Goal: Answer question/provide support: Share knowledge or assist other users

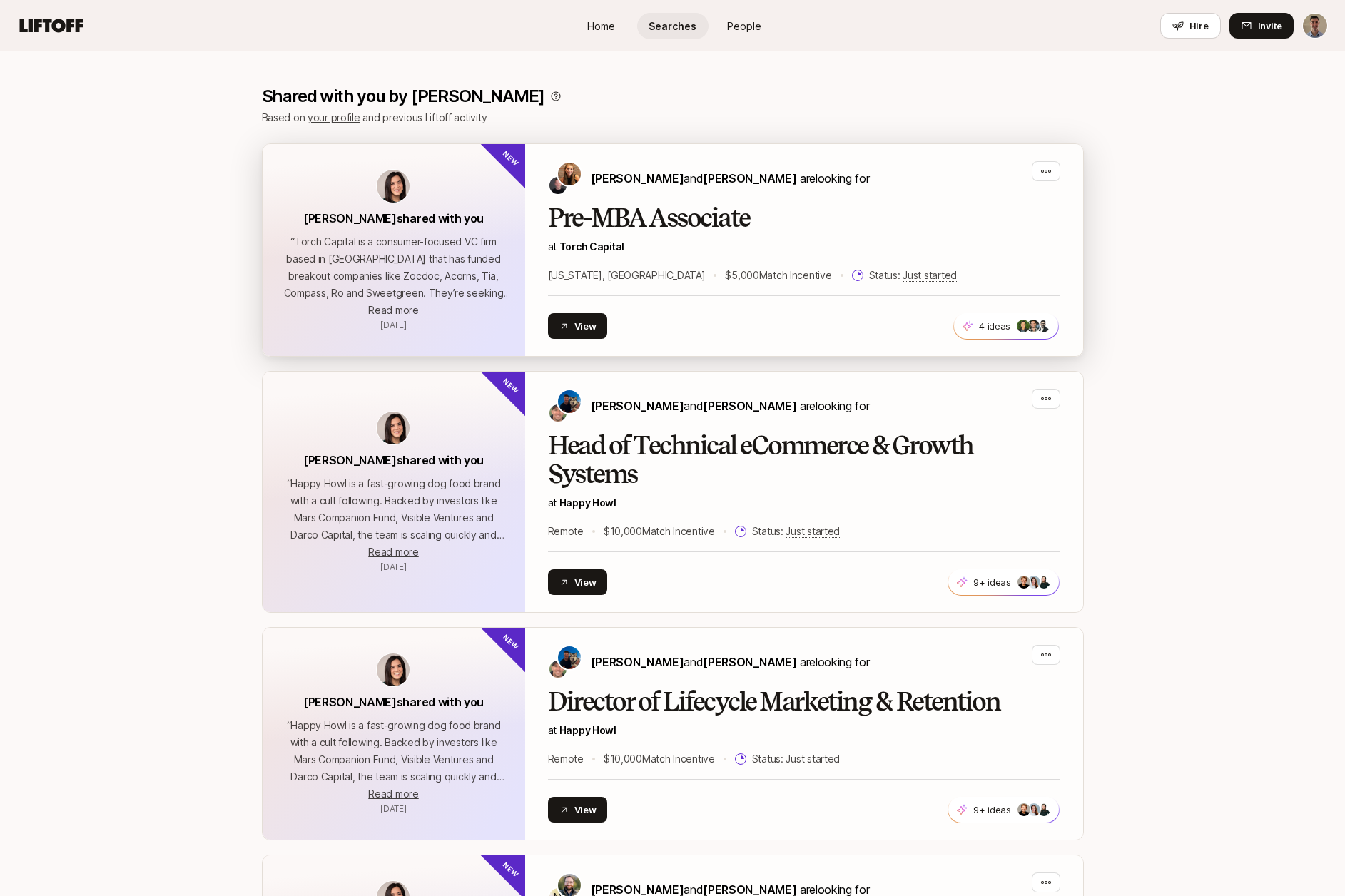
scroll to position [262, 0]
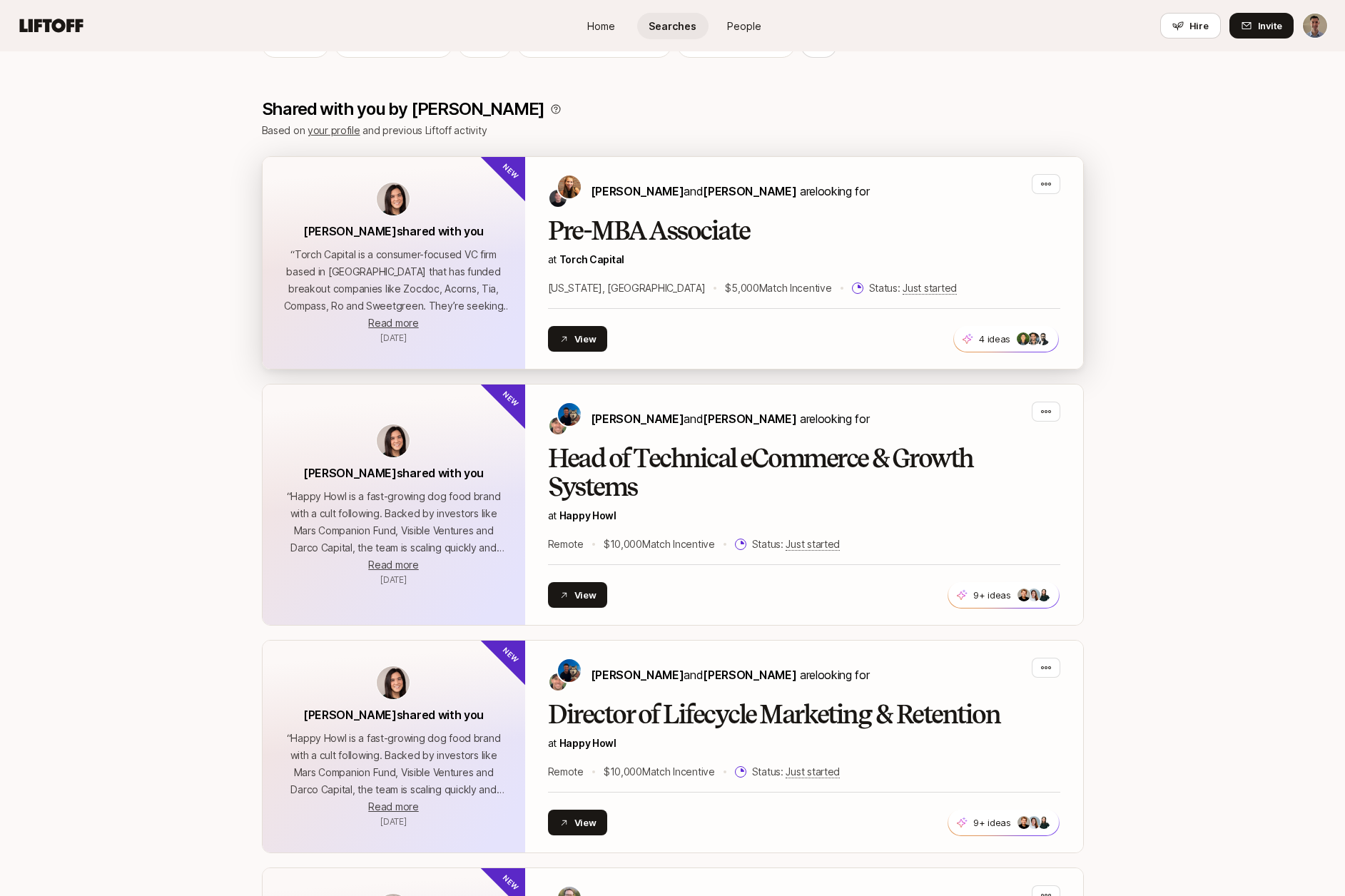
click at [733, 212] on div "[PERSON_NAME] and [PERSON_NAME] are looking for Pre-MBA Associate at [GEOGRAPHI…" at bounding box center [804, 263] width 512 height 178
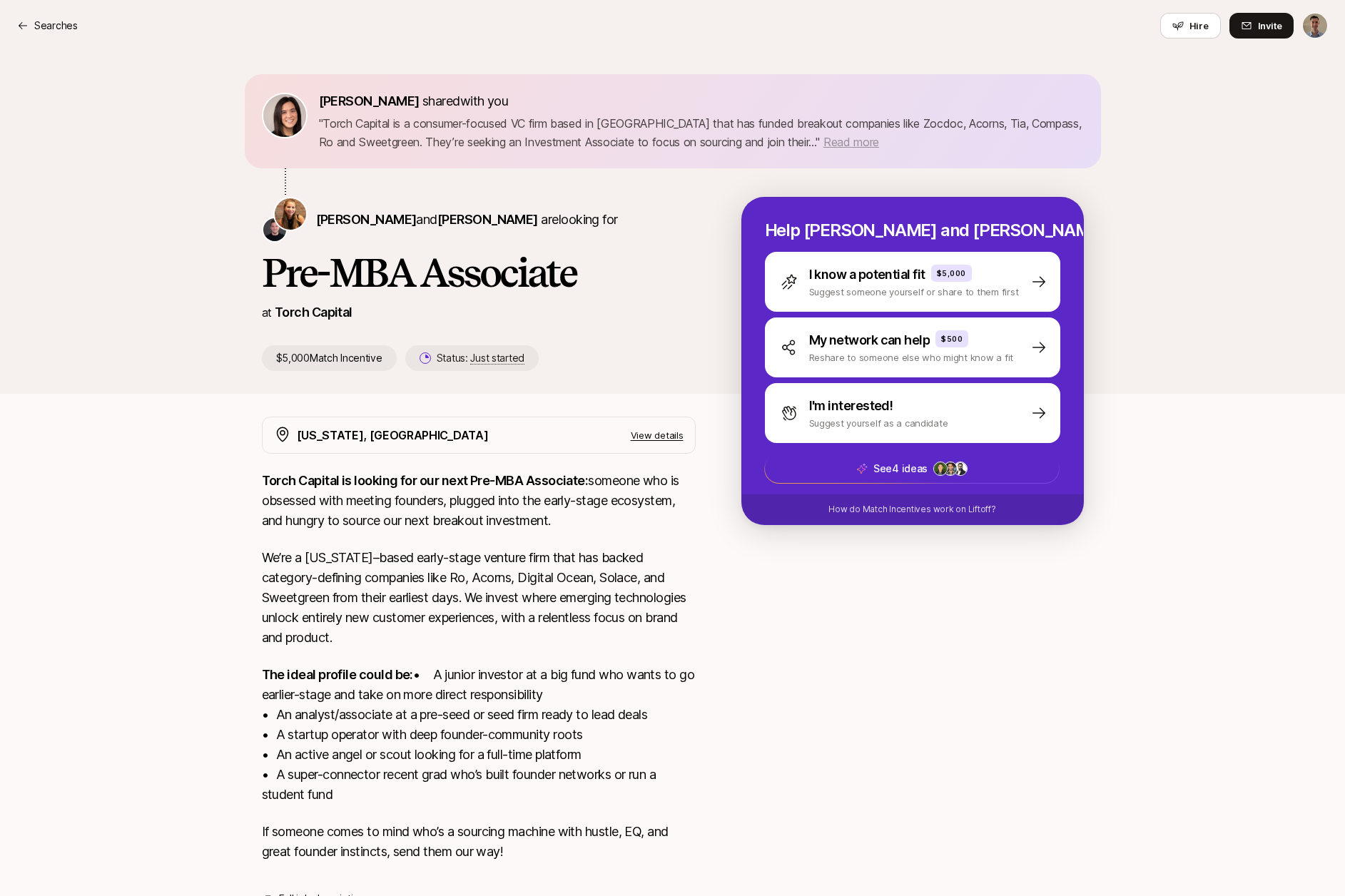
click at [828, 141] on span "Read more" at bounding box center [851, 142] width 56 height 14
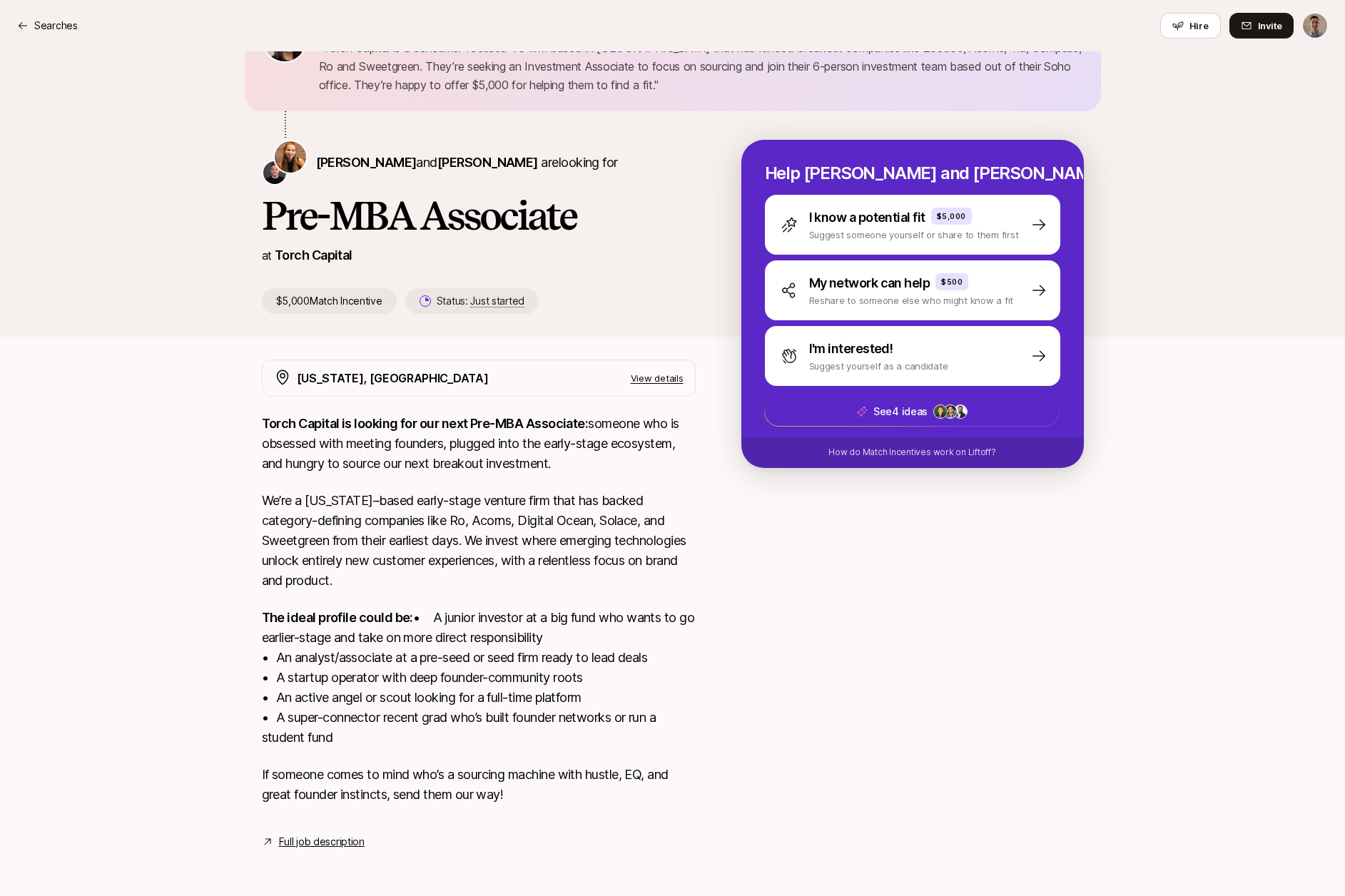
scroll to position [95, 0]
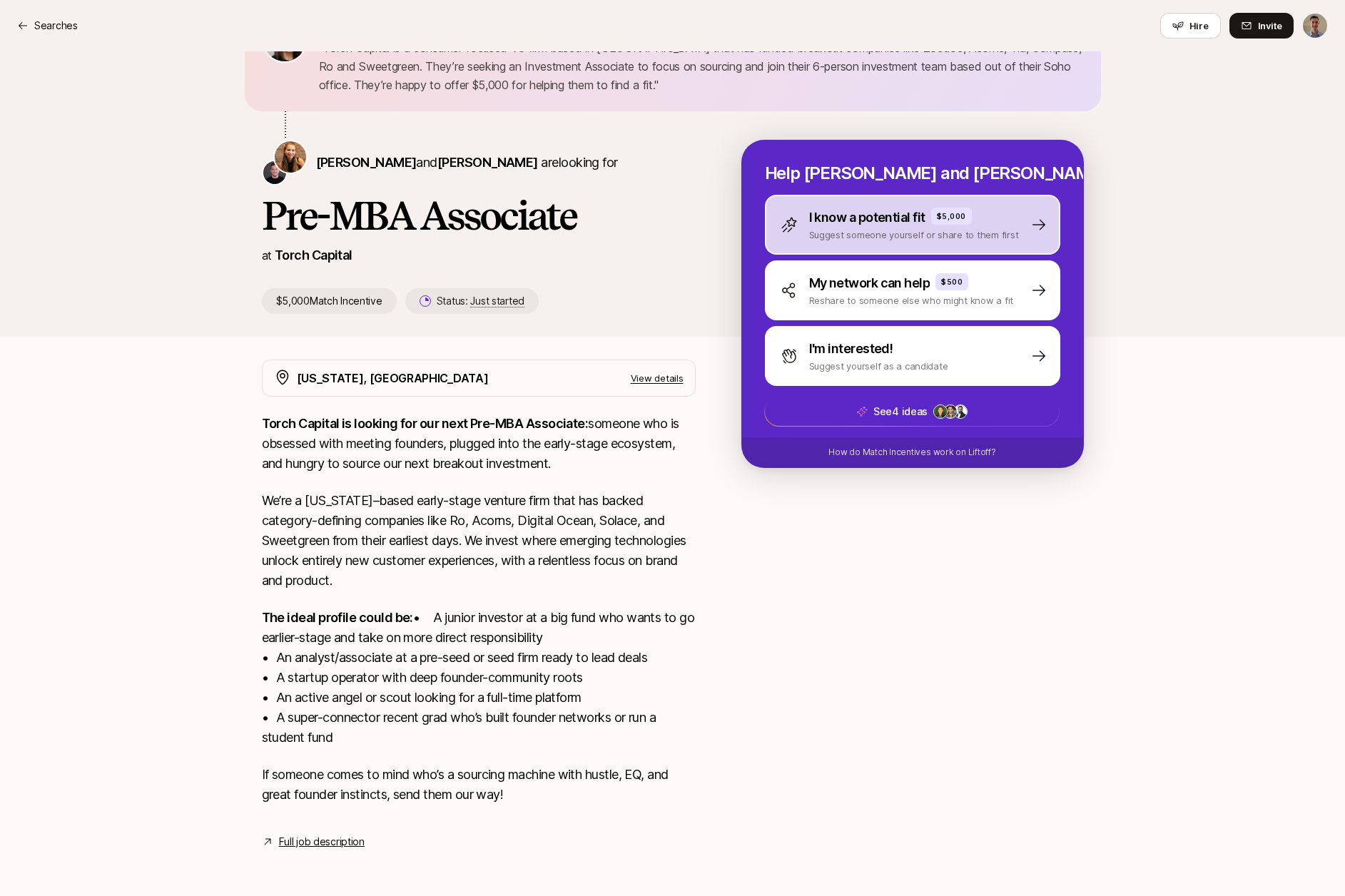
click at [961, 210] on p "$5,000" at bounding box center [951, 216] width 29 height 11
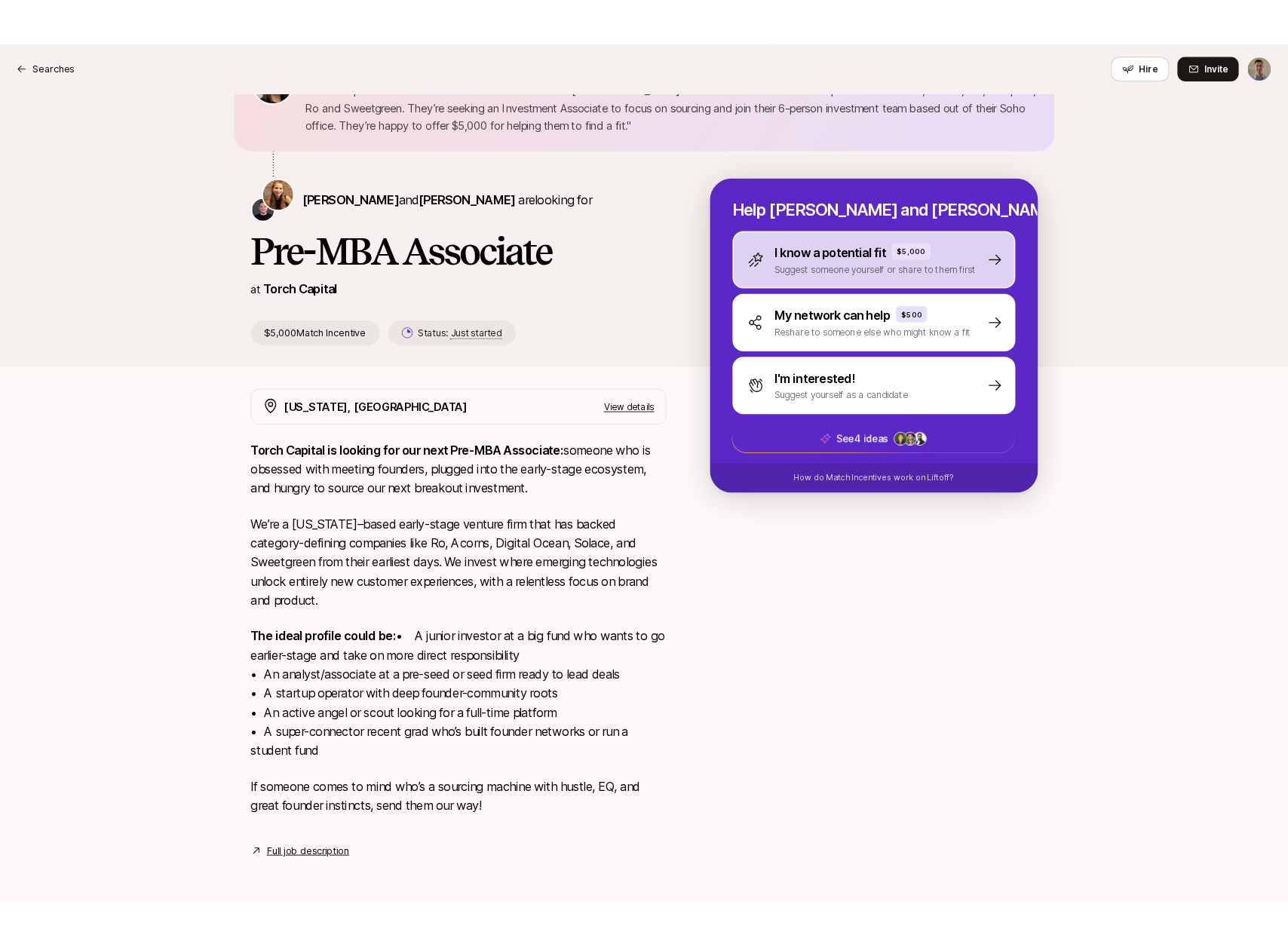
scroll to position [0, 0]
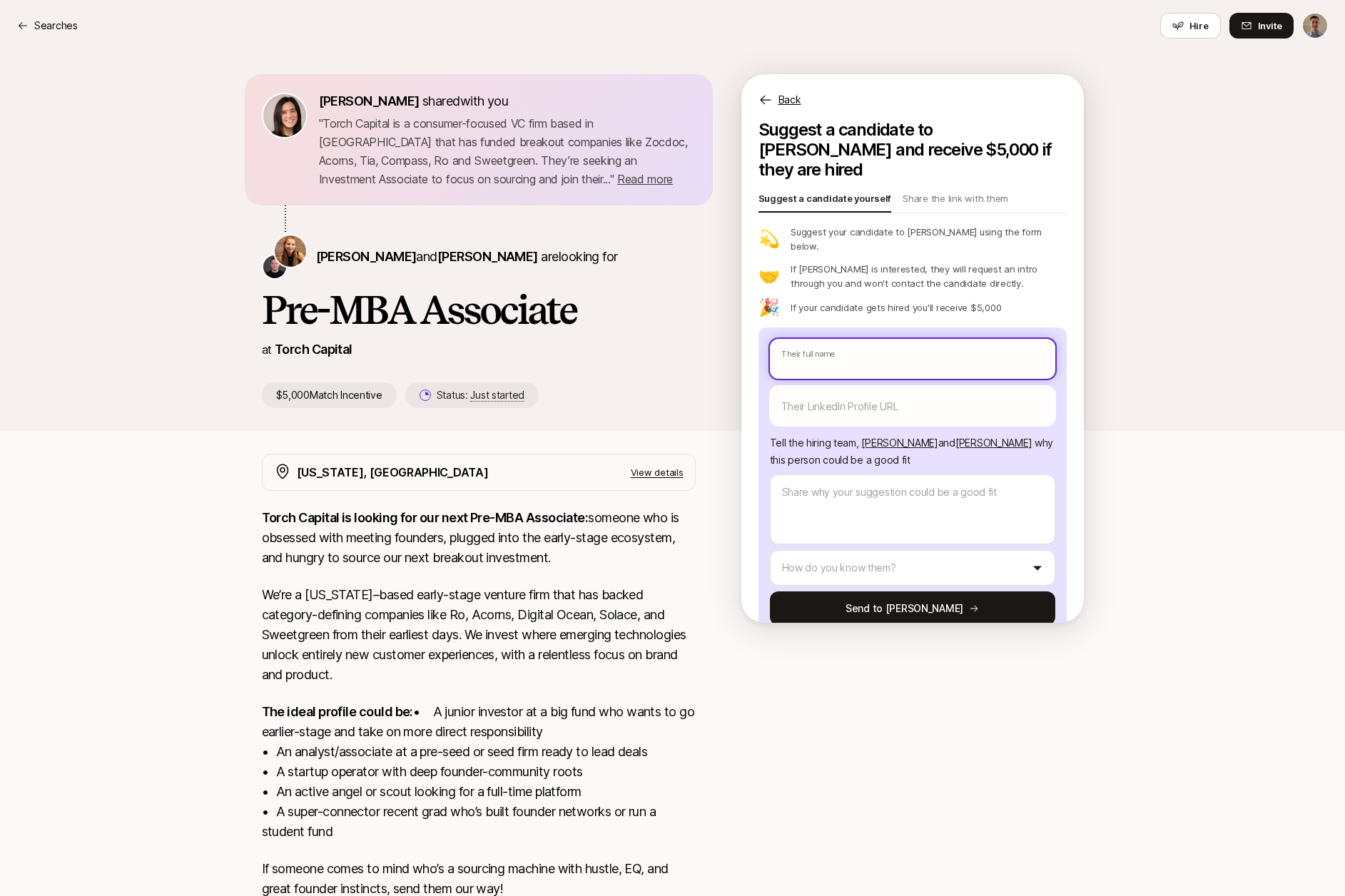
click at [885, 339] on input "text" at bounding box center [913, 359] width 285 height 40
type textarea "x"
type input "C"
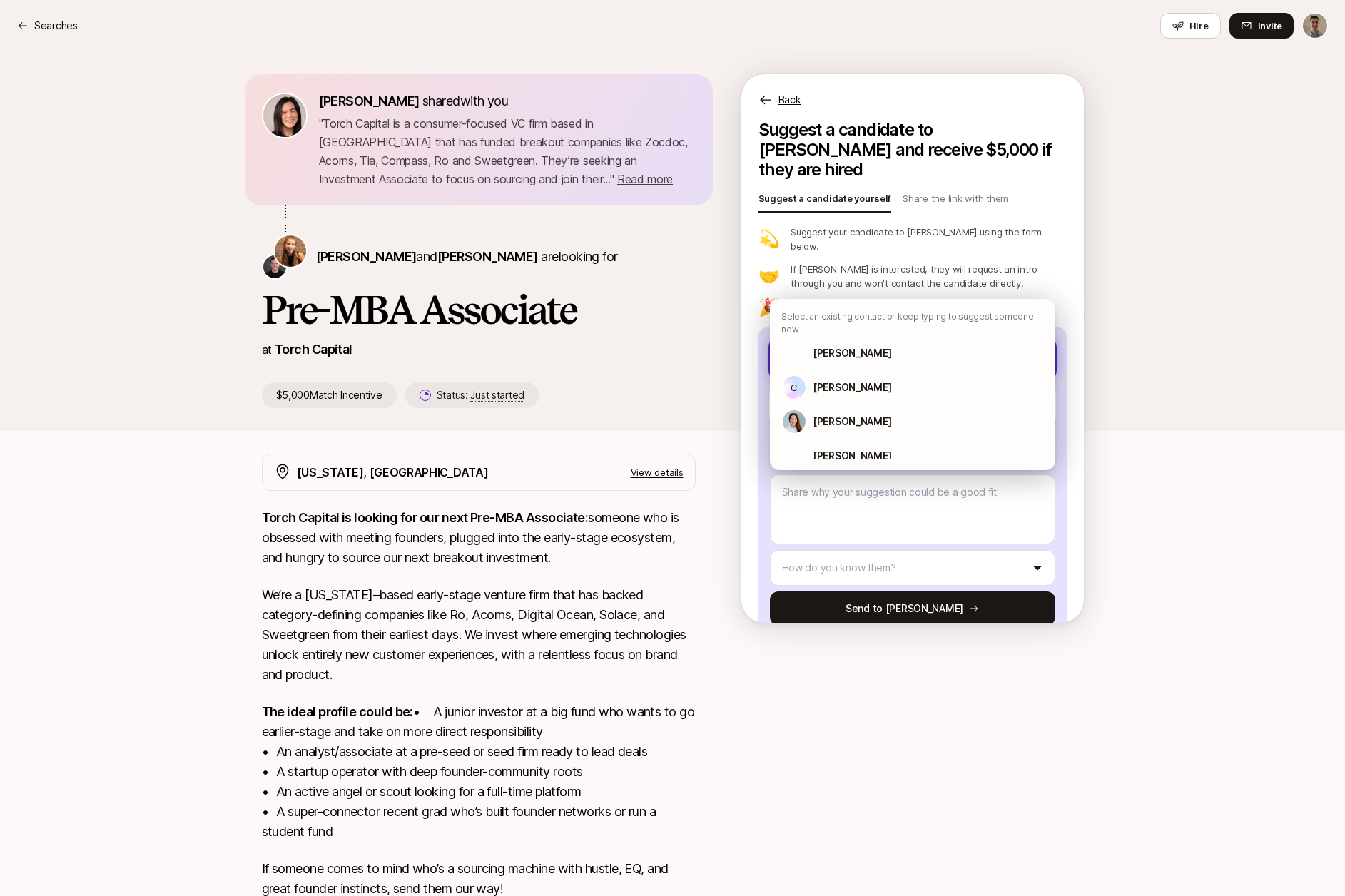
type textarea "x"
type input "Ch"
type textarea "x"
type input "Chr"
type textarea "x"
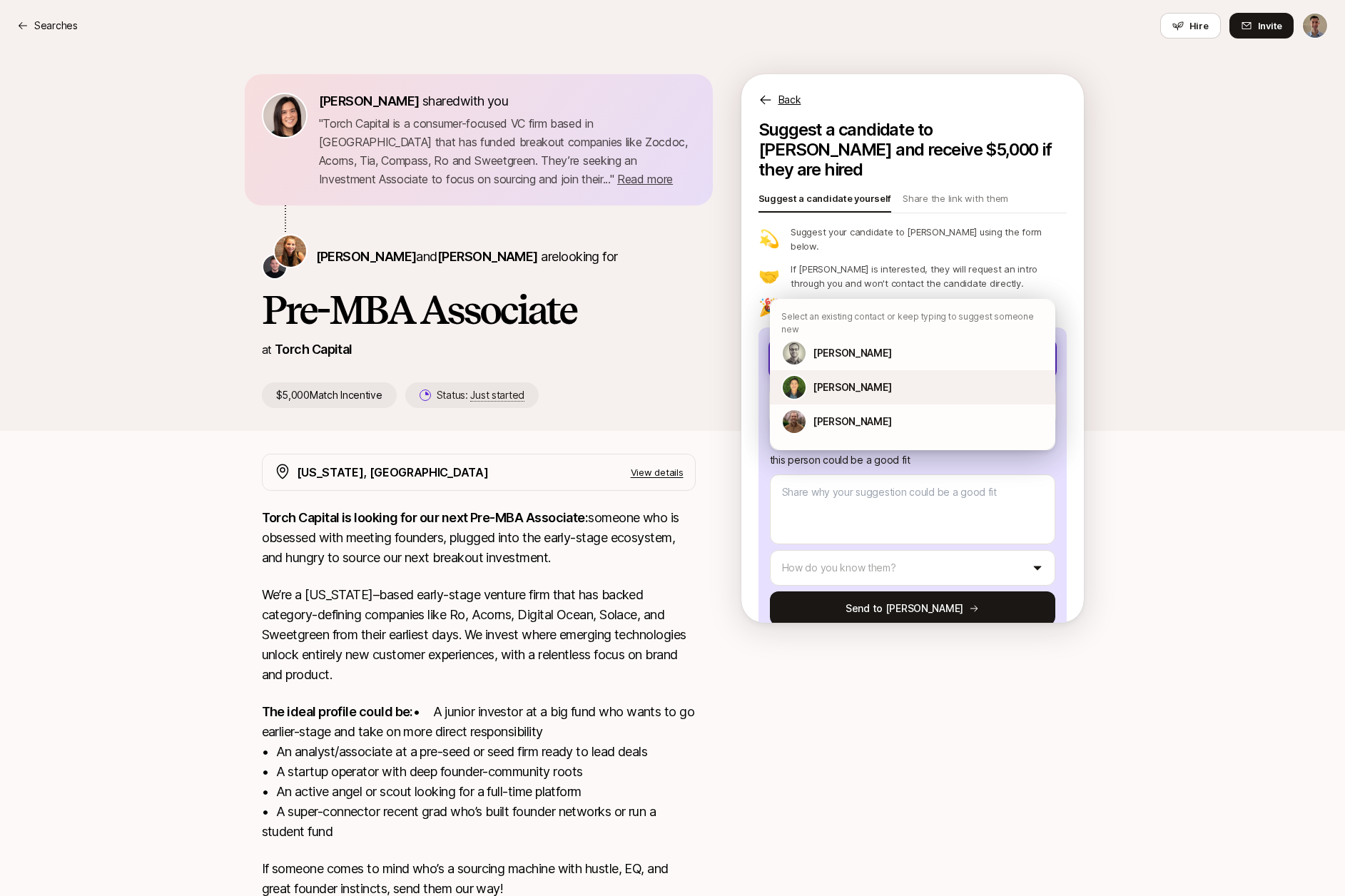
type input "Chri"
click at [873, 379] on p "[PERSON_NAME]" at bounding box center [852, 387] width 78 height 17
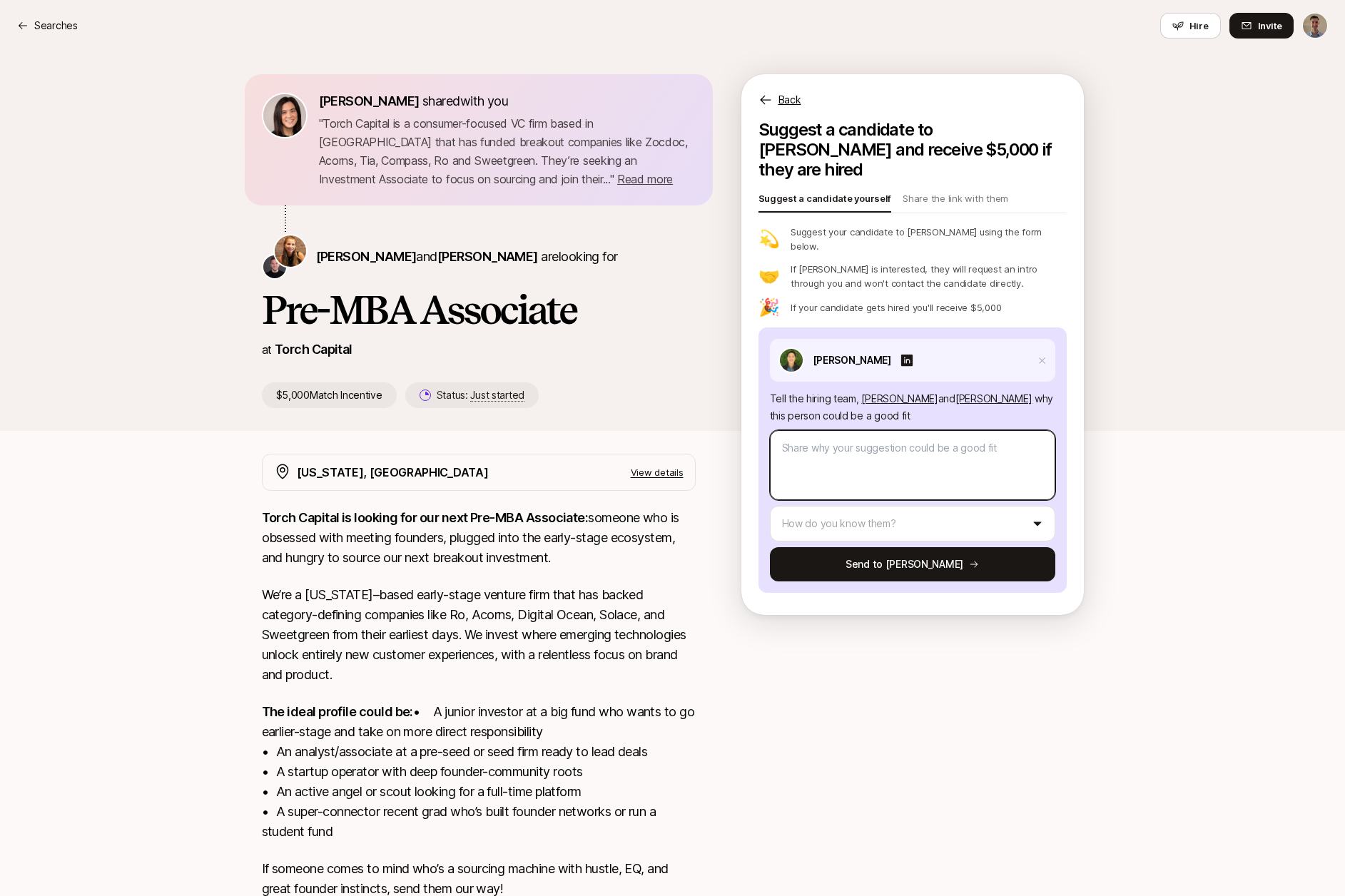
type textarea "x"
type textarea "[PERSON_NAME] has deep Ops experience."
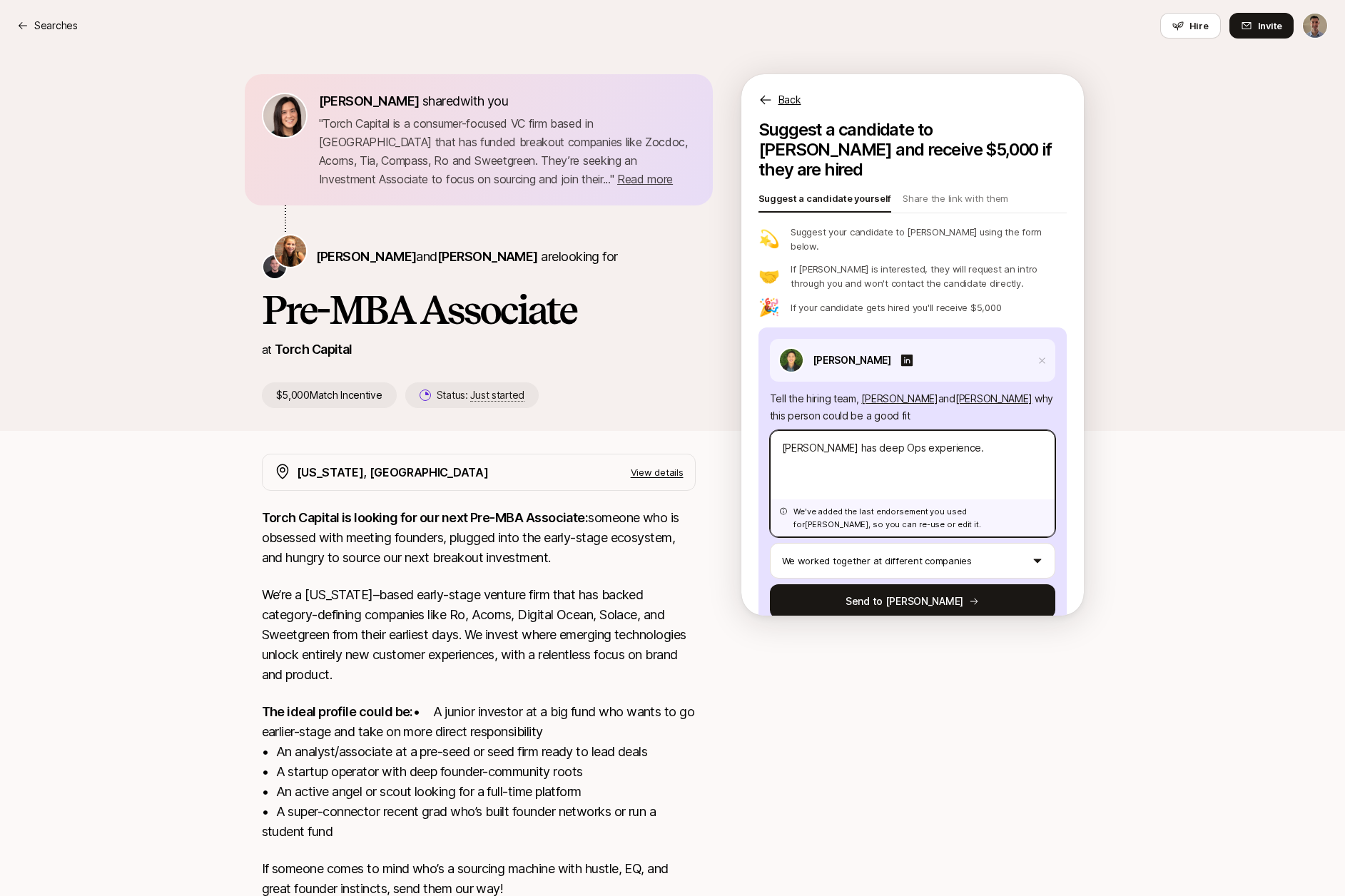
drag, startPoint x: 941, startPoint y: 417, endPoint x: 733, endPoint y: 396, distance: 209.1
click at [734, 396] on div "[PERSON_NAME] shared with you " Torch Capital is a consumer-focused VC firm bas…" at bounding box center [672, 240] width 822 height 333
type textarea "x"
type textarea "C"
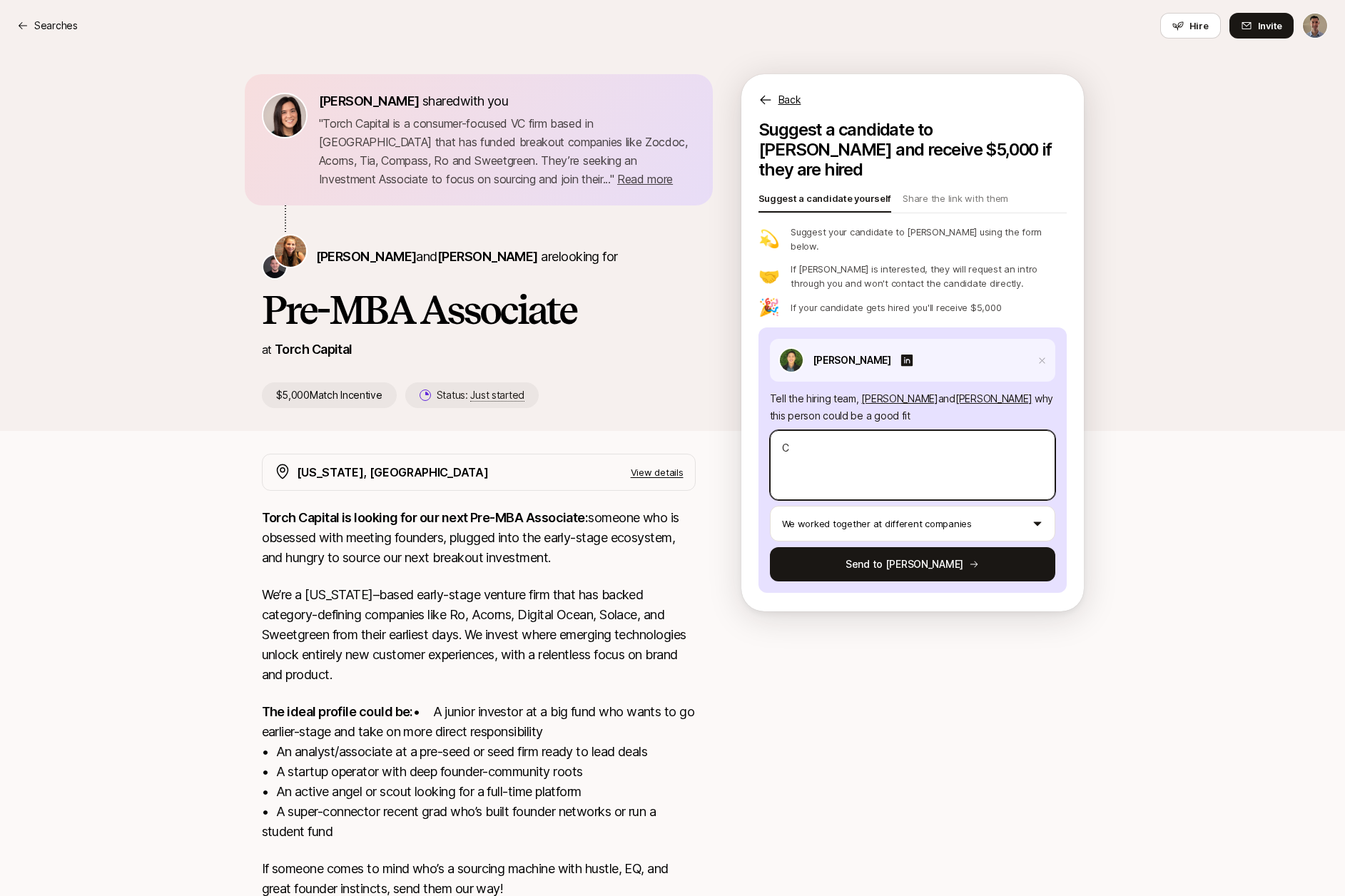
type textarea "x"
type textarea "Ch"
type textarea "x"
type textarea "Chr"
type textarea "x"
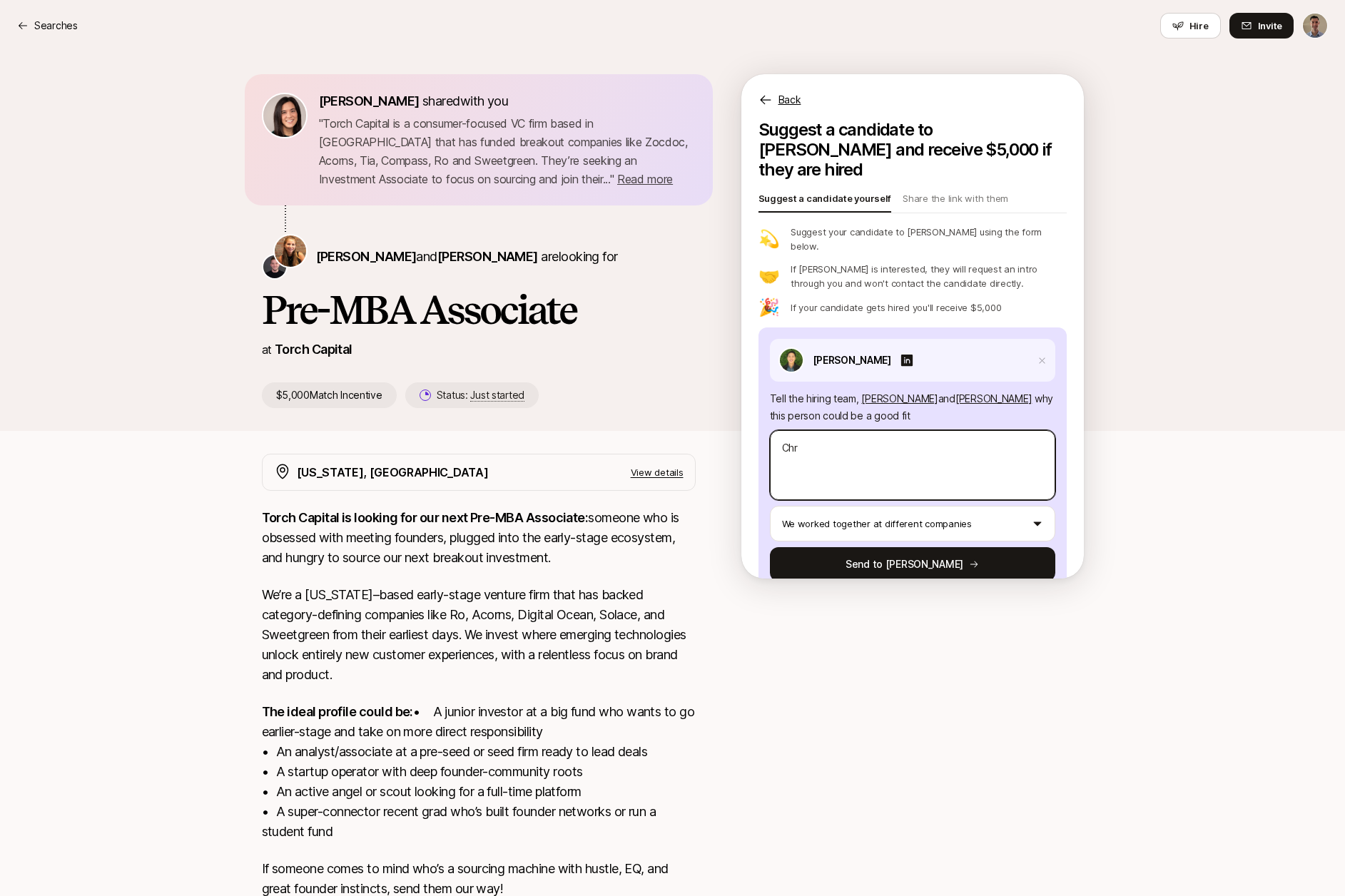
type textarea "Chri"
type textarea "x"
type textarea "[PERSON_NAME]"
type textarea "x"
type textarea "[PERSON_NAME]"
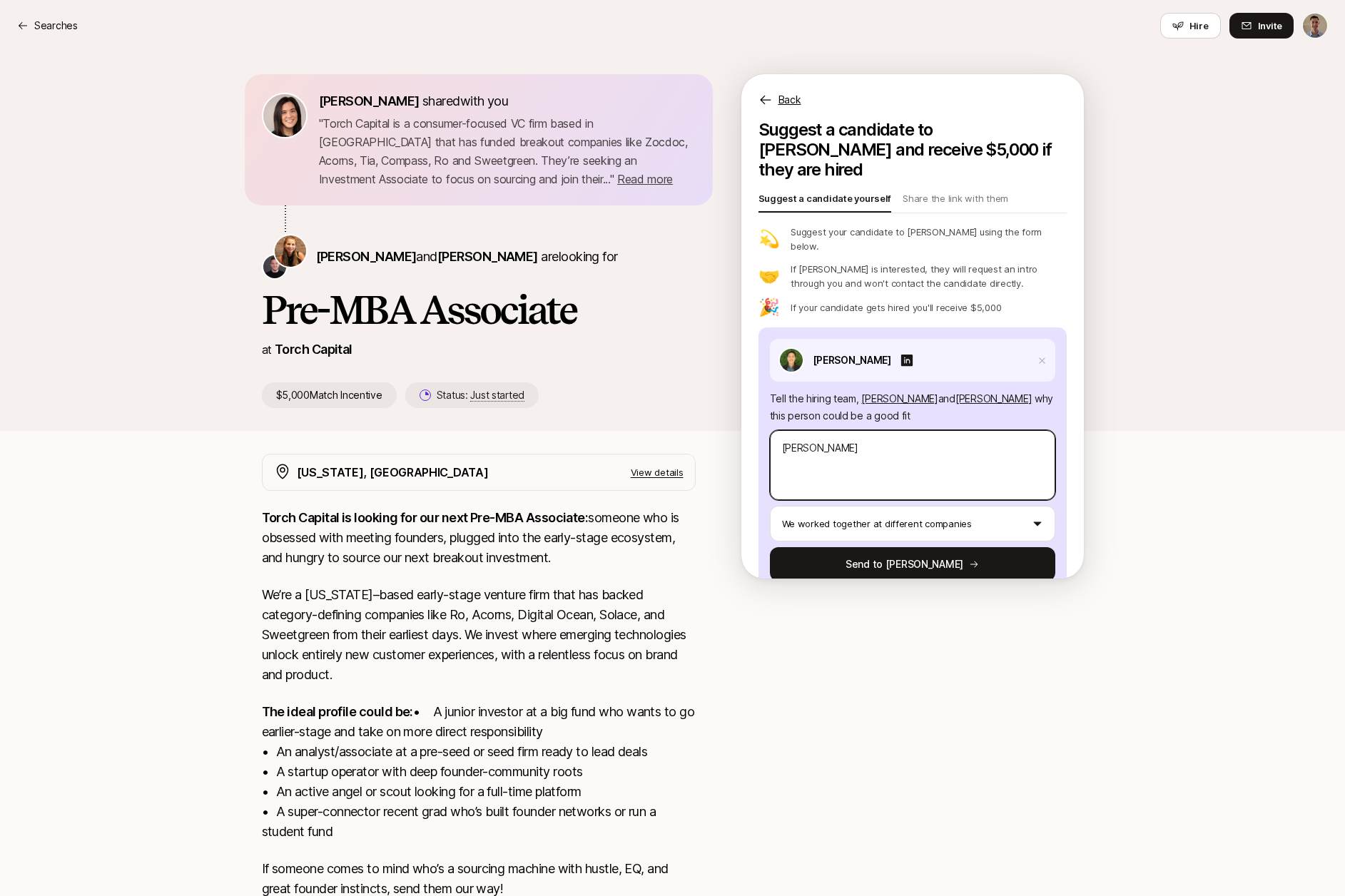
type textarea "x"
type textarea "[PERSON_NAME]"
type textarea "x"
type textarea "[PERSON_NAME] is"
type textarea "x"
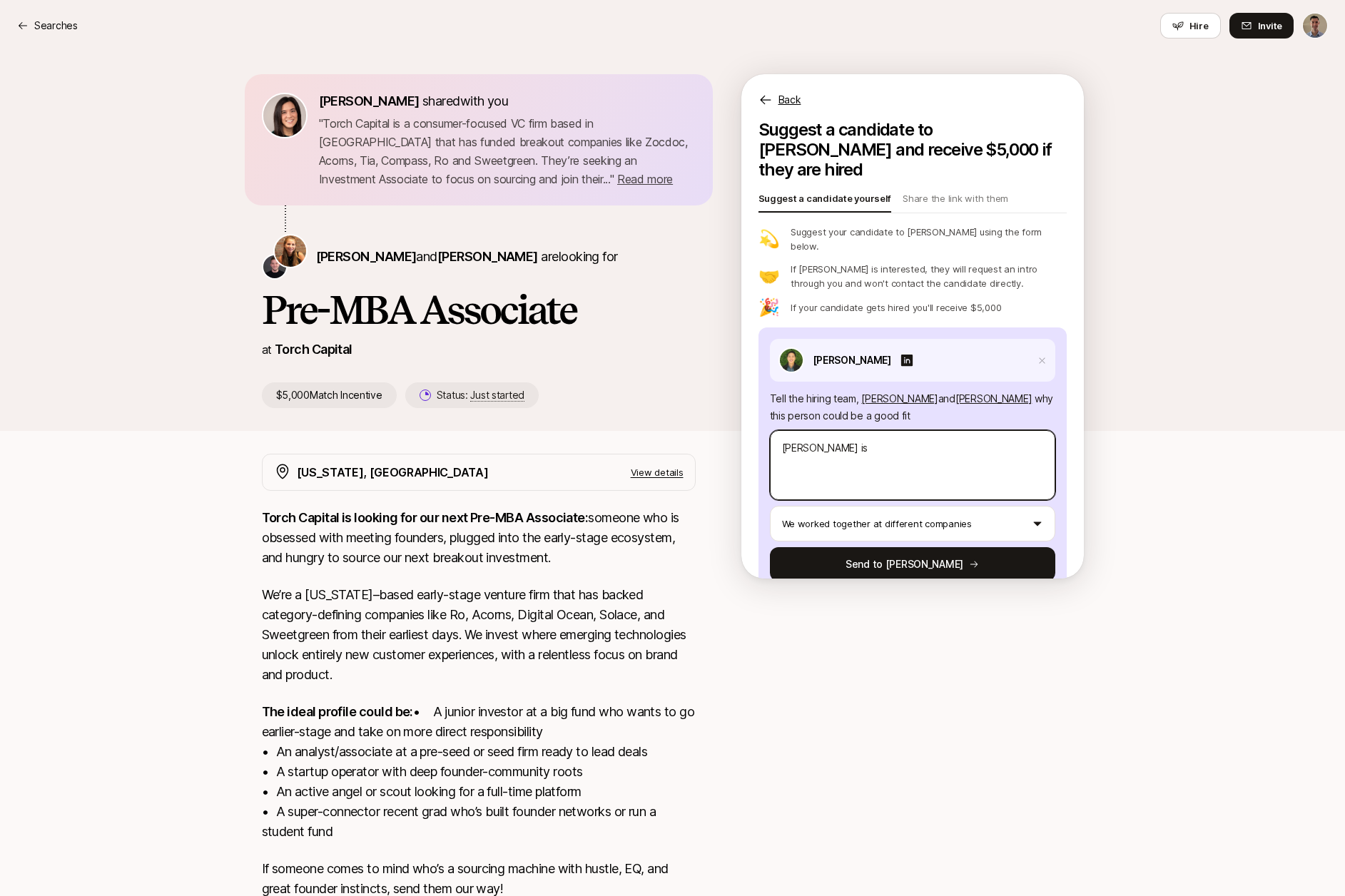
type textarea "[PERSON_NAME] is i"
type textarea "x"
type textarea "[PERSON_NAME] is in"
type textarea "x"
type textarea "[PERSON_NAME] is in n"
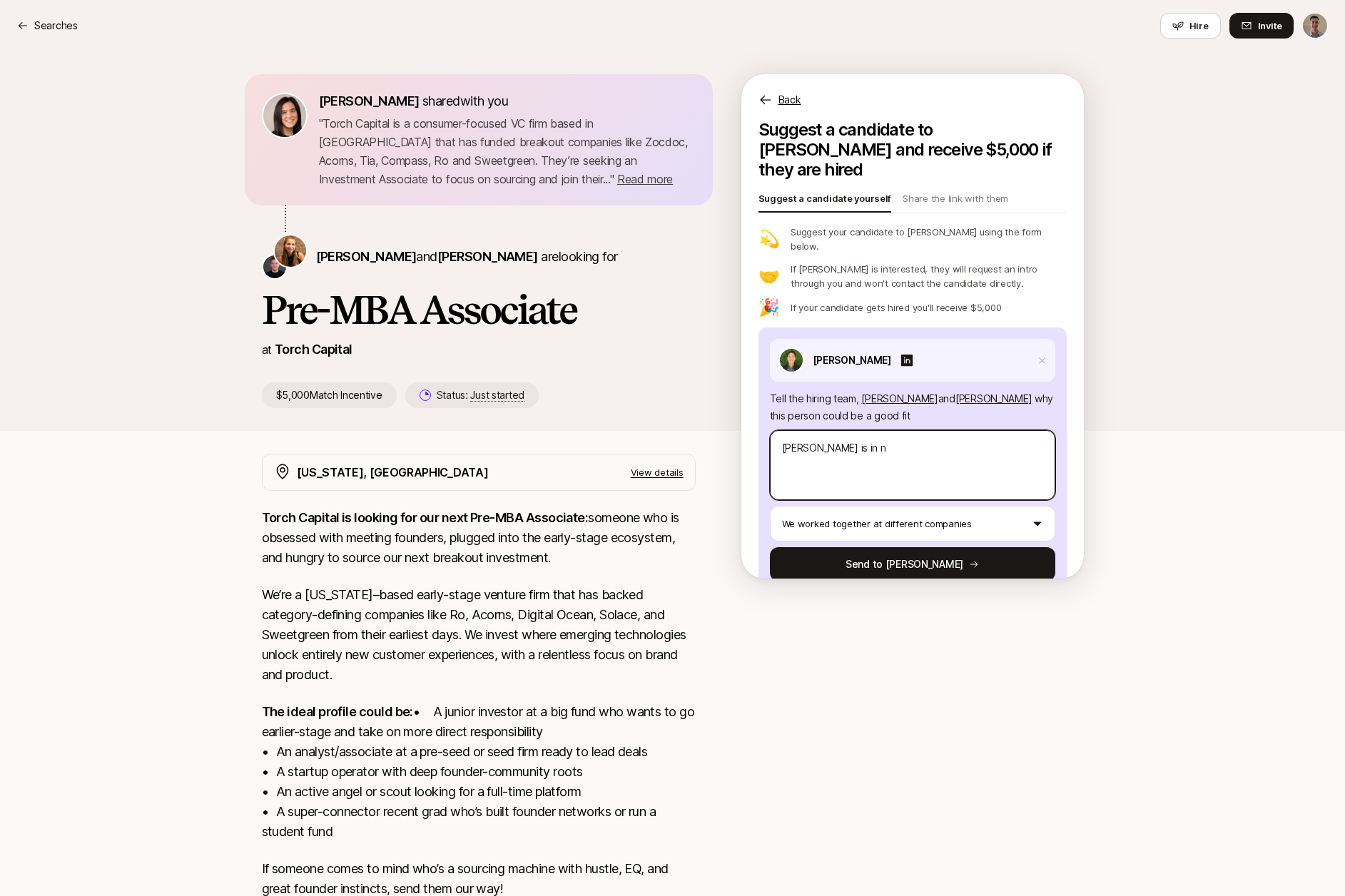
type textarea "x"
type textarea "[PERSON_NAME] is in nY"
type textarea "x"
type textarea "[PERSON_NAME] is in nYC"
type textarea "x"
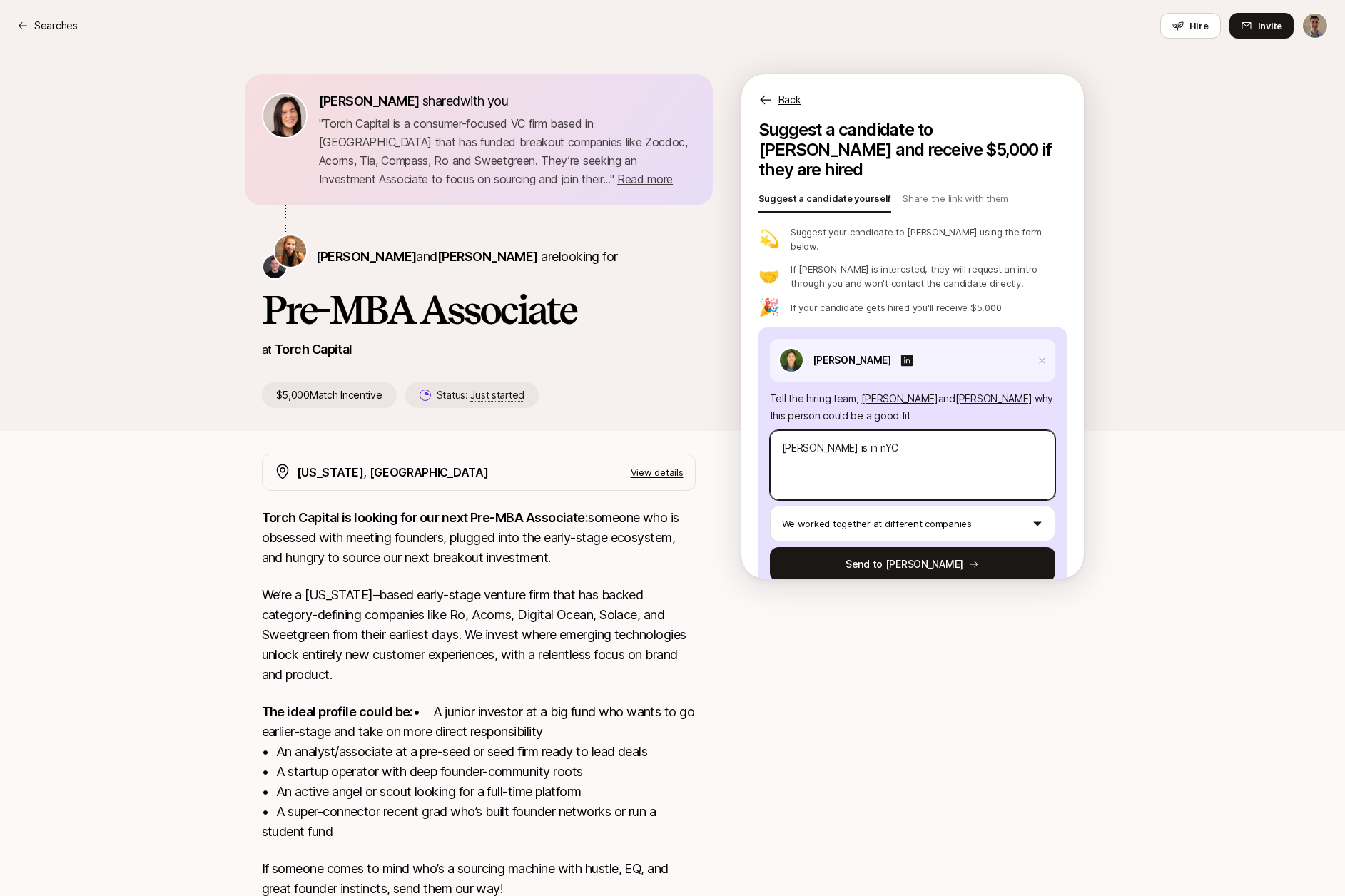
type textarea "[PERSON_NAME] is in nYC"
type textarea "x"
type textarea "[PERSON_NAME] is in nYC"
type textarea "x"
type textarea "[PERSON_NAME] is in nY"
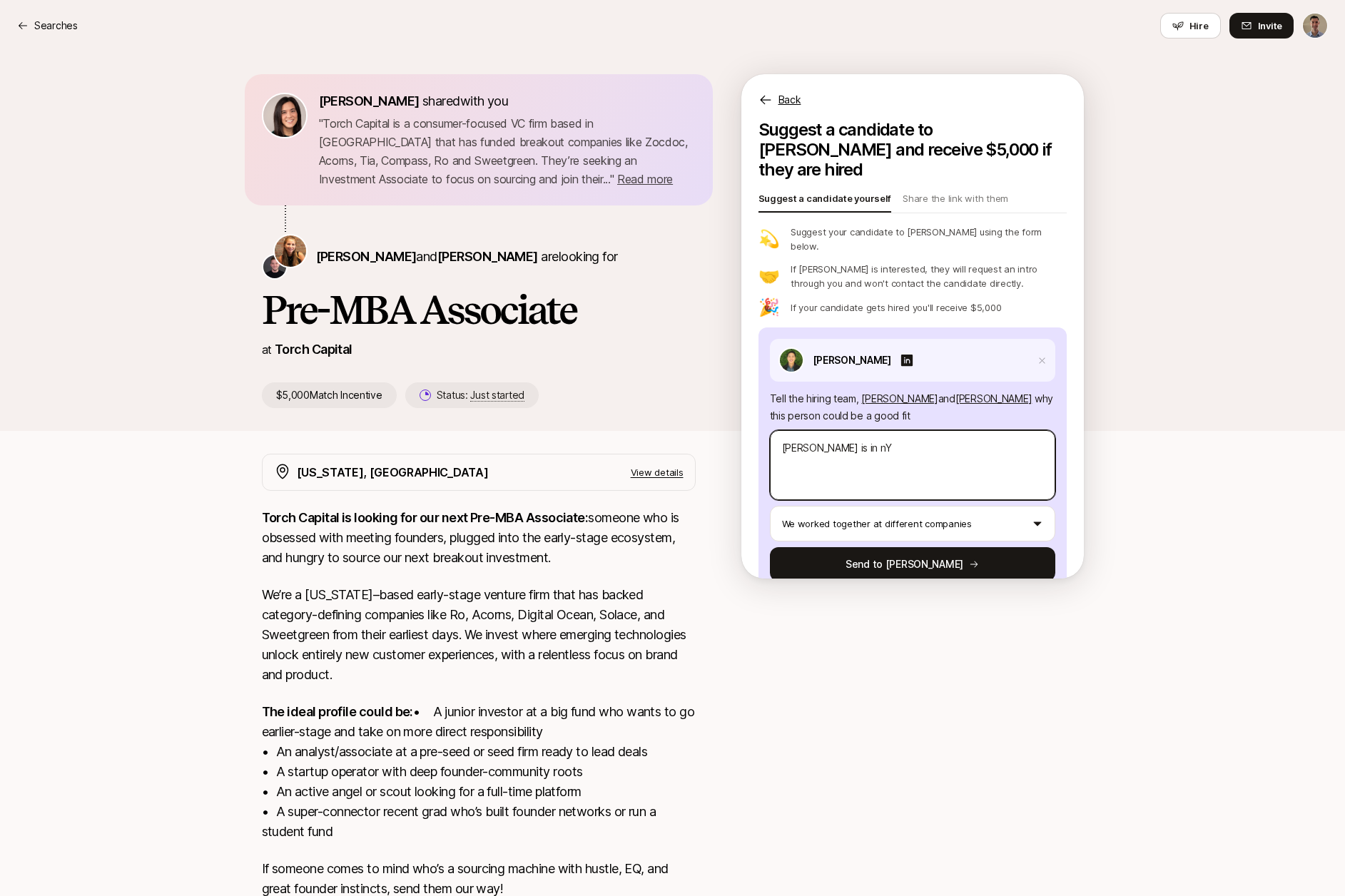
type textarea "x"
type textarea "[PERSON_NAME] is in n"
type textarea "x"
type textarea "[PERSON_NAME] is in n"
type textarea "x"
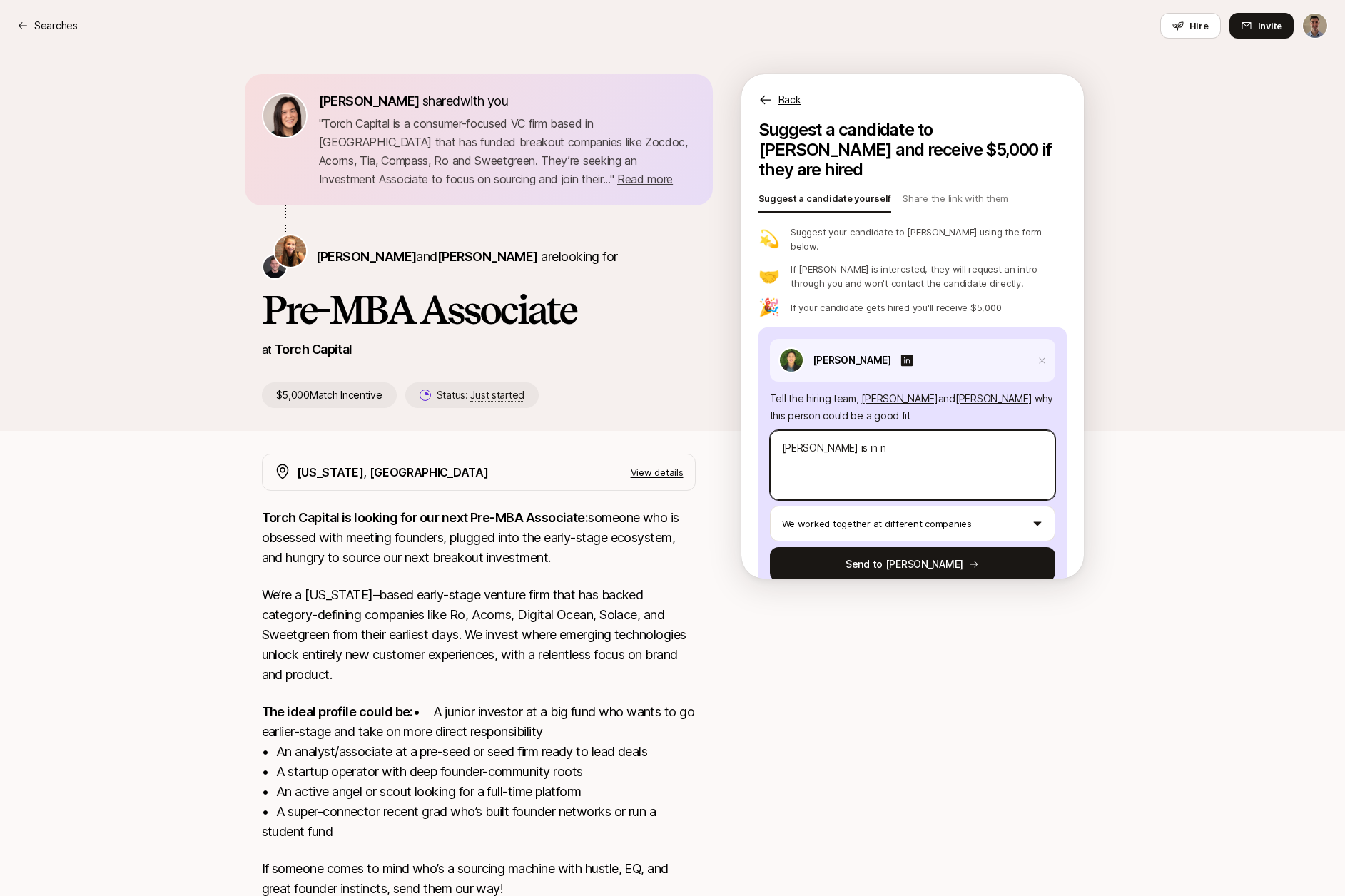
type textarea "[PERSON_NAME] is in nY"
type textarea "x"
type textarea "[PERSON_NAME] is in nYC"
type textarea "x"
type textarea "[PERSON_NAME] is in nYC"
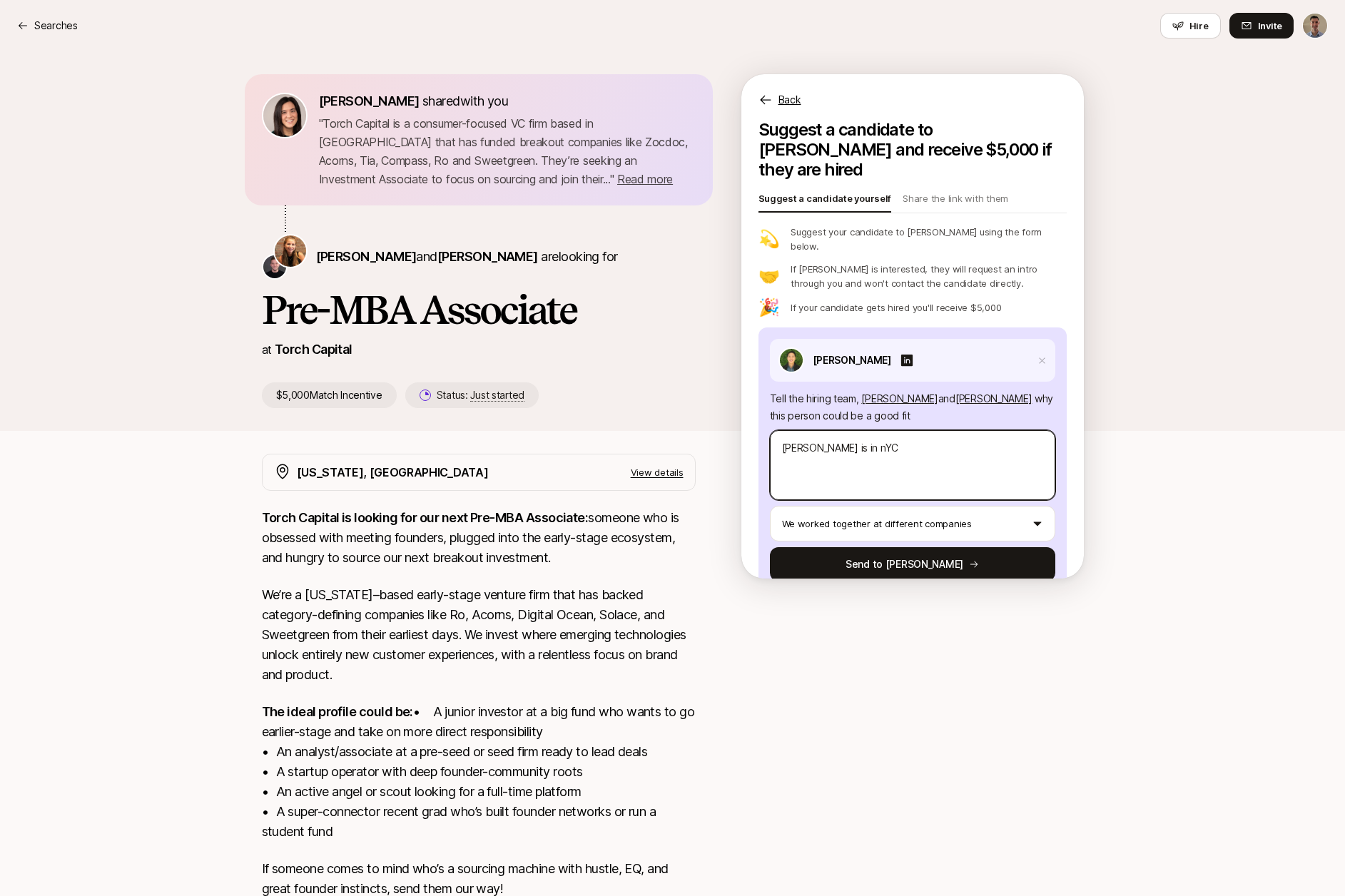
type textarea "x"
type textarea "[PERSON_NAME] is in nYC"
type textarea "x"
type textarea "[PERSON_NAME] is in nY"
type textarea "x"
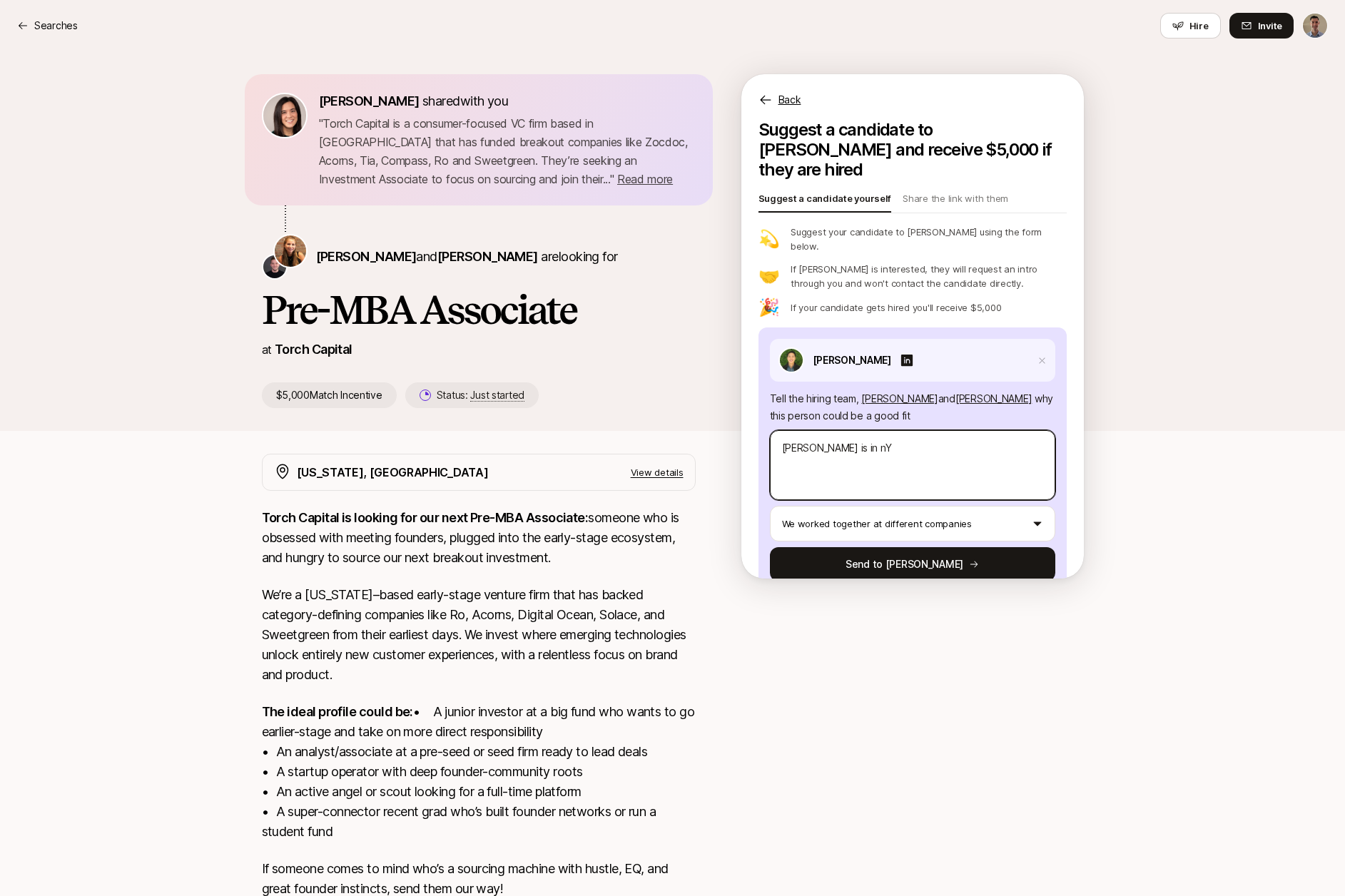
type textarea "[PERSON_NAME] is in n"
type textarea "x"
type textarea "[PERSON_NAME] is in"
type textarea "x"
type textarea "[PERSON_NAME] is in N"
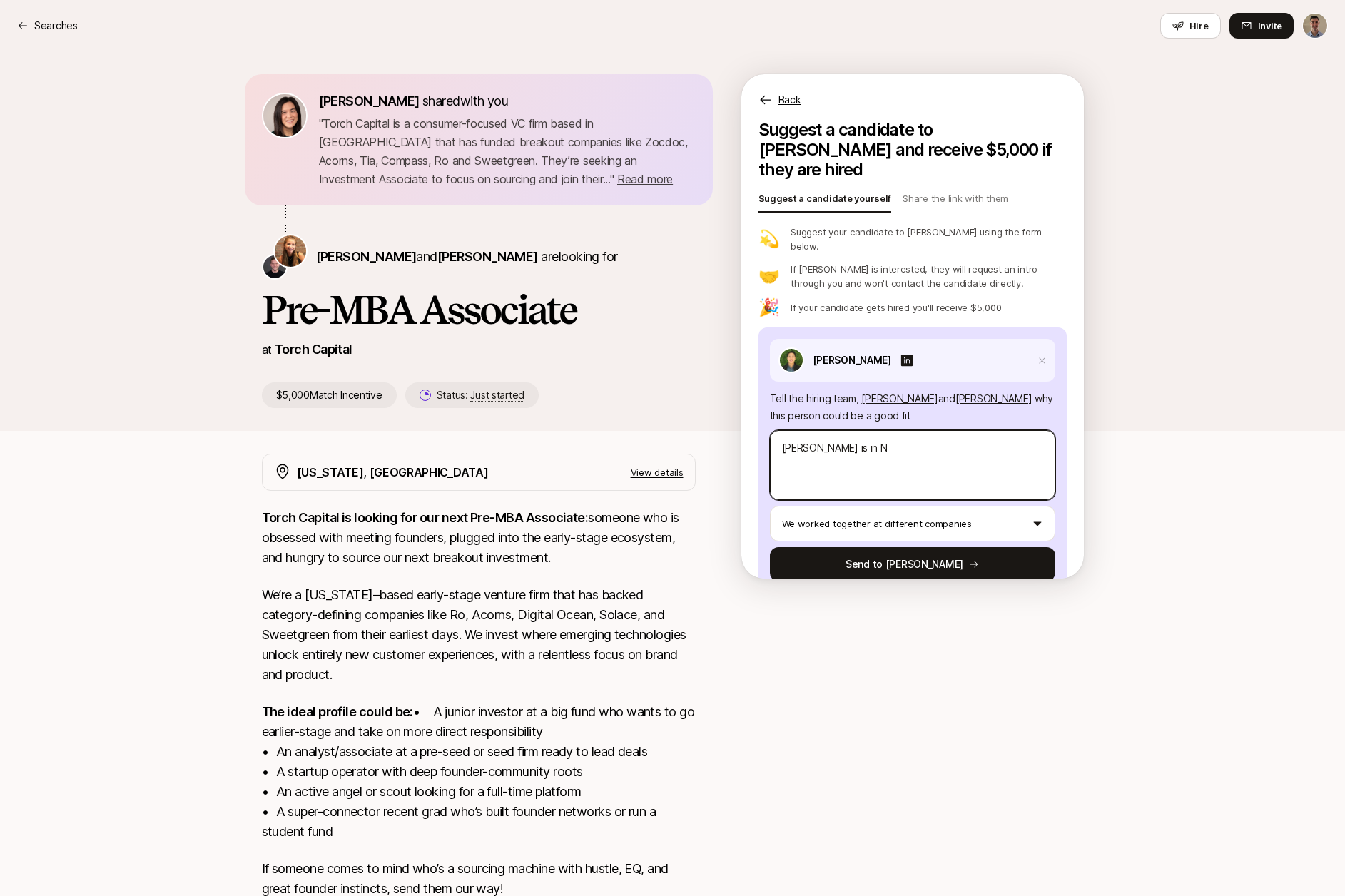
type textarea "x"
type textarea "[PERSON_NAME] is in [GEOGRAPHIC_DATA]"
type textarea "x"
type textarea "[PERSON_NAME] is in [GEOGRAPHIC_DATA]"
type textarea "x"
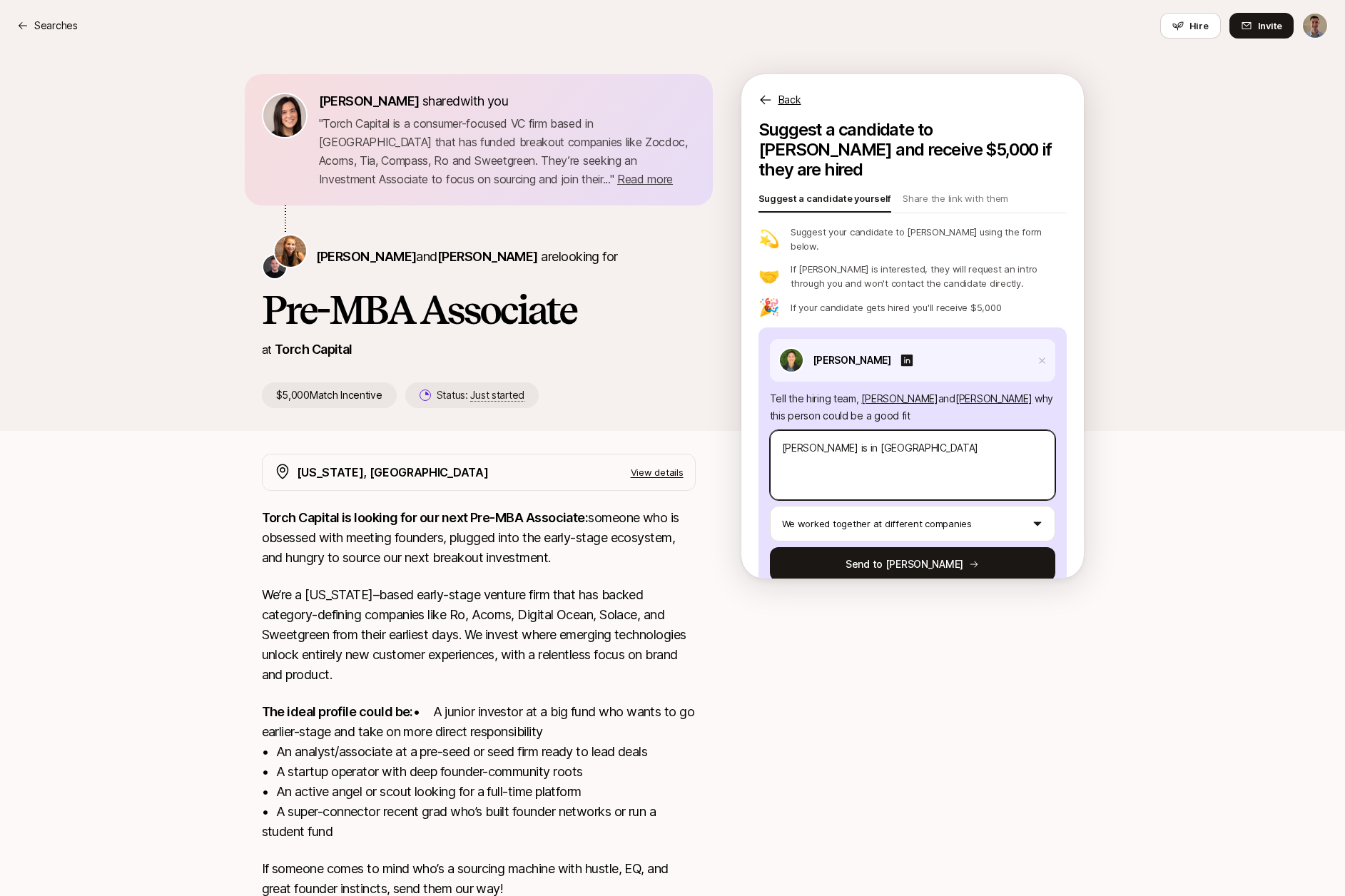
type textarea "[PERSON_NAME] is in [GEOGRAPHIC_DATA]"
type textarea "x"
type textarea "[PERSON_NAME] is in [GEOGRAPHIC_DATA] a"
type textarea "x"
type textarea "[PERSON_NAME] is in [GEOGRAPHIC_DATA] an"
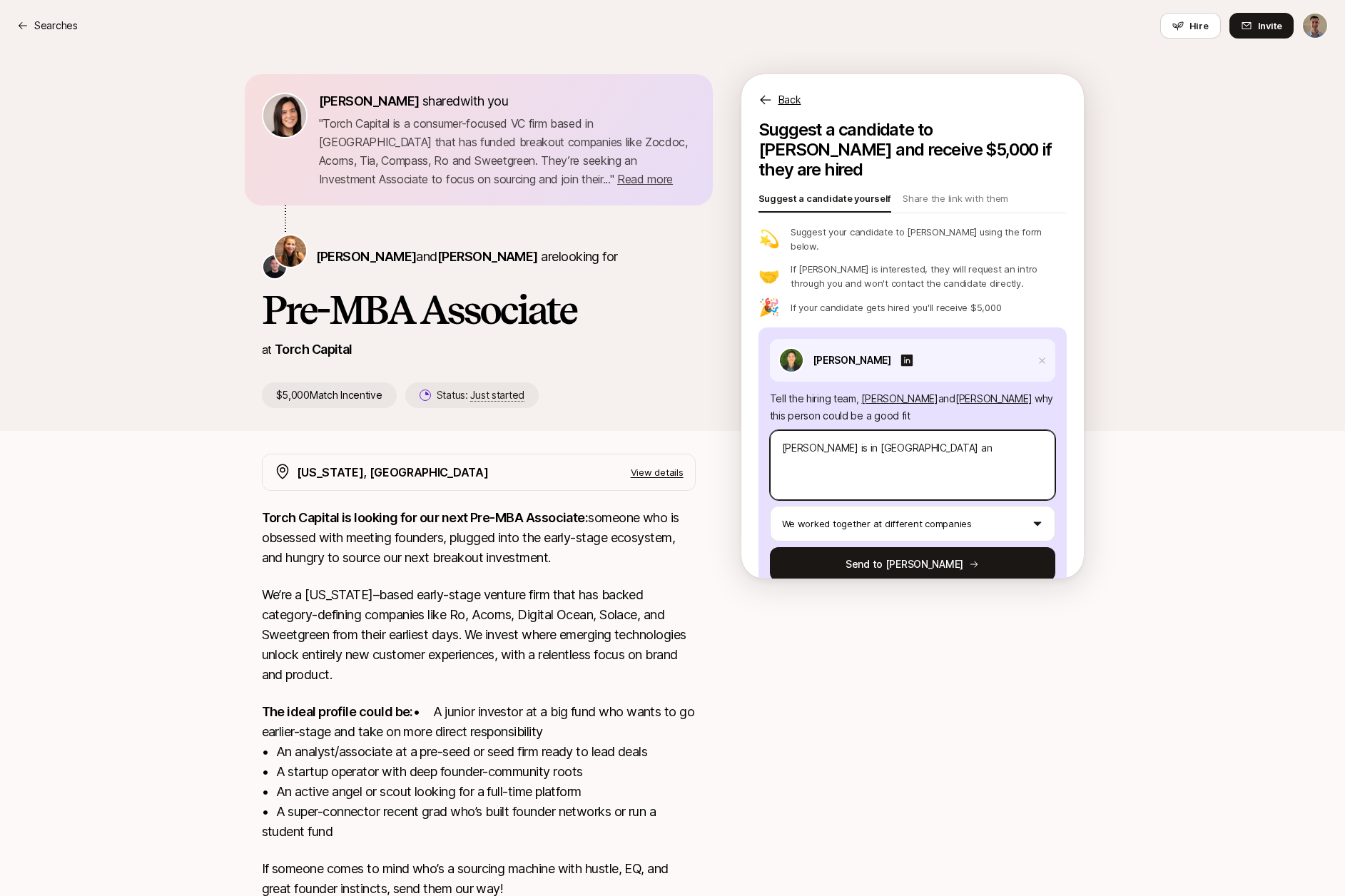
type textarea "x"
type textarea "[PERSON_NAME] is in [GEOGRAPHIC_DATA] and"
type textarea "x"
type textarea "[PERSON_NAME] is in [GEOGRAPHIC_DATA] and"
type textarea "x"
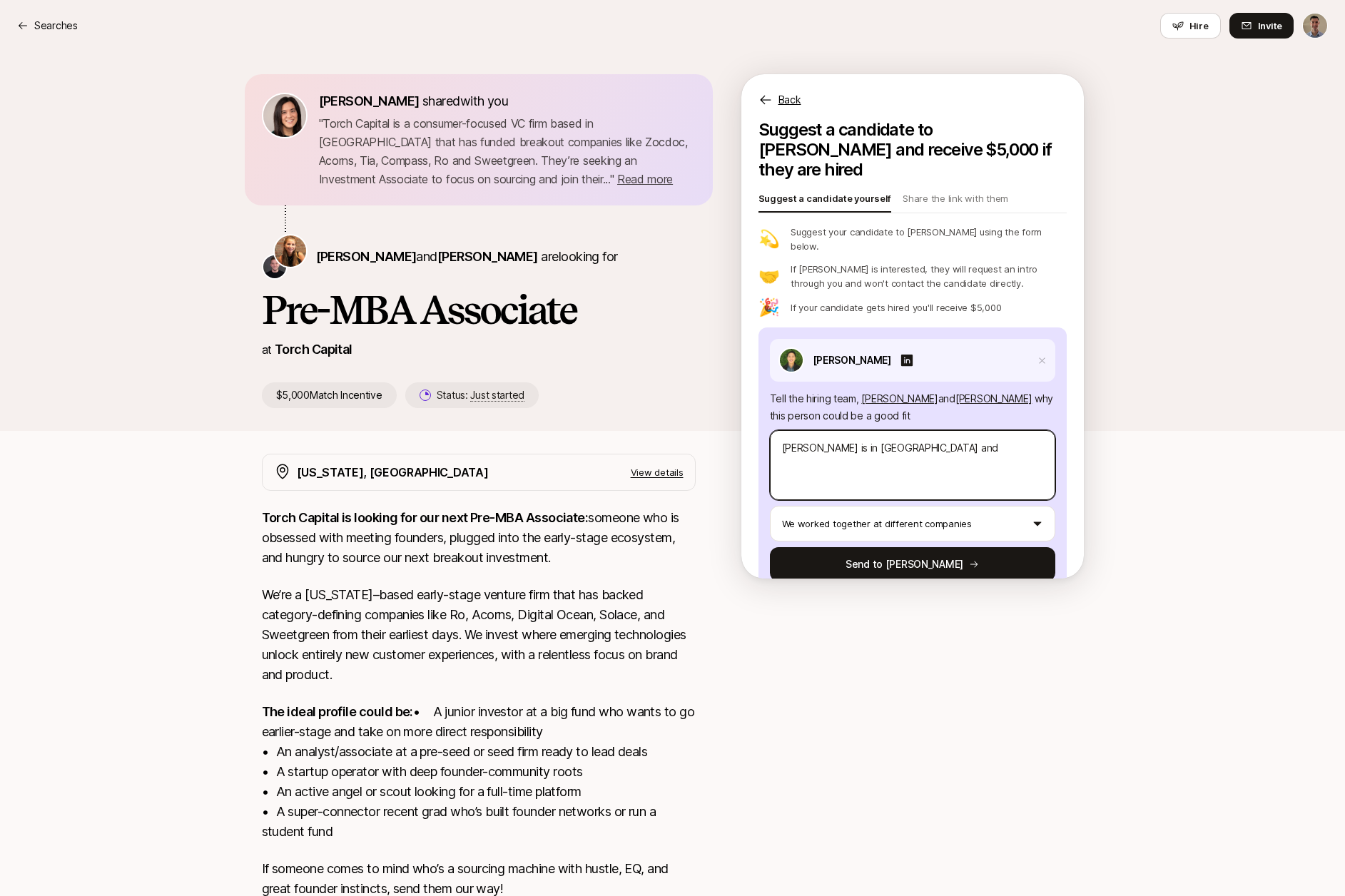
type textarea "[PERSON_NAME] is in [GEOGRAPHIC_DATA] and p"
type textarea "x"
type textarea "[PERSON_NAME] is in [GEOGRAPHIC_DATA] and pr"
type textarea "x"
type textarea "[PERSON_NAME] is in [GEOGRAPHIC_DATA] and pre"
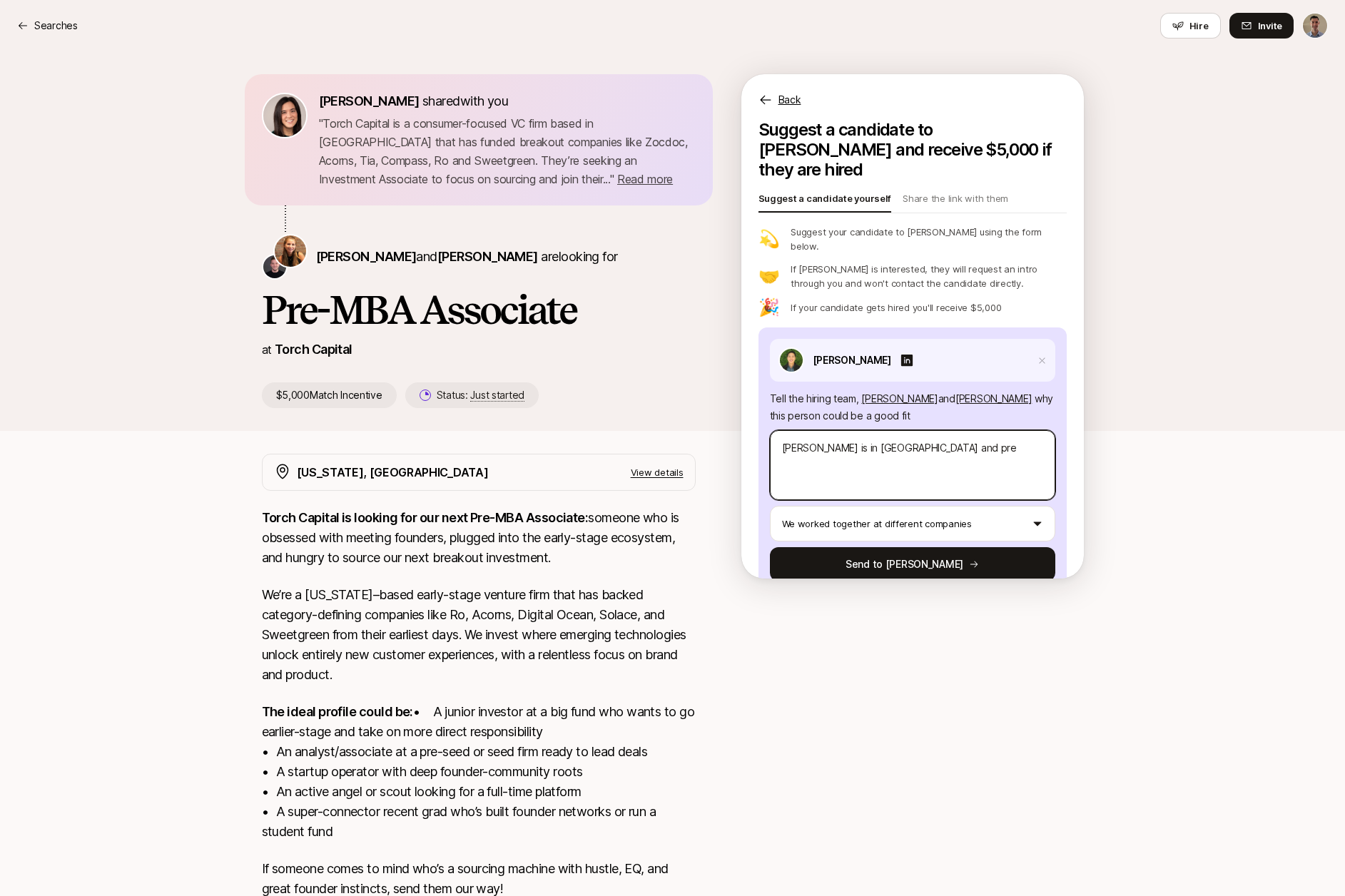
type textarea "x"
type textarea "[PERSON_NAME] is in [GEOGRAPHIC_DATA] and prev"
type textarea "x"
type textarea "[PERSON_NAME] is in [GEOGRAPHIC_DATA] and previ"
type textarea "x"
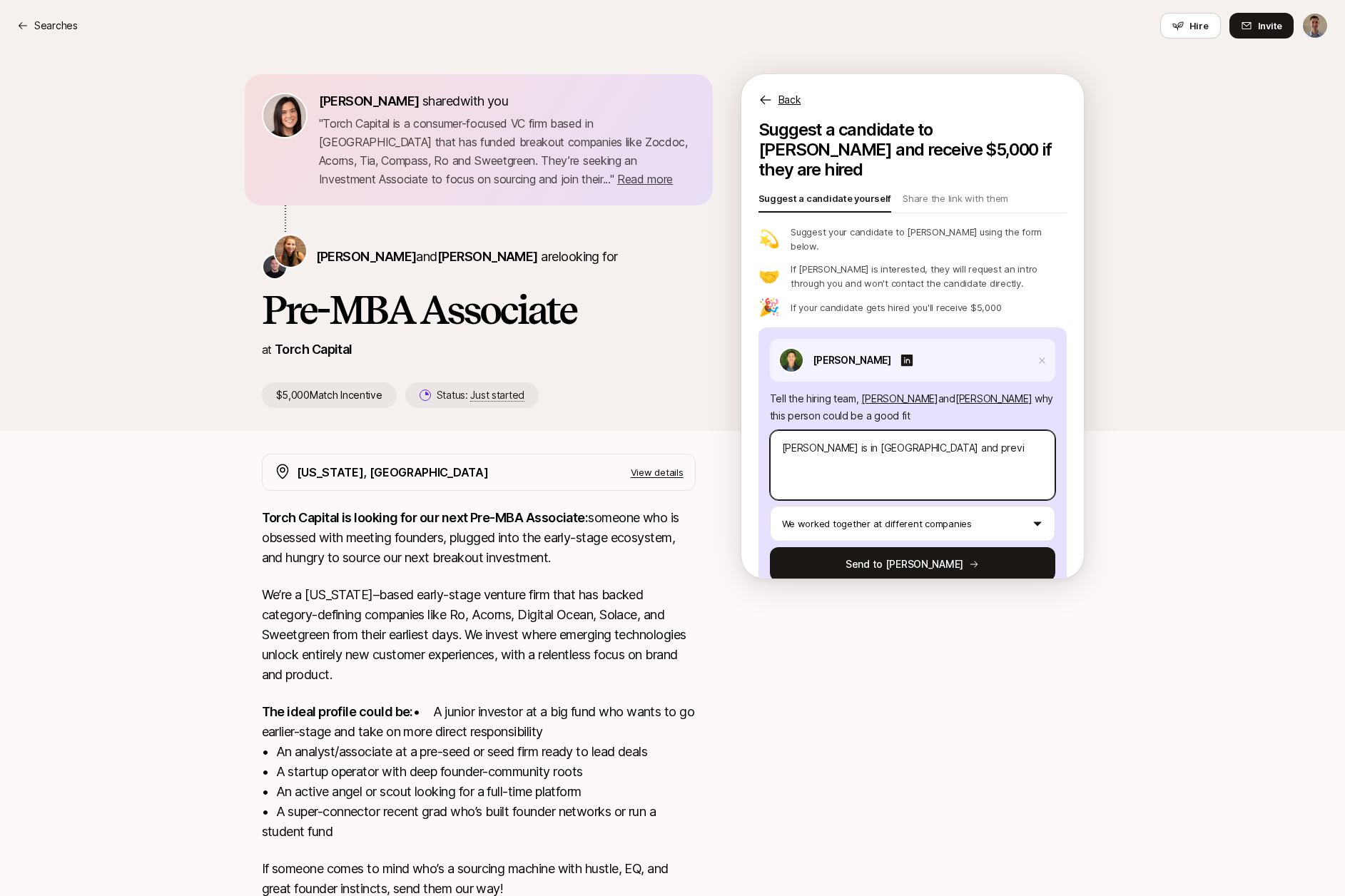
type textarea "[PERSON_NAME] is in [GEOGRAPHIC_DATA] and previo"
type textarea "x"
type textarea "[PERSON_NAME] is in [GEOGRAPHIC_DATA] and previou"
type textarea "x"
type textarea "[PERSON_NAME] is in [GEOGRAPHIC_DATA] and previous"
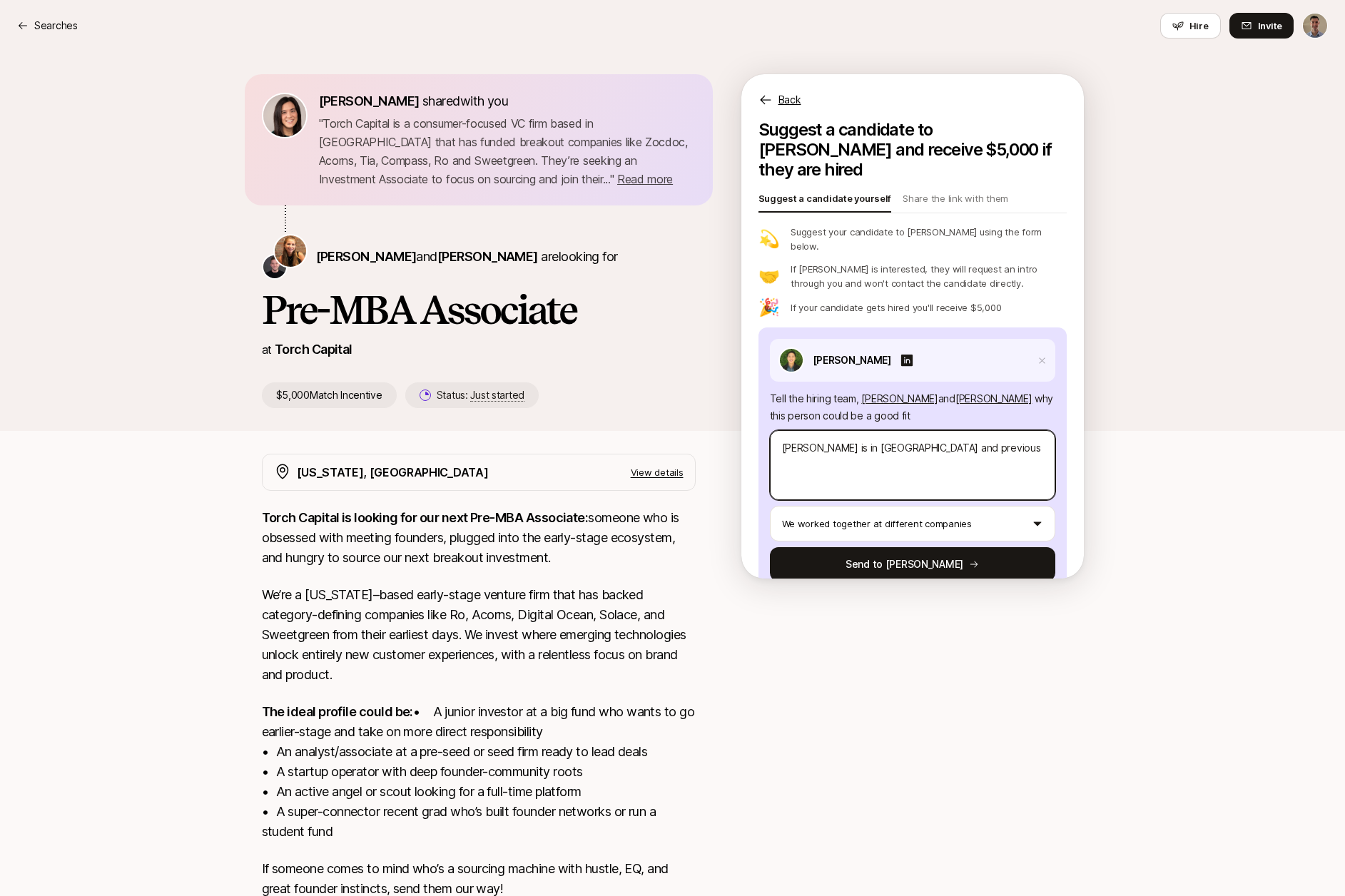
type textarea "x"
type textarea "[PERSON_NAME] is in [GEOGRAPHIC_DATA] and previousl"
type textarea "x"
type textarea "[PERSON_NAME] is in [GEOGRAPHIC_DATA] and previously"
type textarea "x"
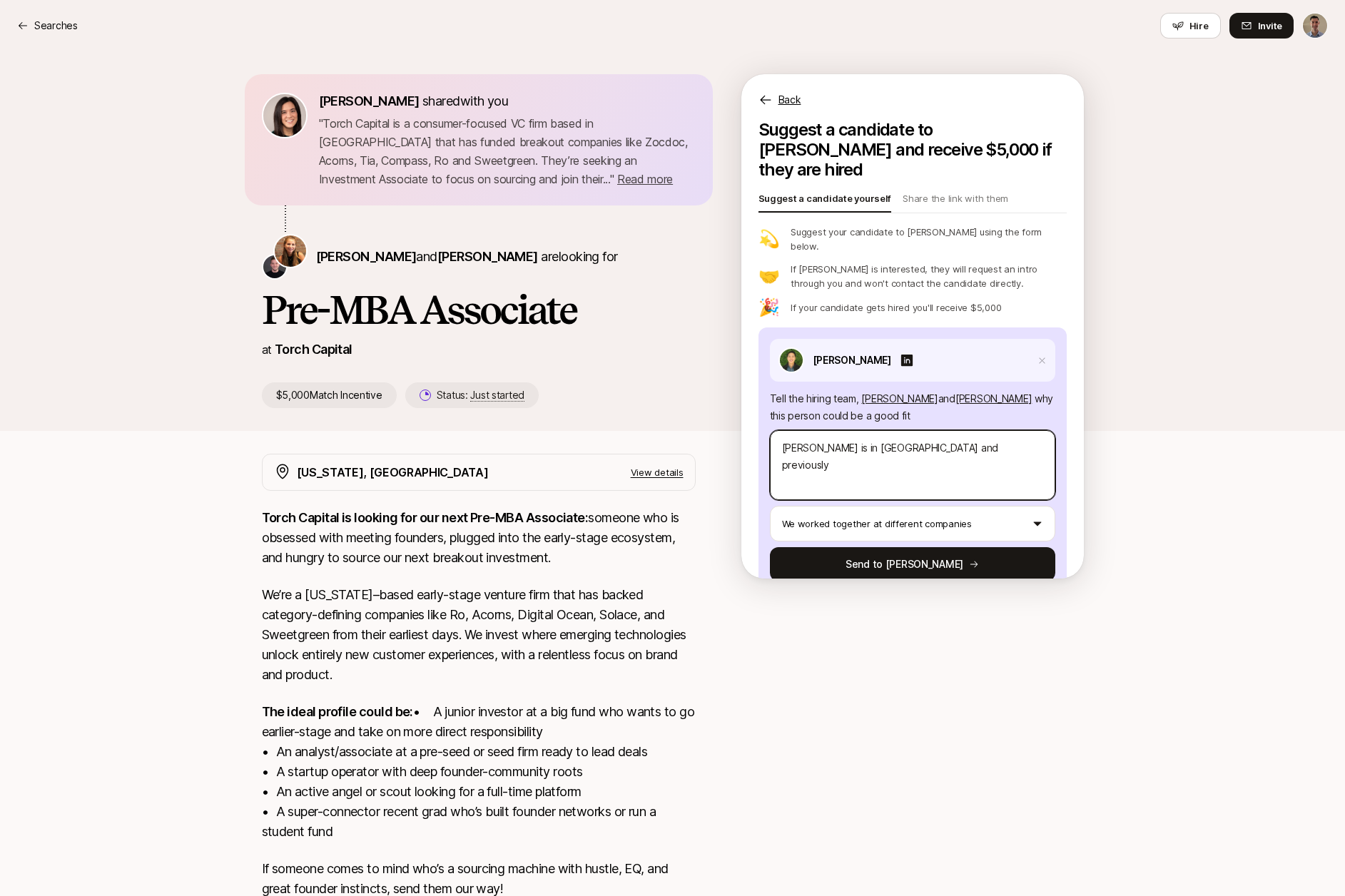
type textarea "[PERSON_NAME] is in [GEOGRAPHIC_DATA] and previously"
type textarea "x"
type textarea "[PERSON_NAME] is in [GEOGRAPHIC_DATA] and previously w"
type textarea "x"
type textarea "[PERSON_NAME] is in [GEOGRAPHIC_DATA] and previously wo"
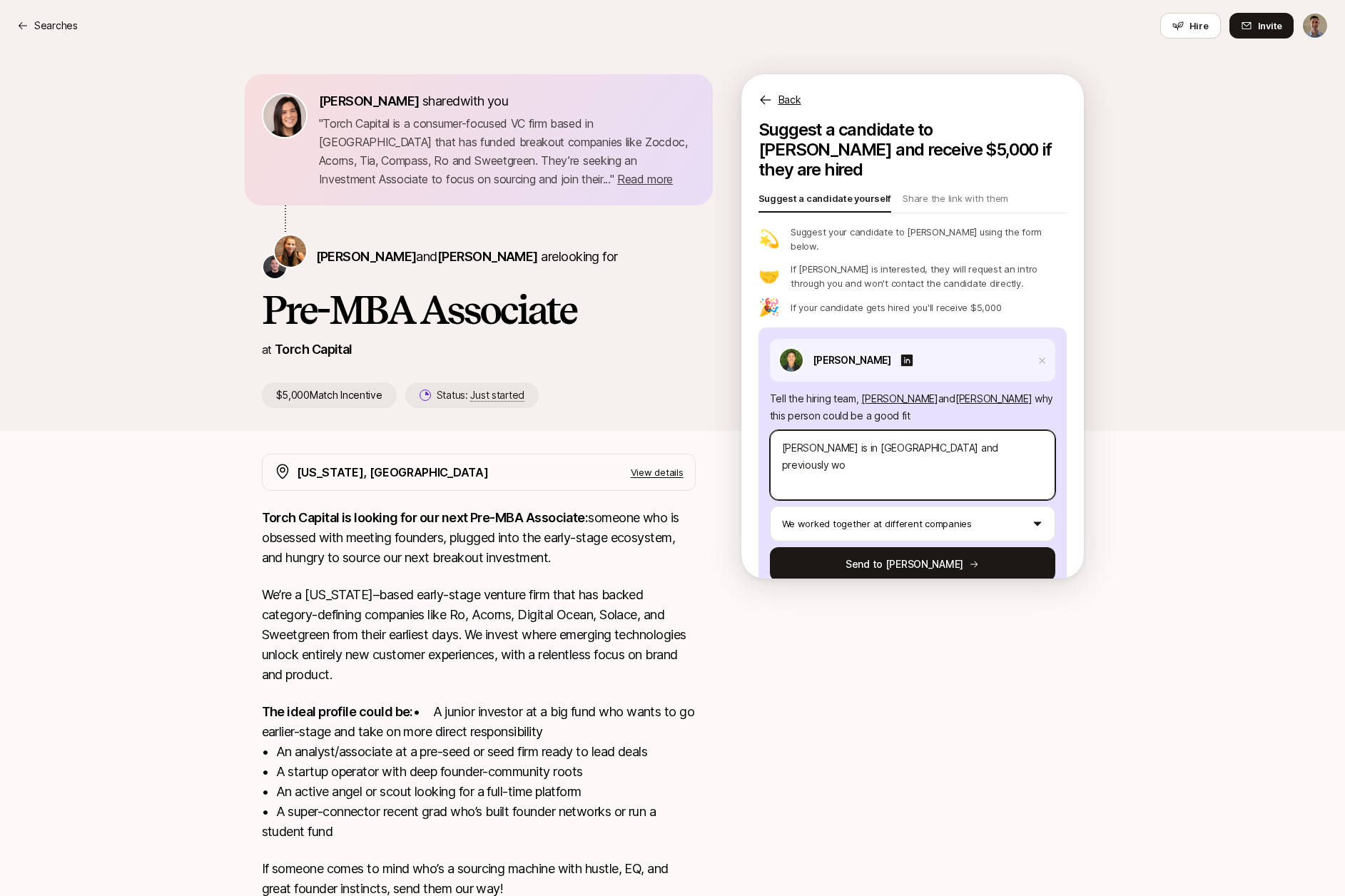
type textarea "x"
type textarea "[PERSON_NAME] is in [GEOGRAPHIC_DATA] and previously wor"
type textarea "x"
type textarea "[PERSON_NAME] is in [GEOGRAPHIC_DATA] and previously work"
type textarea "x"
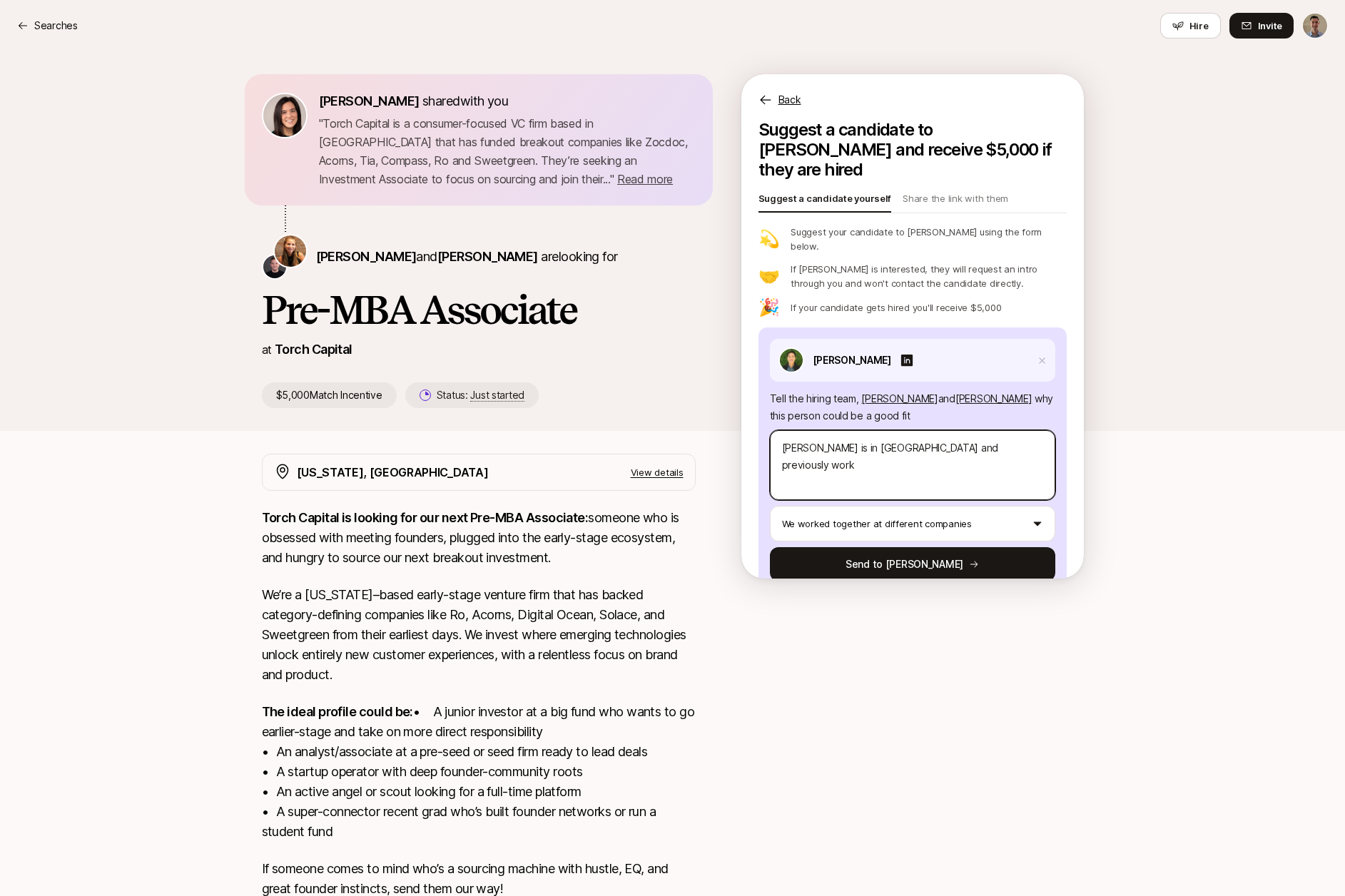
type textarea "[PERSON_NAME] is in [GEOGRAPHIC_DATA] and previously worke"
type textarea "x"
type textarea "[PERSON_NAME] is in [GEOGRAPHIC_DATA] and previously worked"
type textarea "x"
type textarea "[PERSON_NAME] is in [GEOGRAPHIC_DATA] and previously worked"
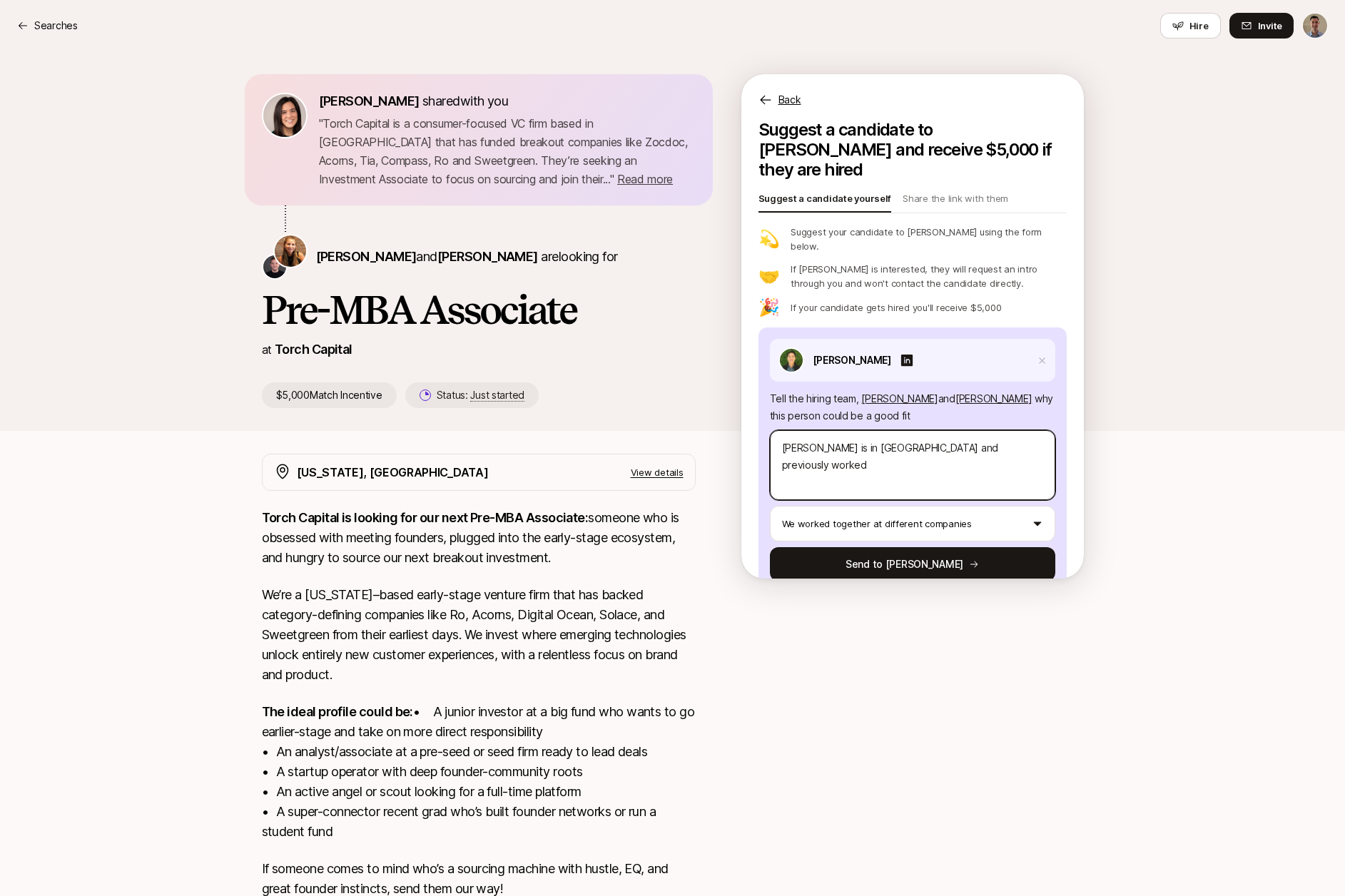
type textarea "x"
type textarea "[PERSON_NAME] is in [GEOGRAPHIC_DATA] and previously worked a"
type textarea "x"
type textarea "[PERSON_NAME] is in [GEOGRAPHIC_DATA] and previously worked at"
type textarea "x"
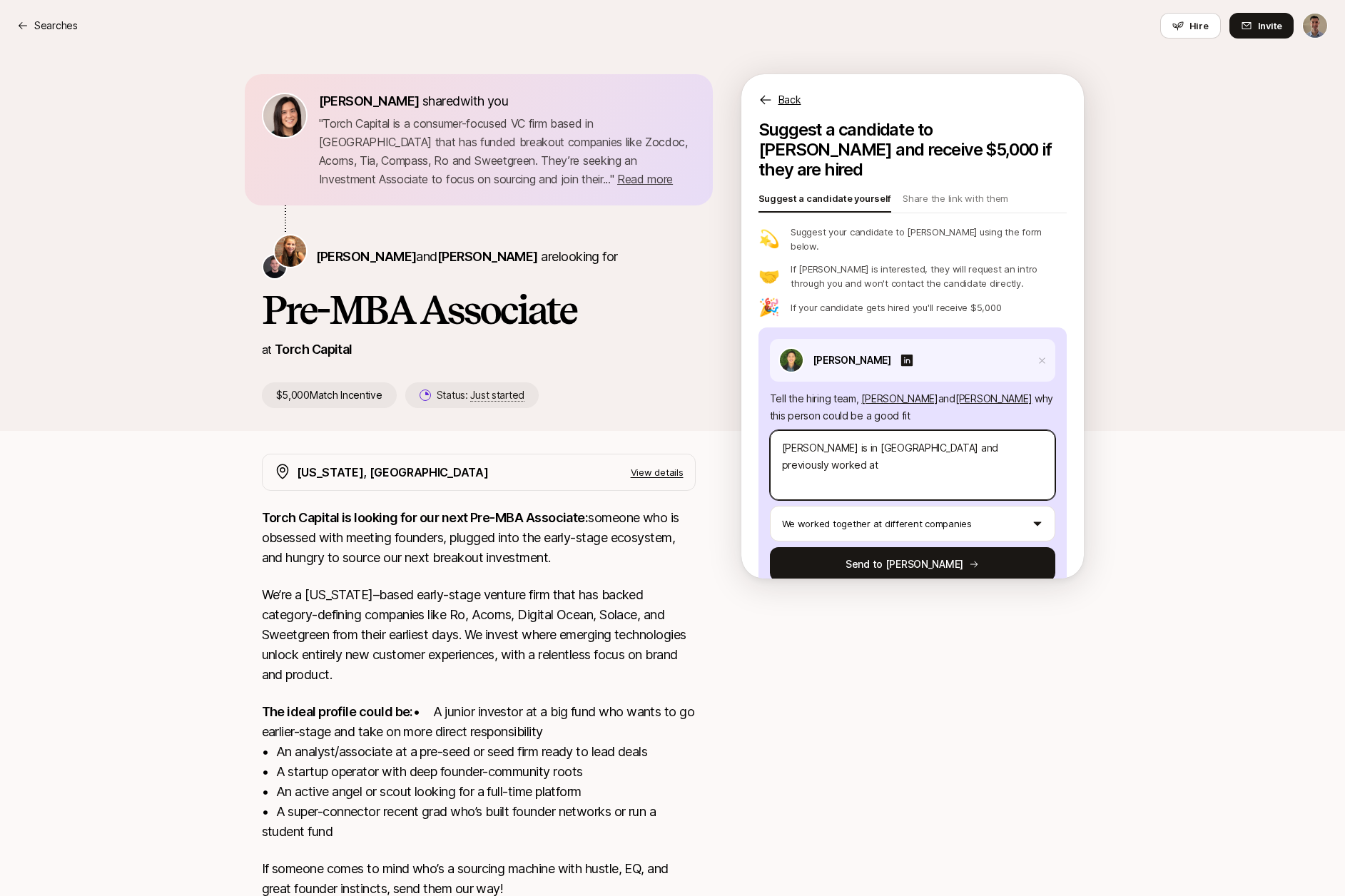
type textarea "[PERSON_NAME] is in [GEOGRAPHIC_DATA] and previously worked at"
type textarea "x"
type textarea "[PERSON_NAME] is in [GEOGRAPHIC_DATA] and previously worked at M"
type textarea "x"
type textarea "[PERSON_NAME] is in [GEOGRAPHIC_DATA] and previously worked at Mo"
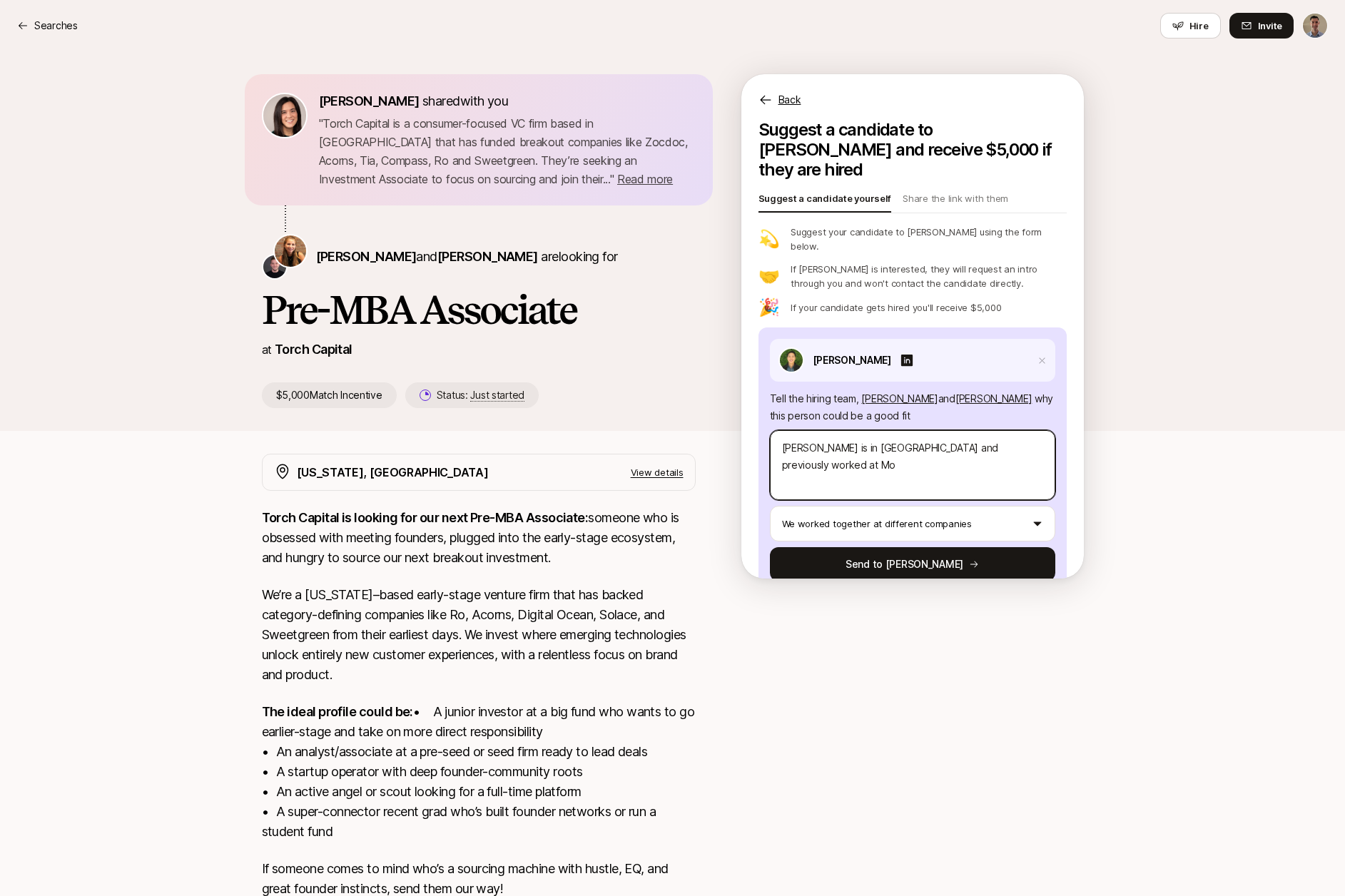
type textarea "x"
type textarea "[PERSON_NAME] is in [GEOGRAPHIC_DATA] and previously worked at Mox"
type textarea "x"
type textarea "[PERSON_NAME] is in [GEOGRAPHIC_DATA] and previously worked at Moxx"
type textarea "x"
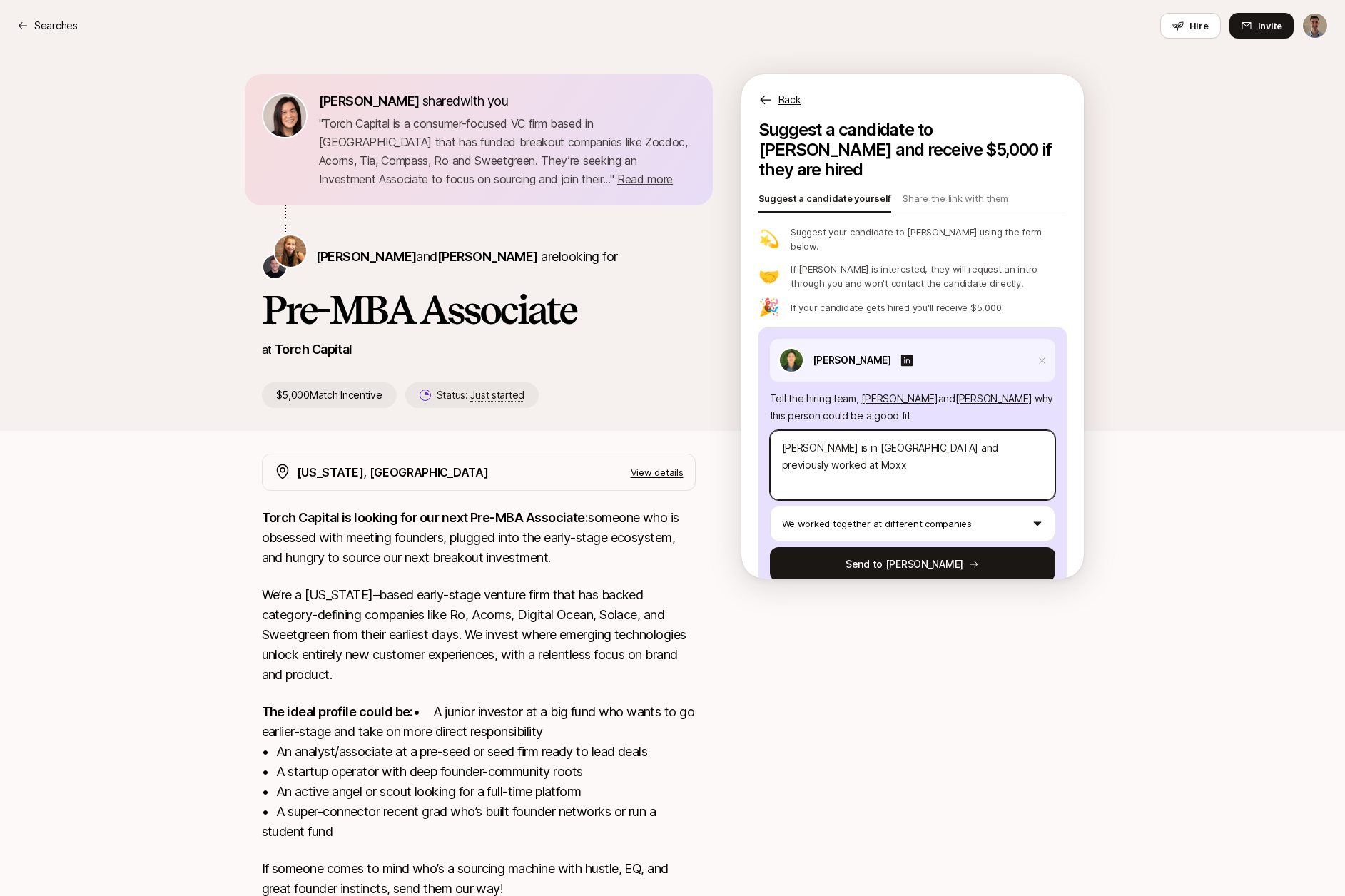
type textarea "[PERSON_NAME] is in [GEOGRAPHIC_DATA] and previously worked at Moxxi"
type textarea "x"
type textarea "[PERSON_NAME] is in [GEOGRAPHIC_DATA] and previously worked at Moxxie"
type textarea "x"
type textarea "[PERSON_NAME] is in [GEOGRAPHIC_DATA] and previously worked at Moxxie"
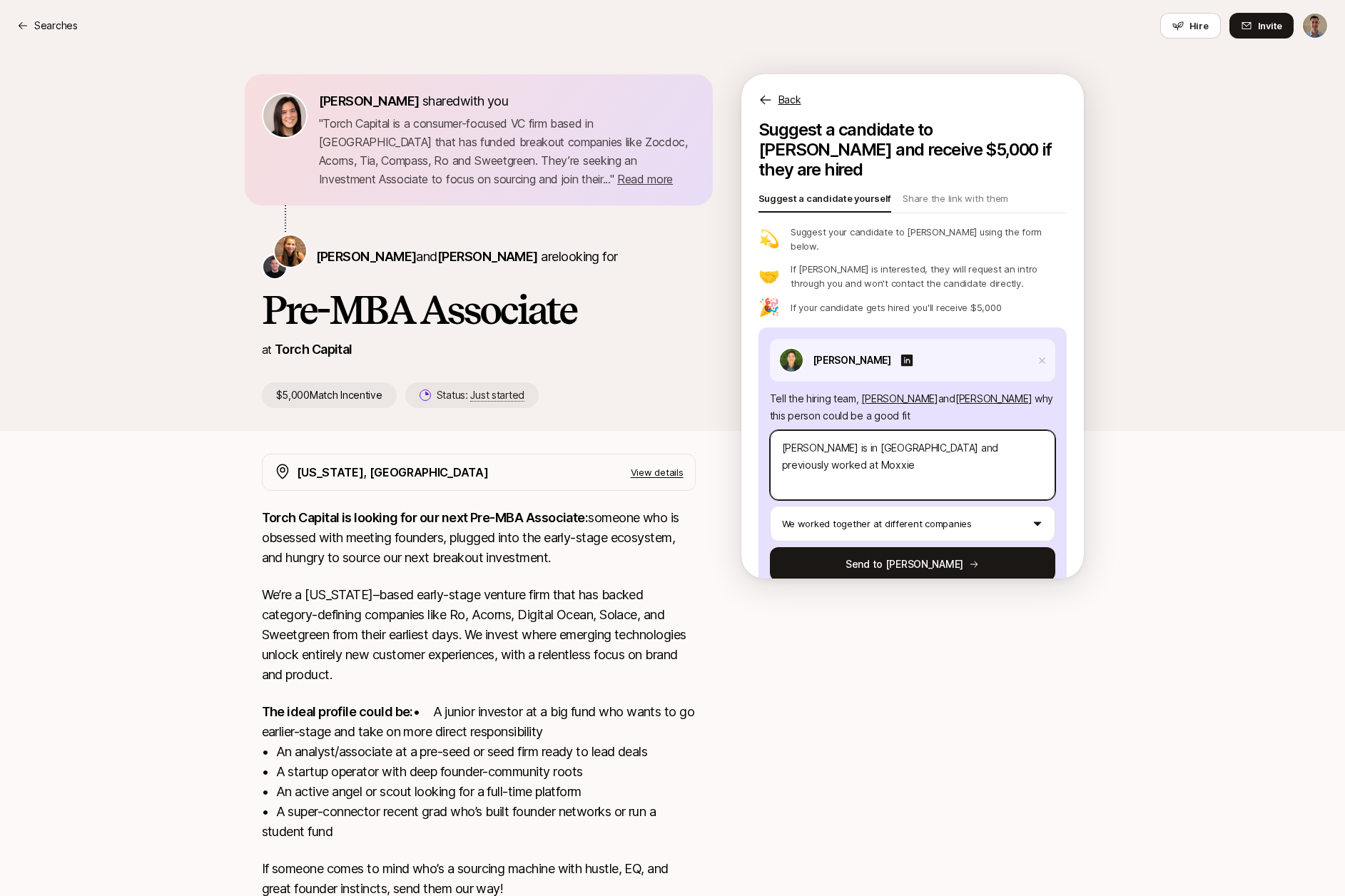
type textarea "x"
type textarea "[PERSON_NAME] is in [GEOGRAPHIC_DATA] and previously worked at Moxxie V"
type textarea "x"
type textarea "[PERSON_NAME] is in [GEOGRAPHIC_DATA] and previously worked at Moxxie VC"
type textarea "x"
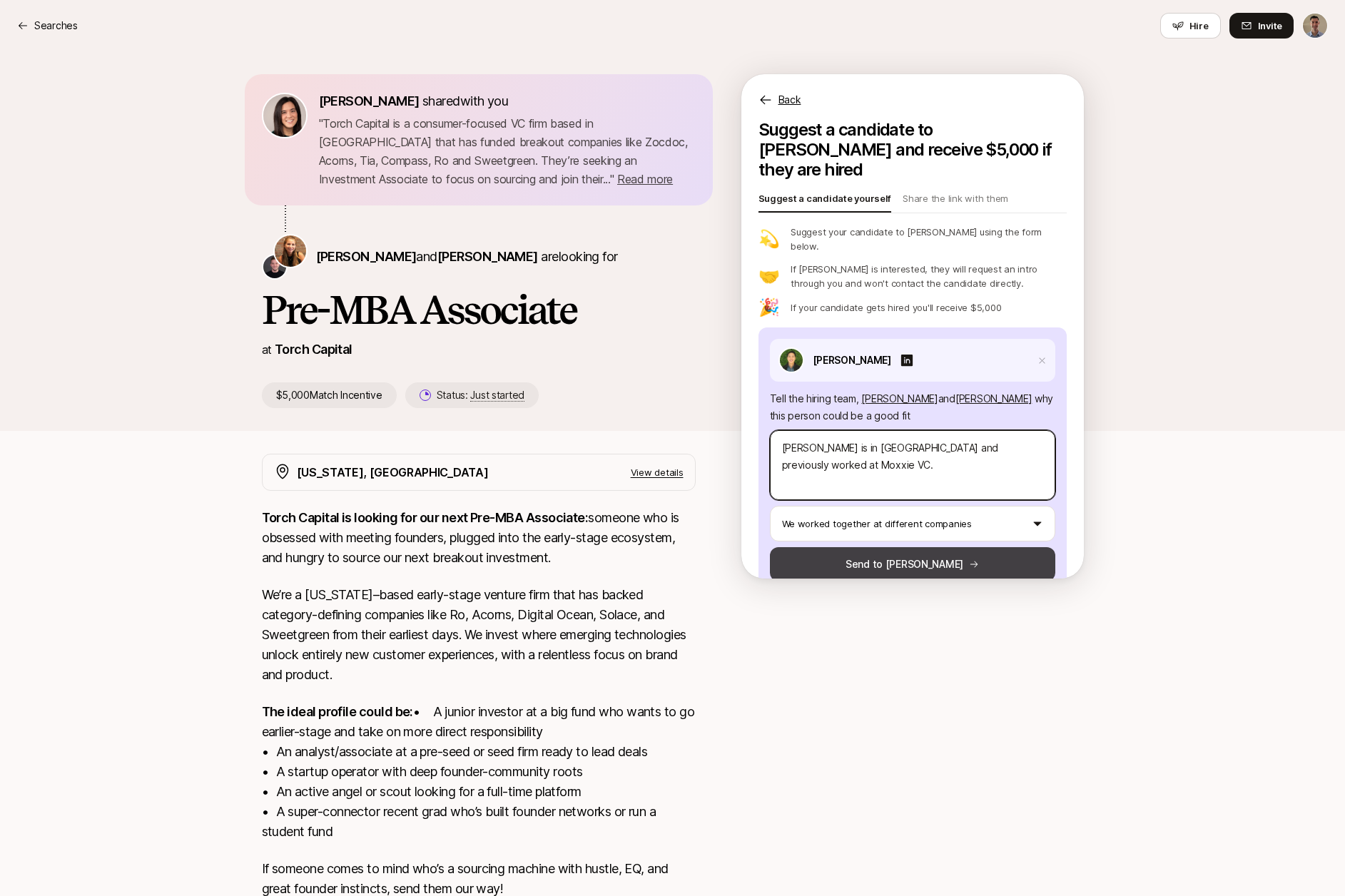
type textarea "[PERSON_NAME] is in [GEOGRAPHIC_DATA] and previously worked at Moxxie VC."
click at [930, 547] on button "Send to [PERSON_NAME]" at bounding box center [913, 564] width 285 height 34
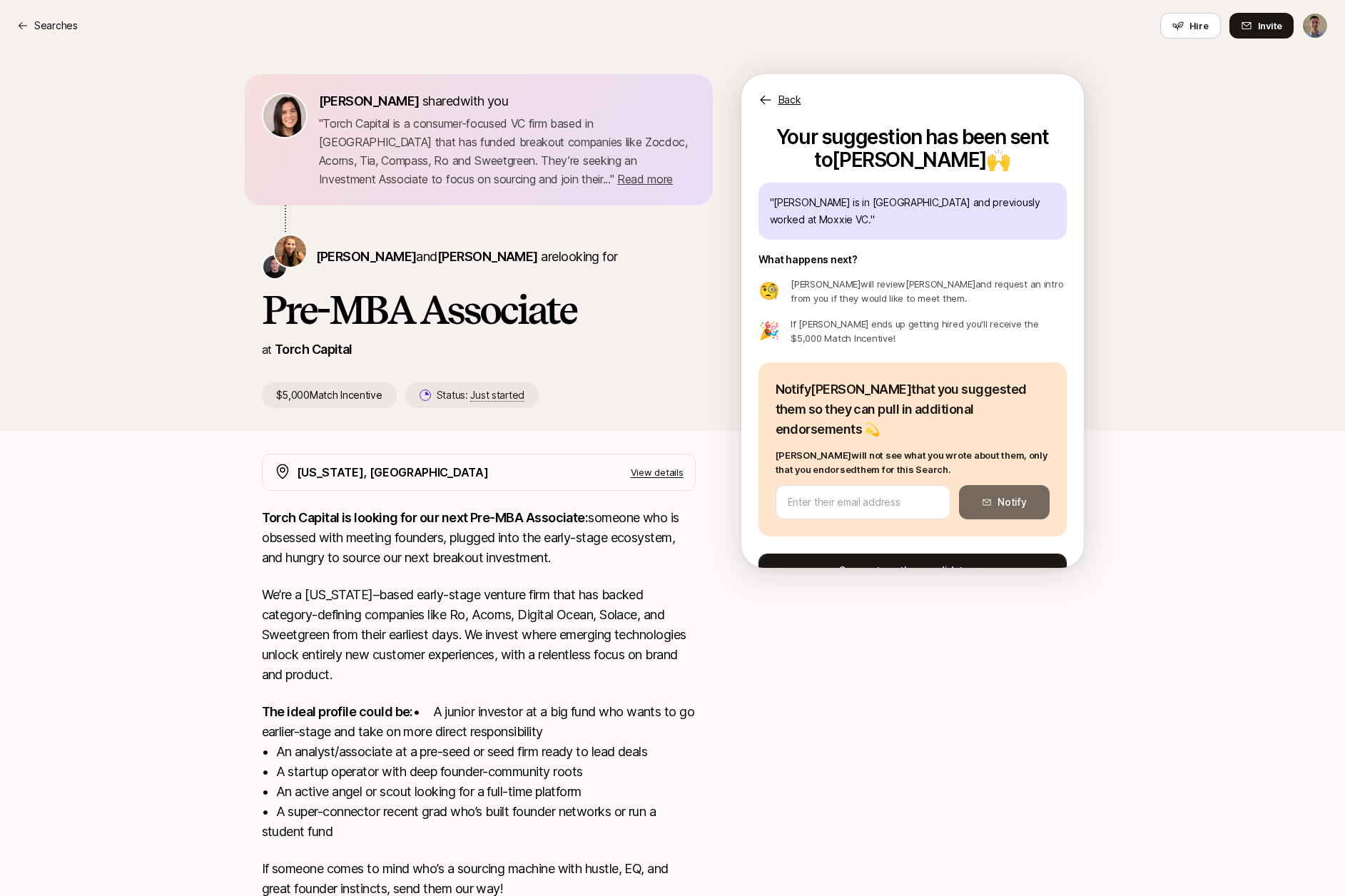
click at [923, 554] on button "Suggest another candidate" at bounding box center [912, 571] width 308 height 34
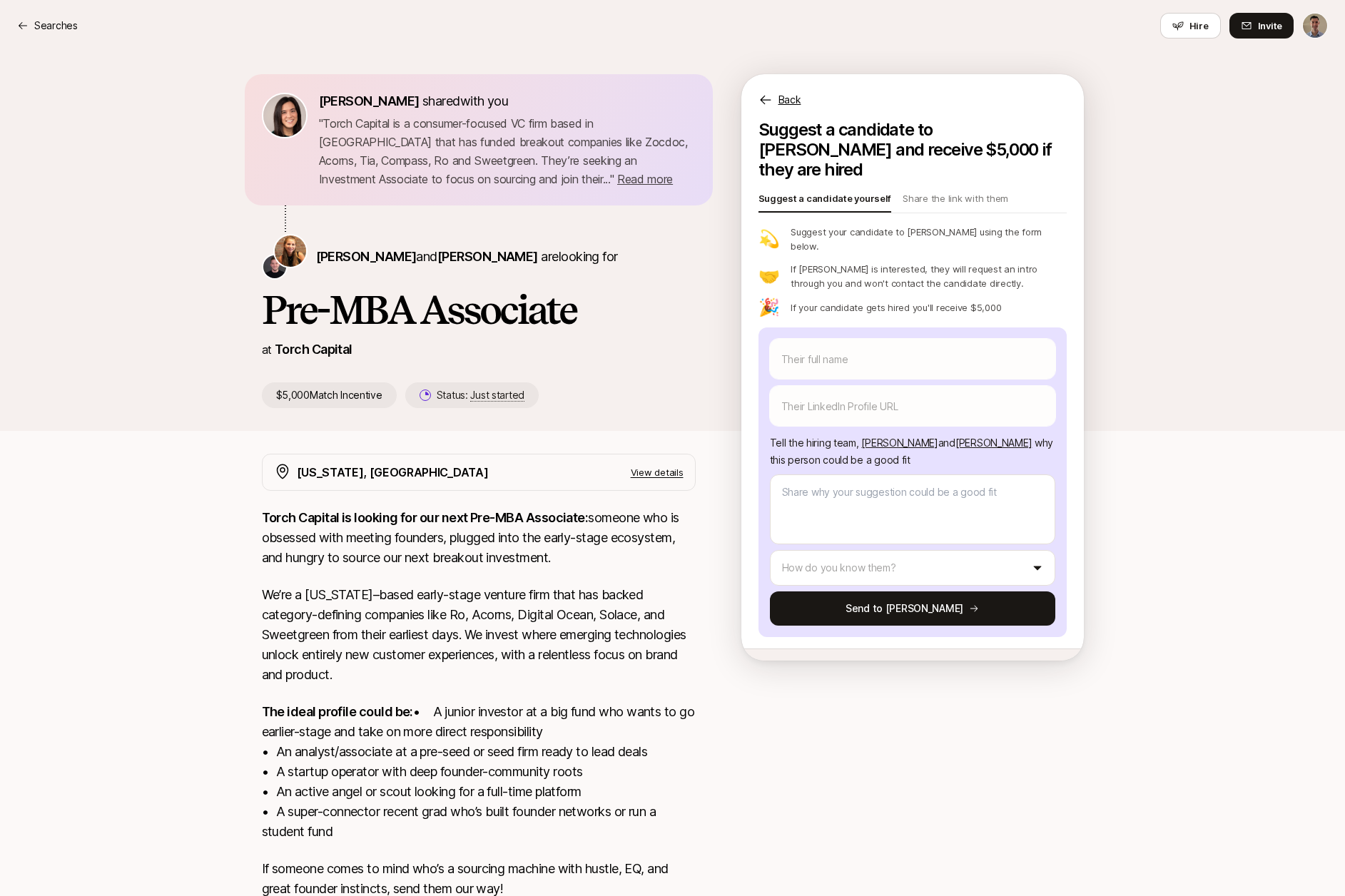
click at [791, 104] on p "Back" at bounding box center [790, 99] width 23 height 17
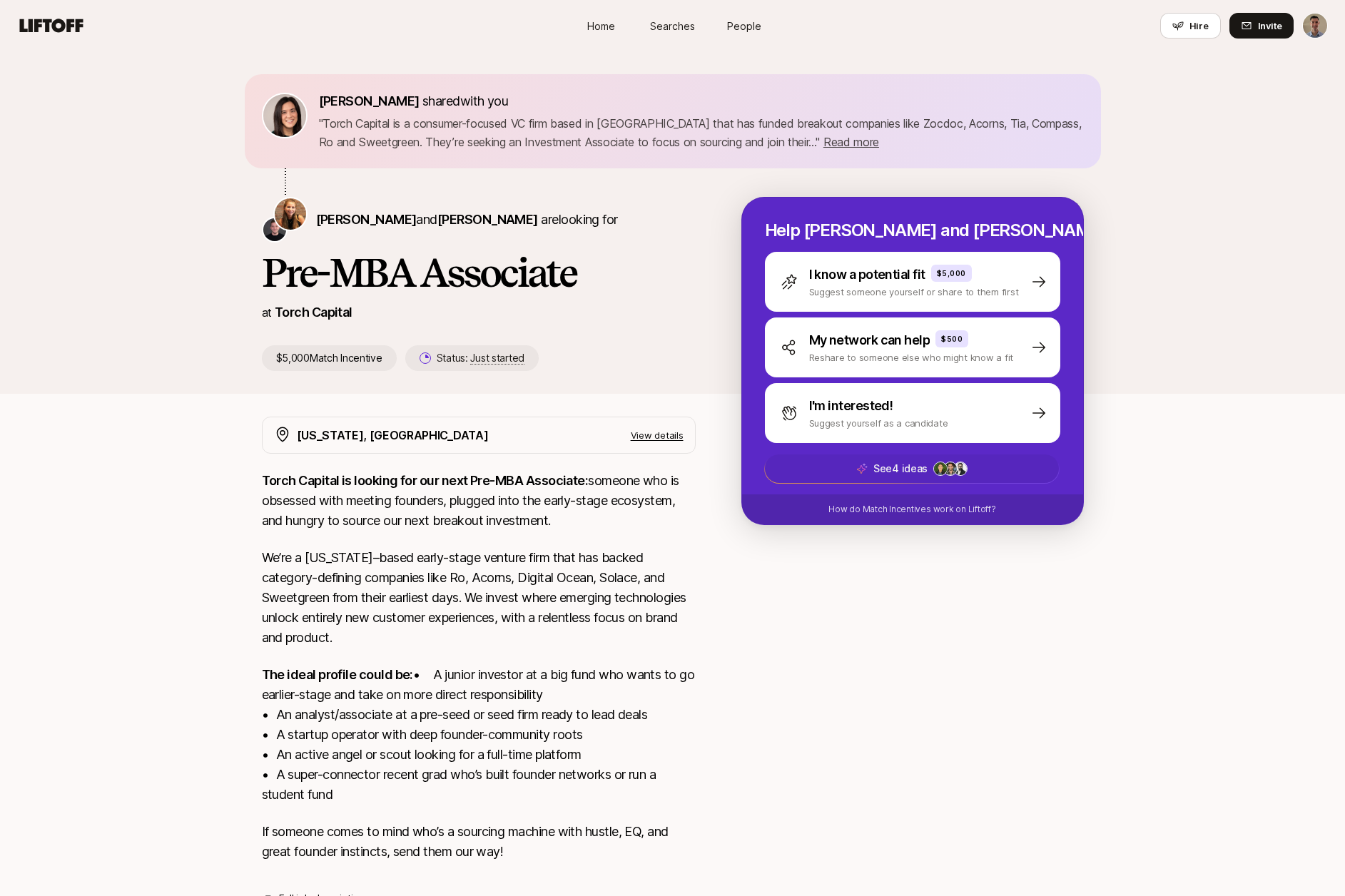
click at [925, 469] on p "See 4 ideas" at bounding box center [899, 469] width 54 height 17
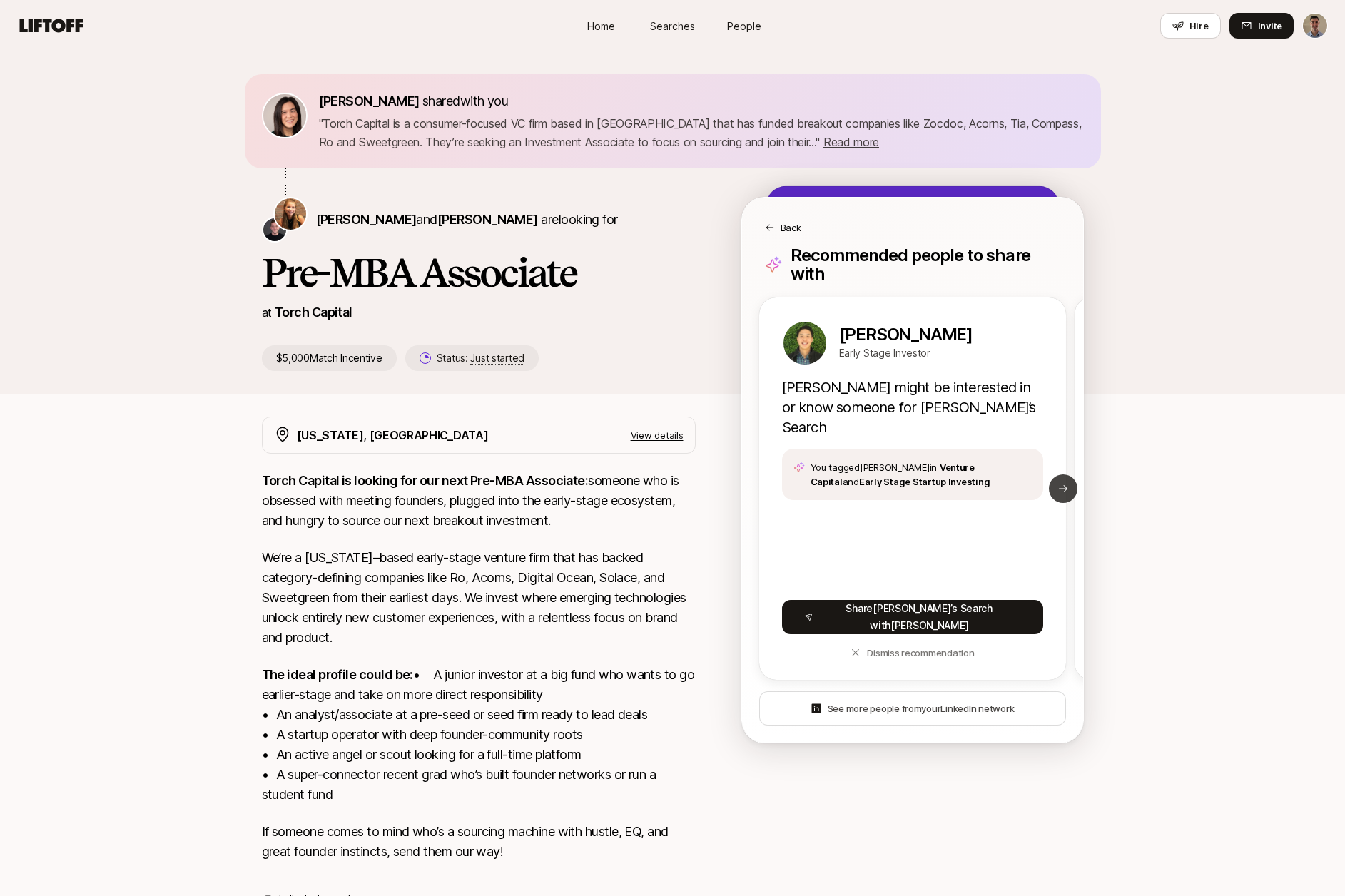
click at [1069, 474] on button "Next slide" at bounding box center [1063, 489] width 28 height 28
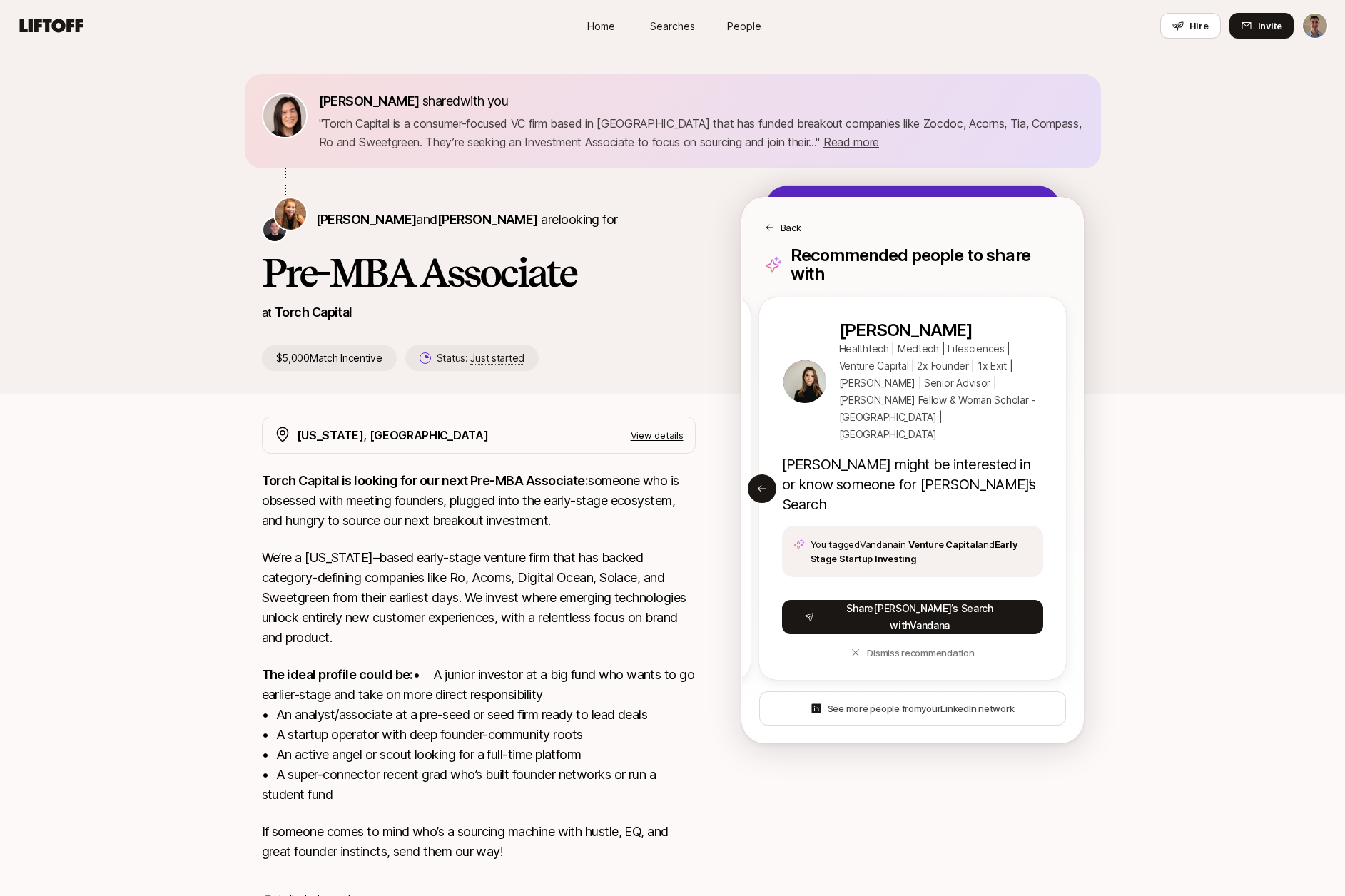
click at [773, 227] on icon at bounding box center [770, 227] width 10 height 10
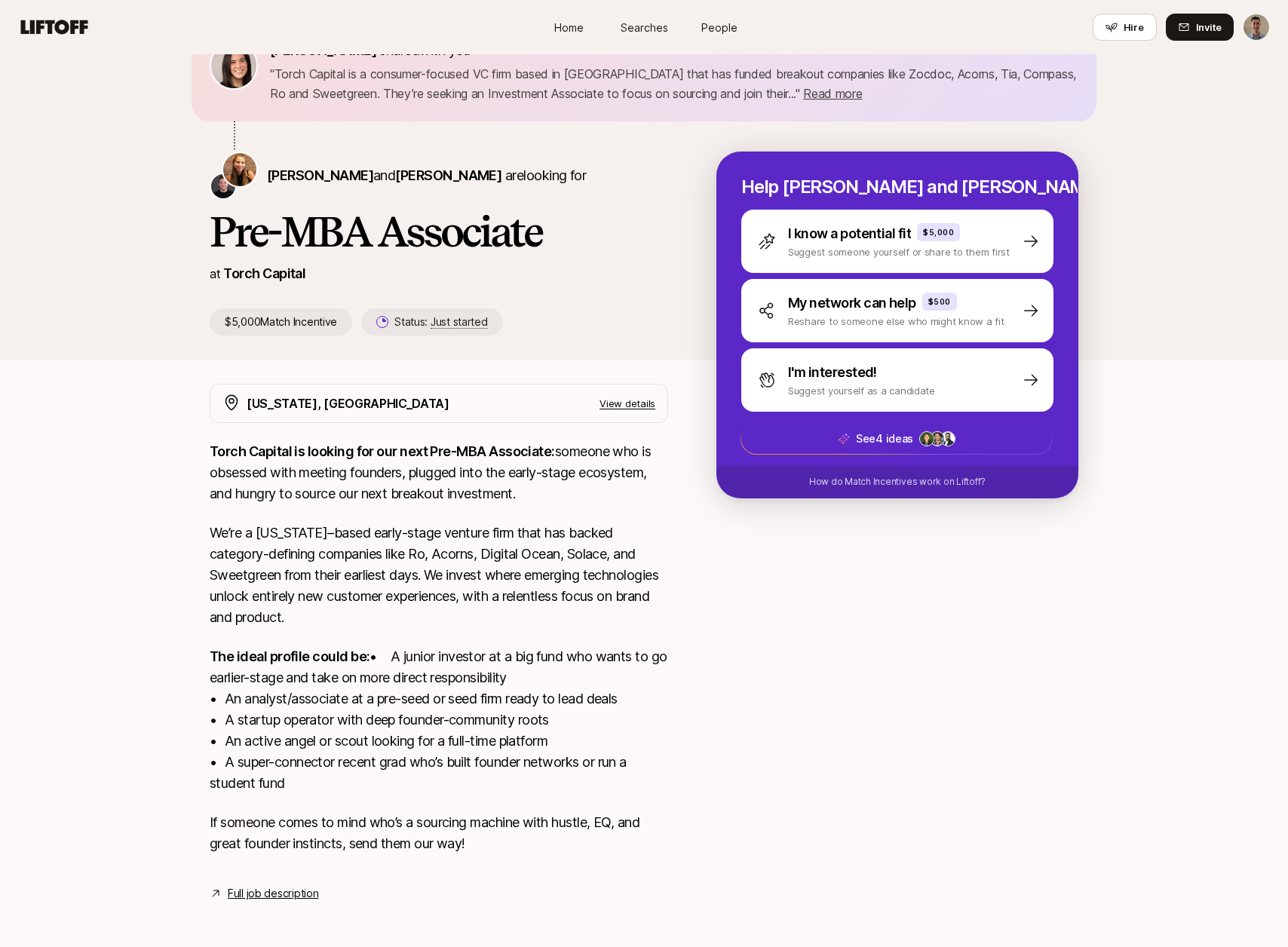
scroll to position [81, 0]
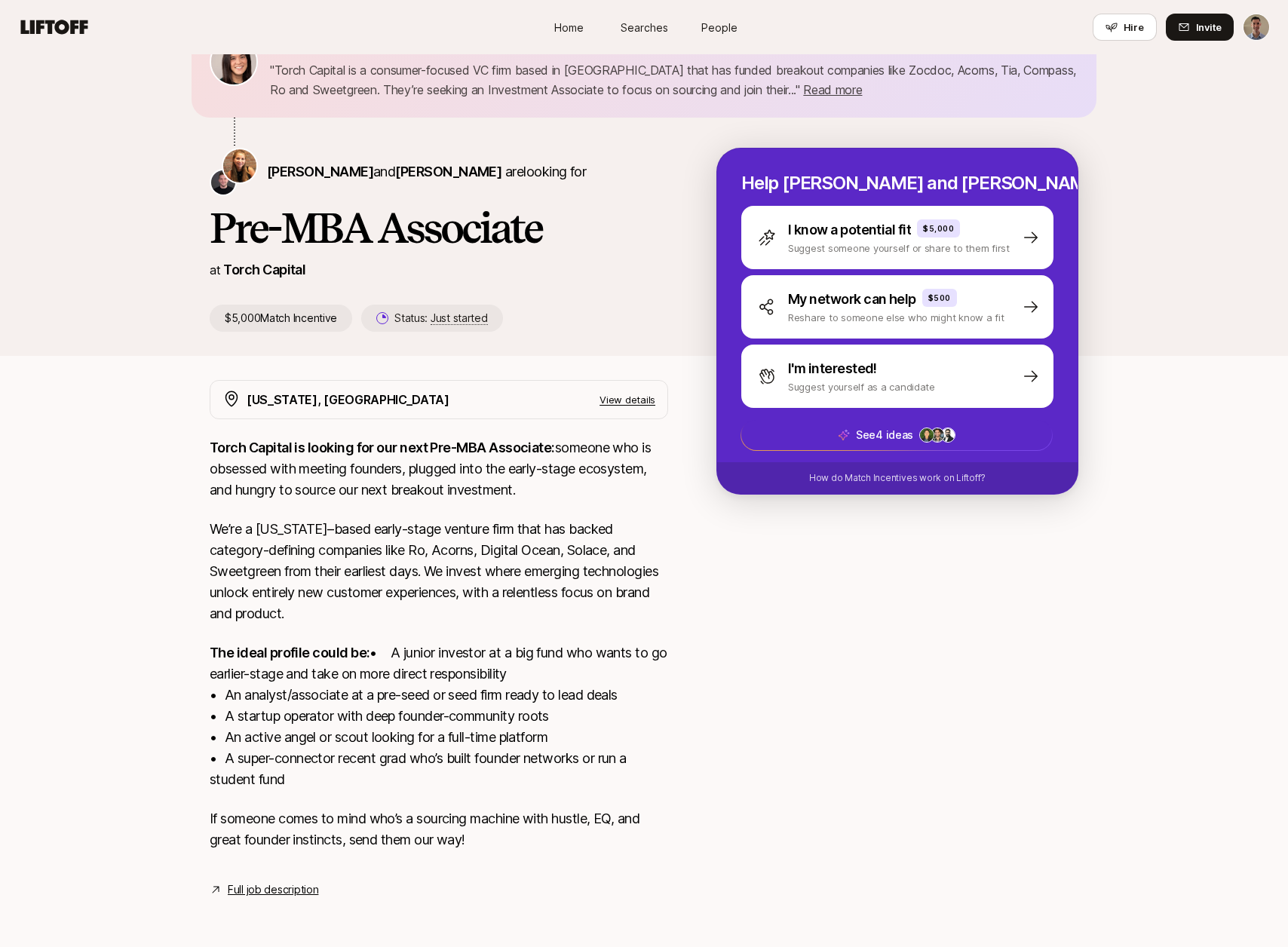
click at [627, 30] on span "Searches" at bounding box center [644, 28] width 47 height 16
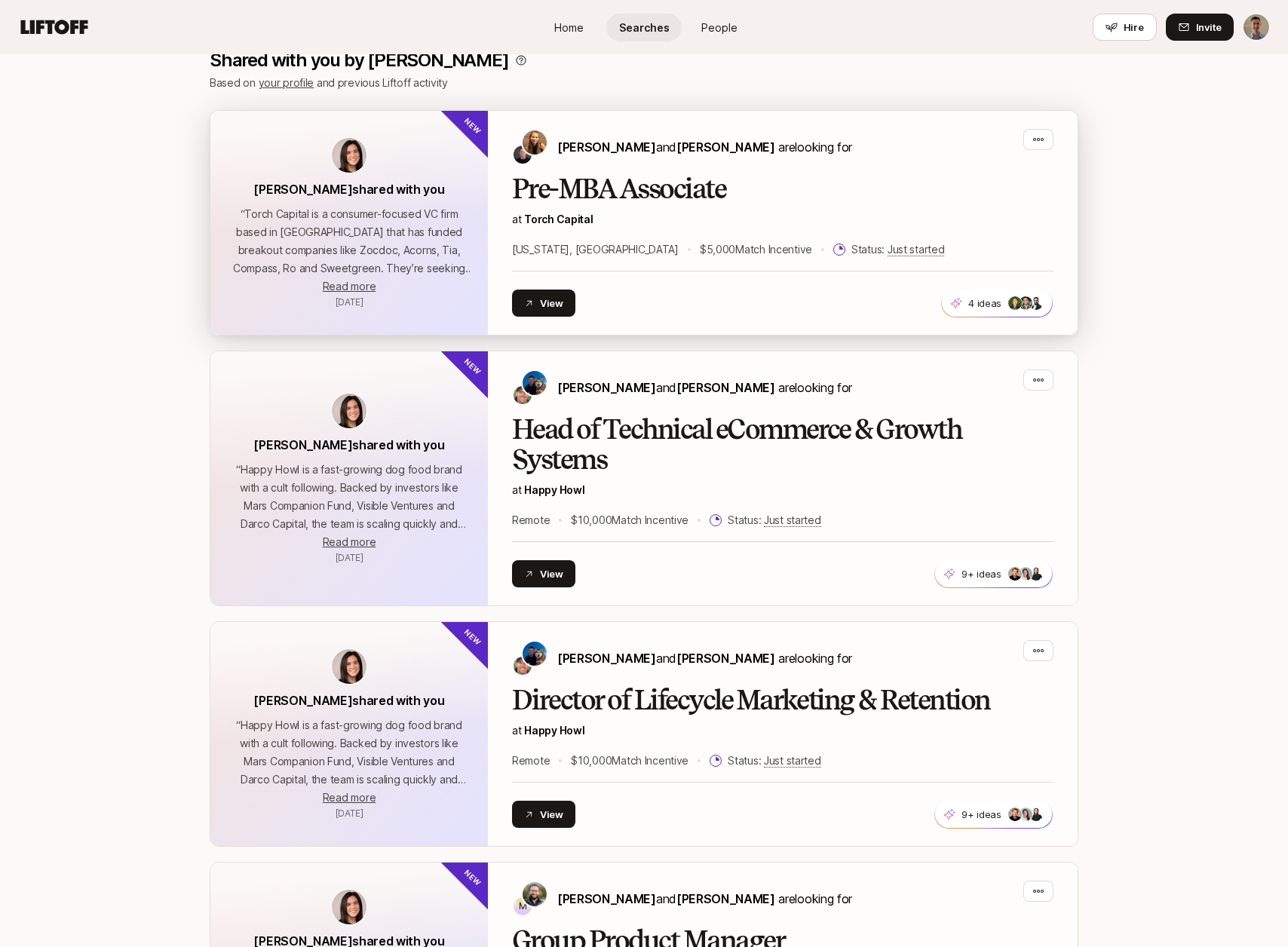
scroll to position [334, 0]
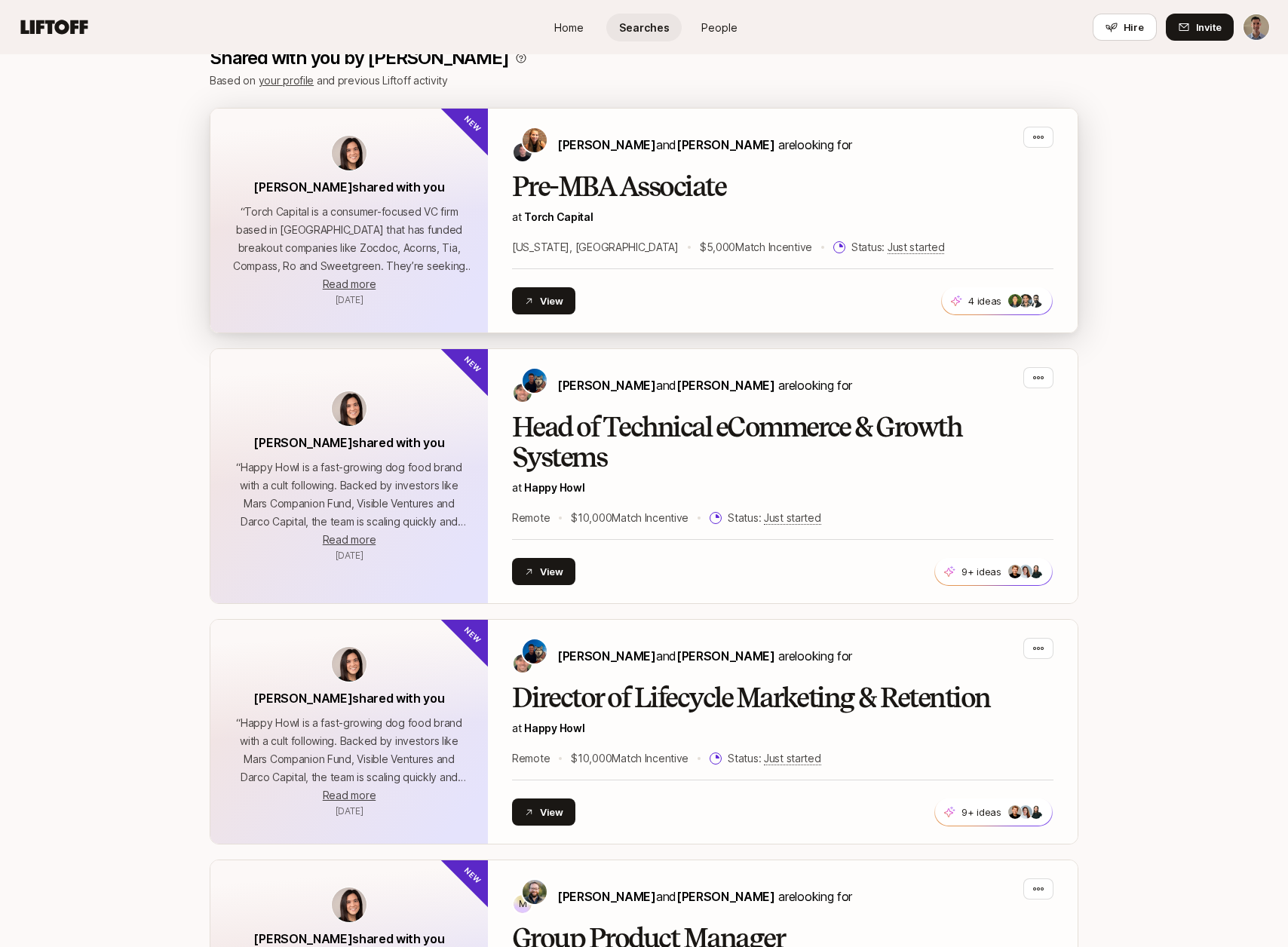
click at [756, 125] on div "[PERSON_NAME] and [PERSON_NAME] are looking for Pre-MBA Associate at [GEOGRAPHI…" at bounding box center [783, 221] width 590 height 224
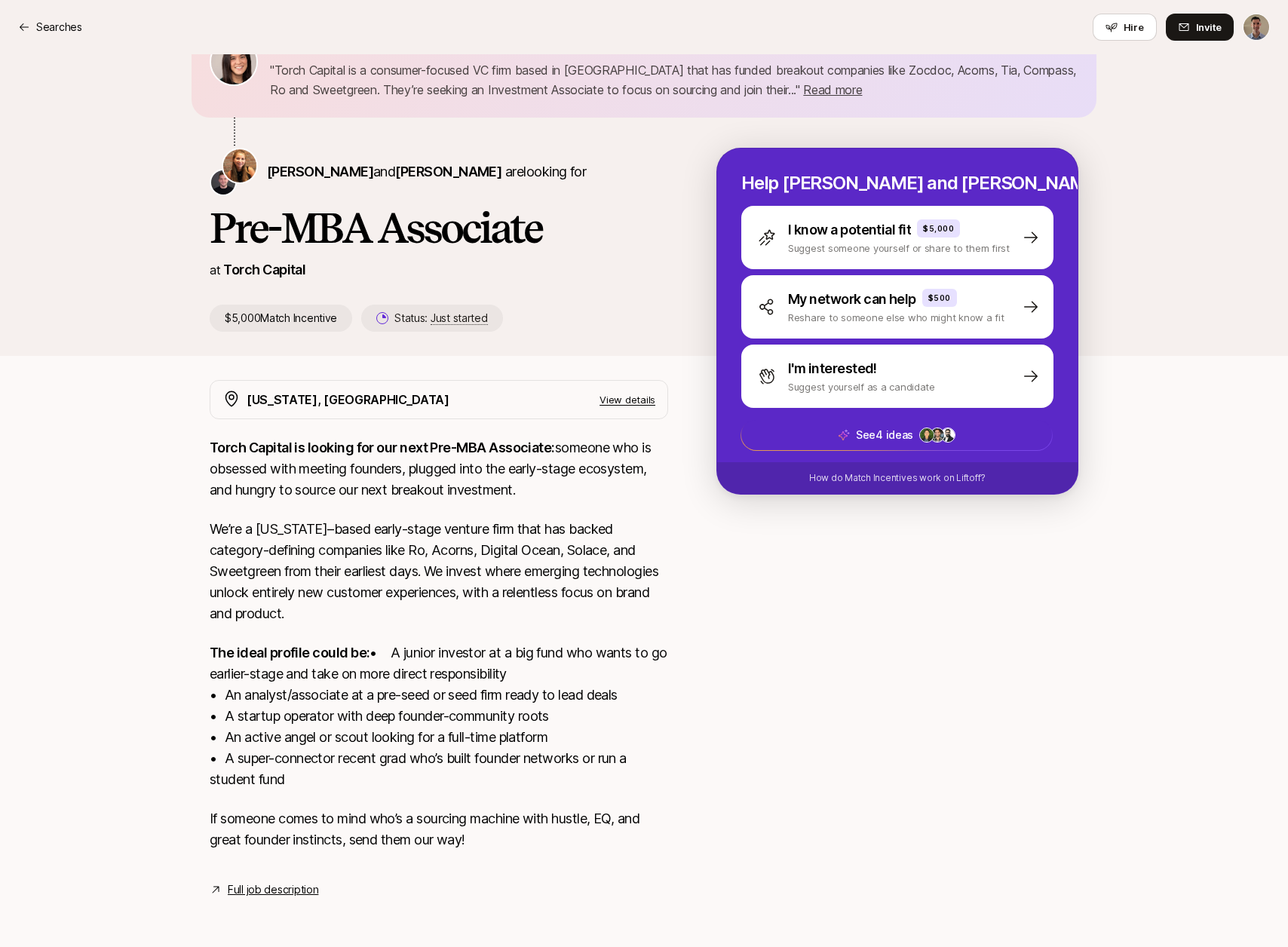
scroll to position [81, 0]
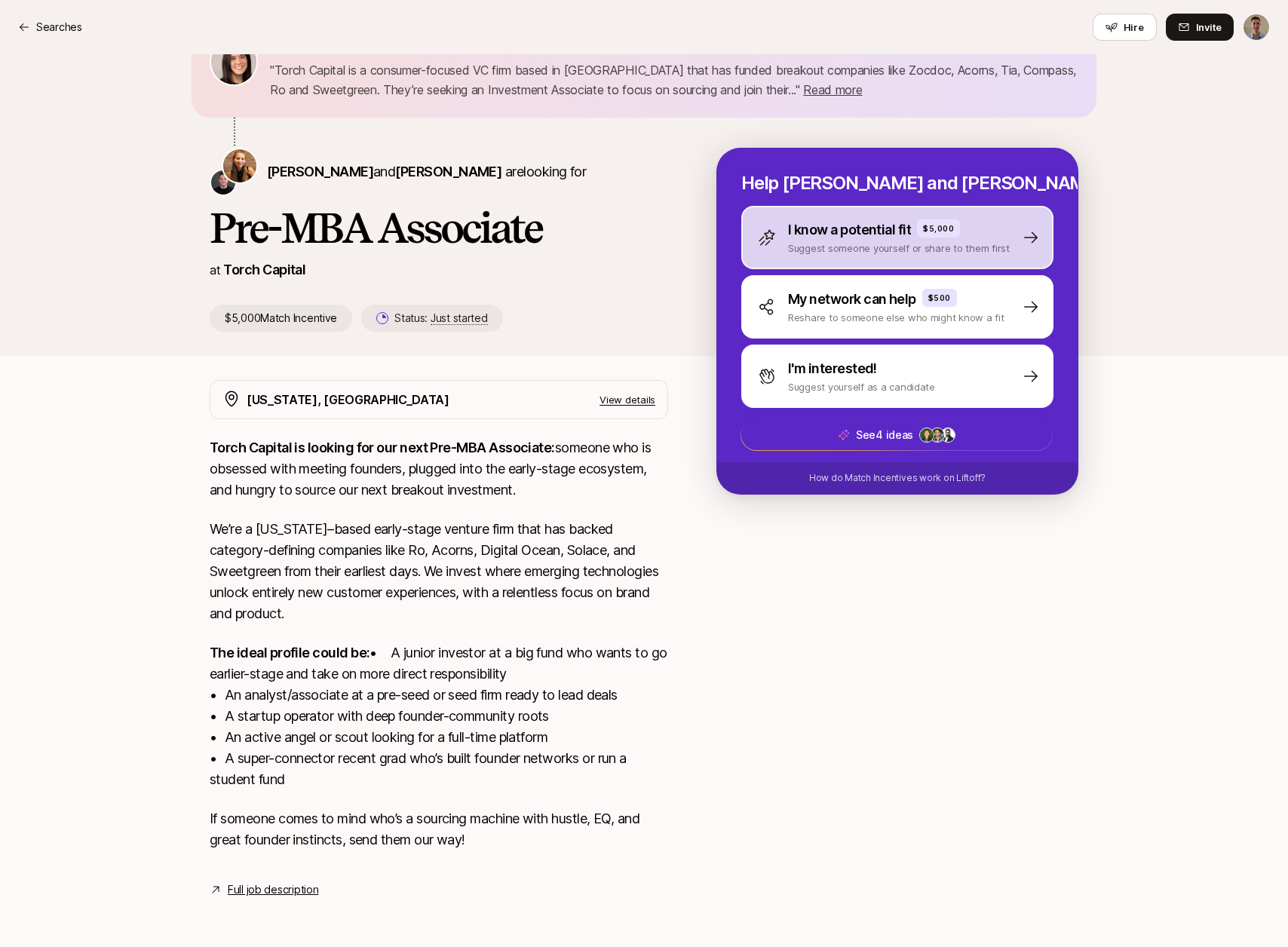
click at [861, 219] on p "I know a potential fit" at bounding box center [849, 229] width 123 height 21
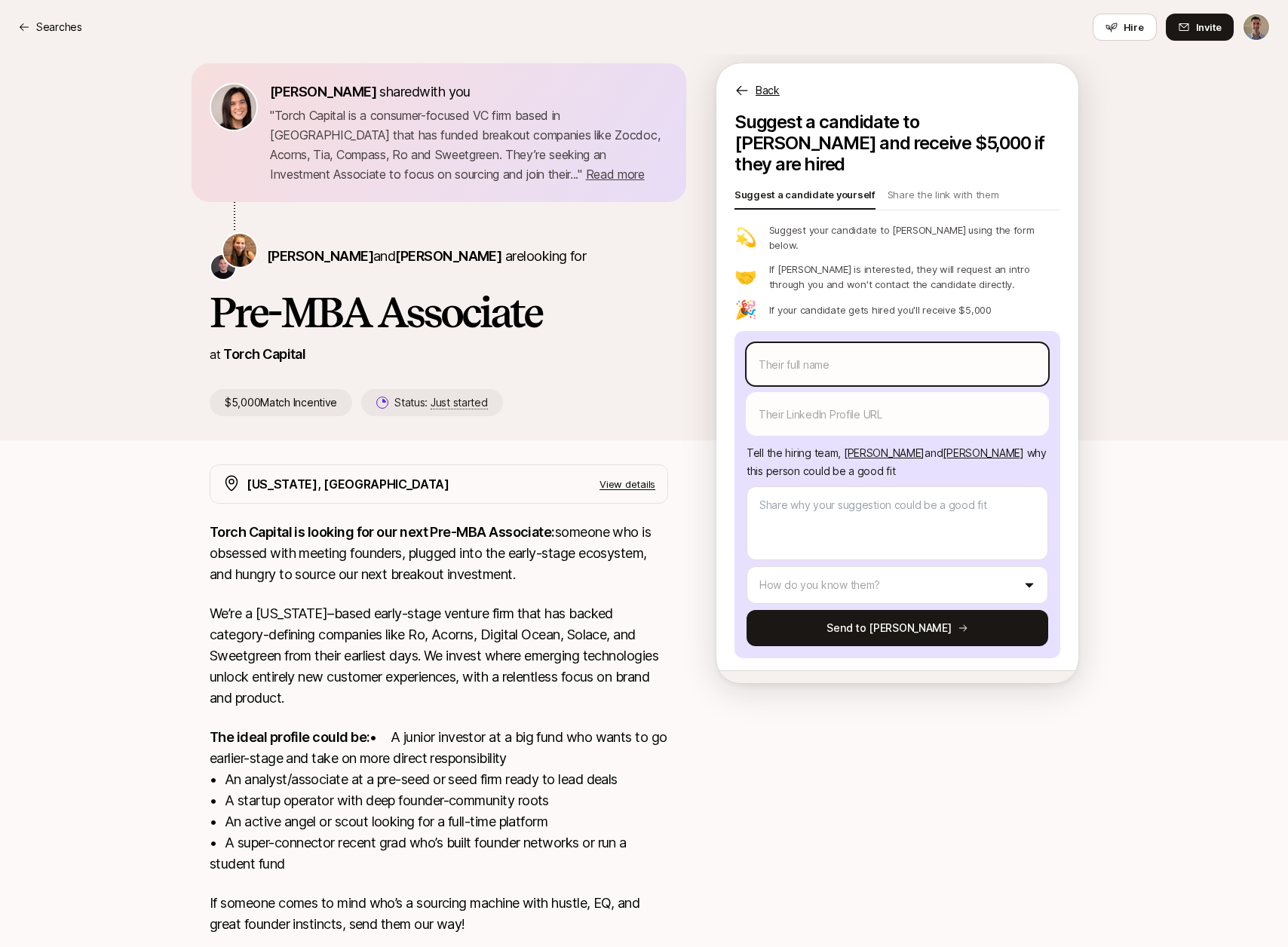
scroll to position [5, 0]
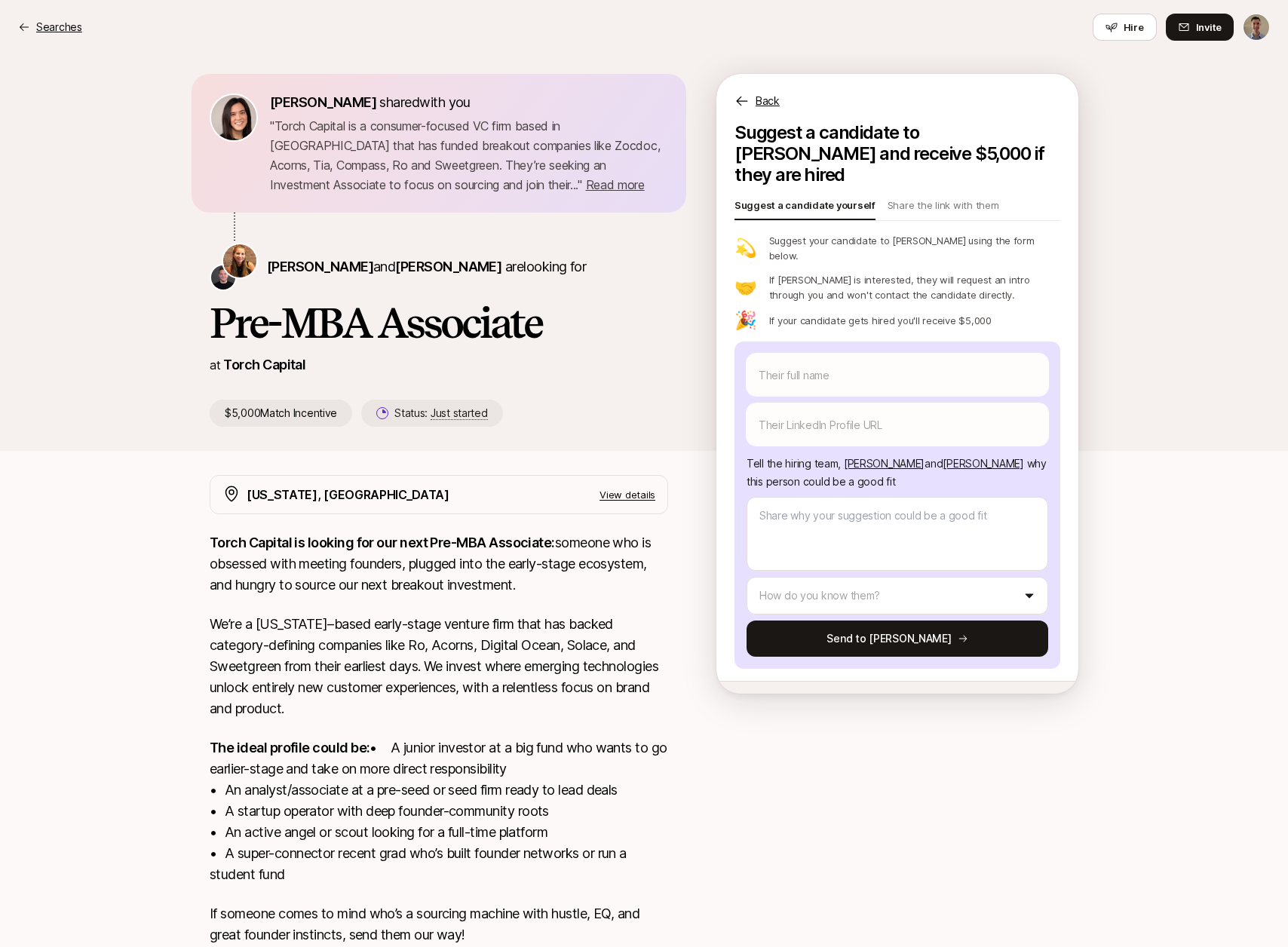
click at [44, 24] on p "Searches" at bounding box center [59, 27] width 46 height 18
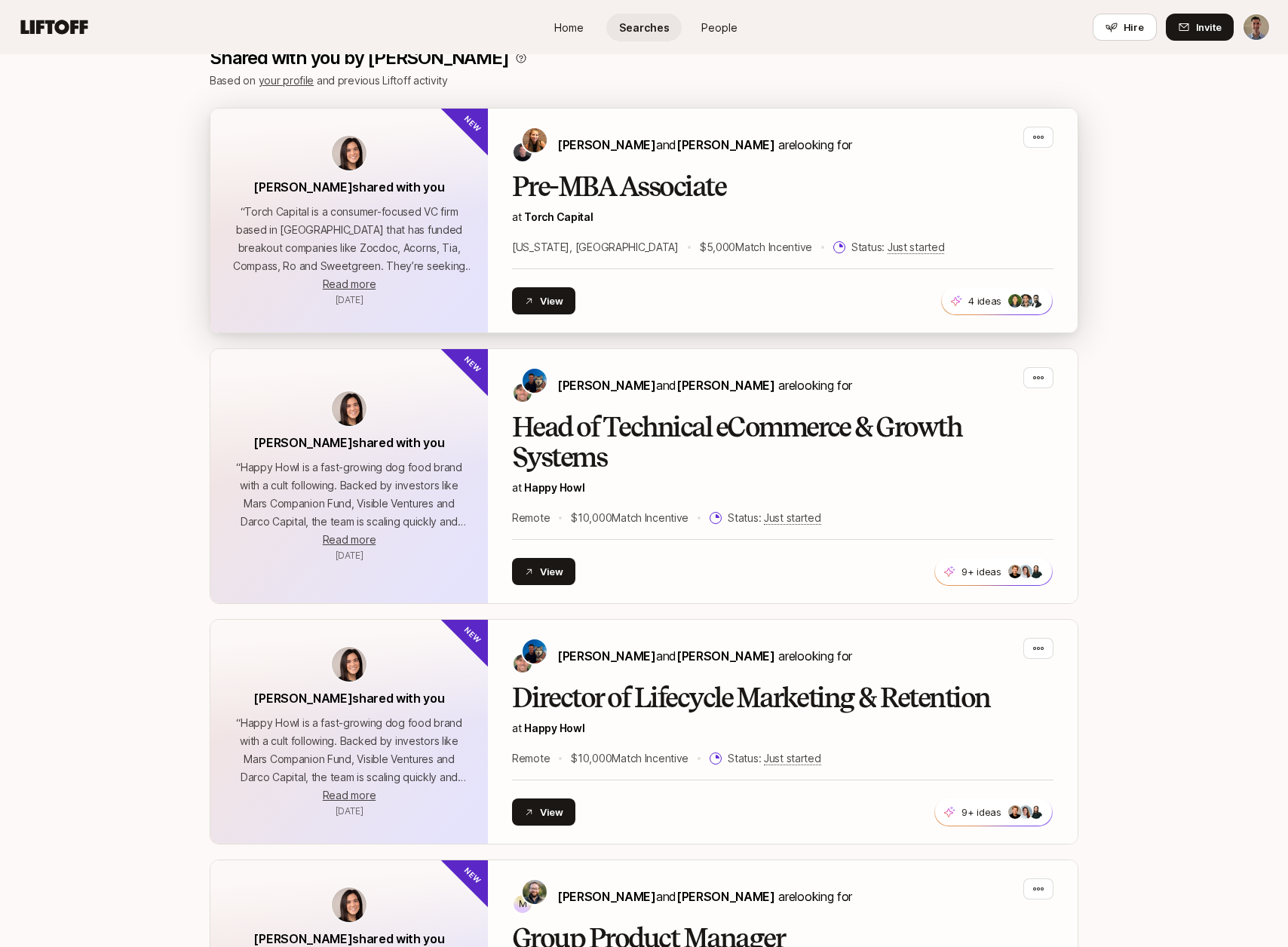
scroll to position [368, 0]
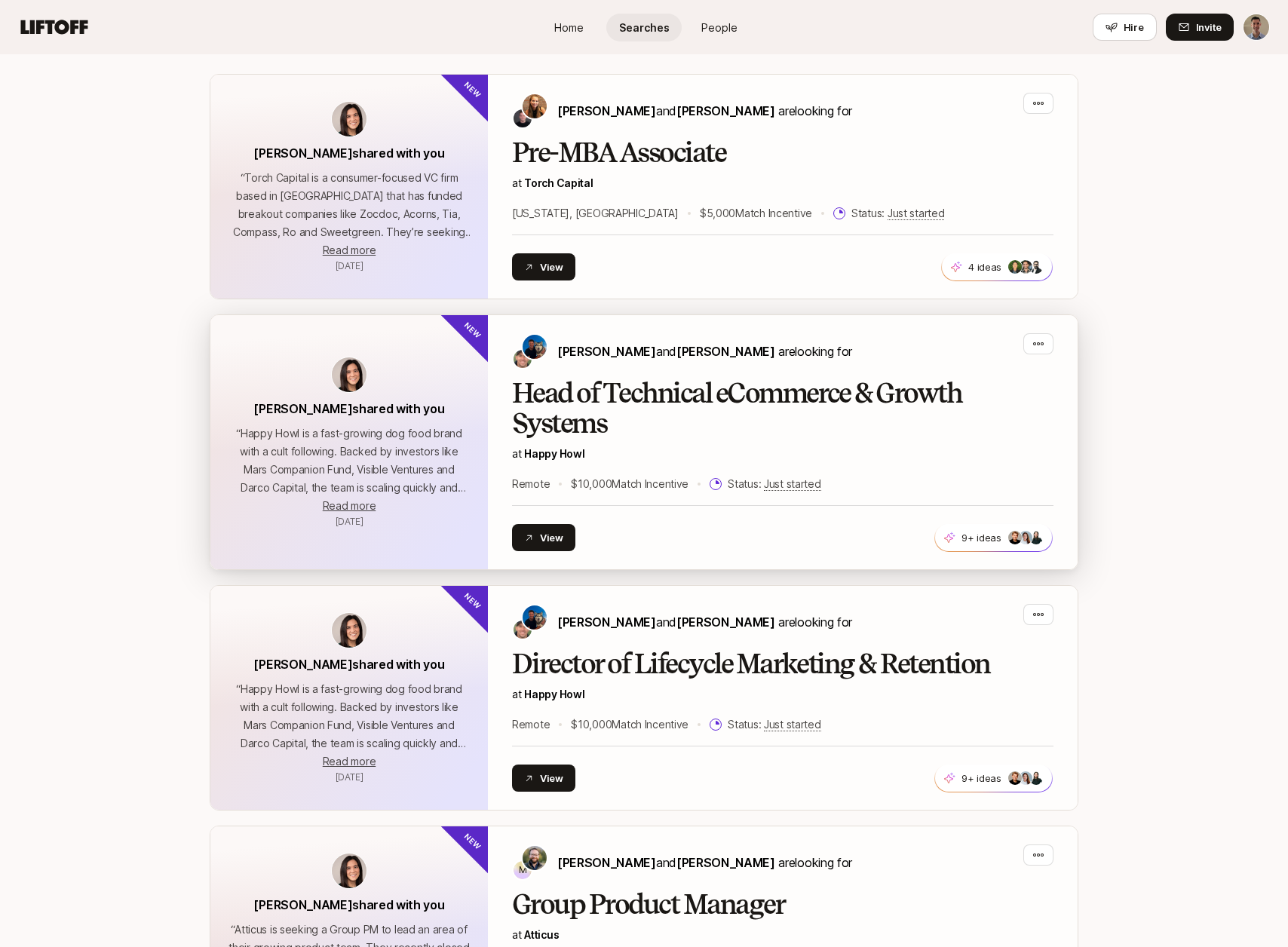
click at [793, 401] on h2 "Head of Technical eCommerce & Growth Systems" at bounding box center [782, 408] width 541 height 60
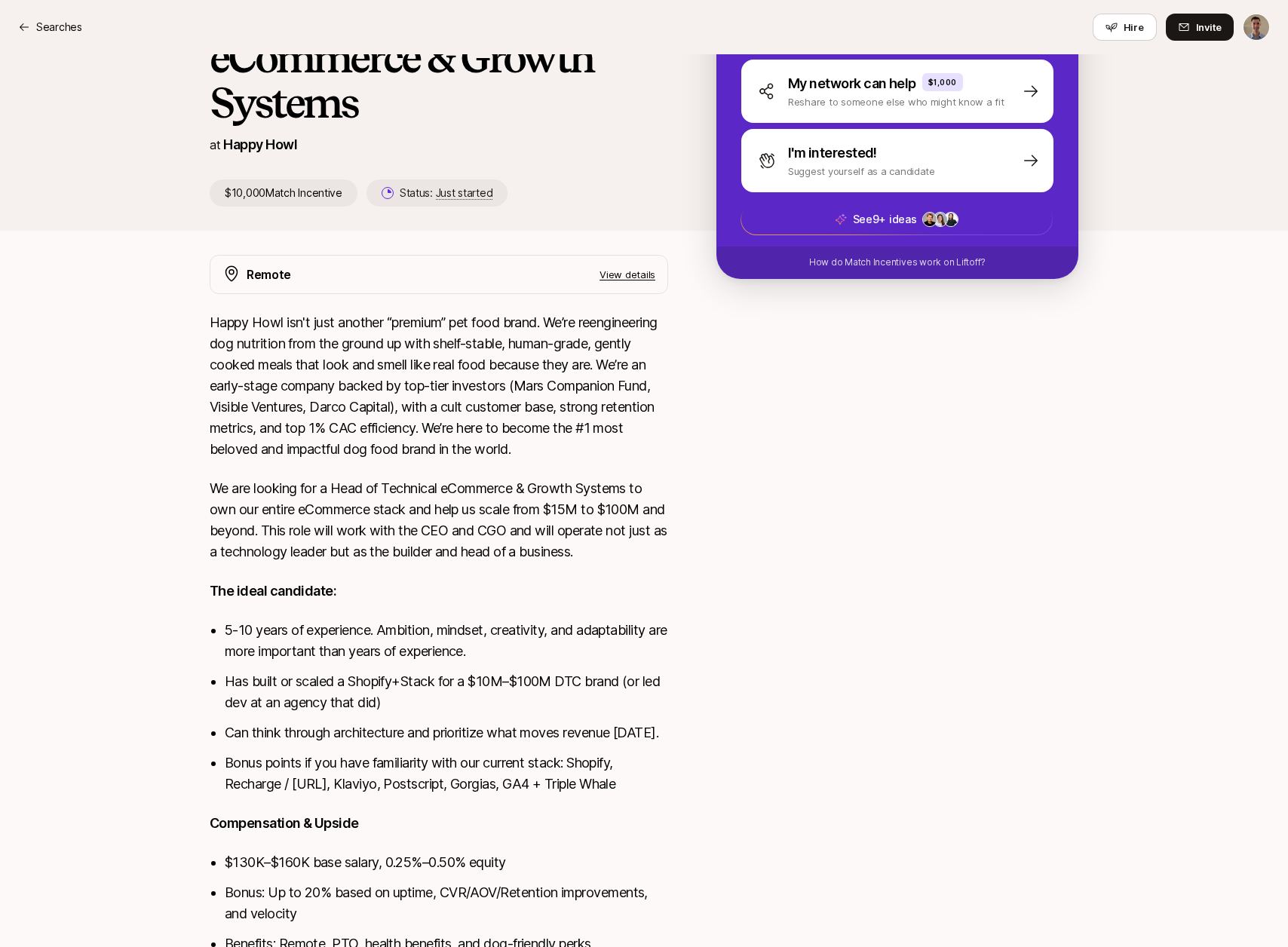
scroll to position [380, 0]
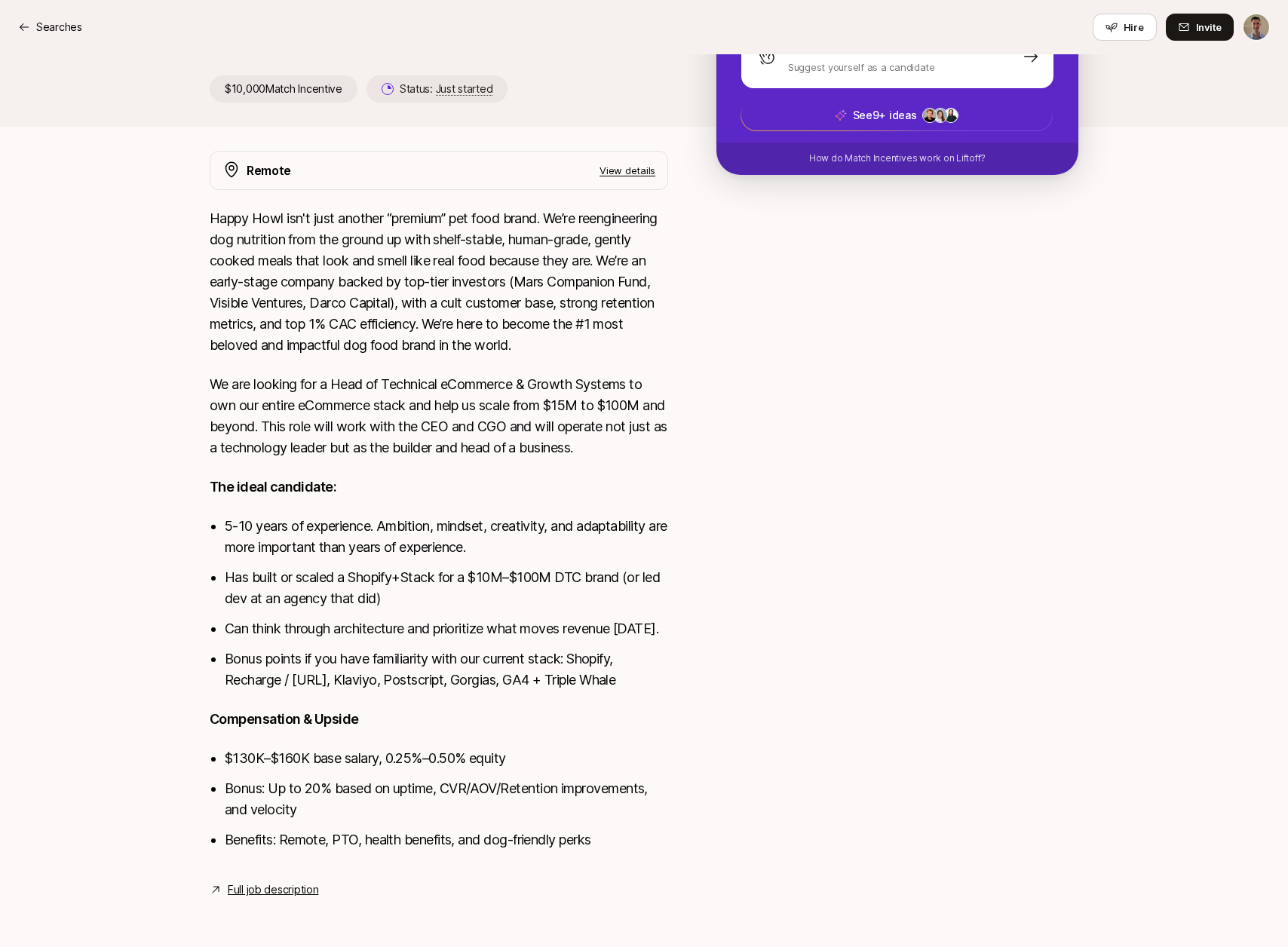
click at [273, 887] on link "Full job description" at bounding box center [273, 889] width 91 height 18
click at [275, 885] on link "Full job description" at bounding box center [273, 889] width 91 height 18
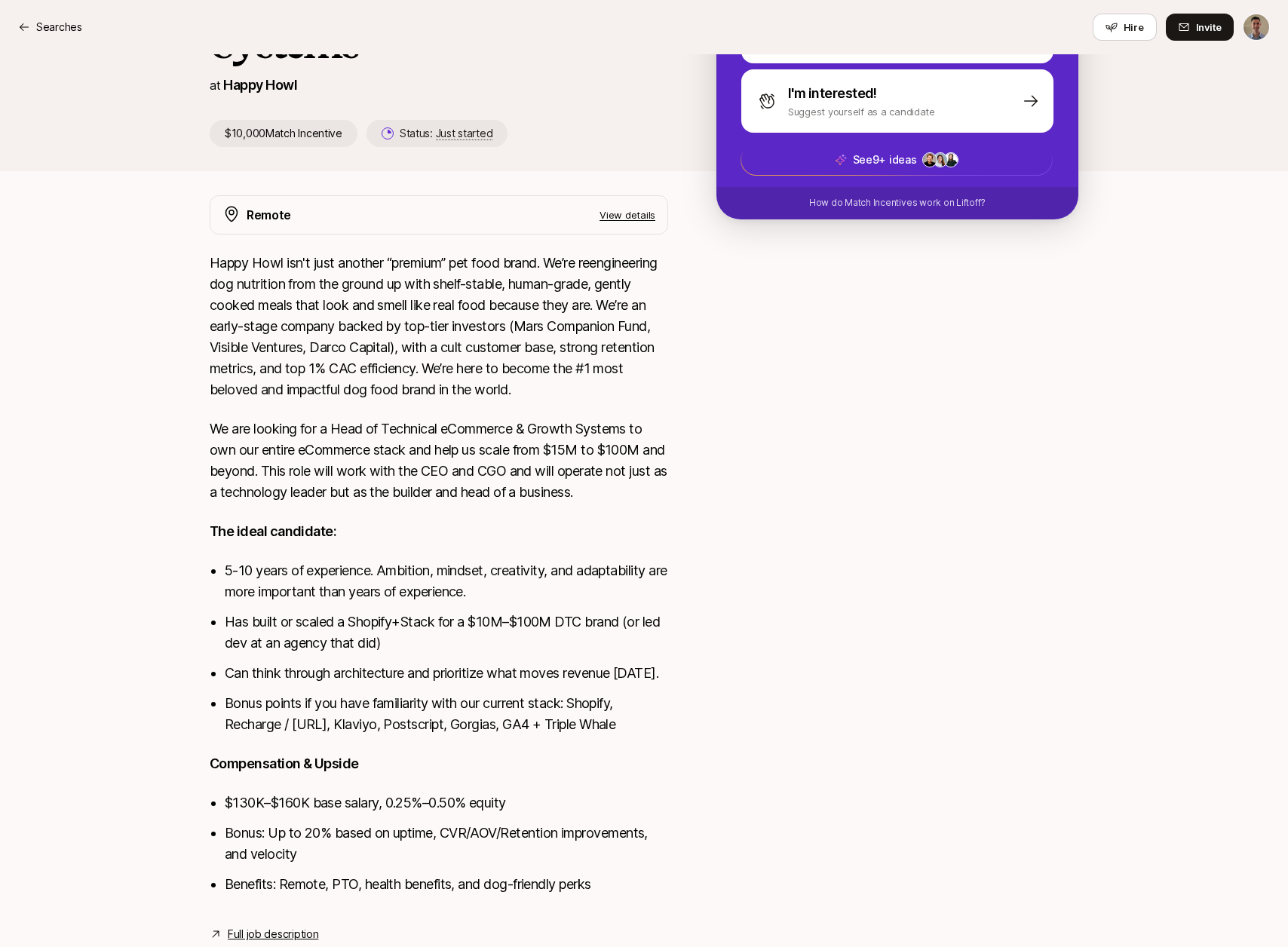
scroll to position [0, 0]
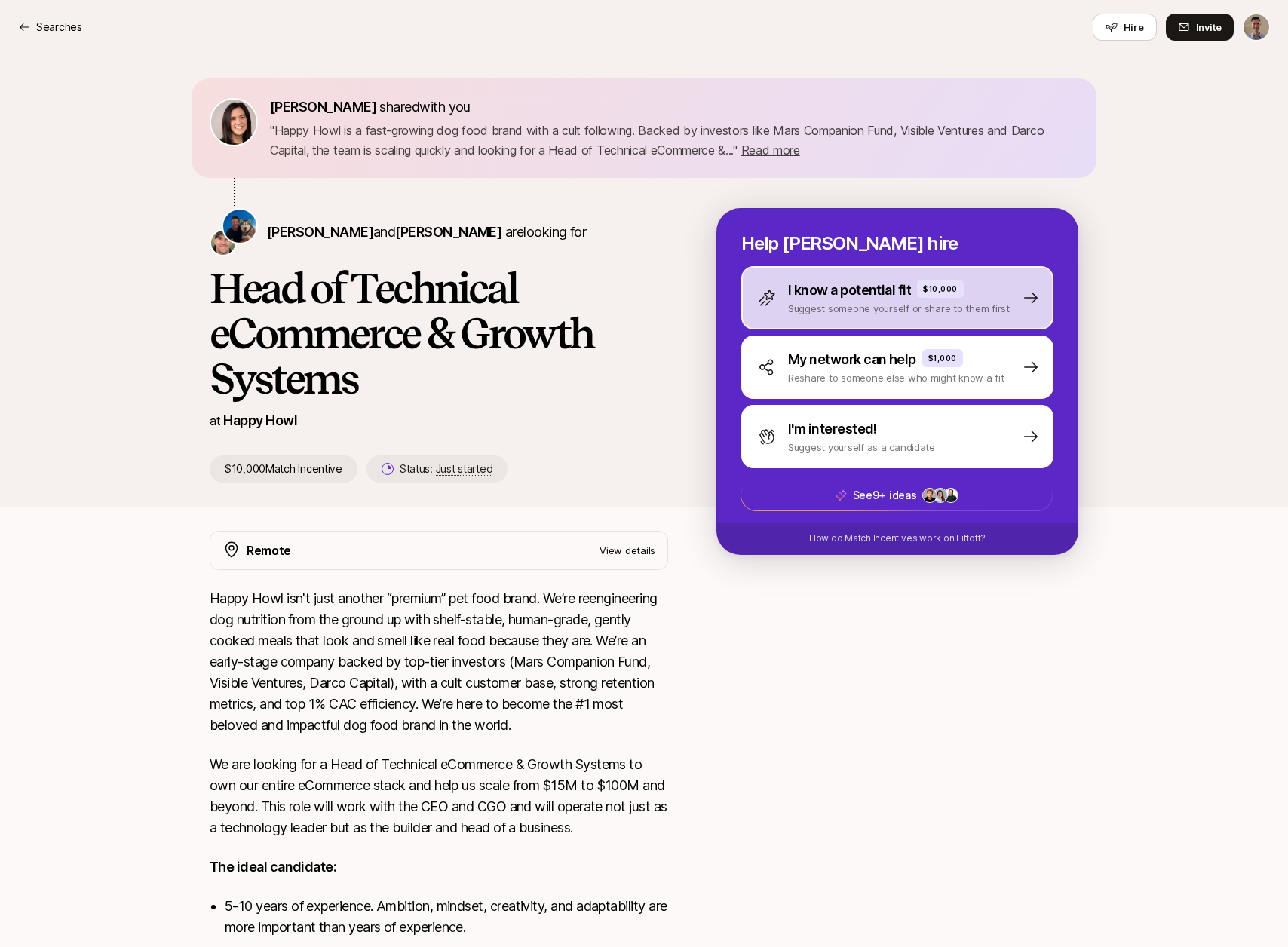
click at [956, 301] on p "Suggest someone yourself or share to them first" at bounding box center [898, 308] width 222 height 15
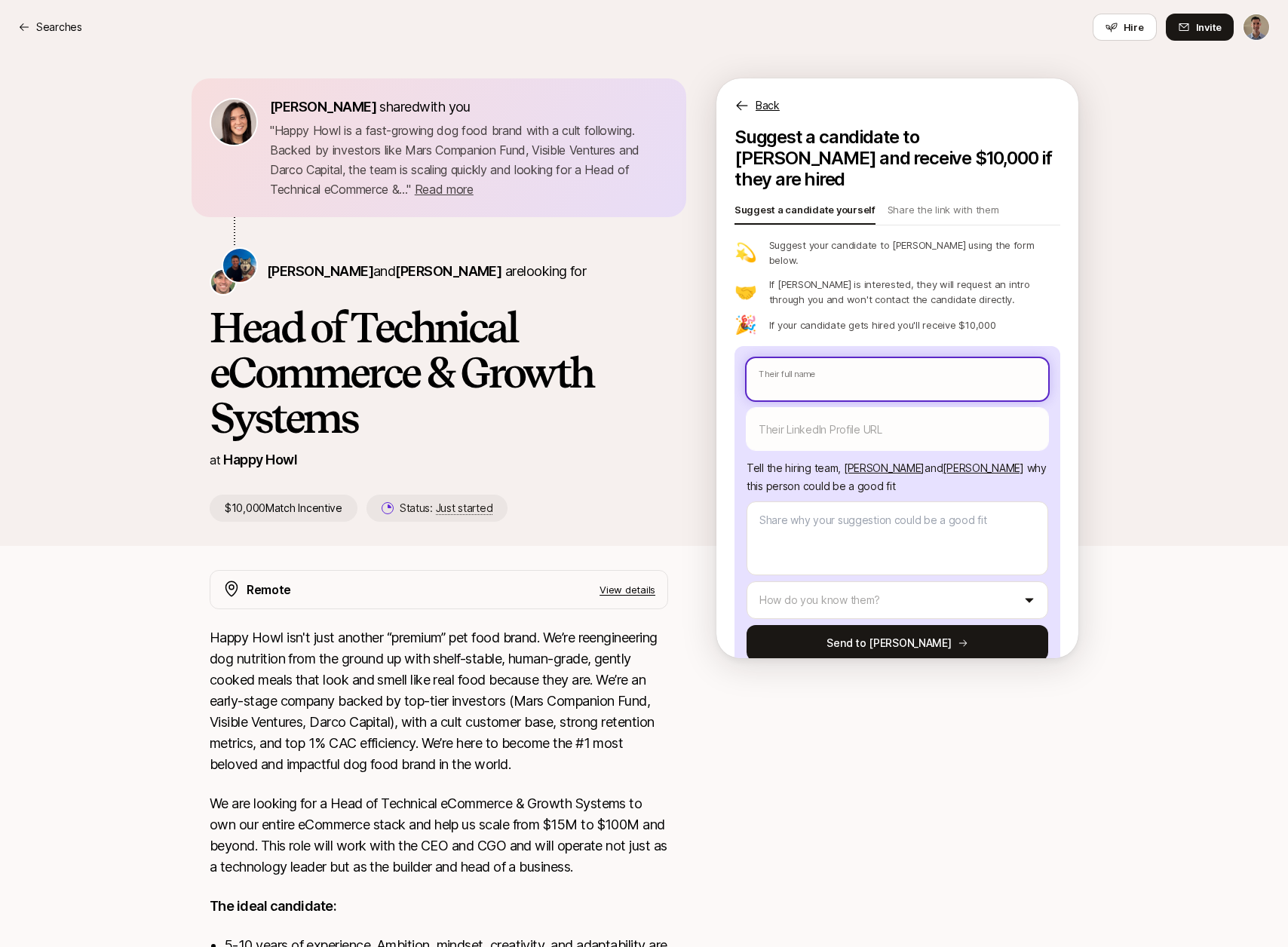
click at [901, 358] on input "text" at bounding box center [898, 379] width 301 height 43
type textarea "x"
type input "M"
type textarea "x"
type input "Ma"
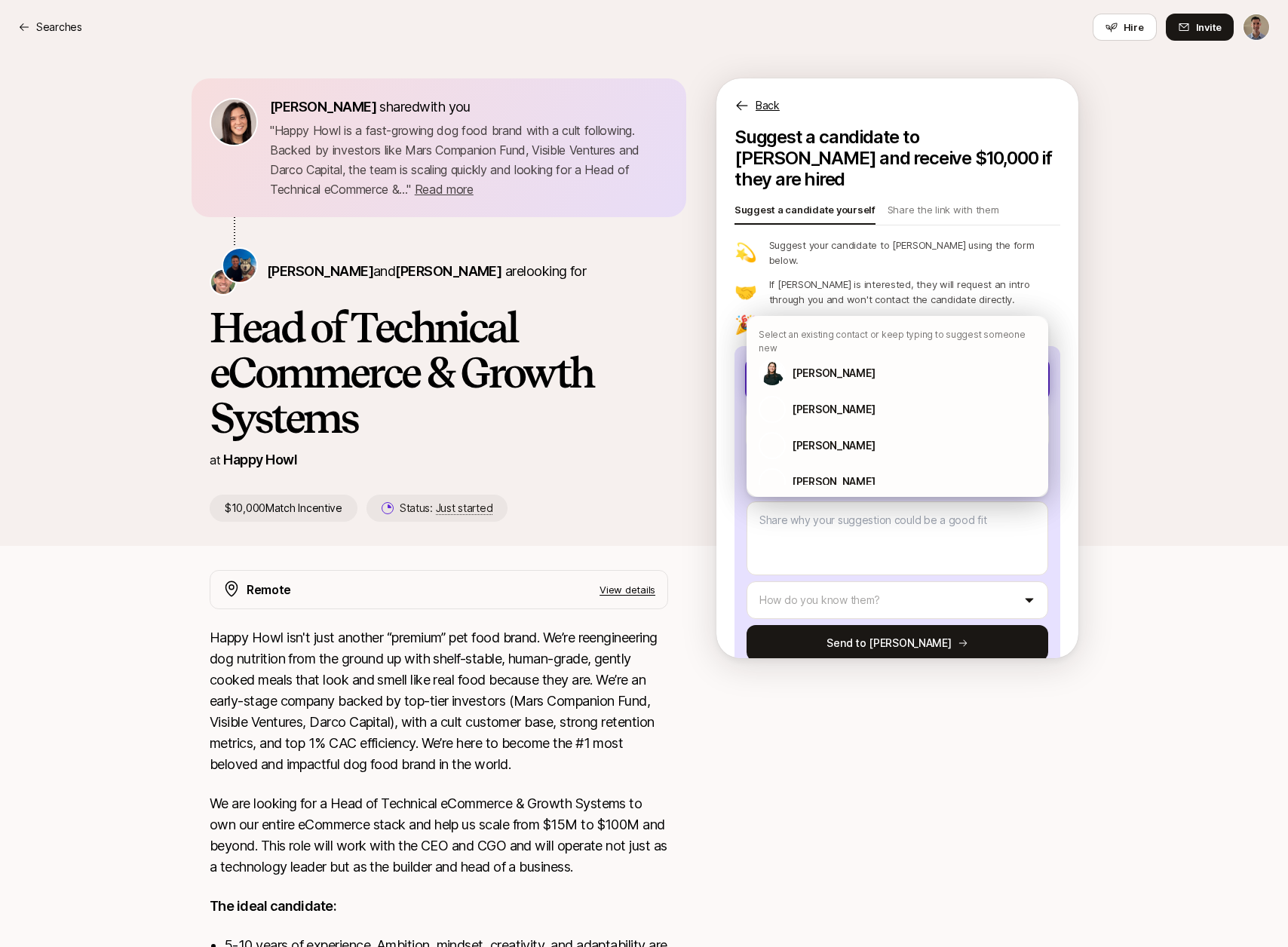
type textarea "x"
type input "Mad"
type textarea "x"
type input "Made"
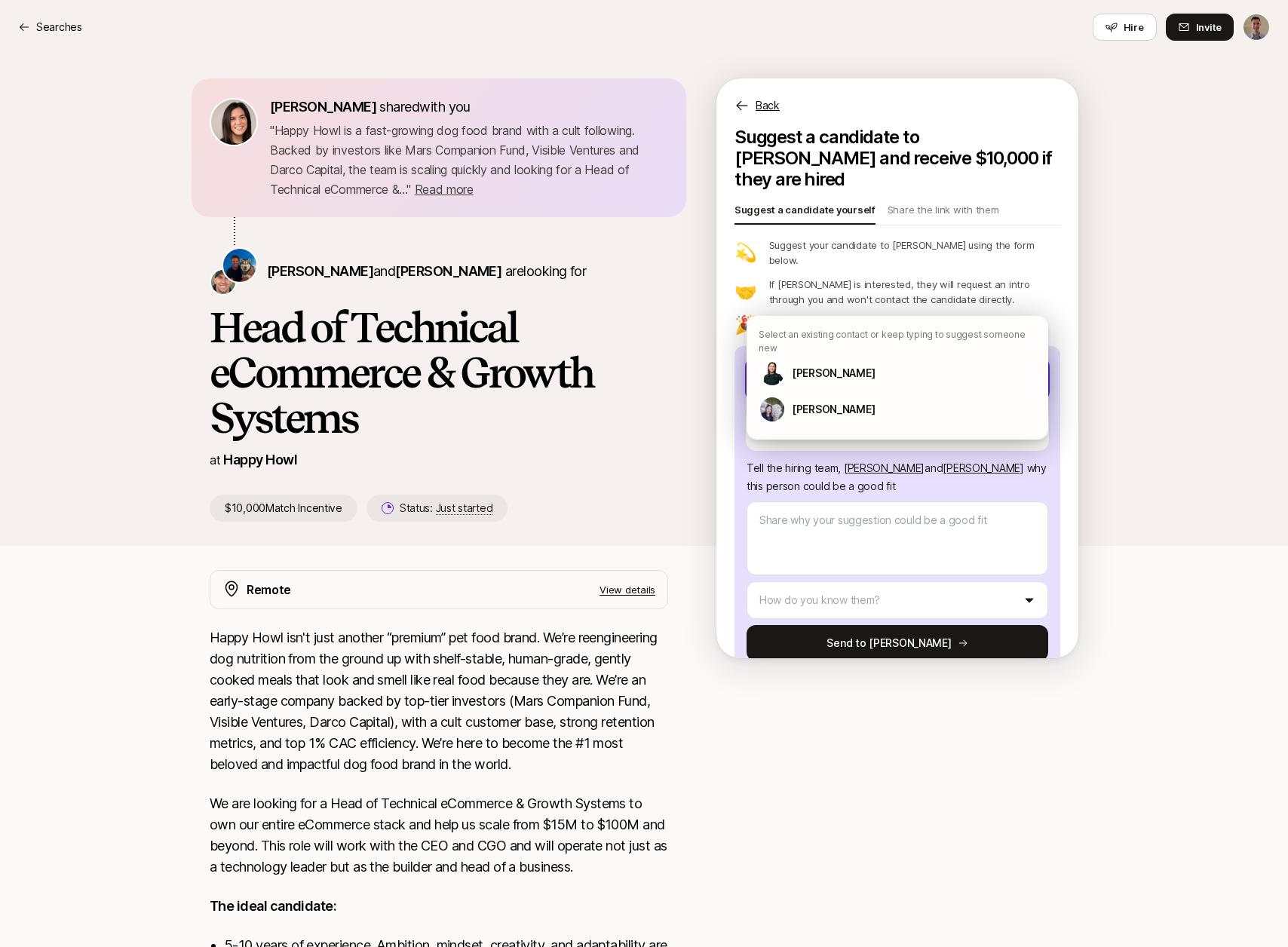
type textarea "x"
type input "Madel"
type textarea "x"
type input "Madeli"
type textarea "x"
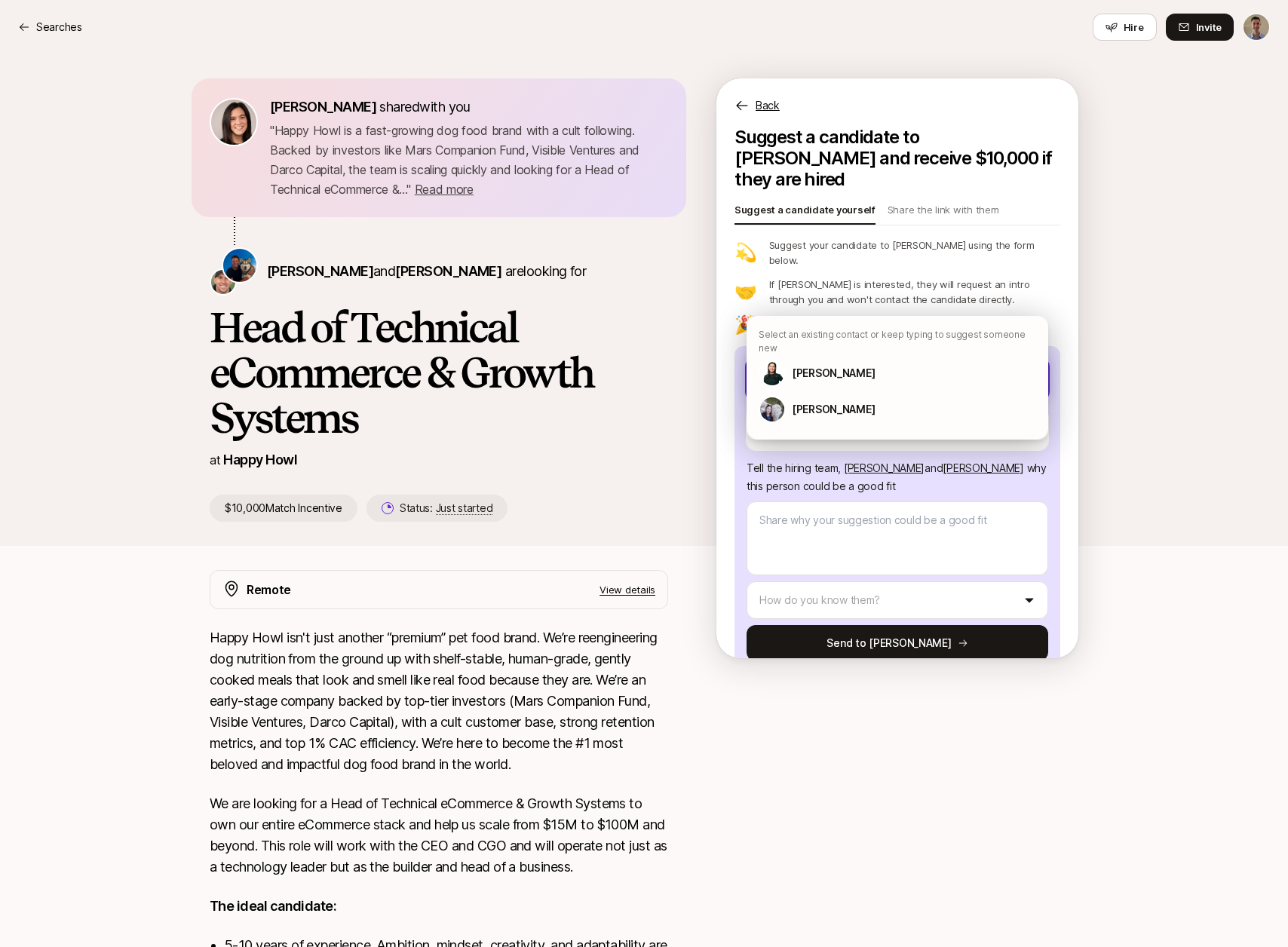
type input "[PERSON_NAME]"
type textarea "x"
type input "[PERSON_NAME]"
type textarea "x"
type input "[PERSON_NAME]"
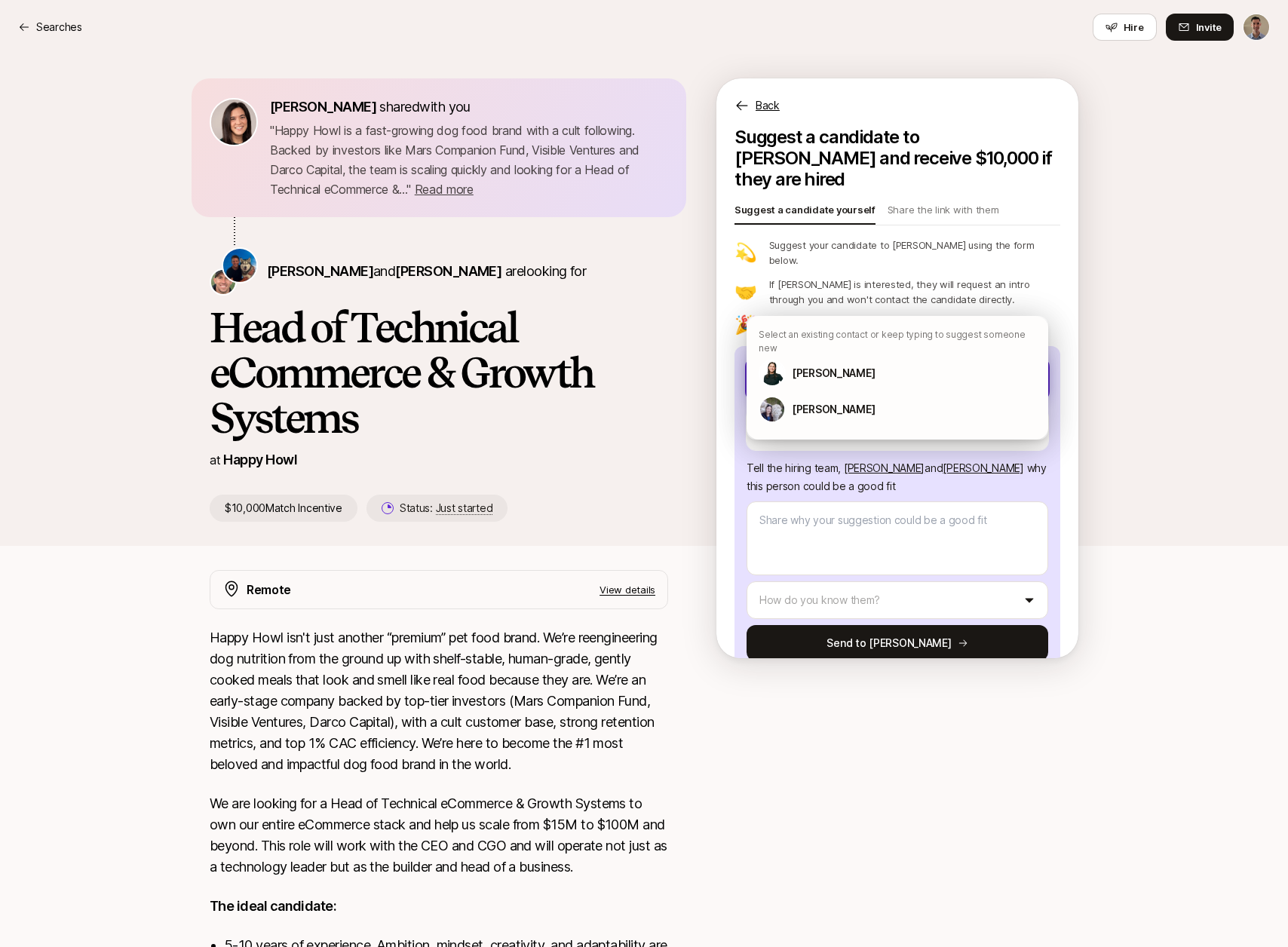
type textarea "x"
type input "[PERSON_NAME]"
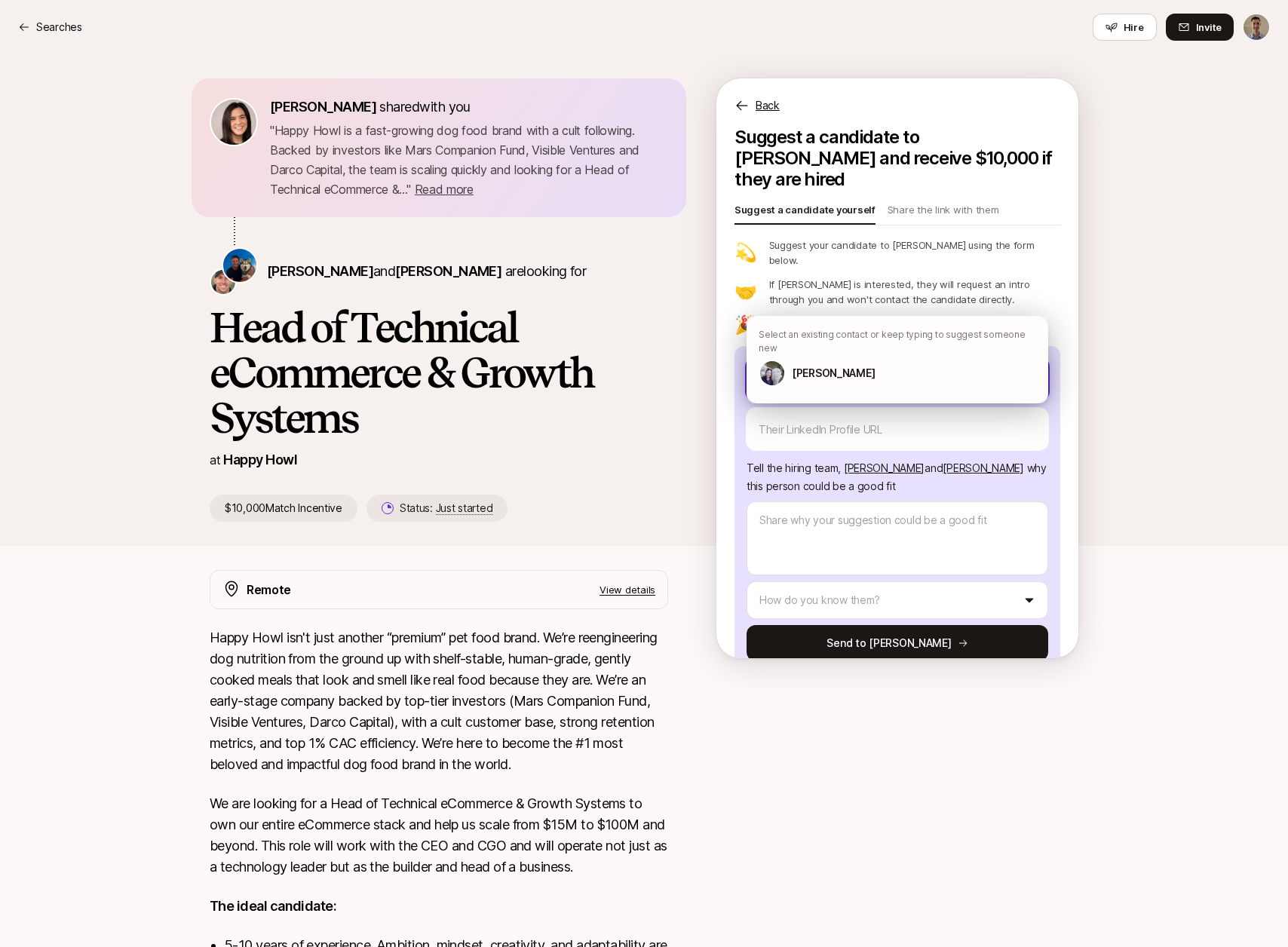
type textarea "x"
type input "[PERSON_NAME]"
type textarea "x"
type input "[PERSON_NAME]"
type textarea "x"
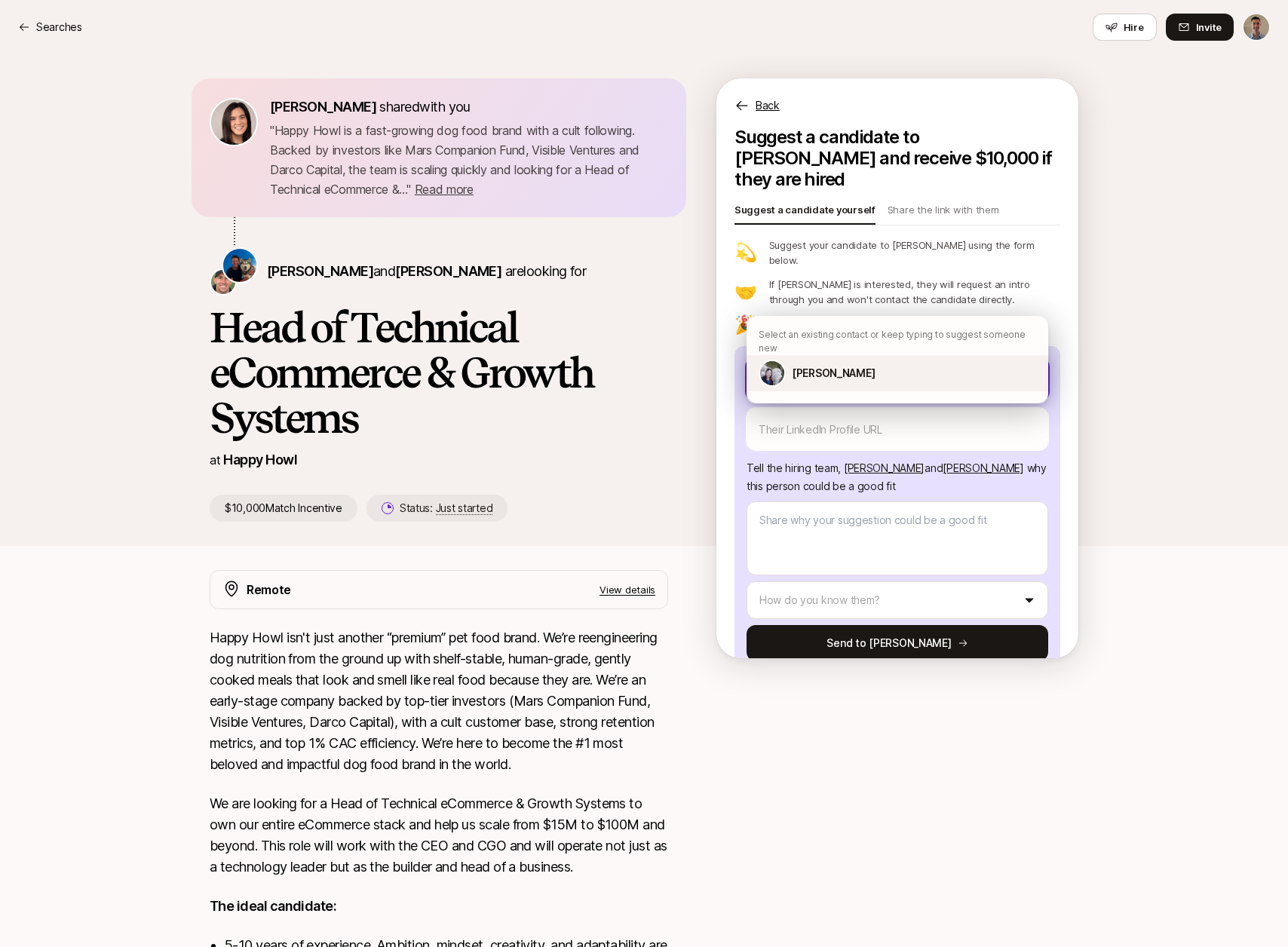
type input "[PERSON_NAME]"
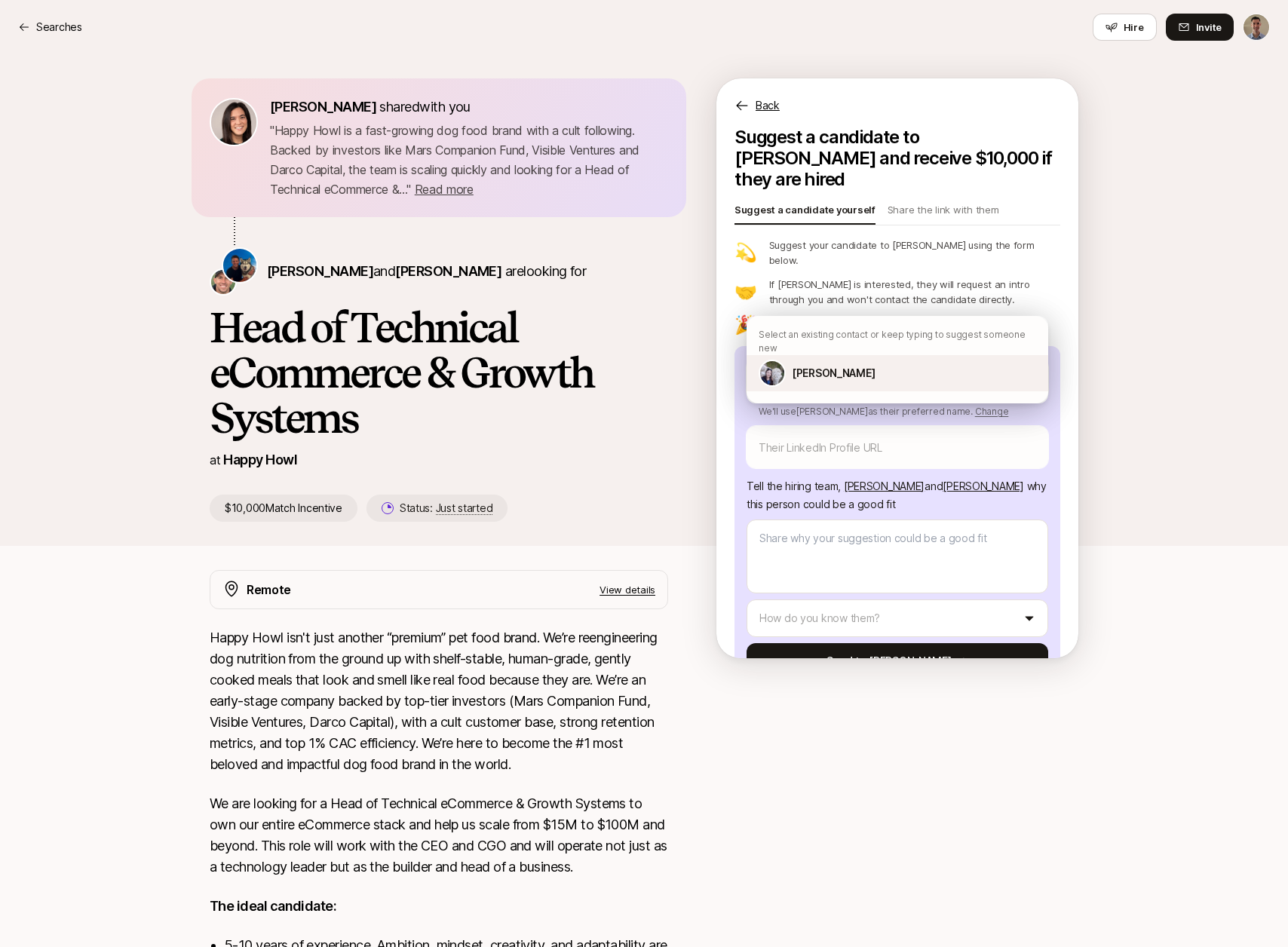
click at [889, 355] on div "[PERSON_NAME]" at bounding box center [898, 373] width 301 height 36
type textarea "x"
type textarea "[PERSON_NAME] has data experience across companies like Shopify and Brex."
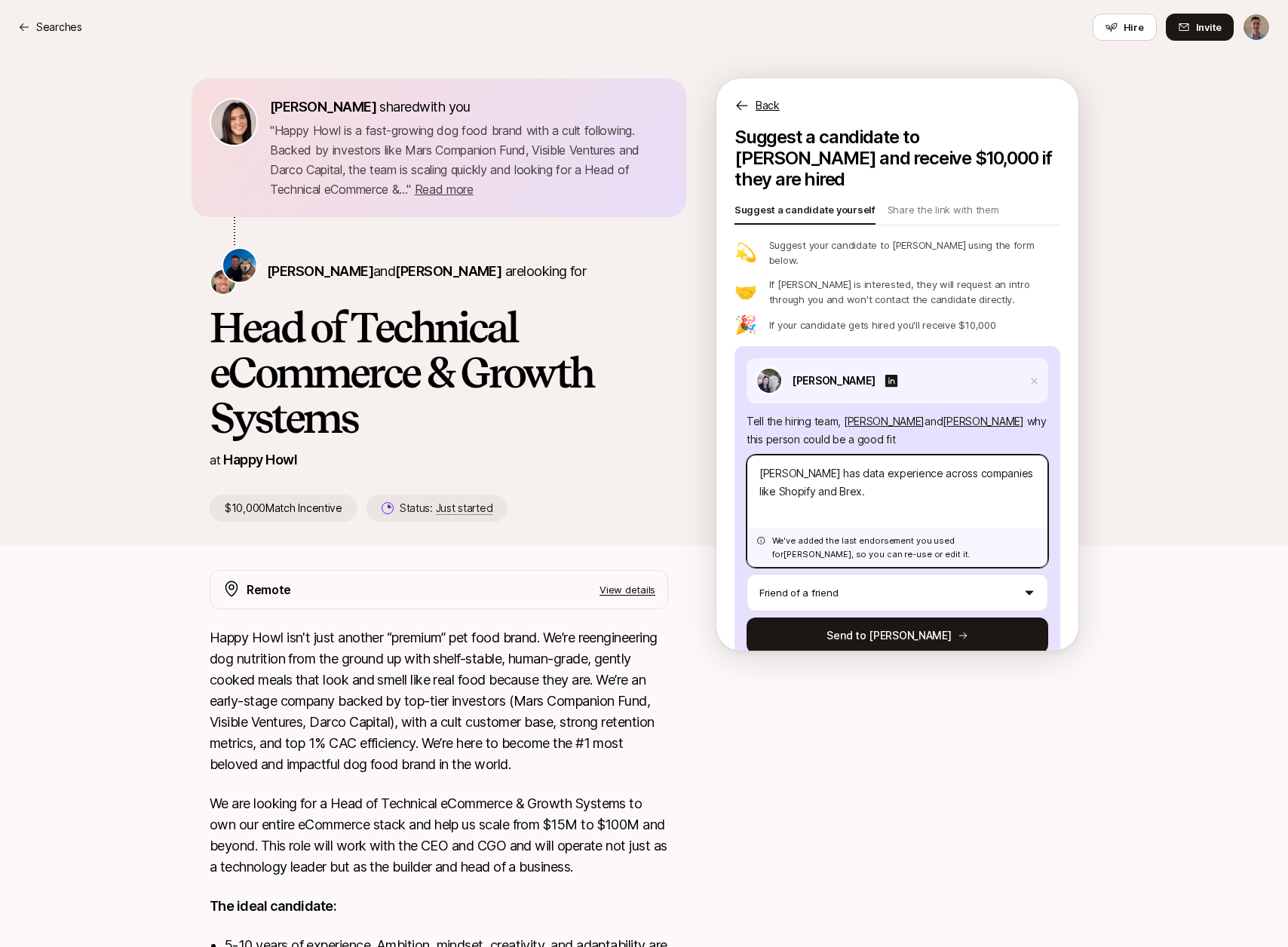
drag, startPoint x: 801, startPoint y: 449, endPoint x: 742, endPoint y: 416, distance: 67.6
click at [742, 416] on div "[PERSON_NAME] Tell the hiring team, [PERSON_NAME] and [PERSON_NAME] why this pe…" at bounding box center [897, 505] width 326 height 319
click at [939, 466] on textarea "[PERSON_NAME] has data experience across companies like Shopify and Brex." at bounding box center [898, 511] width 301 height 113
drag, startPoint x: 826, startPoint y: 440, endPoint x: 895, endPoint y: 469, distance: 74.8
click at [895, 469] on textarea "[PERSON_NAME] has data experience across companies like Shopify and Brex." at bounding box center [898, 511] width 301 height 113
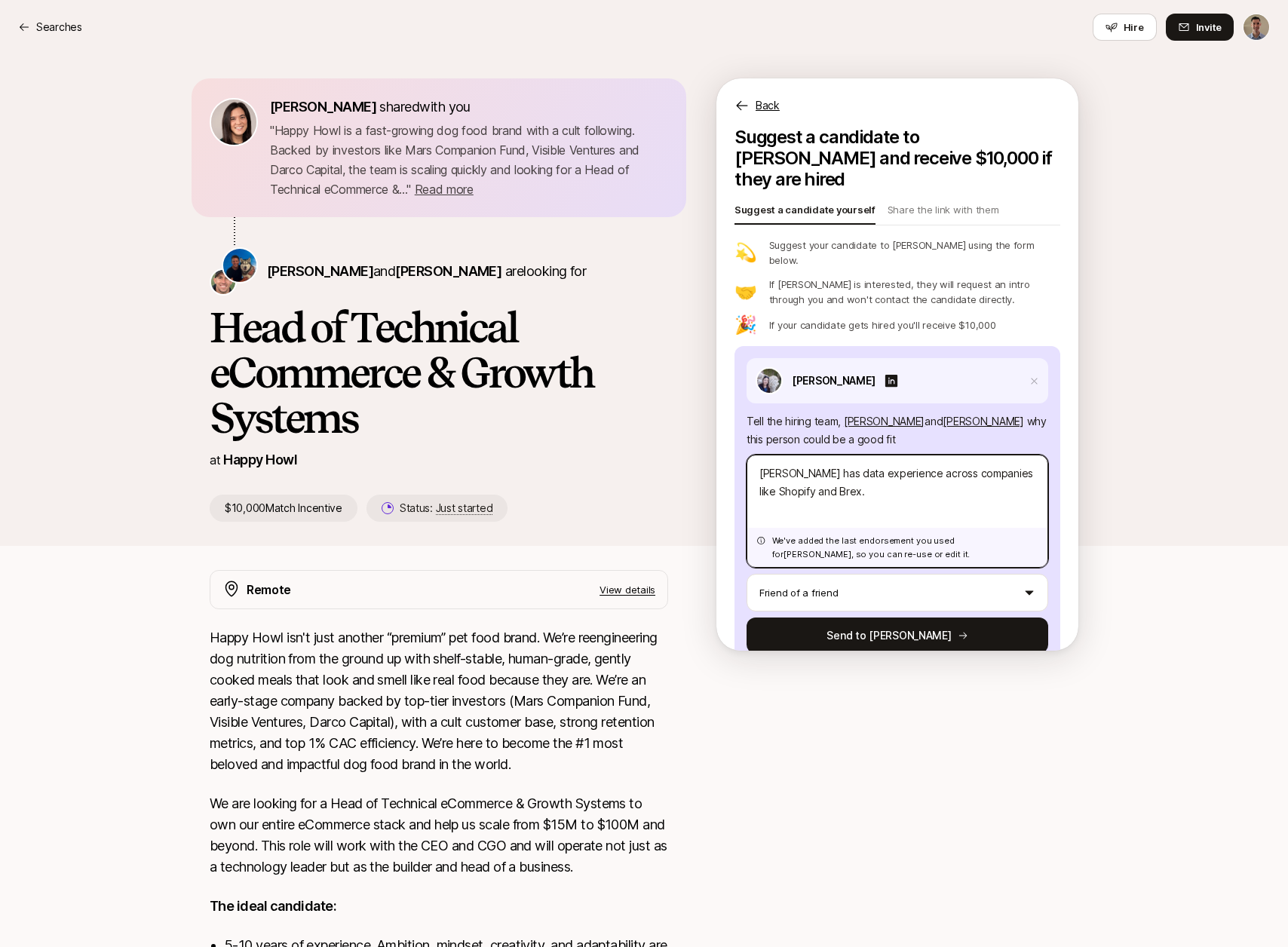
type textarea "x"
type textarea "[PERSON_NAME] has a"
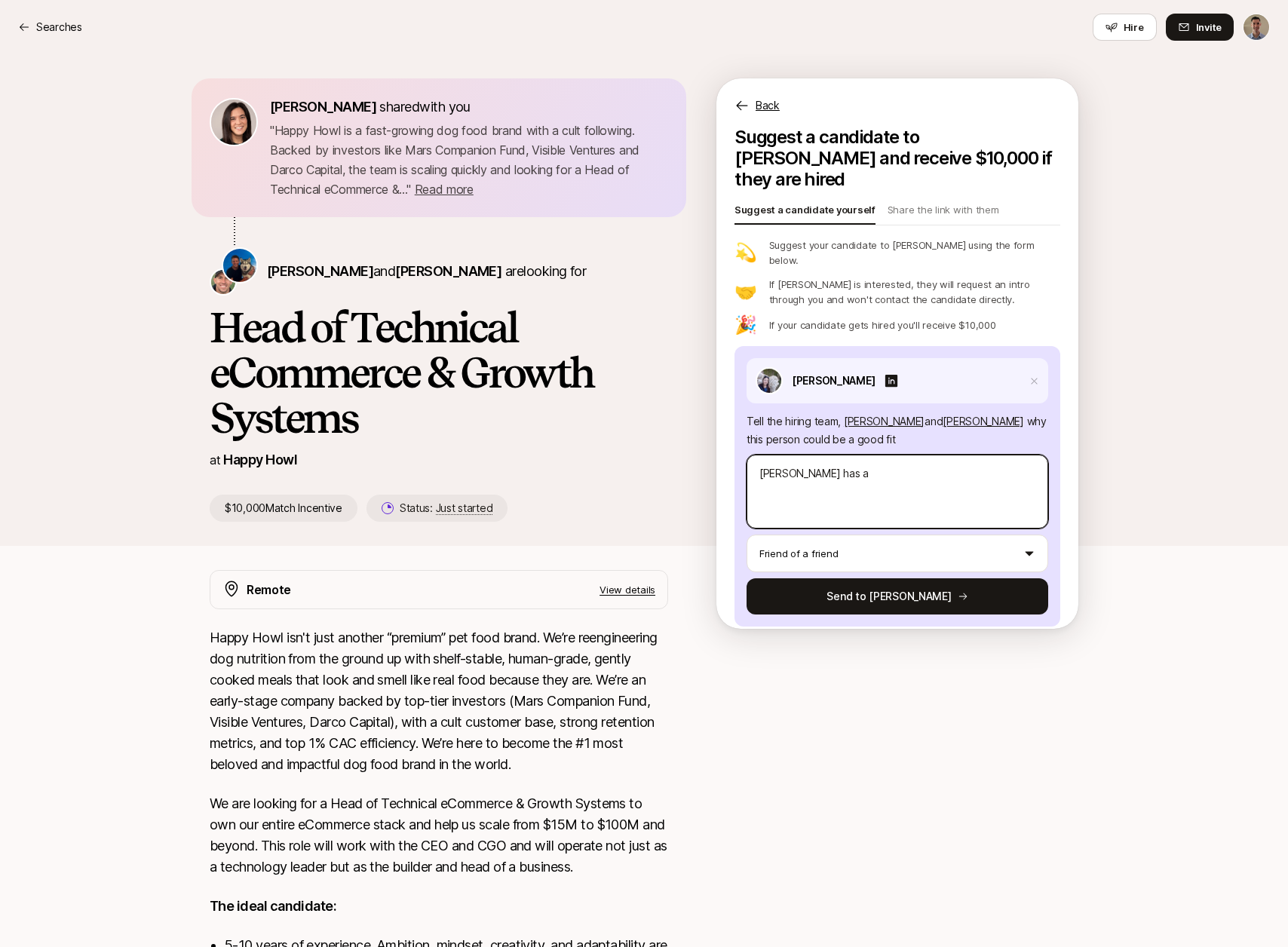
type textarea "x"
type textarea "[PERSON_NAME] has a"
type textarea "x"
type textarea "[PERSON_NAME] has a d"
type textarea "x"
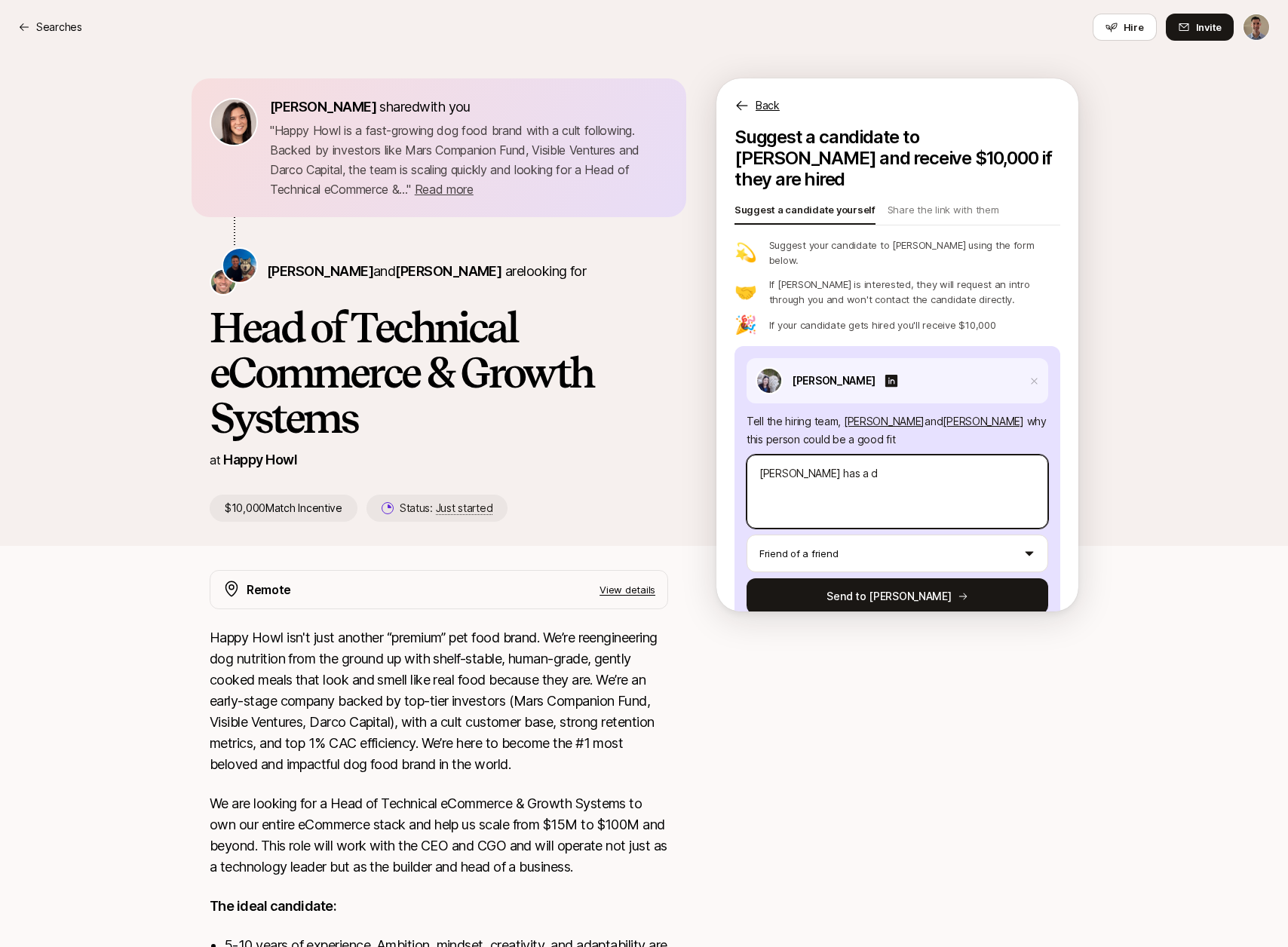
type textarea "[PERSON_NAME] has a da"
type textarea "x"
type textarea "[PERSON_NAME] has a data"
type textarea "x"
type textarea "[PERSON_NAME] has a data"
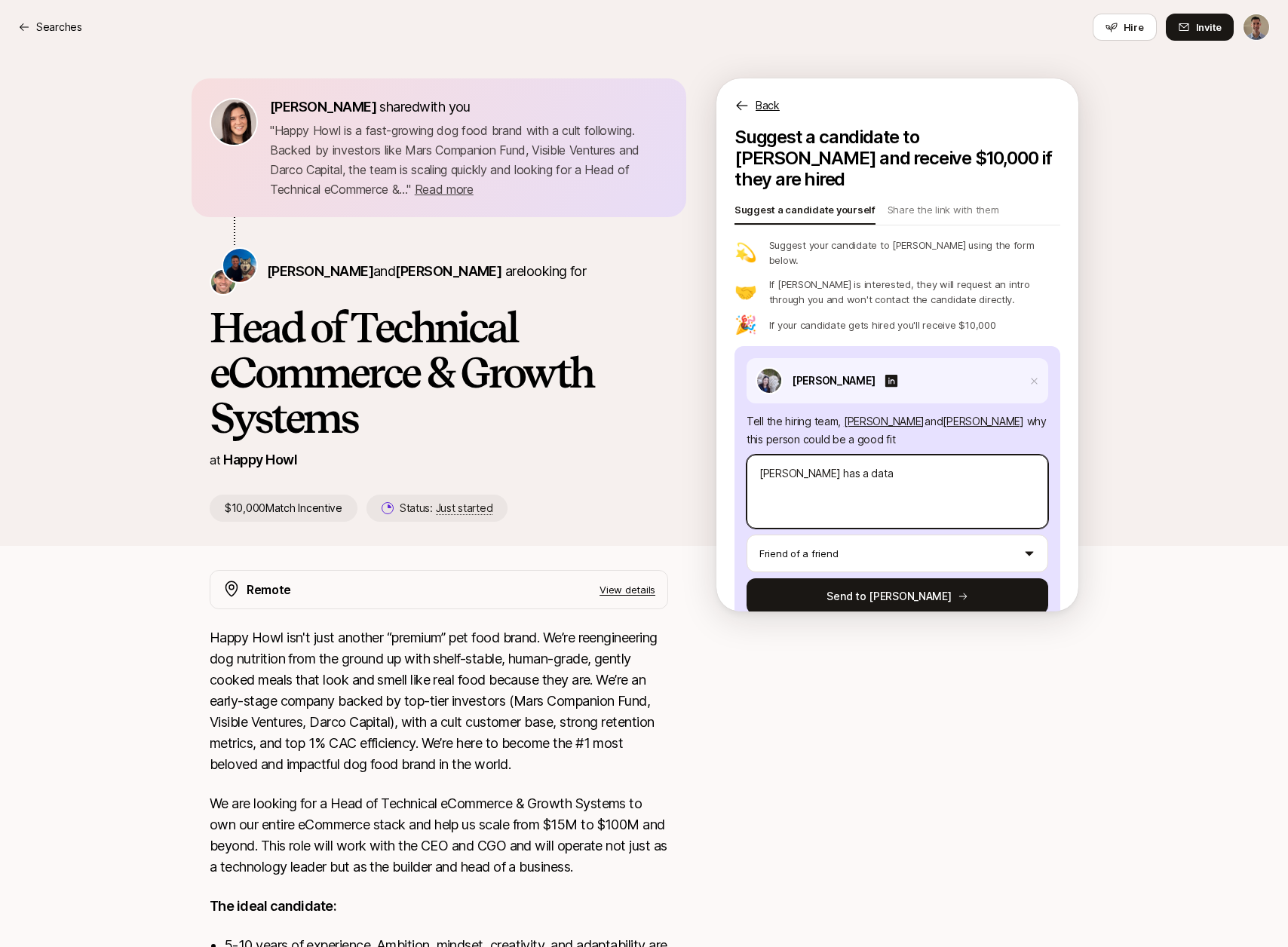
type textarea "x"
type textarea "[PERSON_NAME] has a data e"
type textarea "x"
type textarea "[PERSON_NAME] has a data en"
type textarea "x"
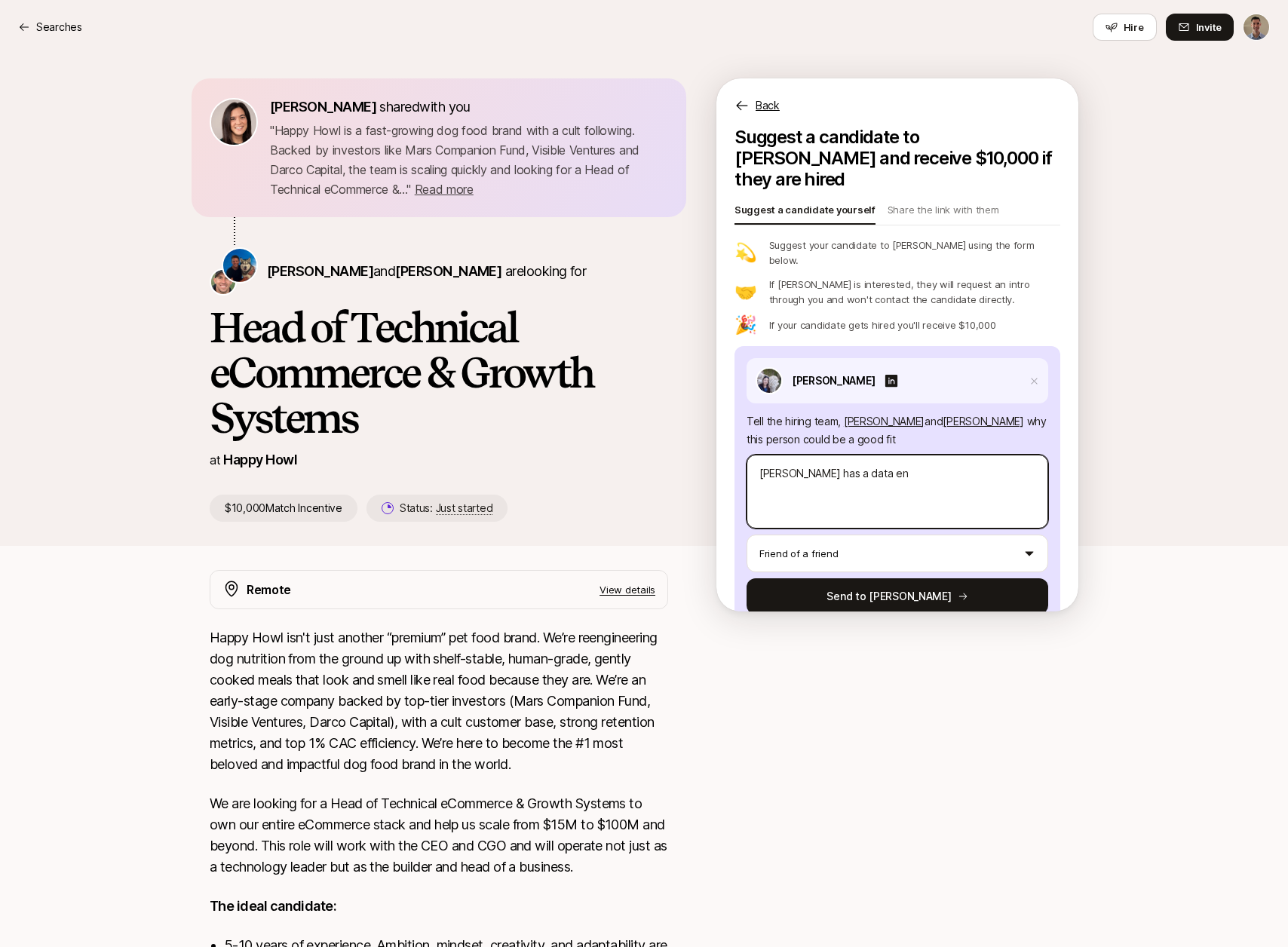
type textarea "[PERSON_NAME] has a data eng"
type textarea "x"
type textarea "[PERSON_NAME] has a data engi"
type textarea "x"
type textarea "[PERSON_NAME] has a data engin"
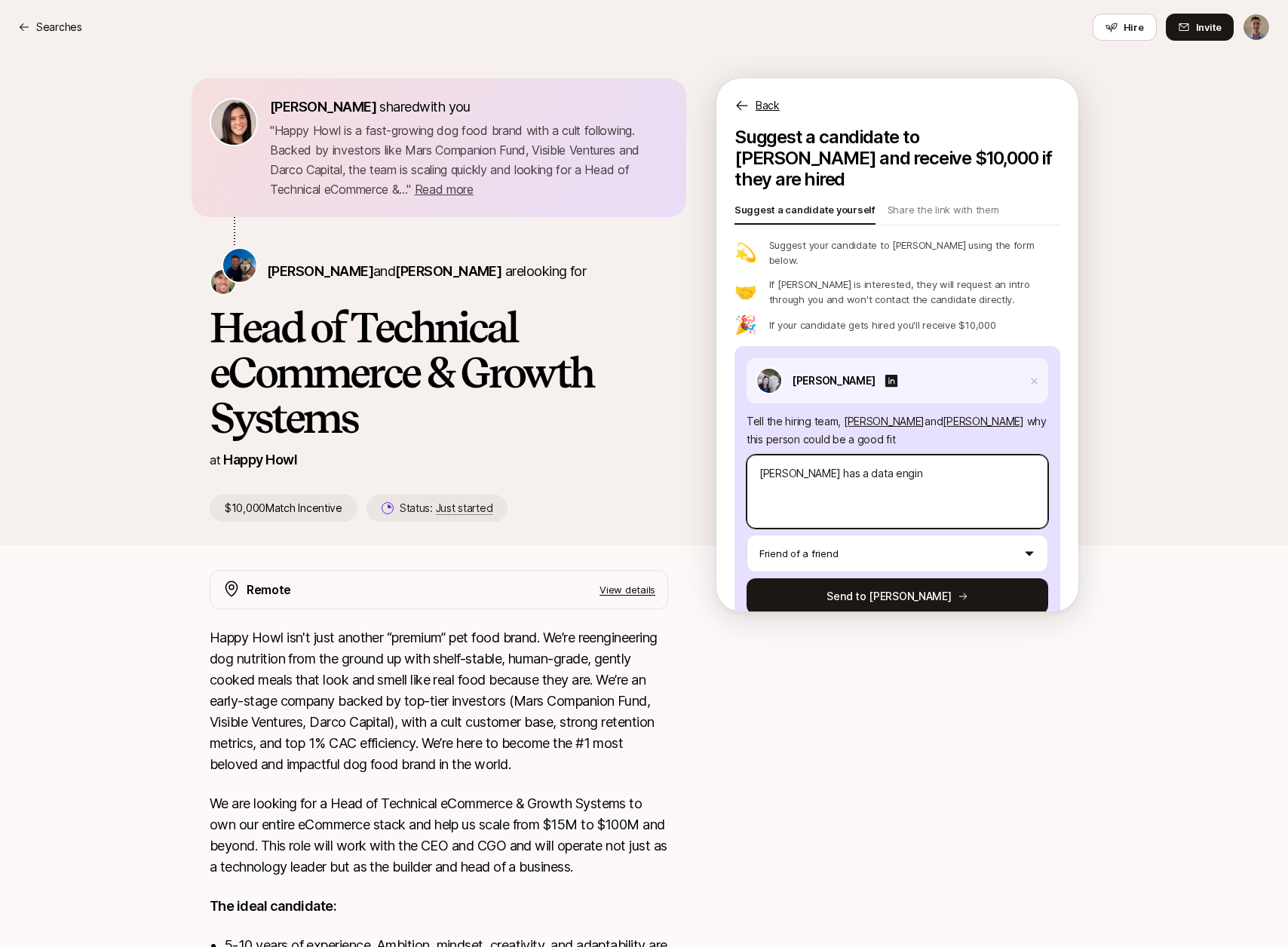
type textarea "x"
type textarea "[PERSON_NAME] has a data engine"
type textarea "x"
type textarea "[PERSON_NAME] has a data enginee"
type textarea "x"
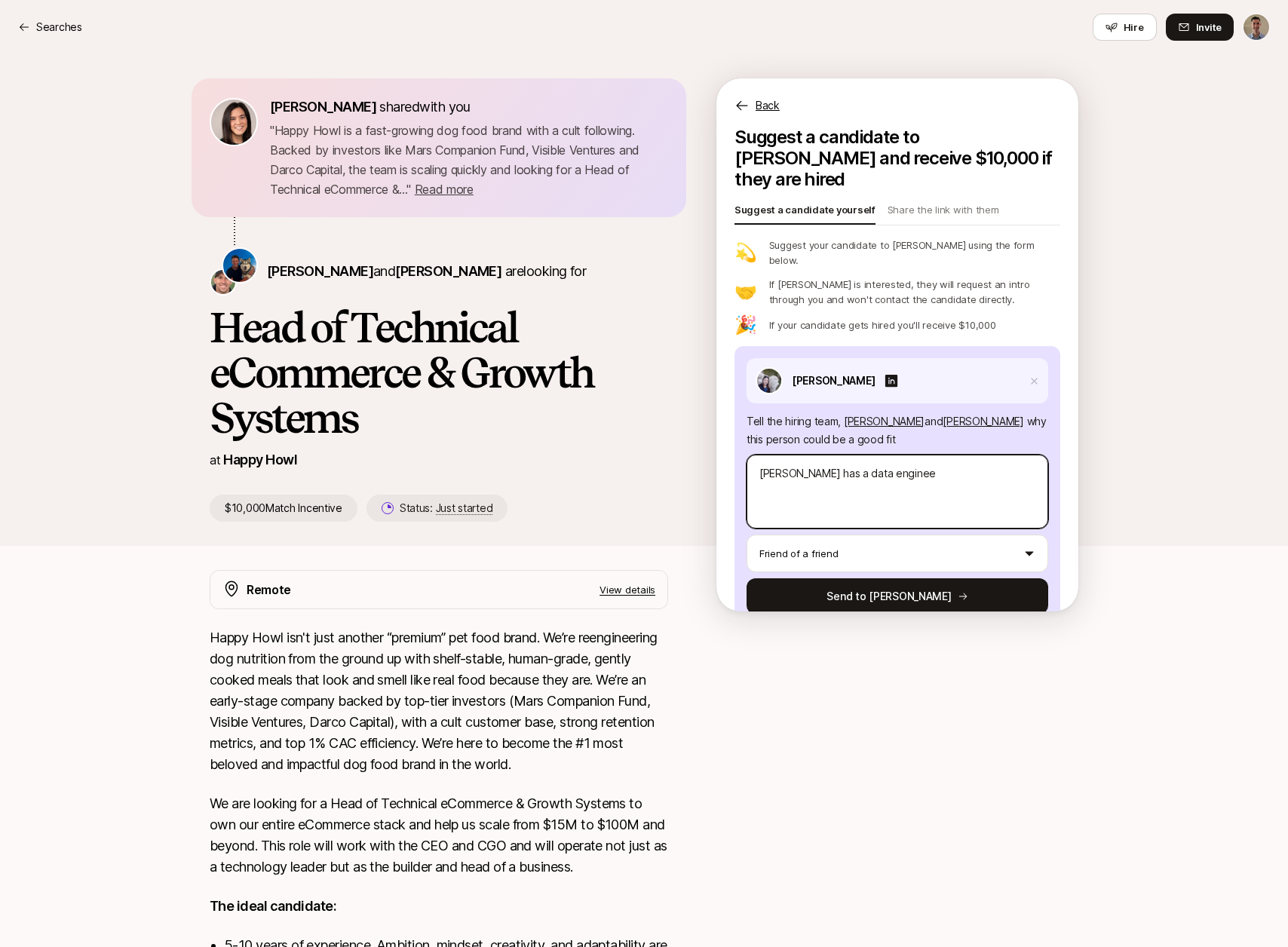
type textarea "[PERSON_NAME] has a data engineer"
type textarea "x"
type textarea "[PERSON_NAME] has a data engineeri"
type textarea "x"
type textarea "[PERSON_NAME] has a data engineering"
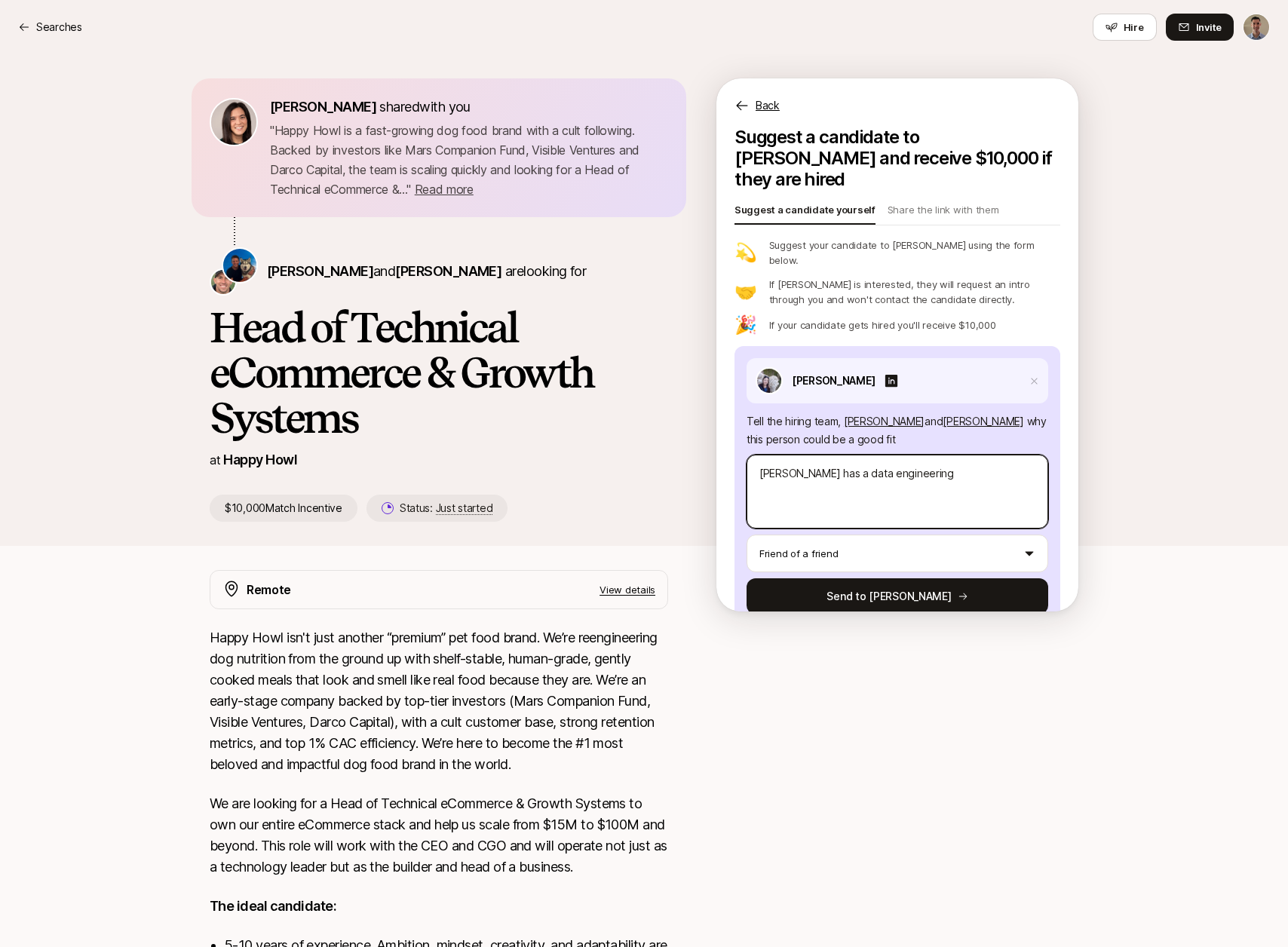
type textarea "x"
type textarea "[PERSON_NAME] has a data engineering"
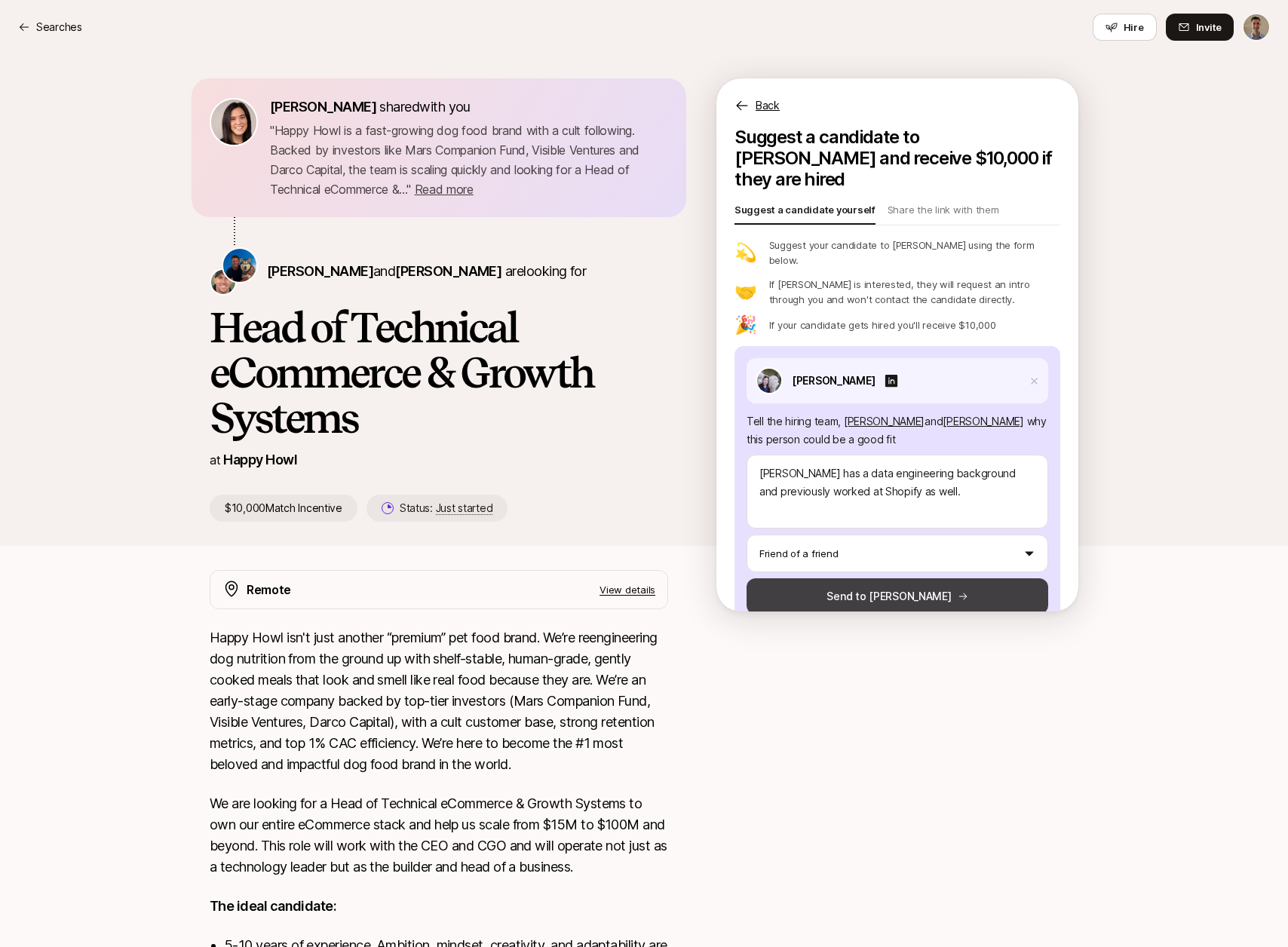
click at [861, 578] on button "Send to [PERSON_NAME]" at bounding box center [898, 596] width 301 height 36
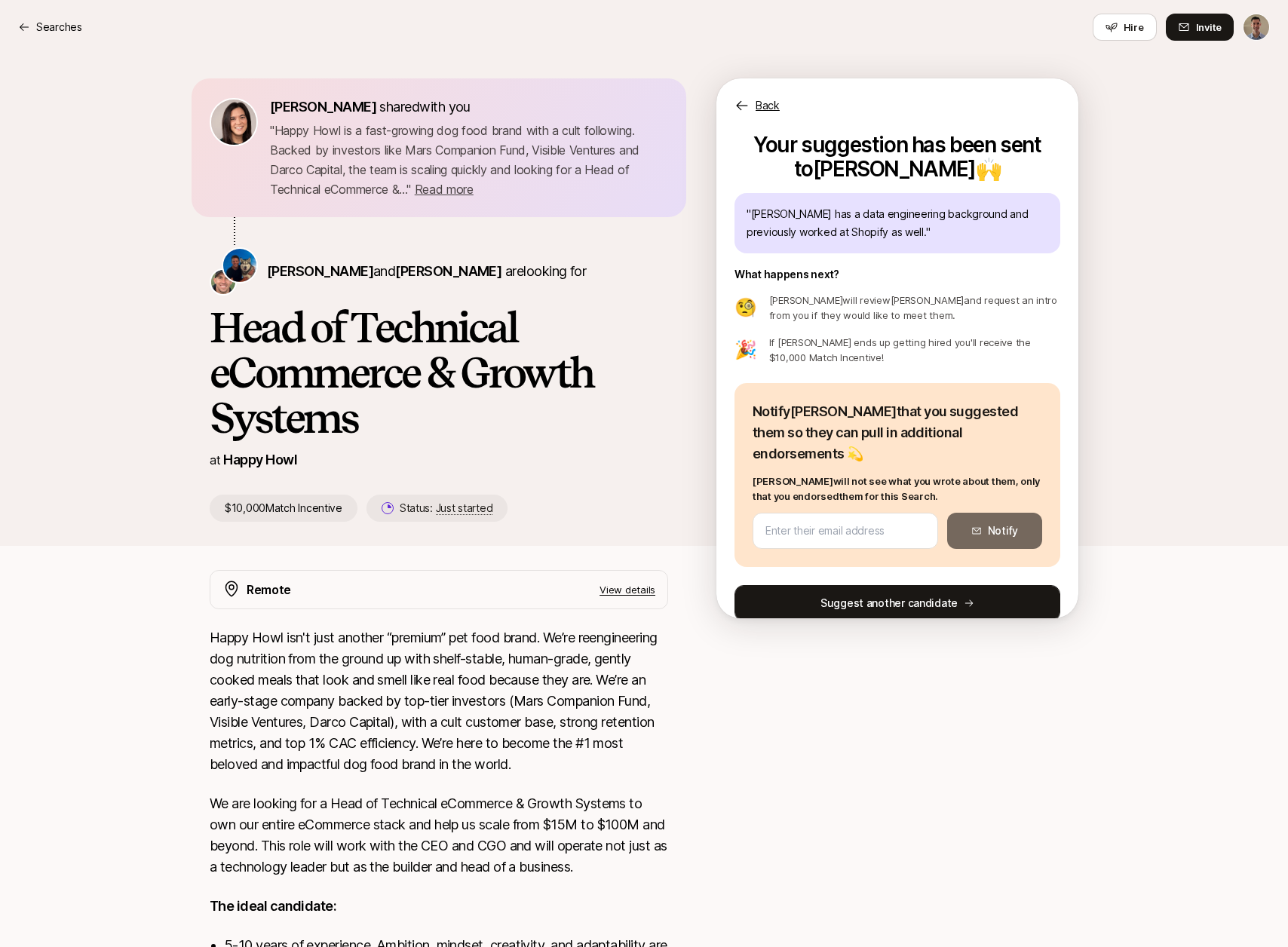
click at [890, 585] on button "Suggest another candidate" at bounding box center [897, 603] width 326 height 36
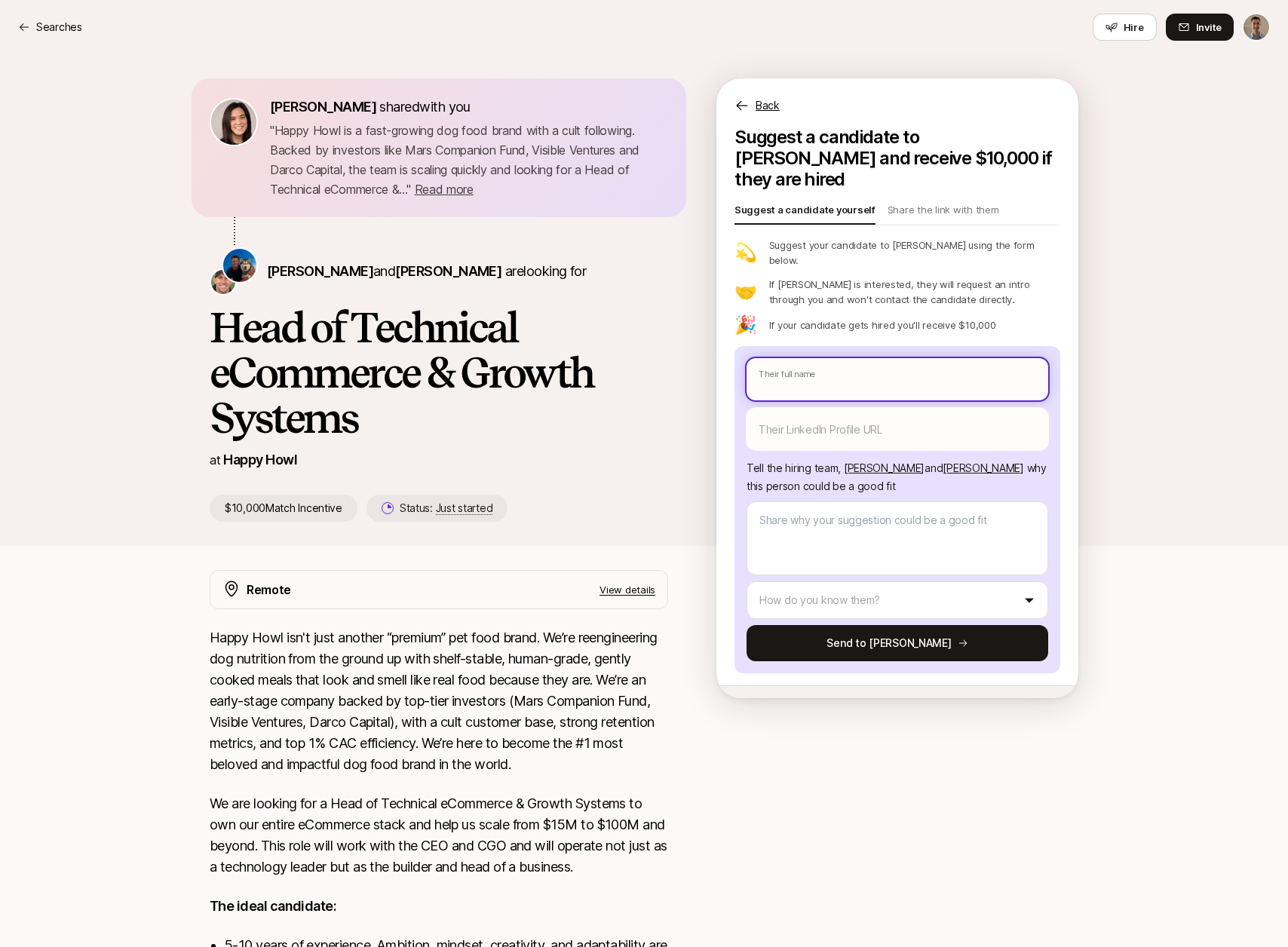
click at [831, 358] on input "text" at bounding box center [898, 379] width 301 height 43
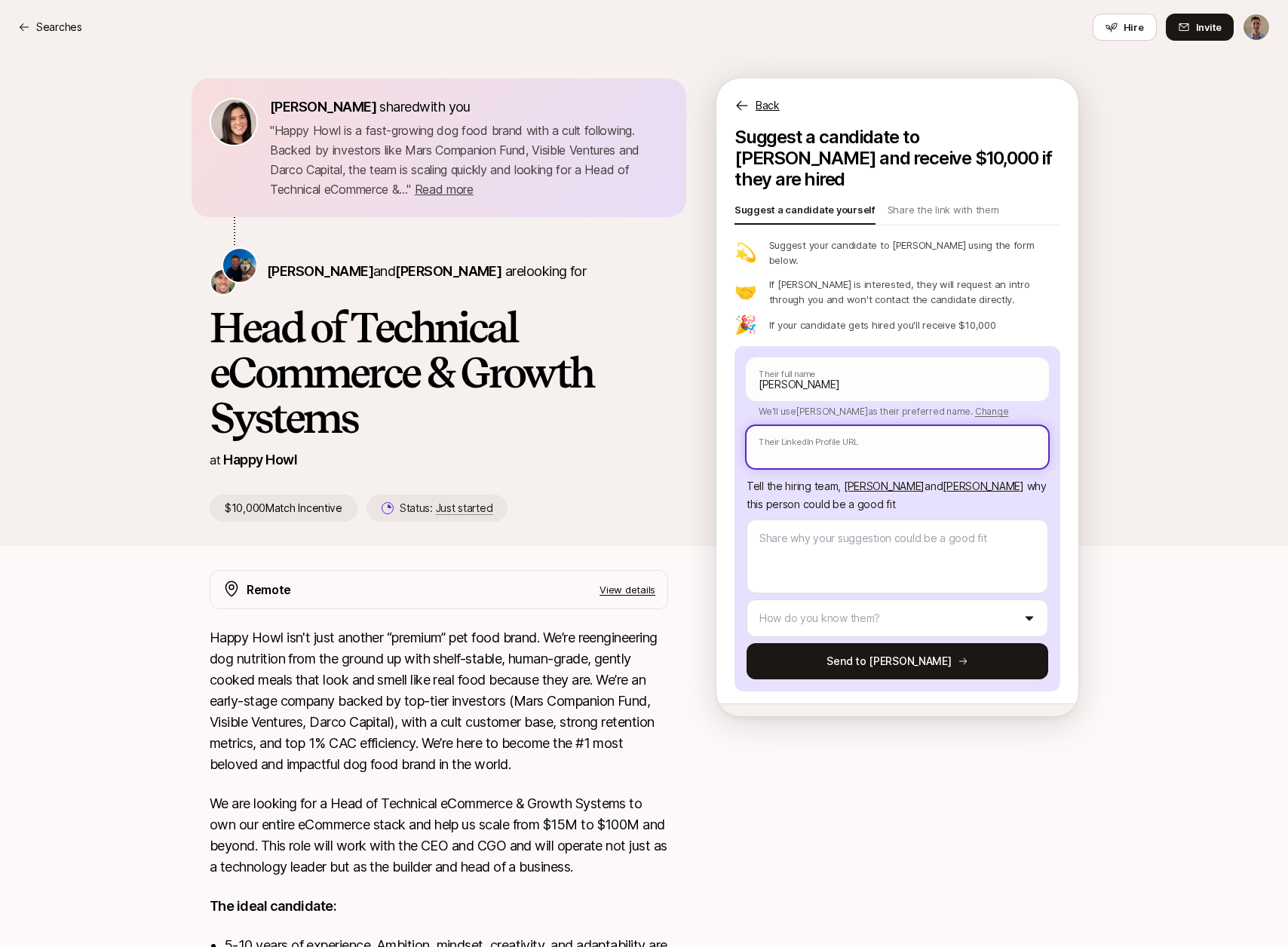
click at [826, 426] on input "text" at bounding box center [898, 447] width 301 height 43
paste input "[URL][DOMAIN_NAME][PERSON_NAME]"
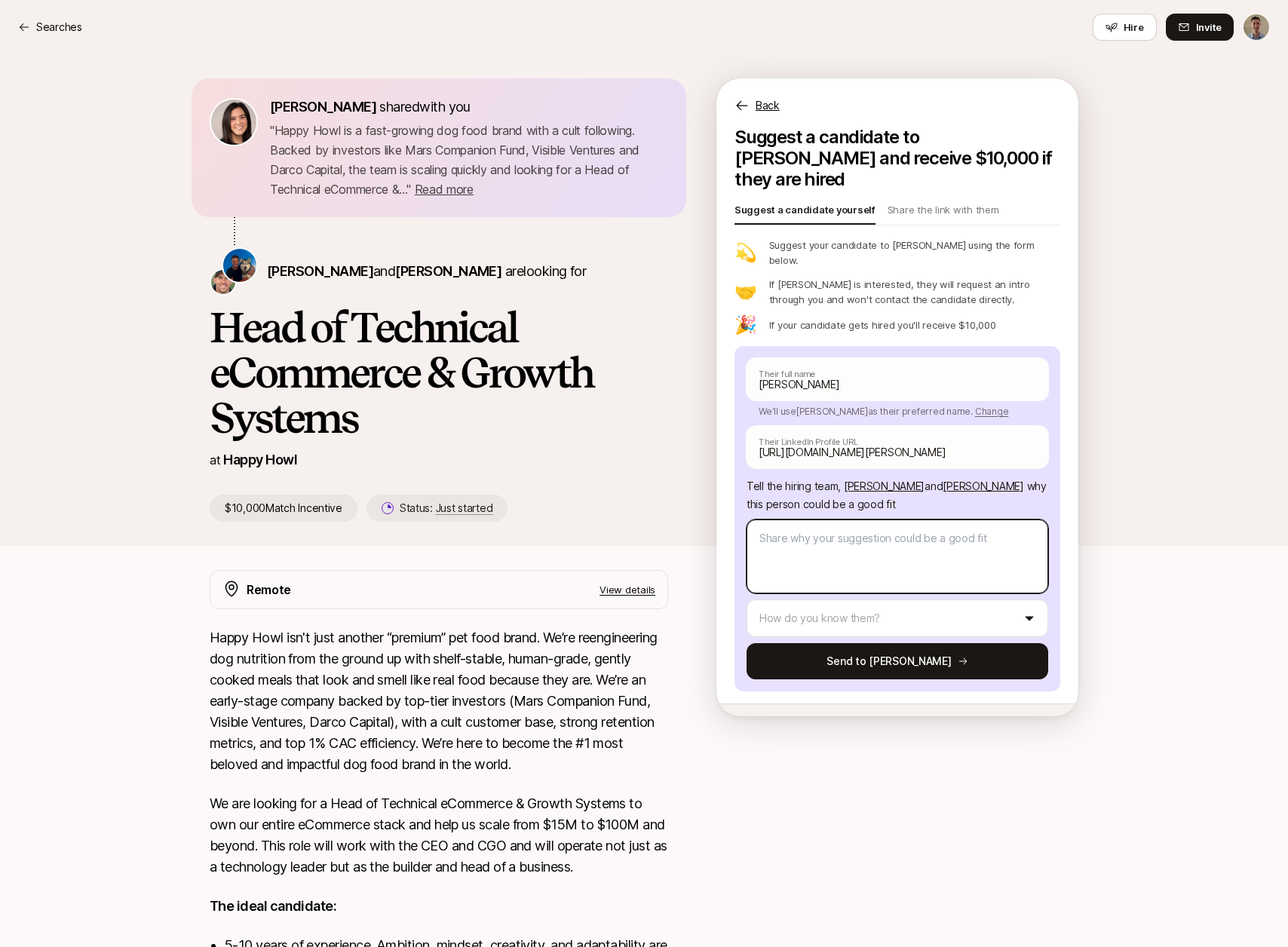
click at [834, 520] on textarea at bounding box center [898, 557] width 301 height 74
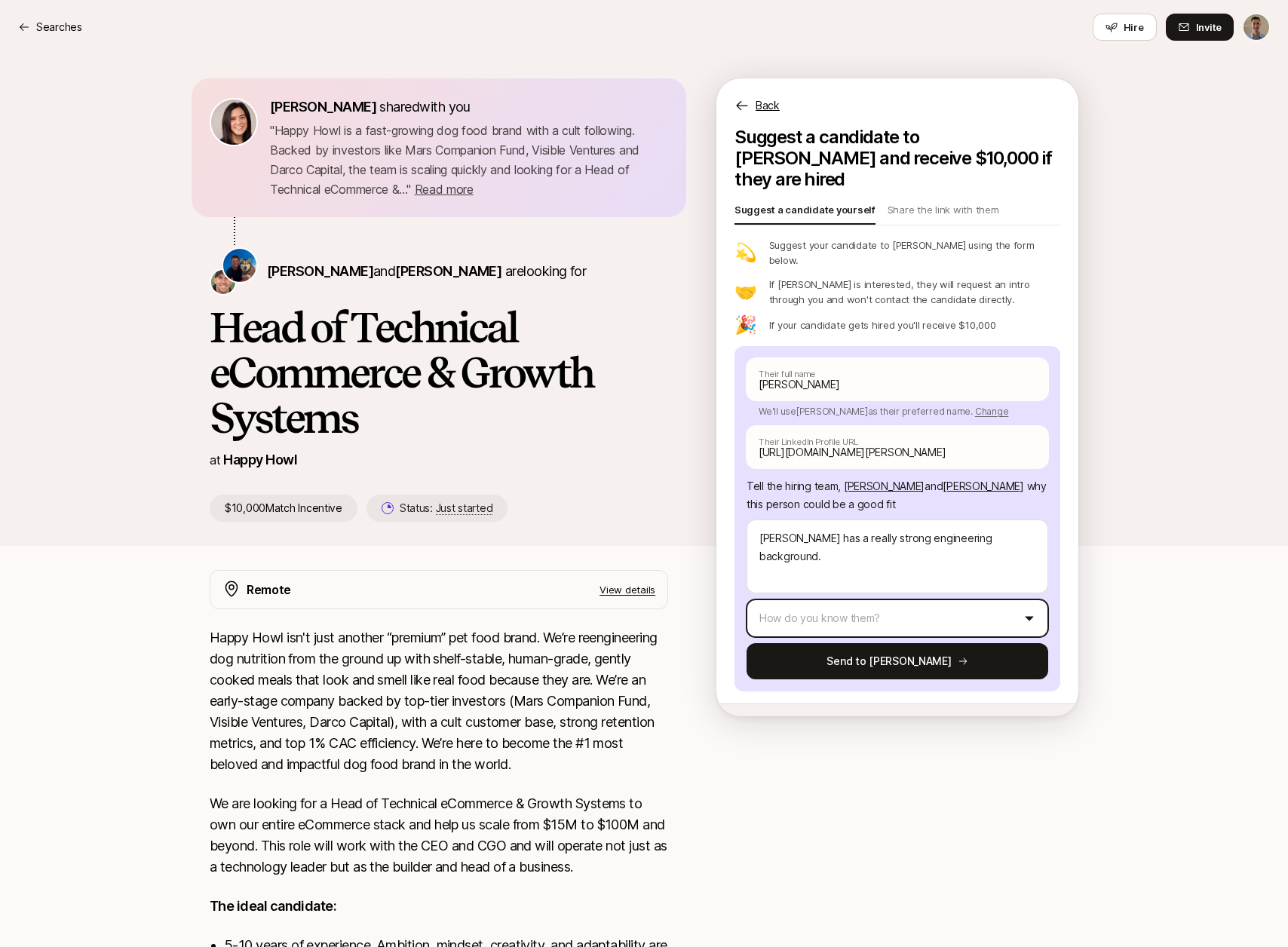
click at [839, 592] on html "Searches Searches Hire Invite [PERSON_NAME] shared with you " Happy Howl is a f…" at bounding box center [644, 473] width 1288 height 947
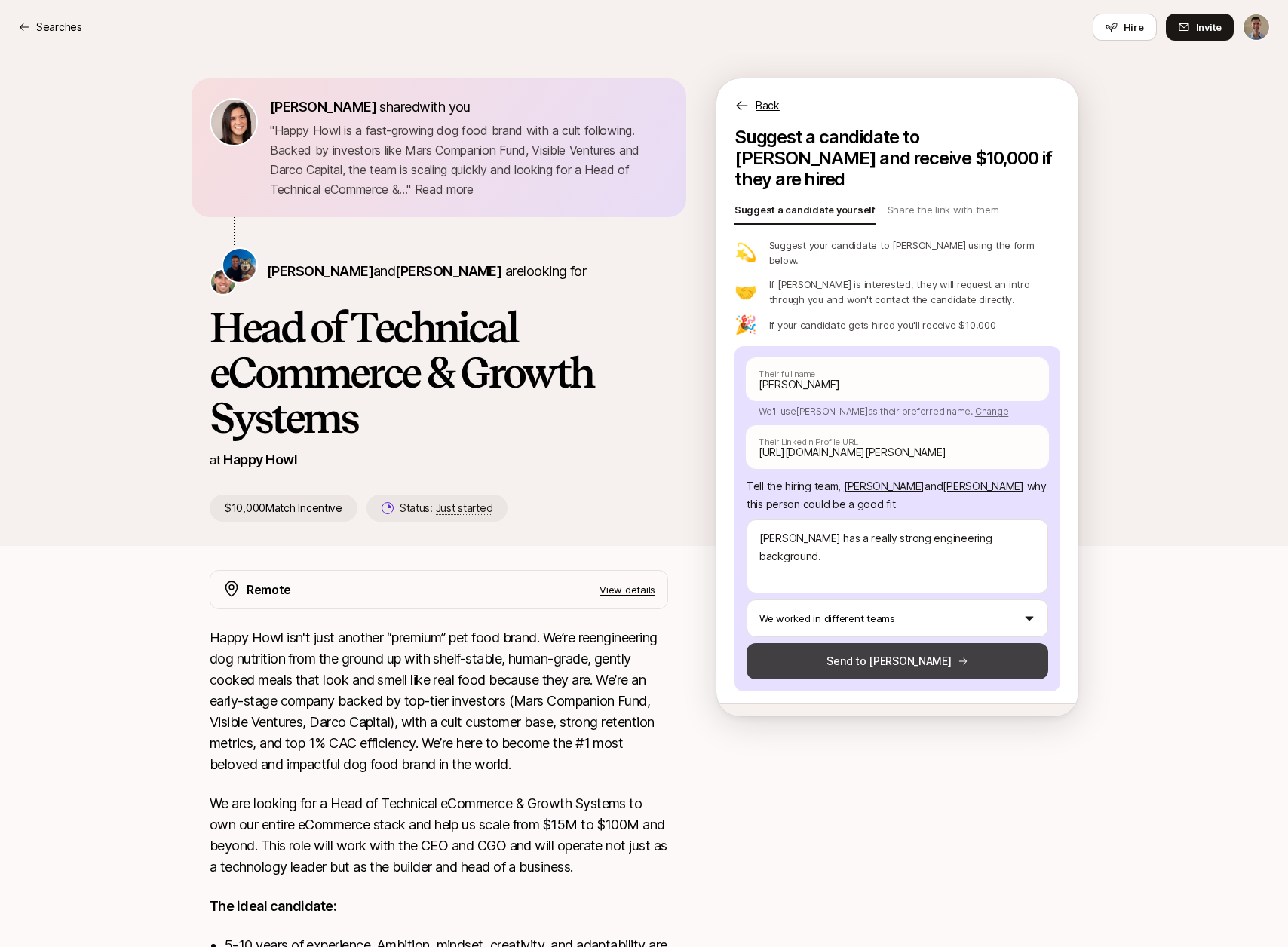
click at [895, 643] on button "Send to [PERSON_NAME]" at bounding box center [898, 662] width 301 height 36
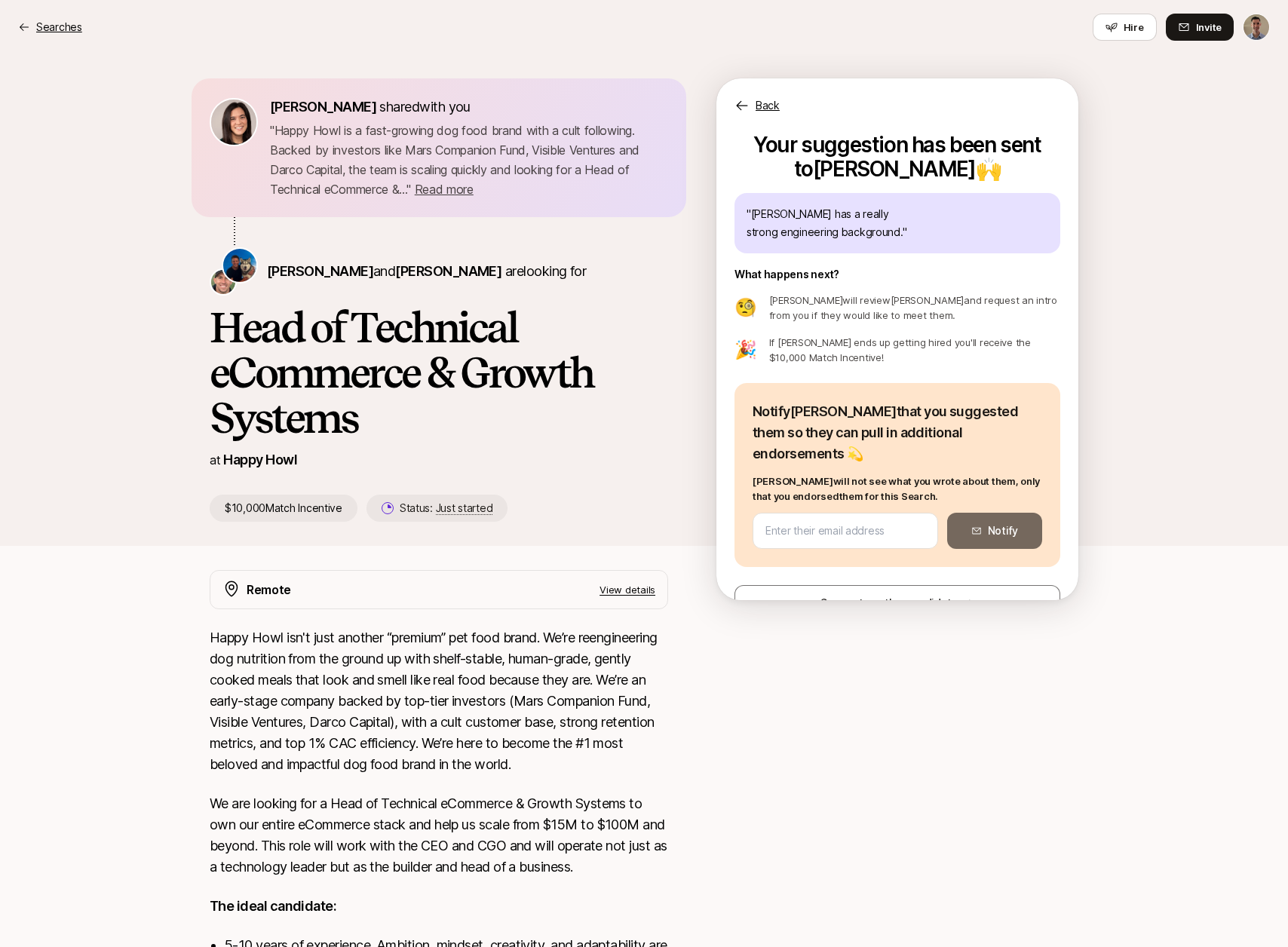
click at [39, 26] on p "Searches" at bounding box center [59, 27] width 46 height 18
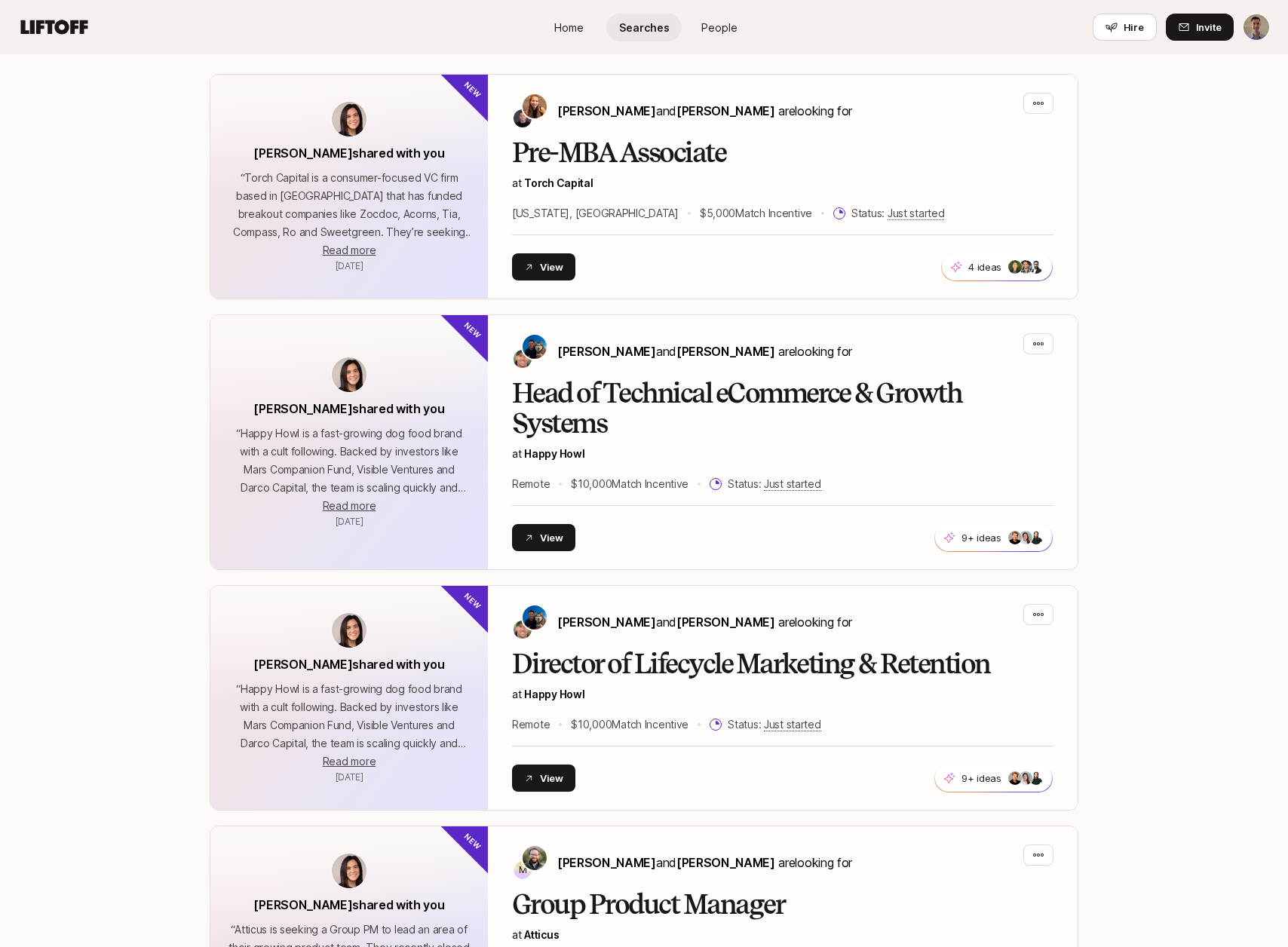
click at [648, 34] on span "Searches" at bounding box center [644, 28] width 50 height 16
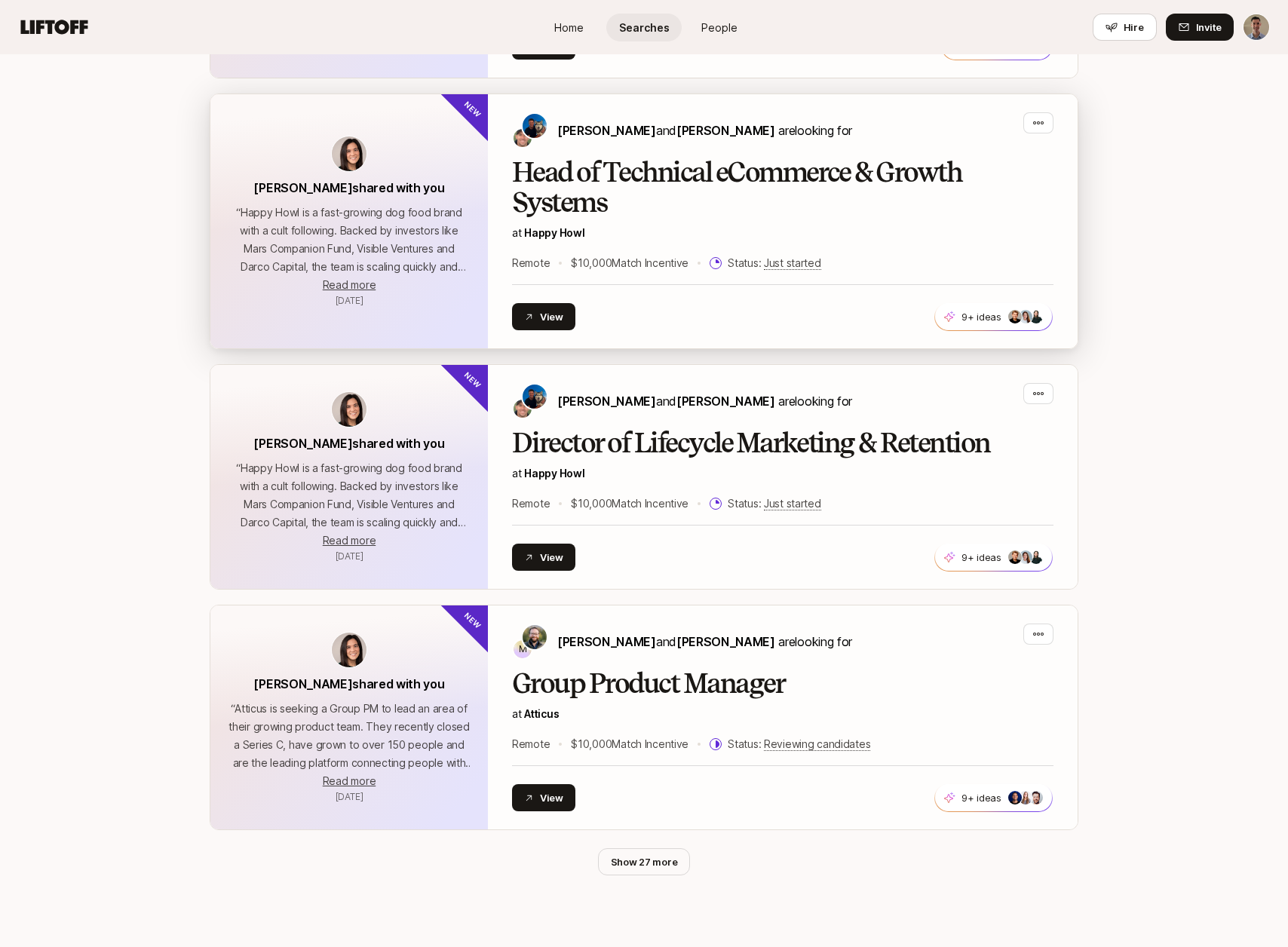
scroll to position [590, 0]
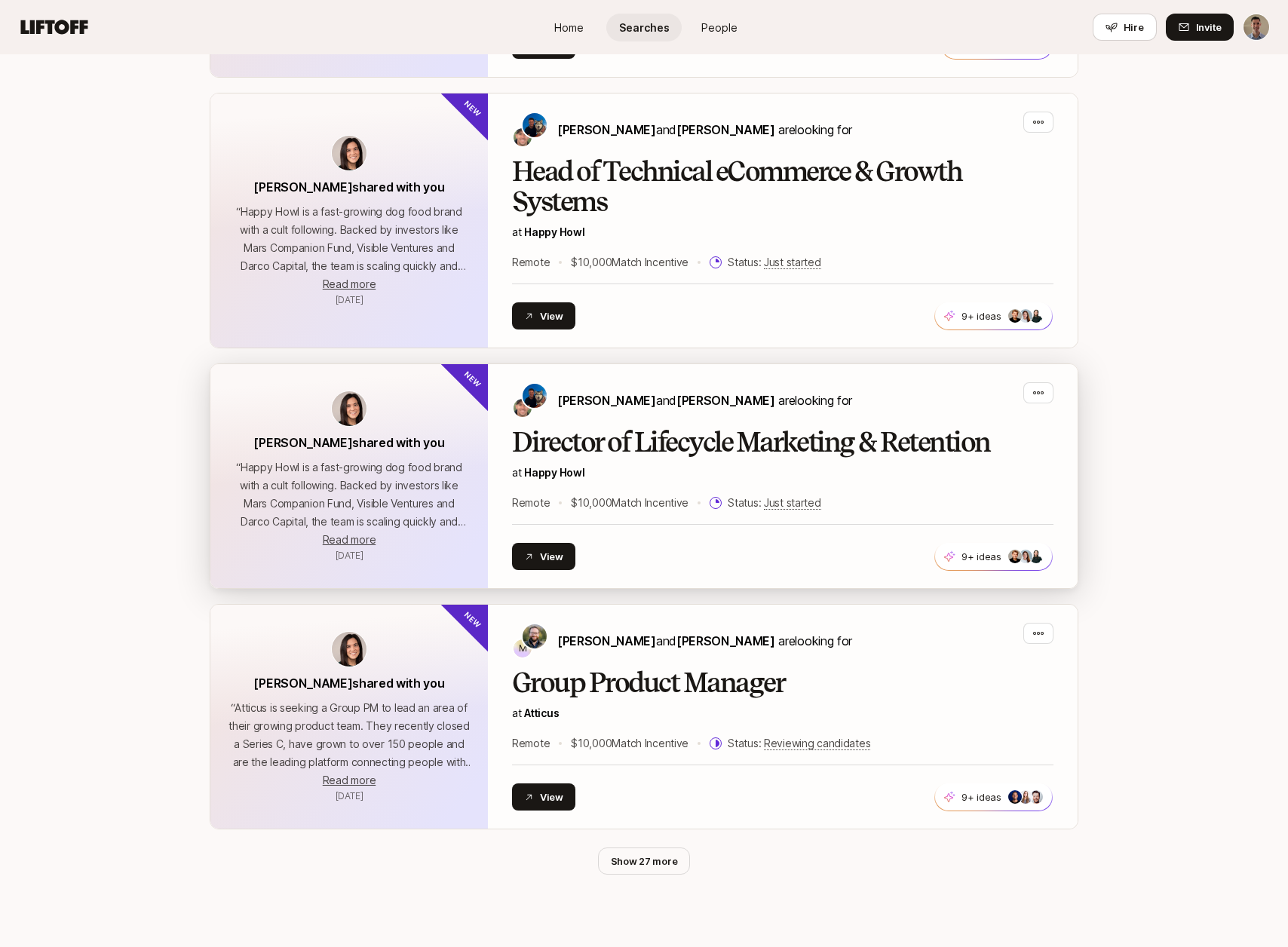
click at [764, 438] on h2 "Director of Lifecycle Marketing & Retention" at bounding box center [782, 442] width 541 height 30
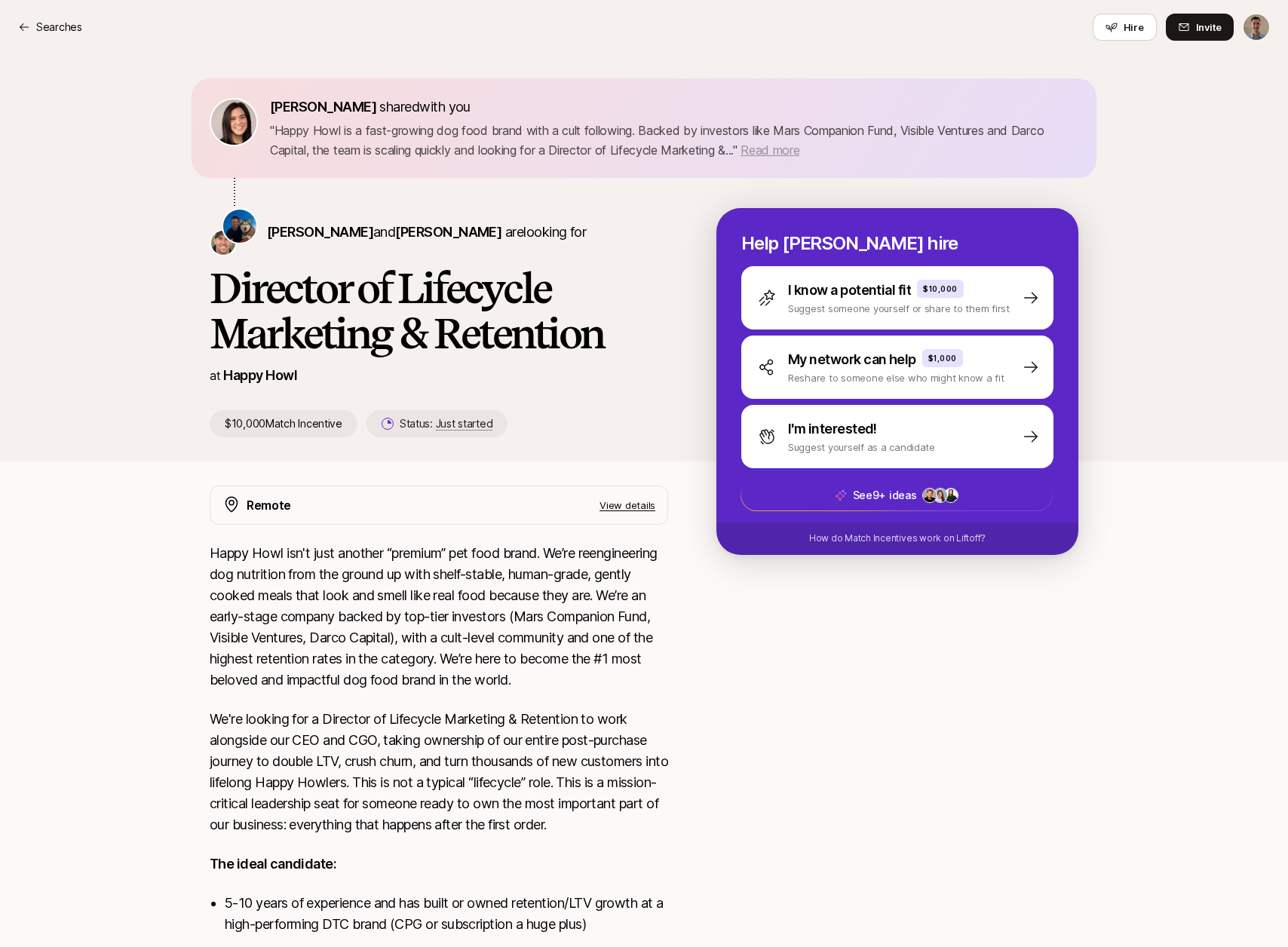
click at [781, 147] on span "Read more" at bounding box center [770, 150] width 59 height 15
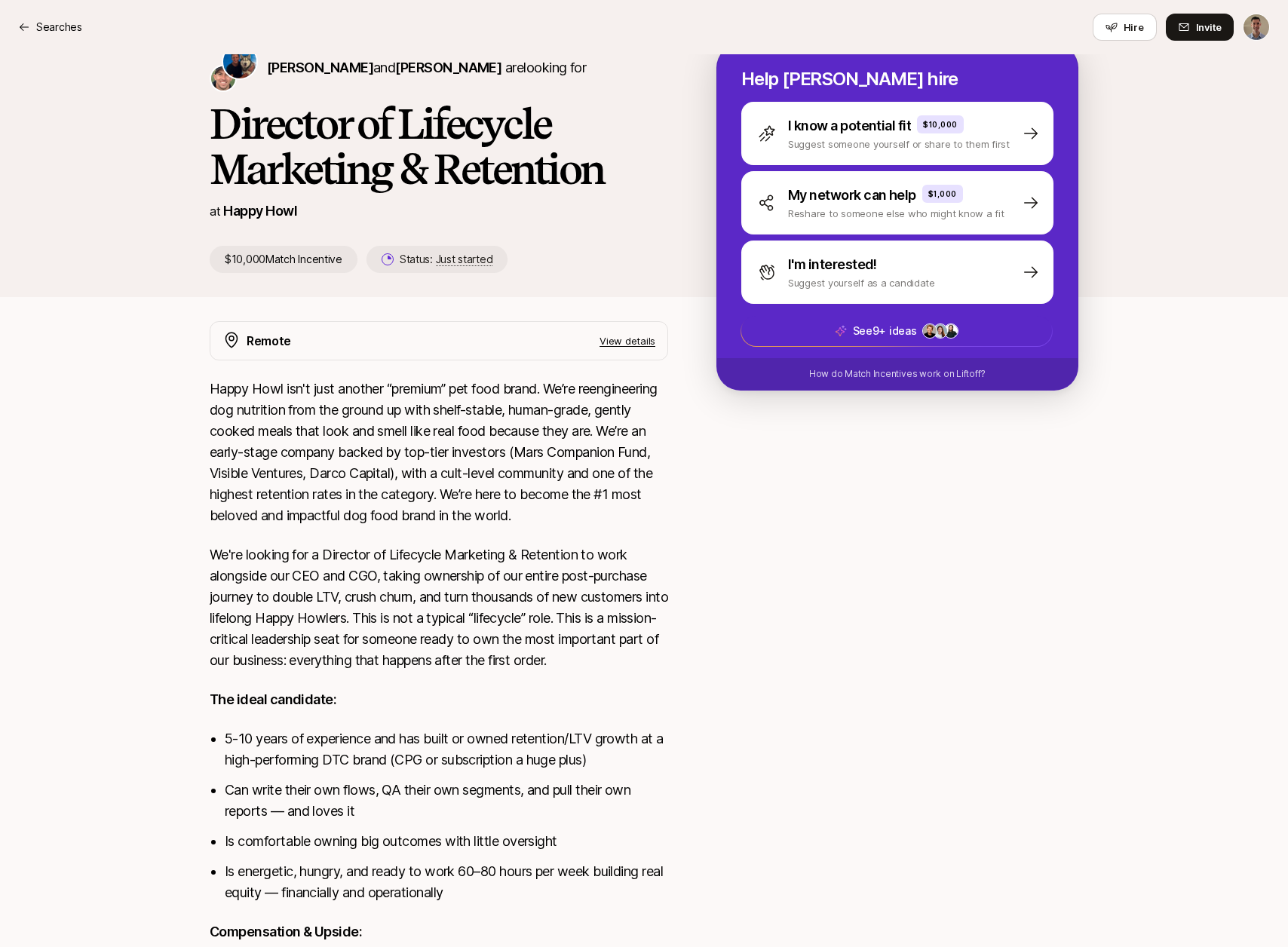
scroll to position [188, 0]
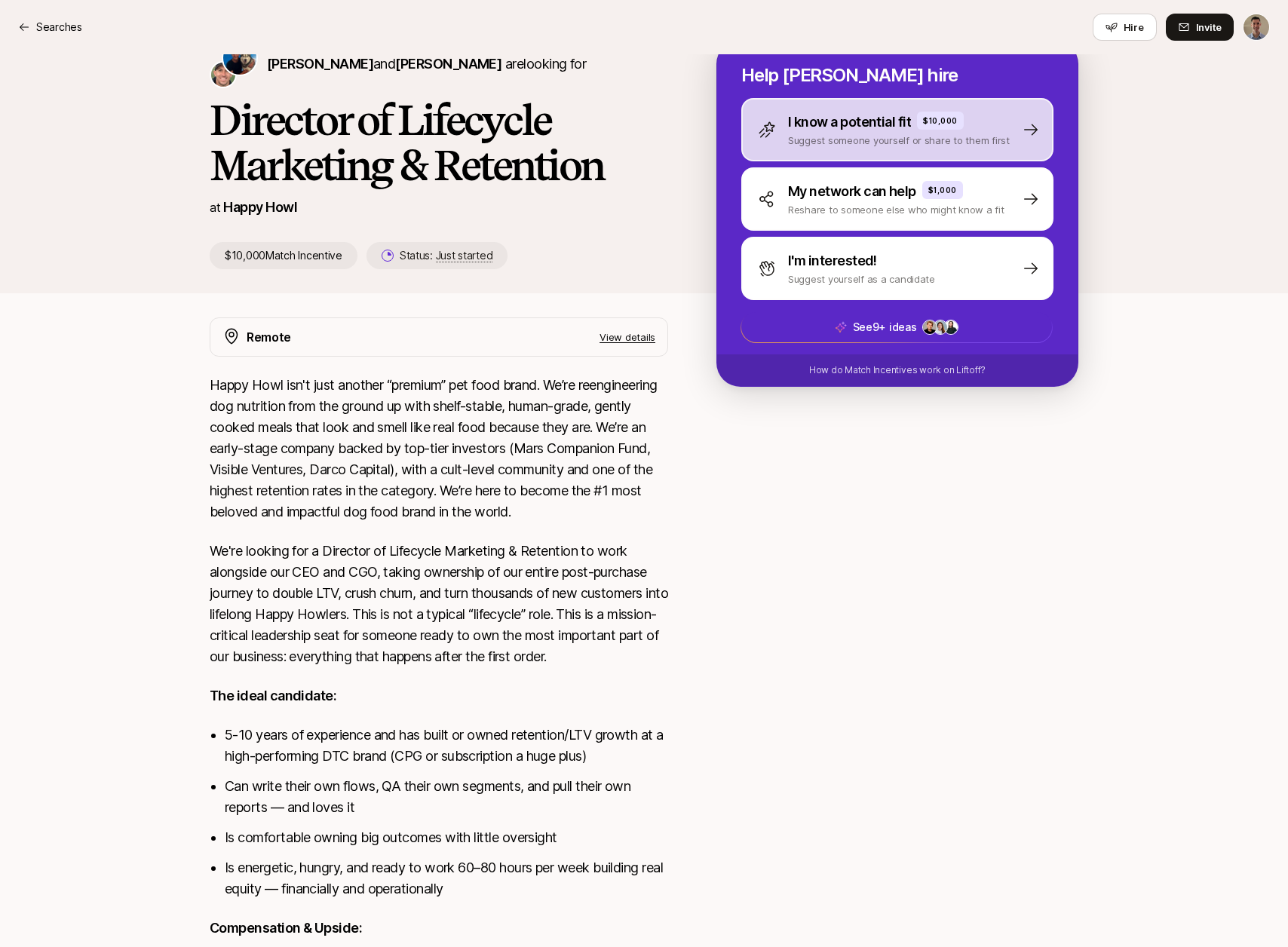
click at [844, 126] on p "I know a potential fit" at bounding box center [849, 121] width 123 height 21
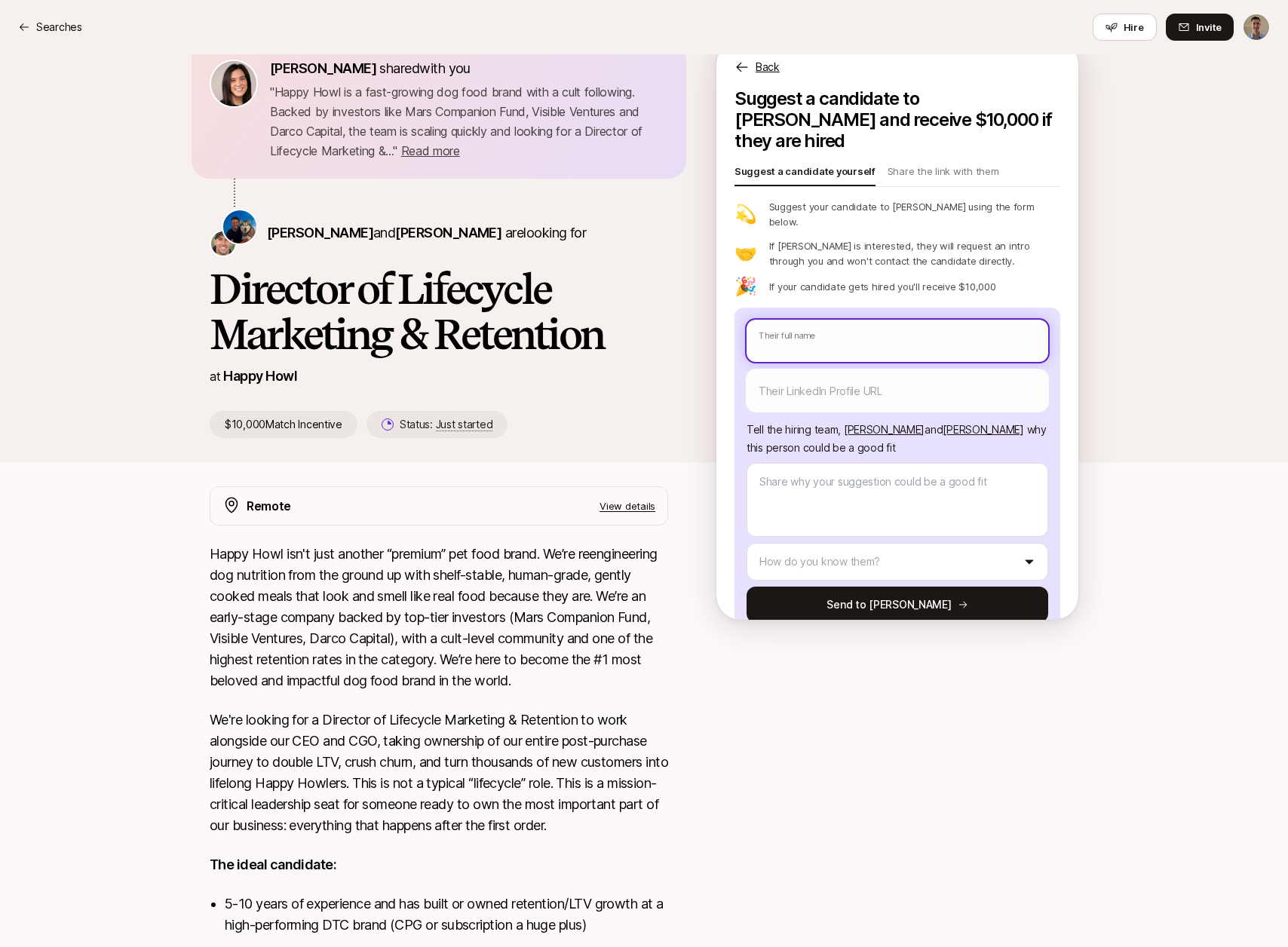
click at [815, 319] on input "text" at bounding box center [898, 341] width 301 height 43
paste input "[PERSON_NAME]"
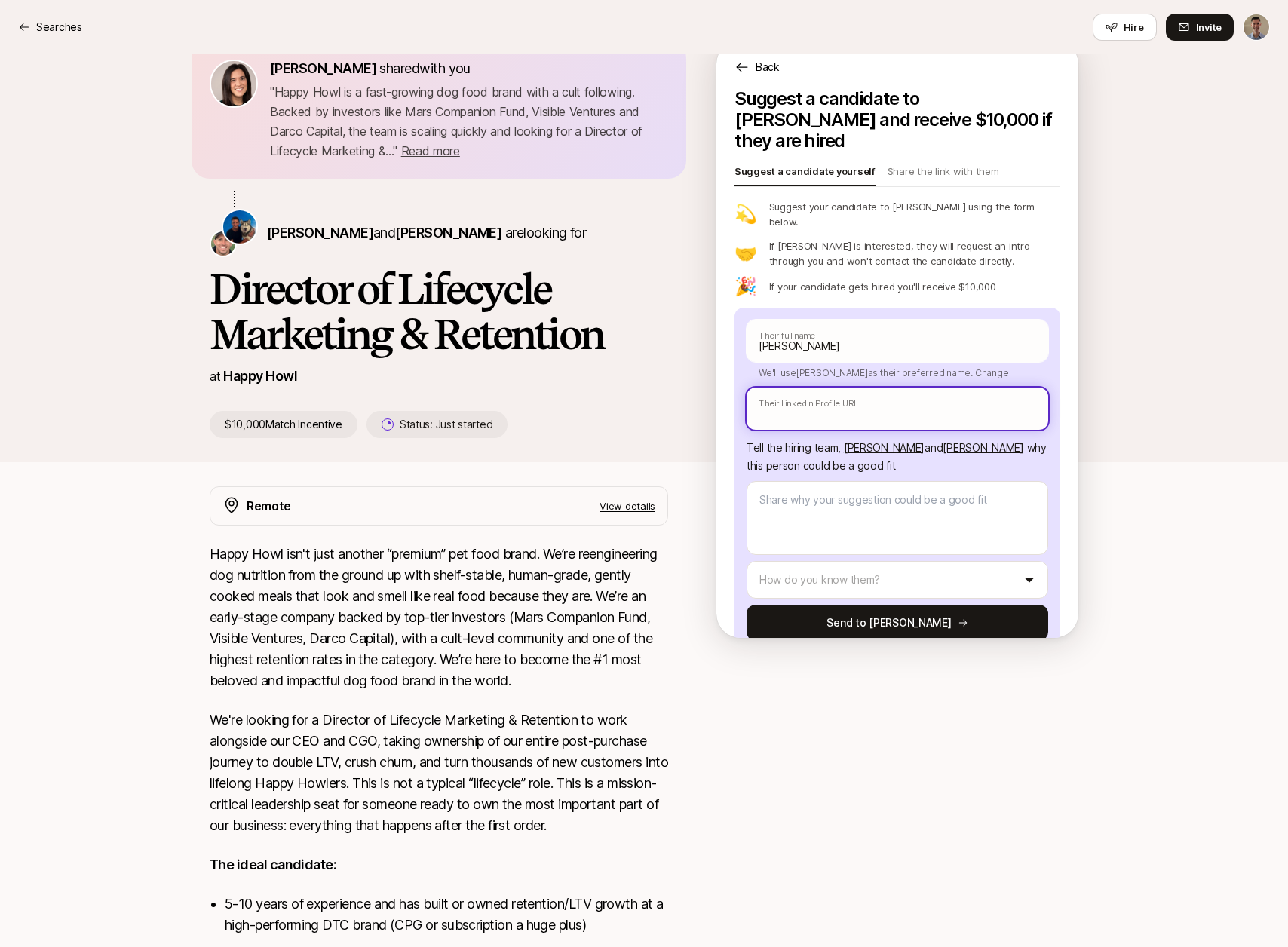
click at [838, 387] on input "text" at bounding box center [898, 408] width 301 height 43
paste input "[URL][DOMAIN_NAME][PERSON_NAME]"
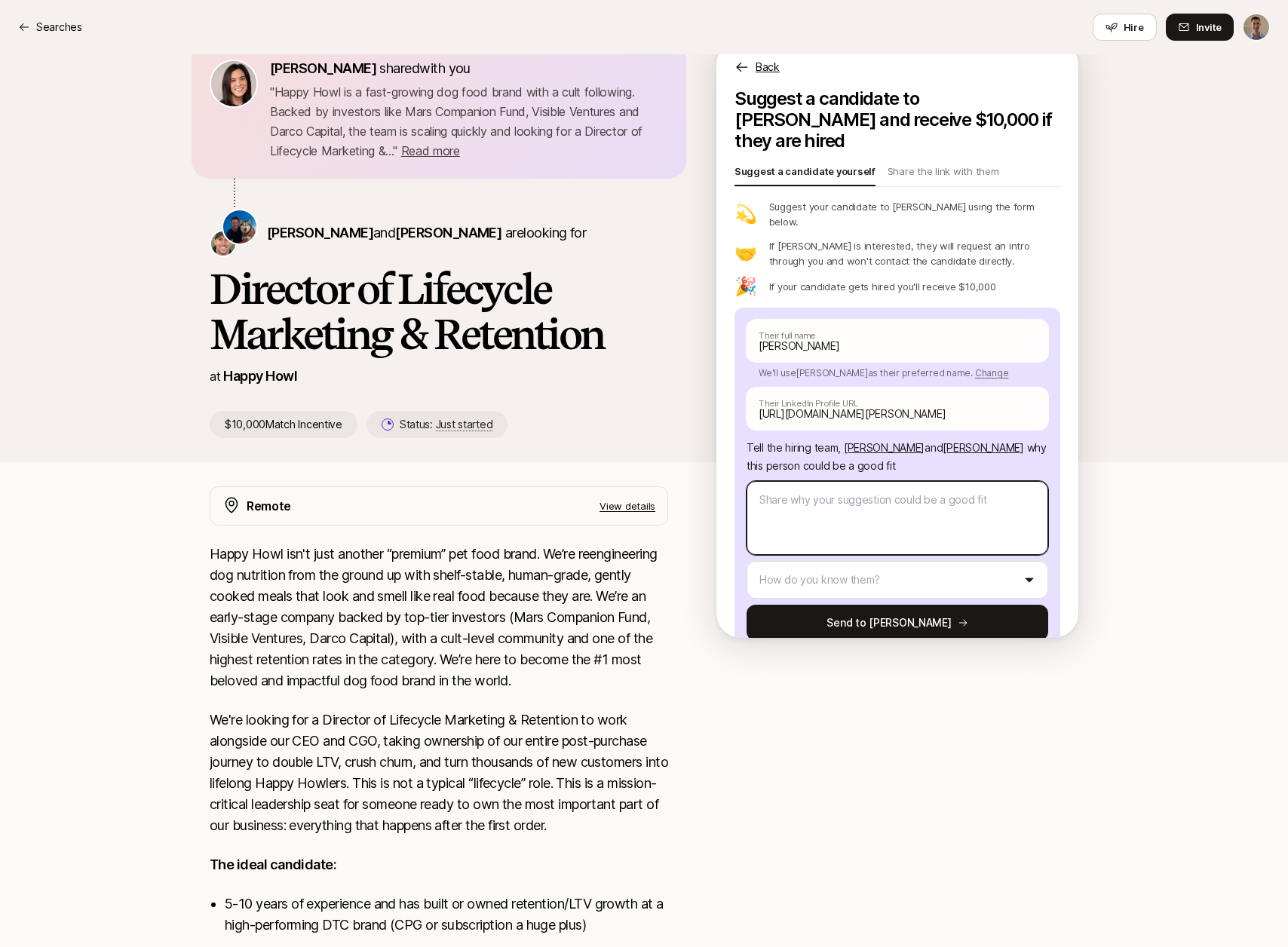
click at [841, 481] on textarea at bounding box center [898, 518] width 301 height 74
click at [842, 496] on textarea "[PERSON_NAME]" at bounding box center [898, 518] width 301 height 74
drag, startPoint x: 964, startPoint y: 490, endPoint x: 1073, endPoint y: 498, distance: 109.3
click at [1070, 497] on div "Suggest a candidate to [PERSON_NAME] and receive $10,000 if they are hired Sugg…" at bounding box center [897, 379] width 362 height 583
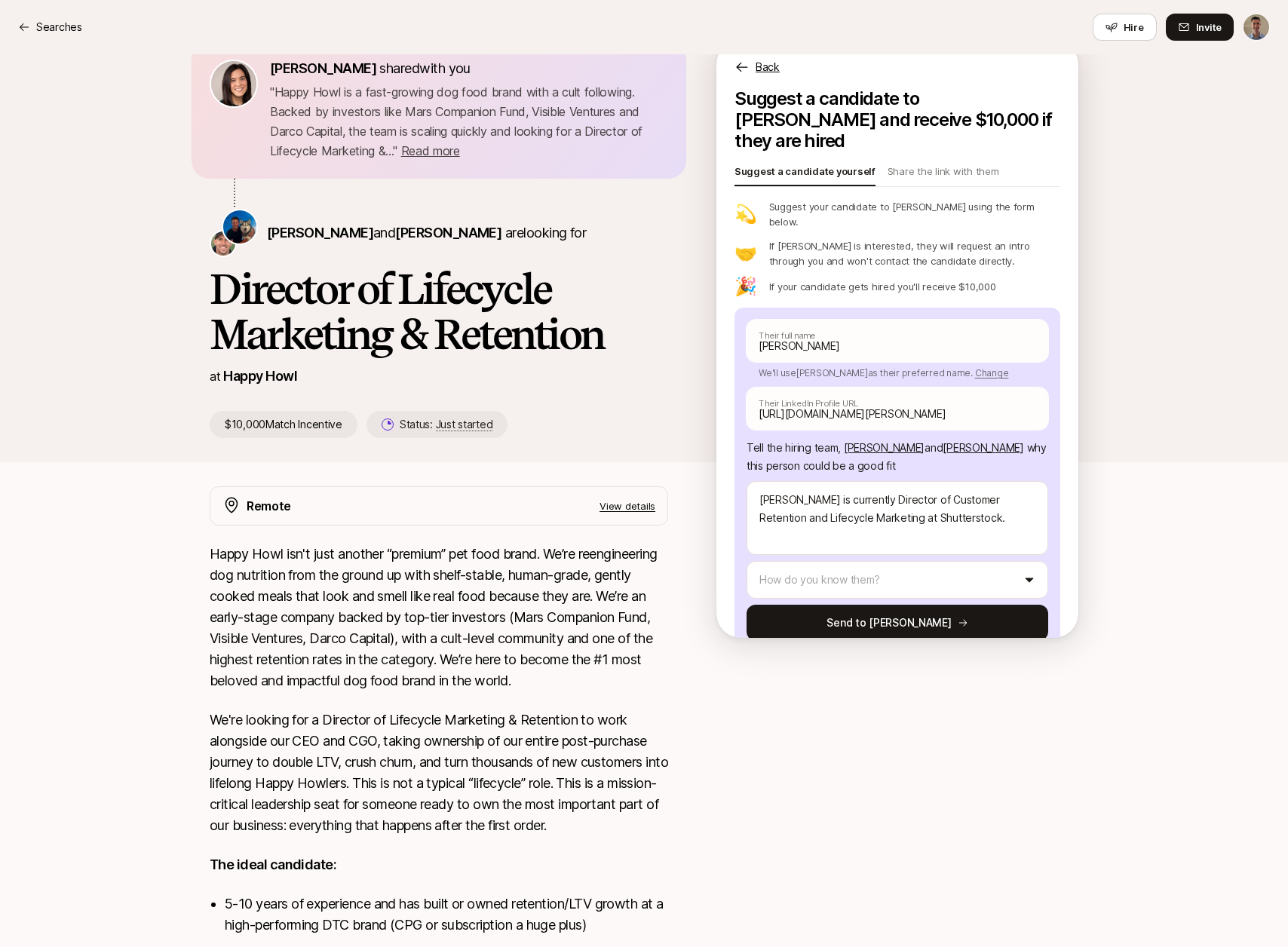
click at [938, 539] on html "Searches Searches Hire Invite [PERSON_NAME] shared with you " Happy Howl is a f…" at bounding box center [644, 434] width 1288 height 947
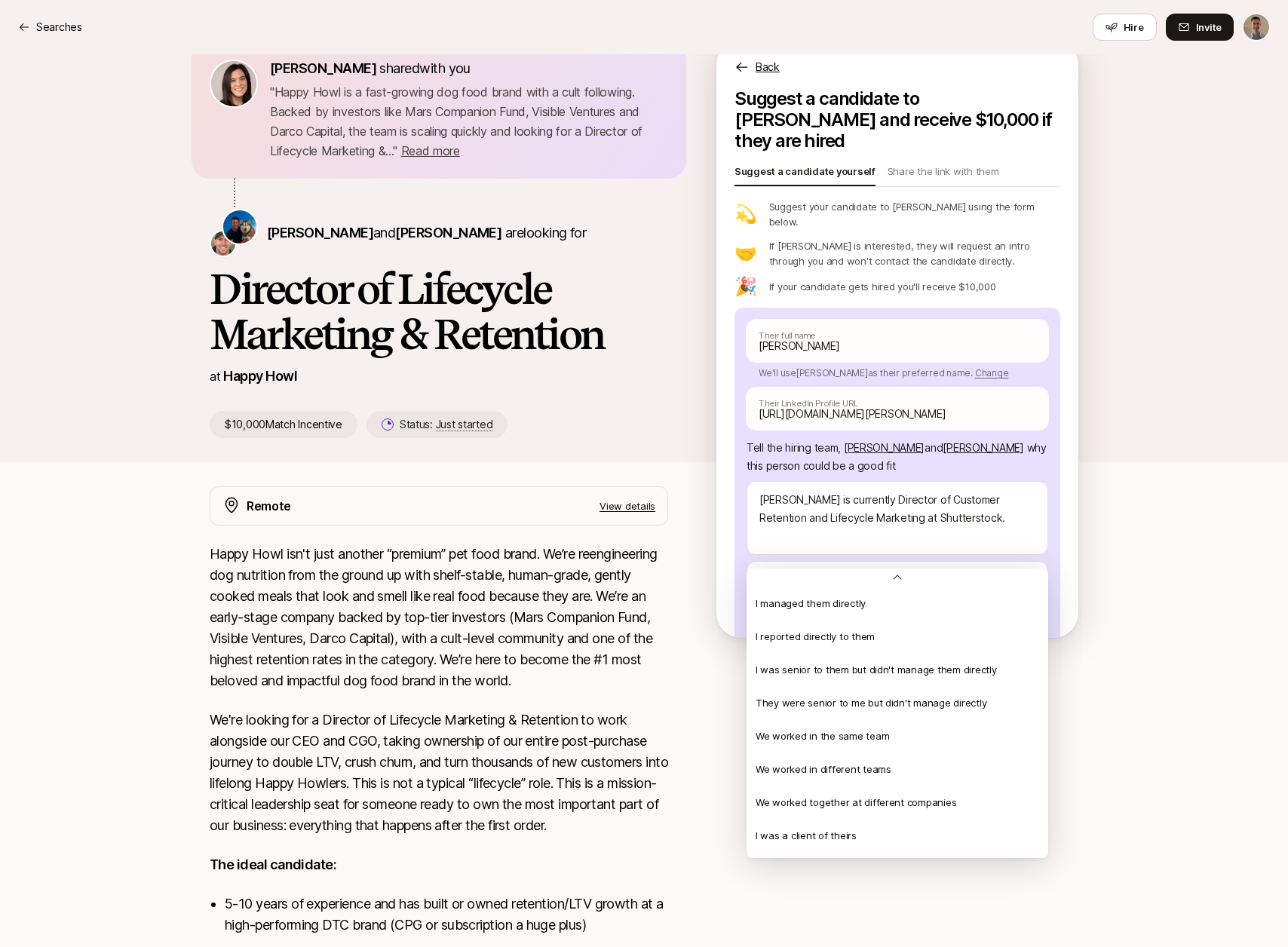
scroll to position [326, 0]
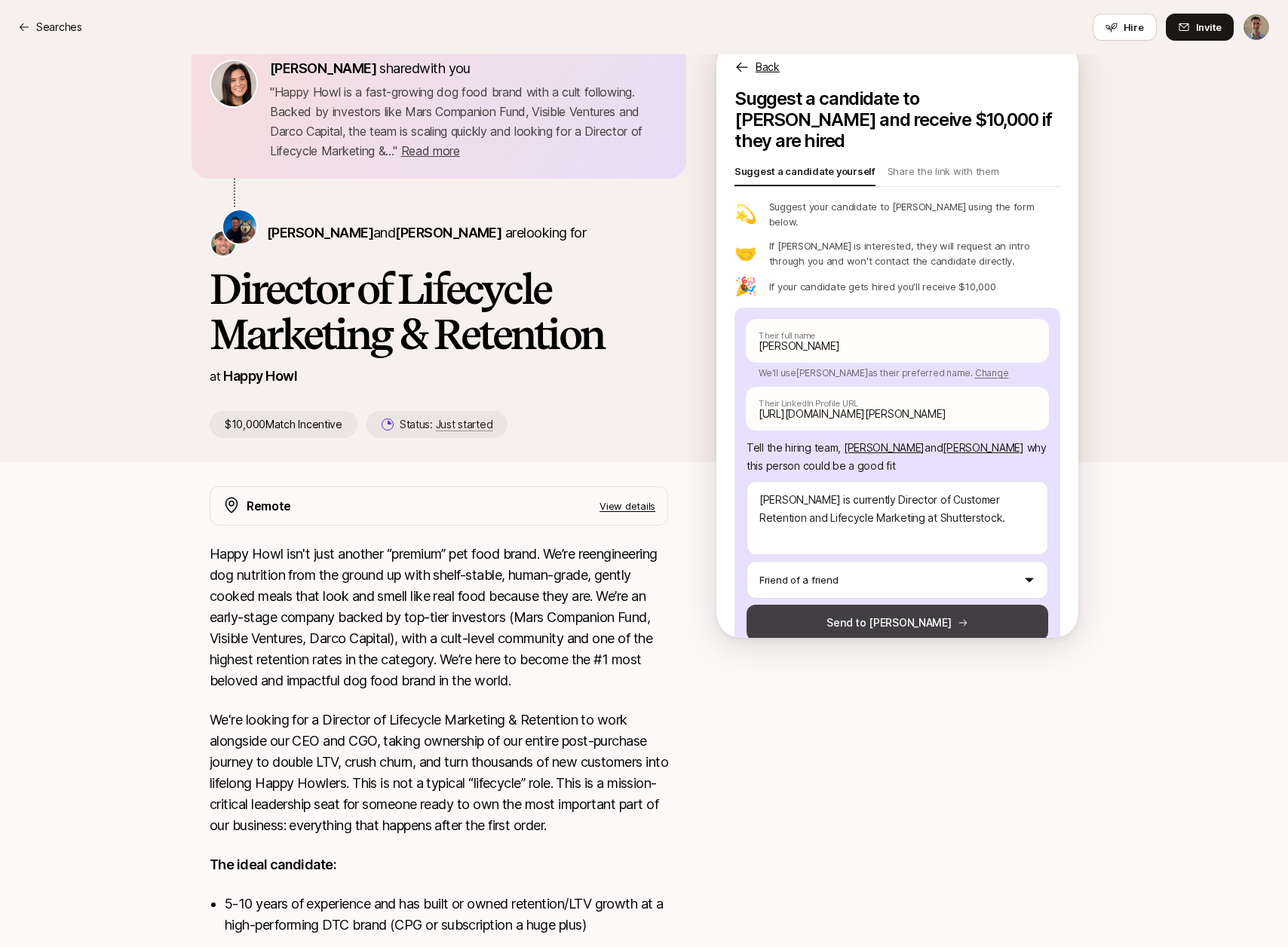
click at [890, 605] on button "Send to [PERSON_NAME]" at bounding box center [898, 623] width 301 height 36
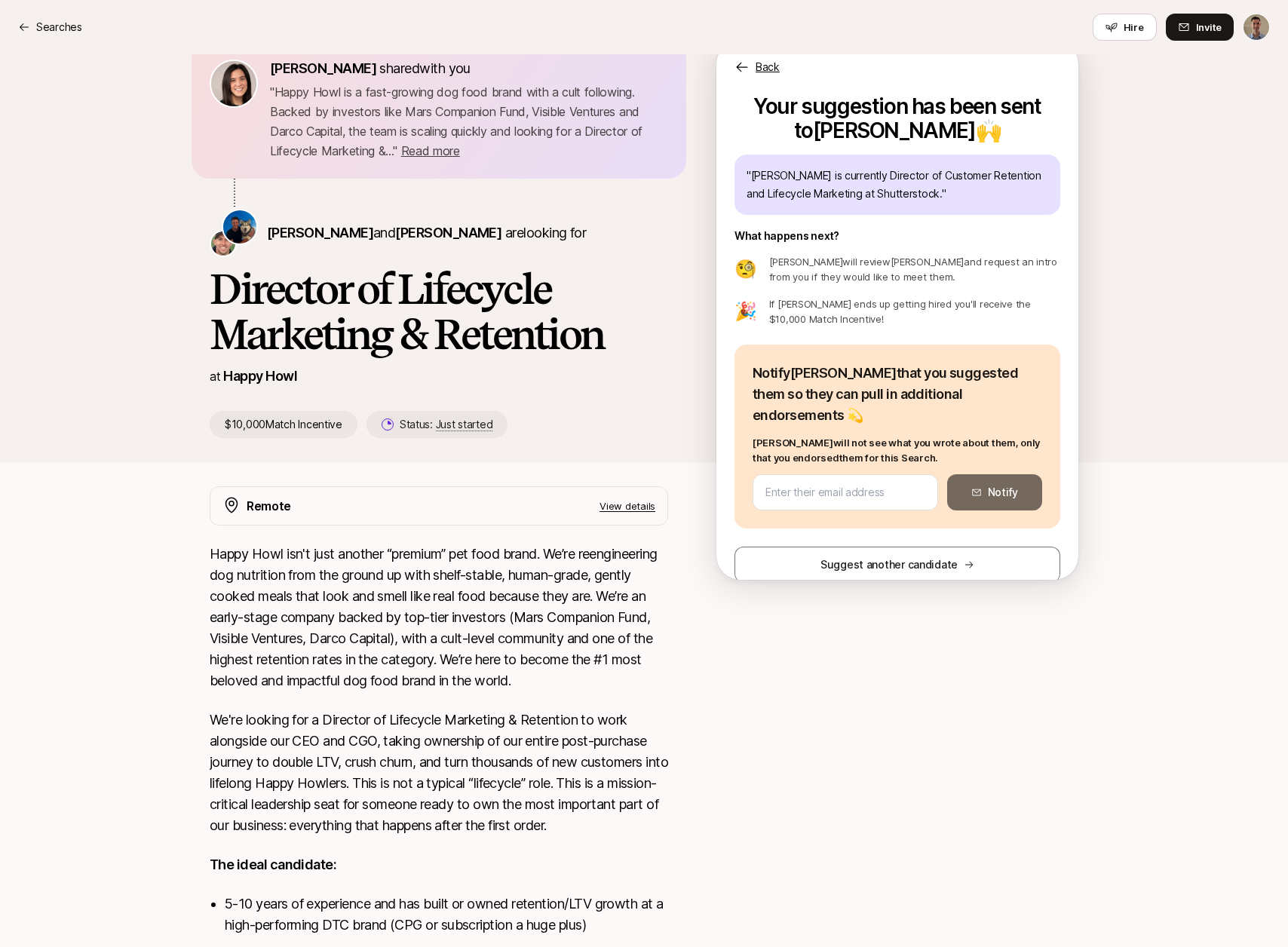
scroll to position [0, 0]
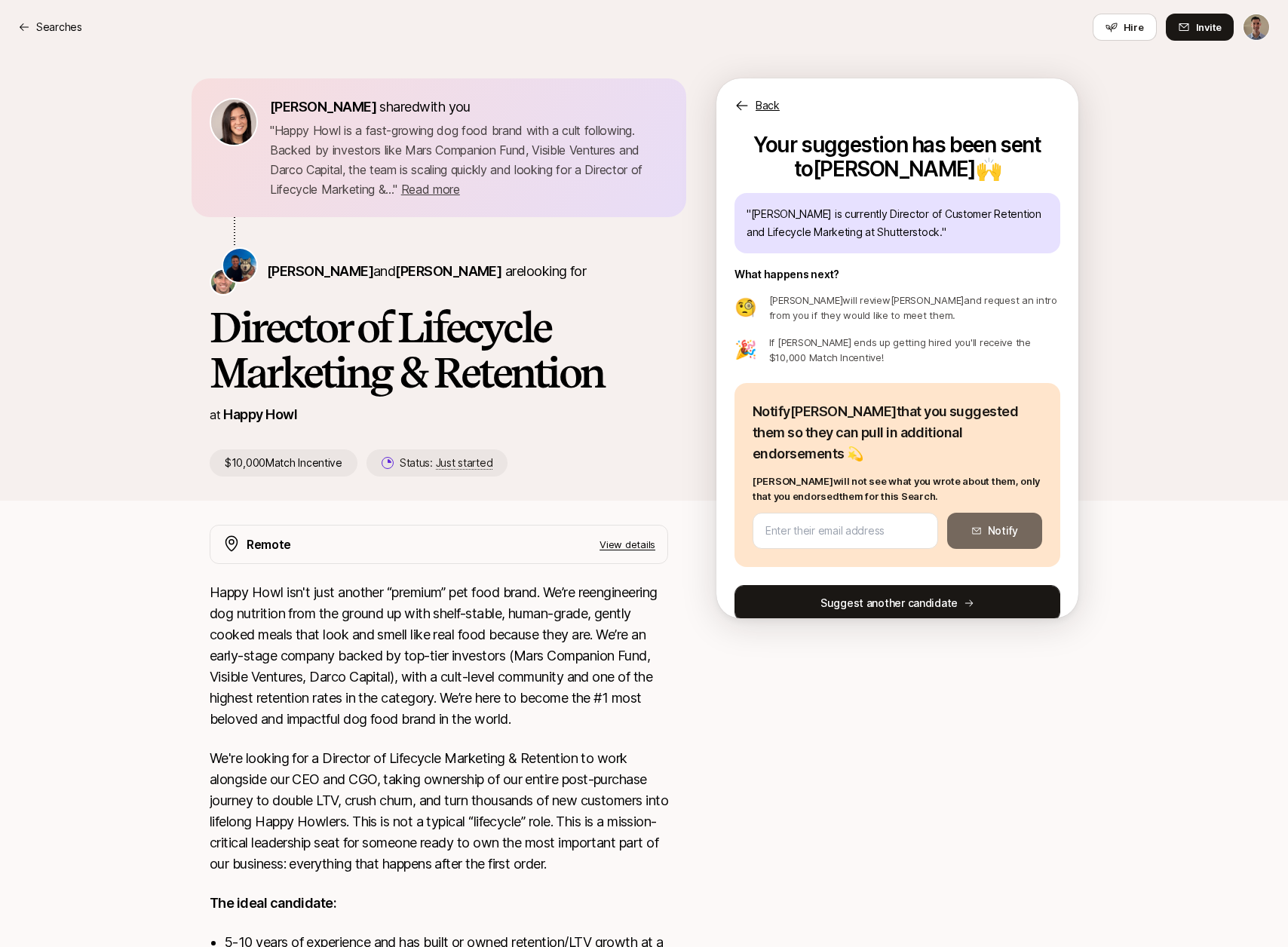
click at [898, 585] on button "Suggest another candidate" at bounding box center [897, 603] width 326 height 36
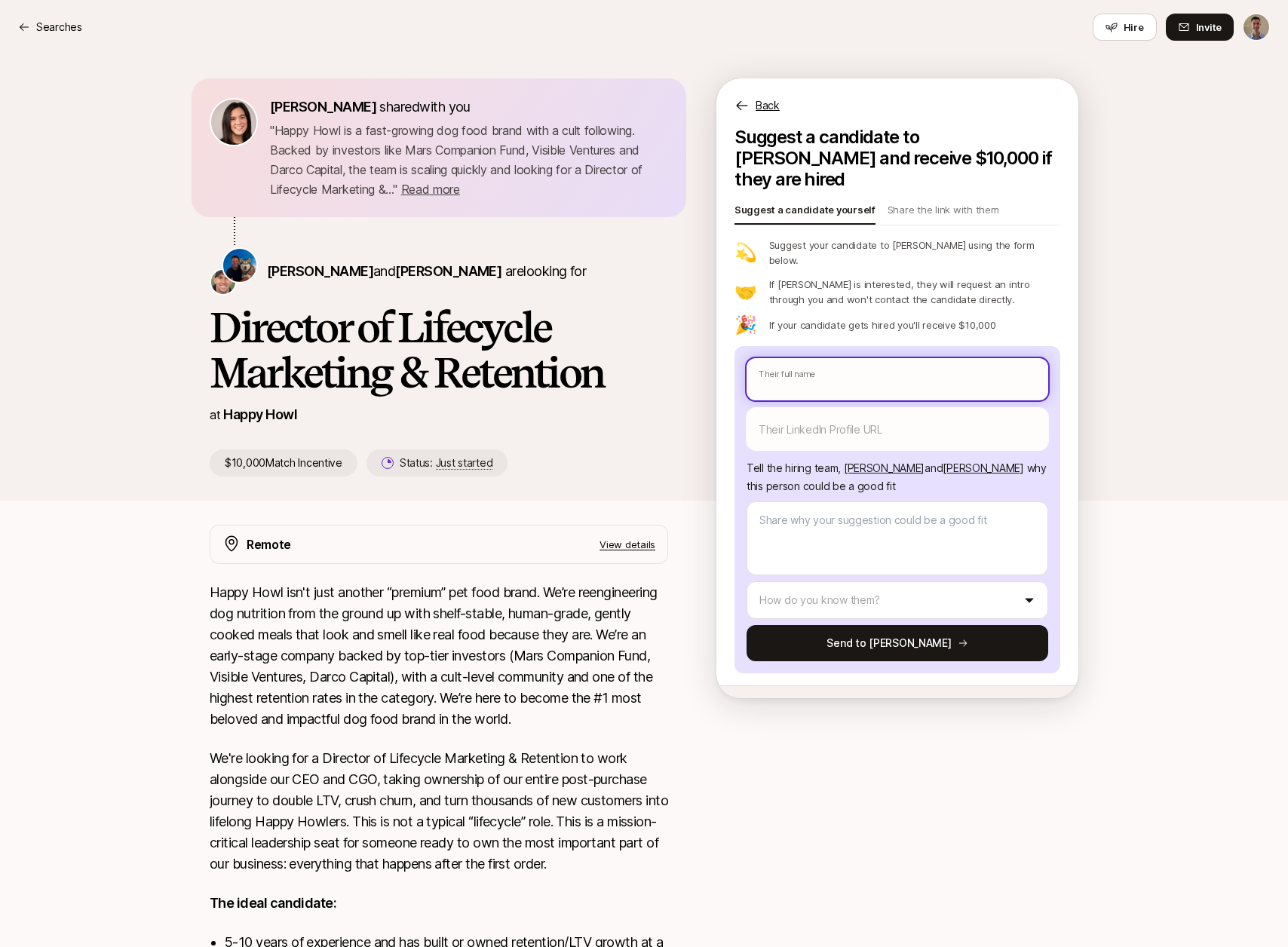
click at [857, 359] on input "text" at bounding box center [898, 379] width 301 height 43
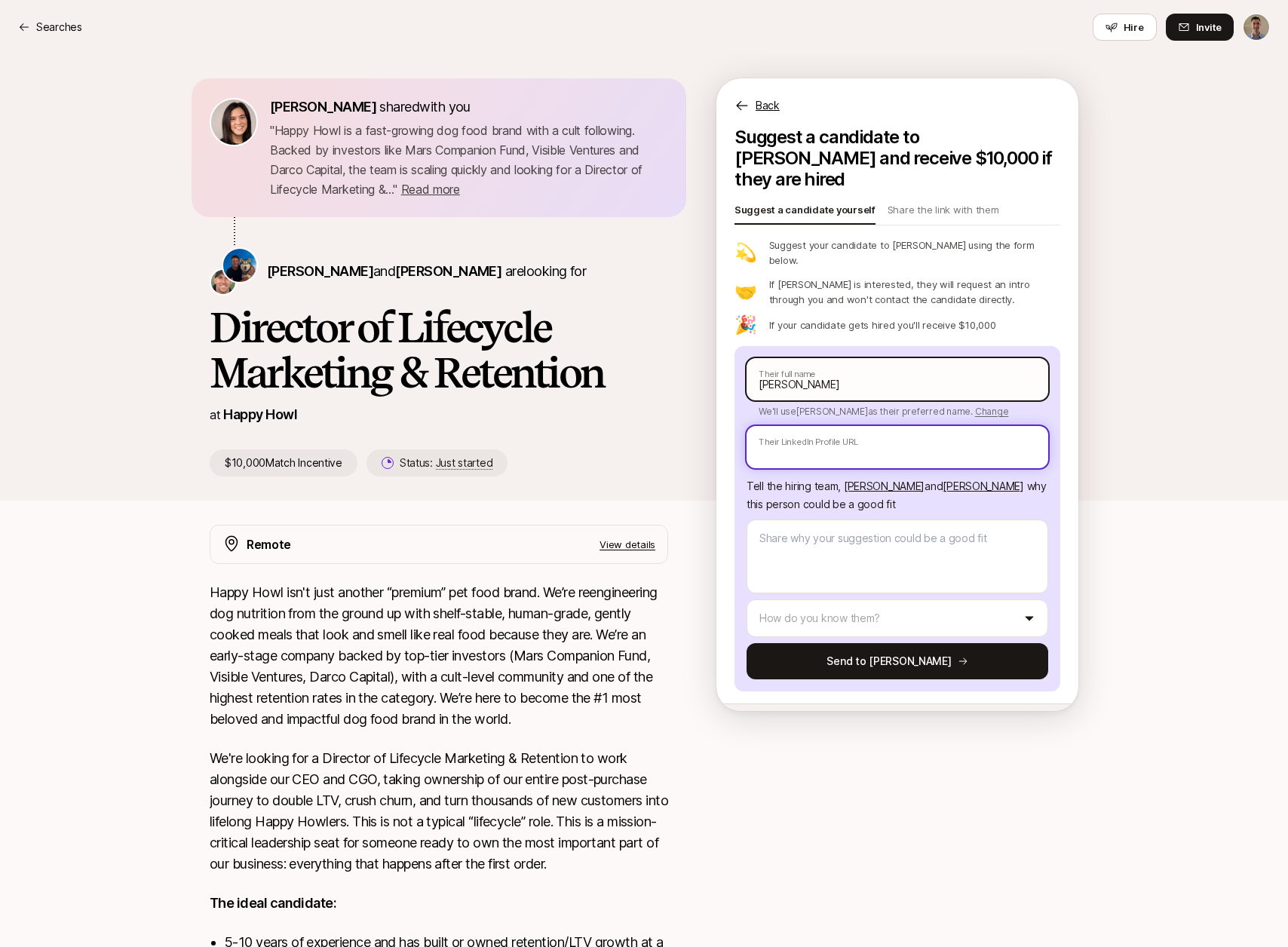
paste input "[URL][DOMAIN_NAME]"
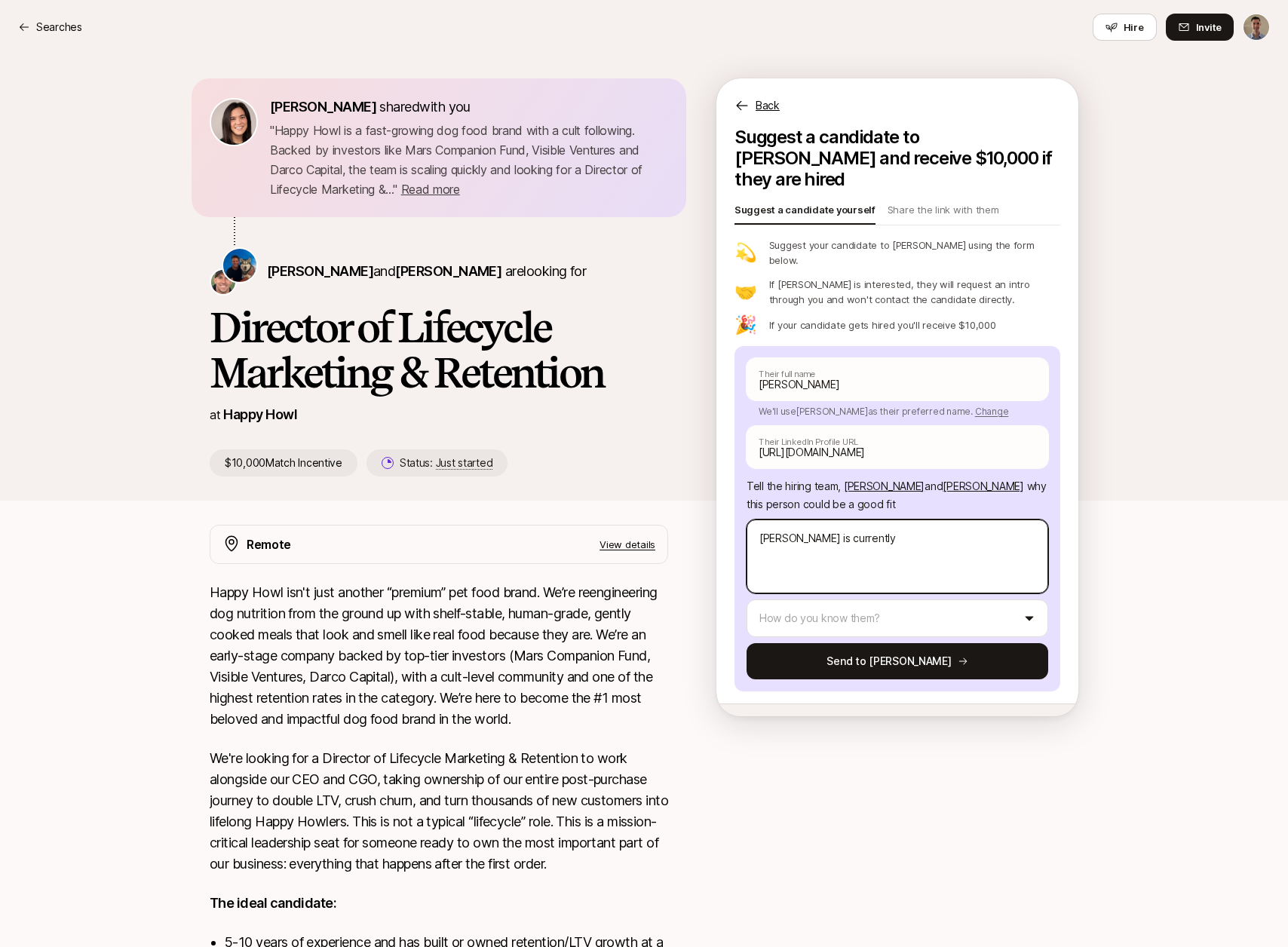
click at [940, 534] on textarea "[PERSON_NAME] is currently" at bounding box center [898, 557] width 301 height 74
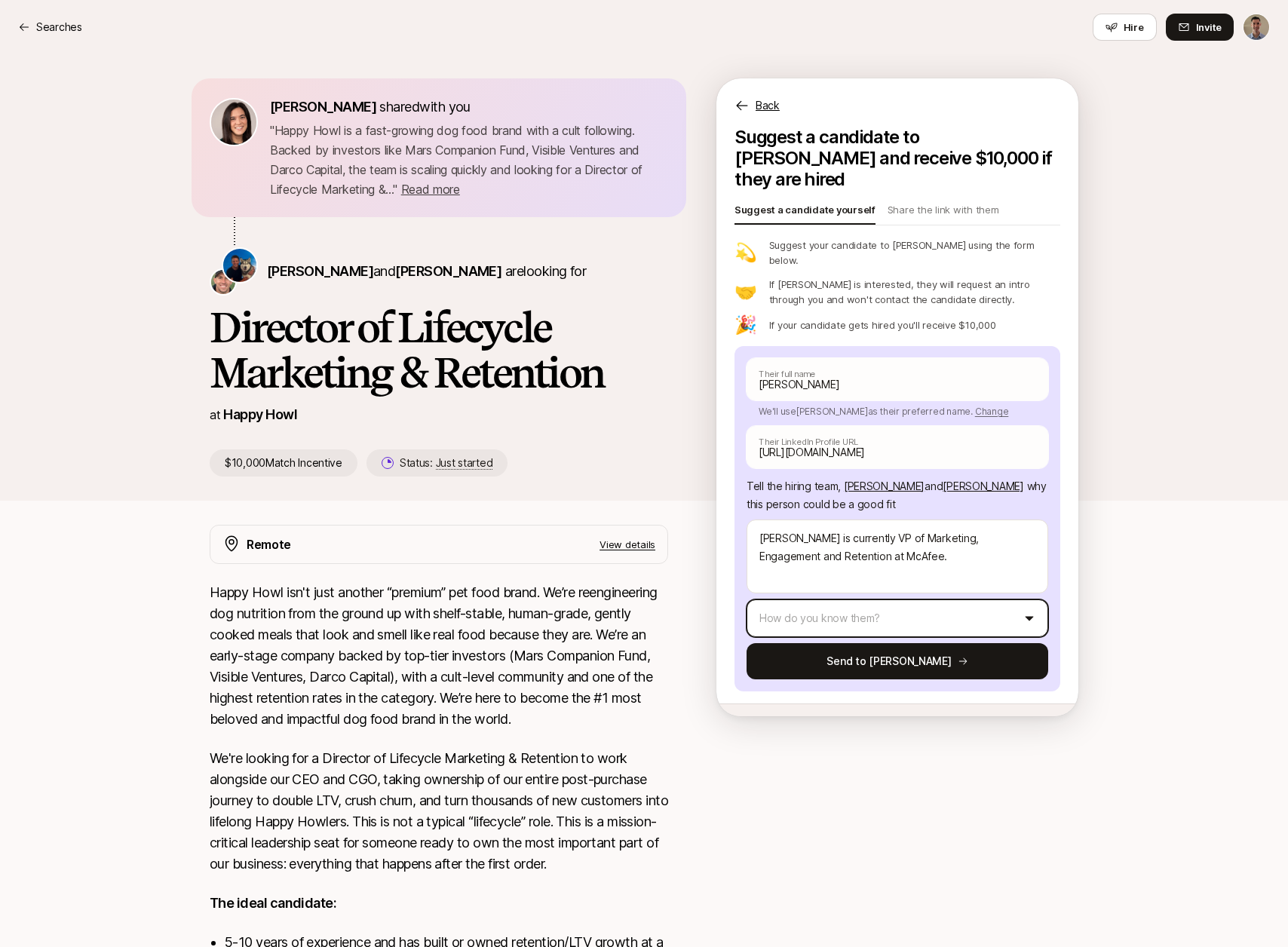
click at [961, 586] on html "Searches Searches Hire Invite [PERSON_NAME] shared with you " Happy Howl is a f…" at bounding box center [644, 473] width 1288 height 947
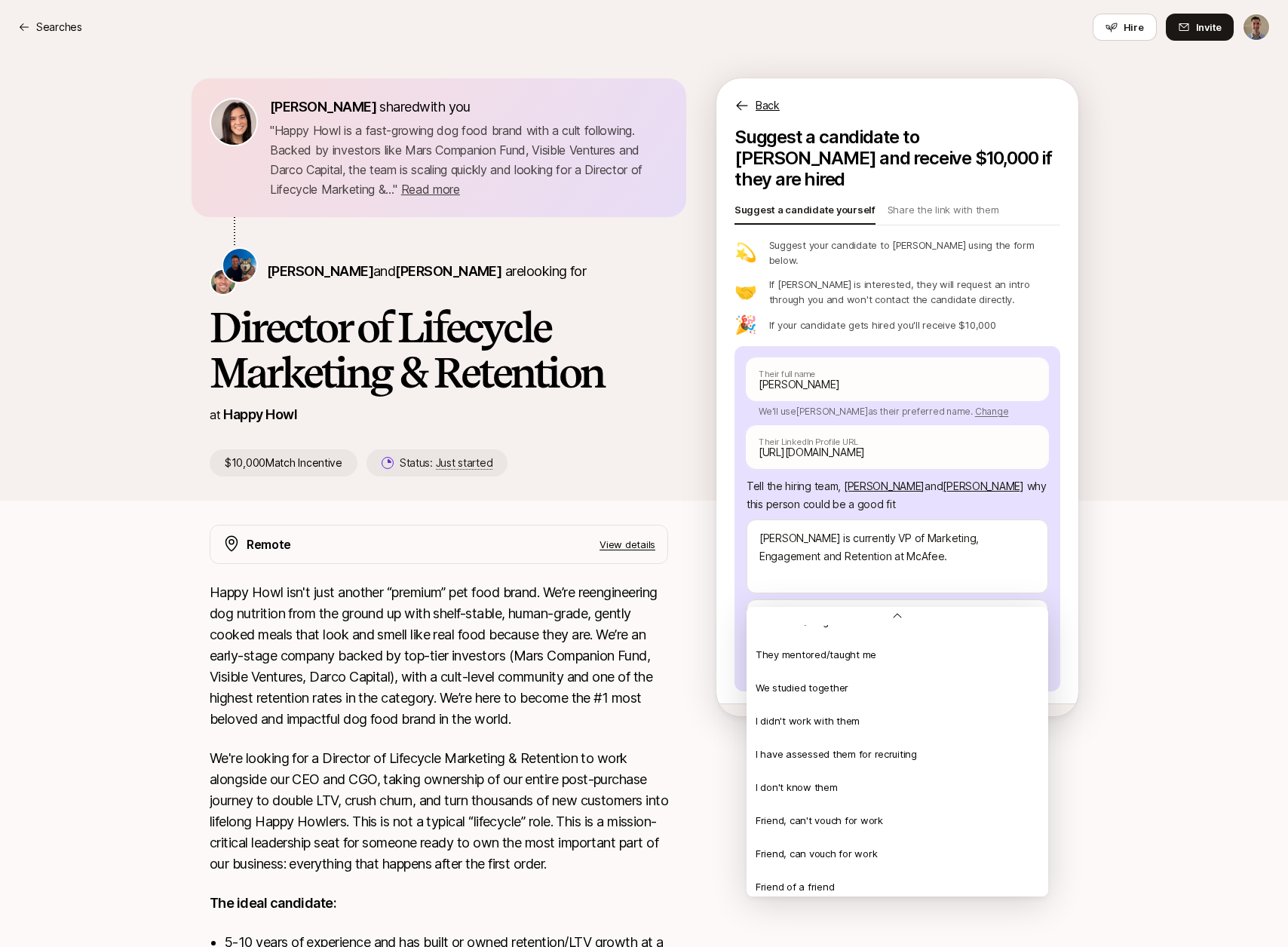
scroll to position [326, 0]
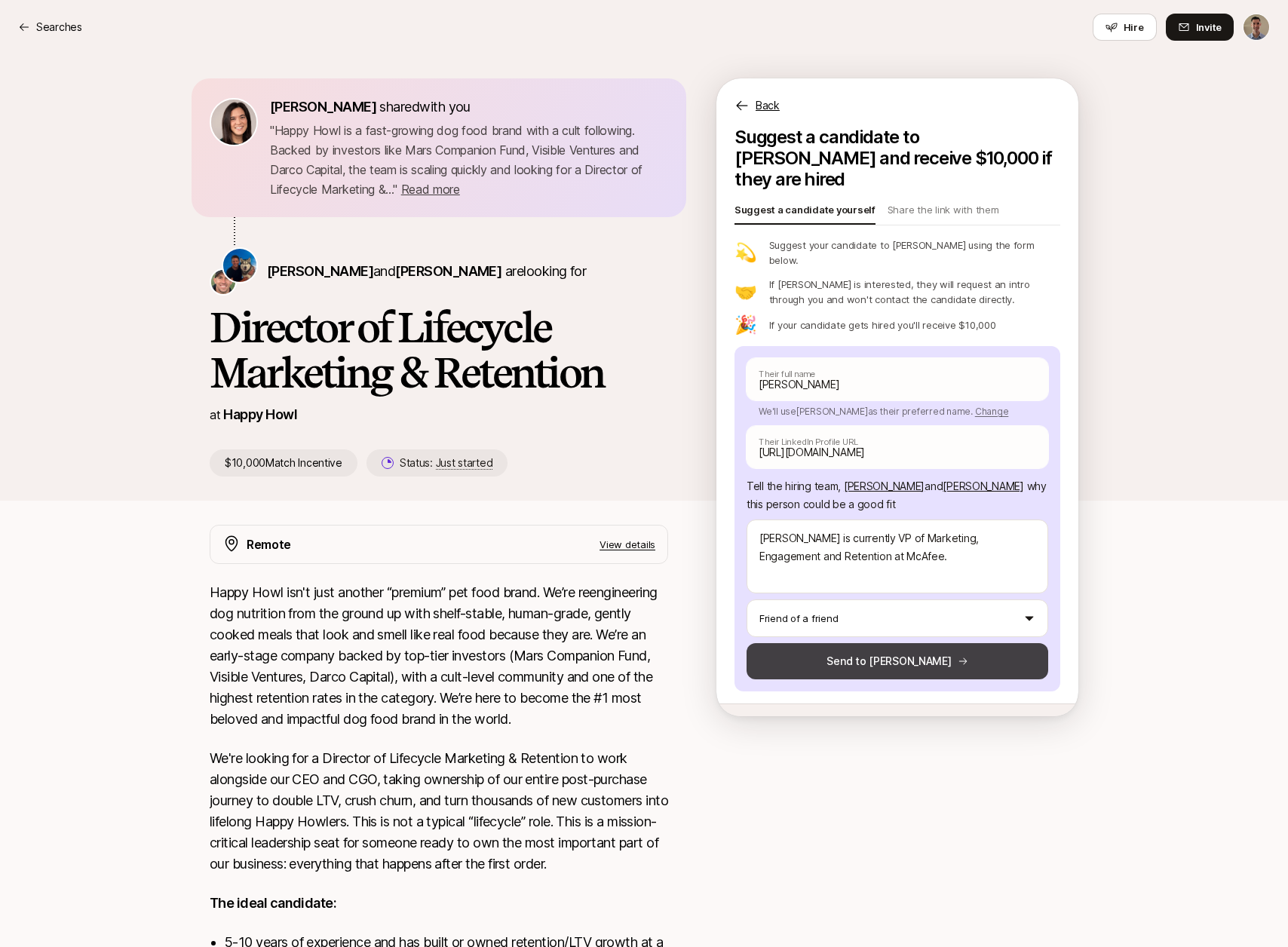
click at [879, 643] on button "Send to [PERSON_NAME]" at bounding box center [898, 662] width 301 height 36
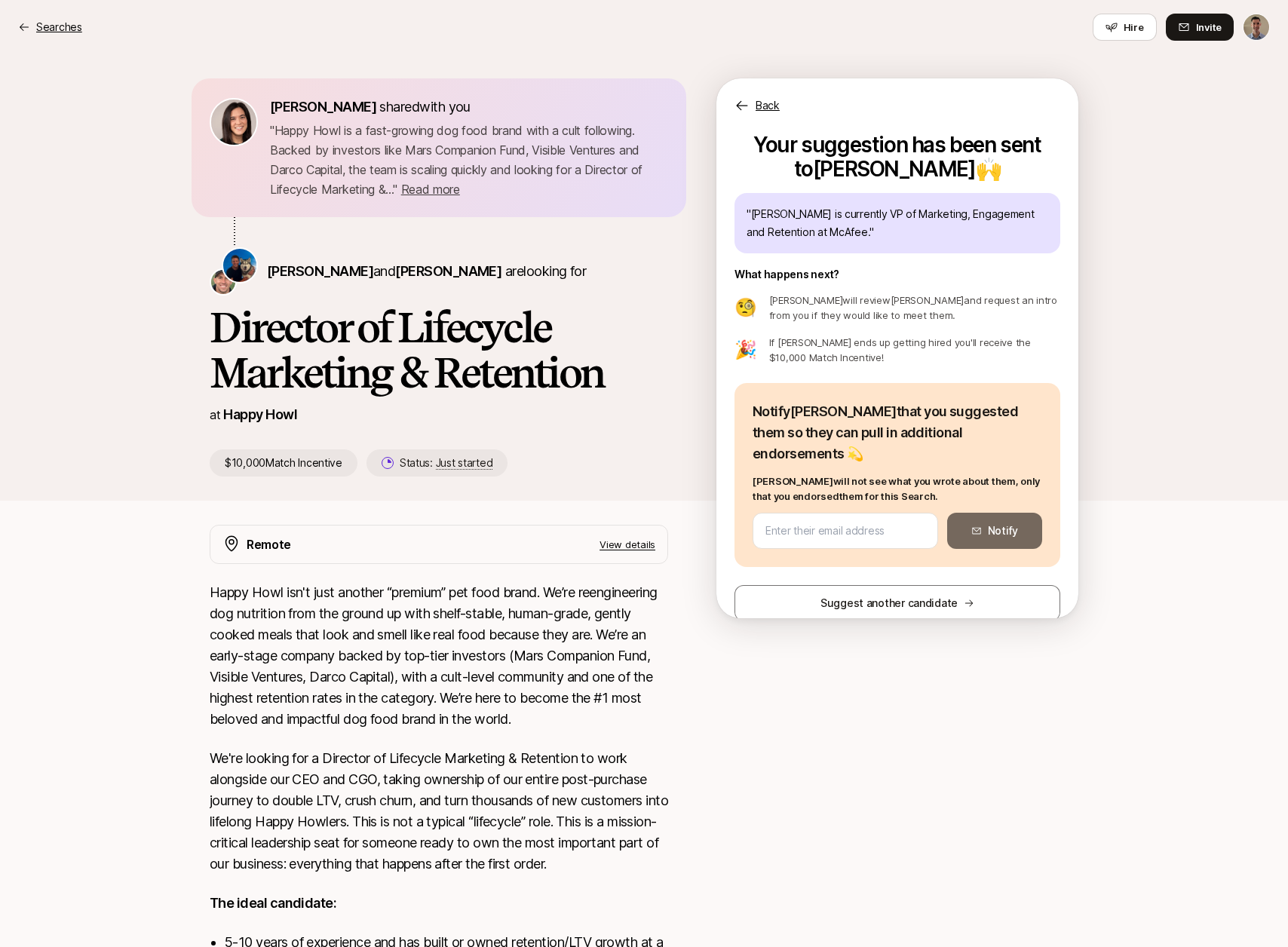
click at [62, 25] on p "Searches" at bounding box center [59, 27] width 46 height 18
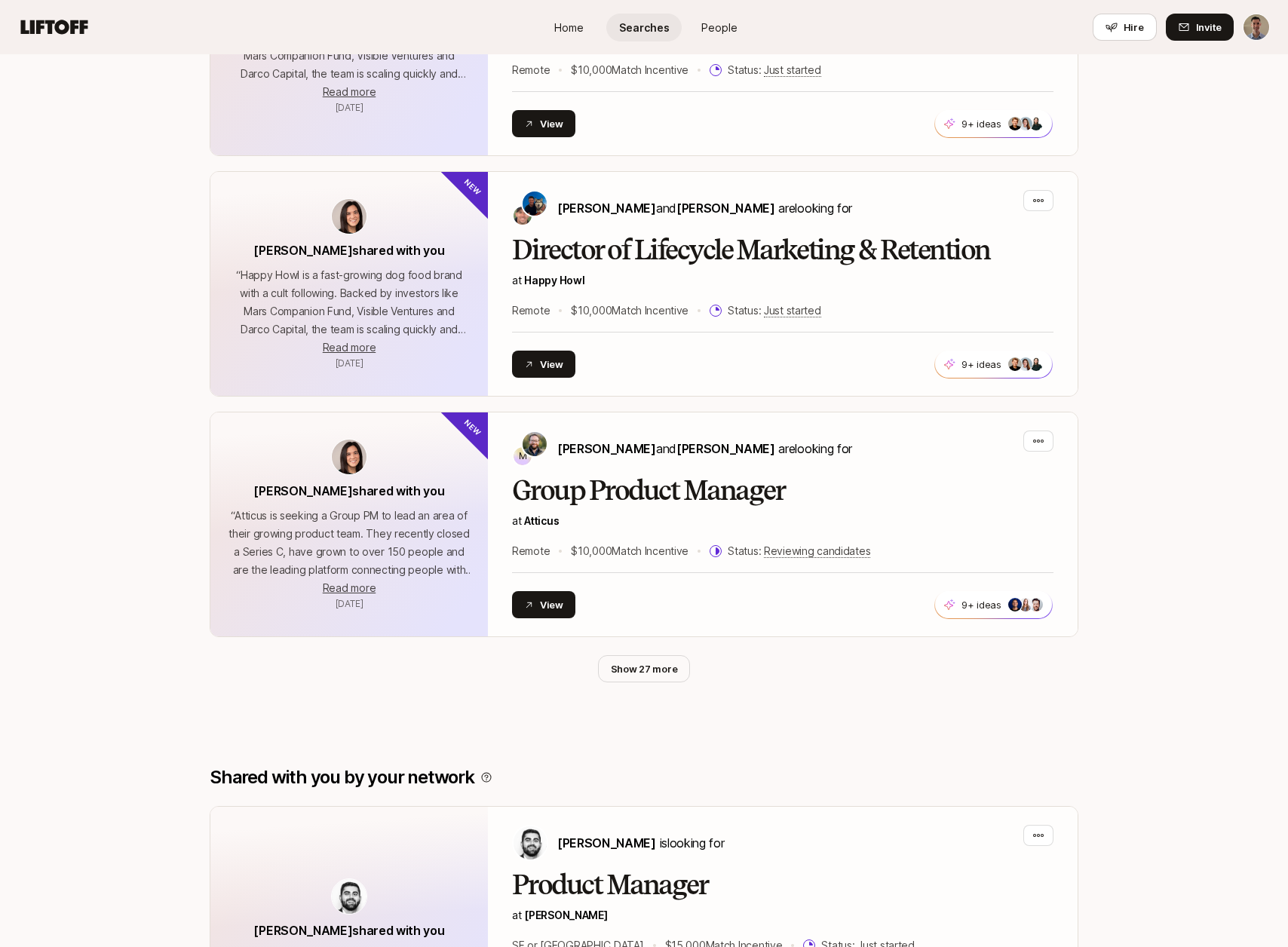
scroll to position [788, 0]
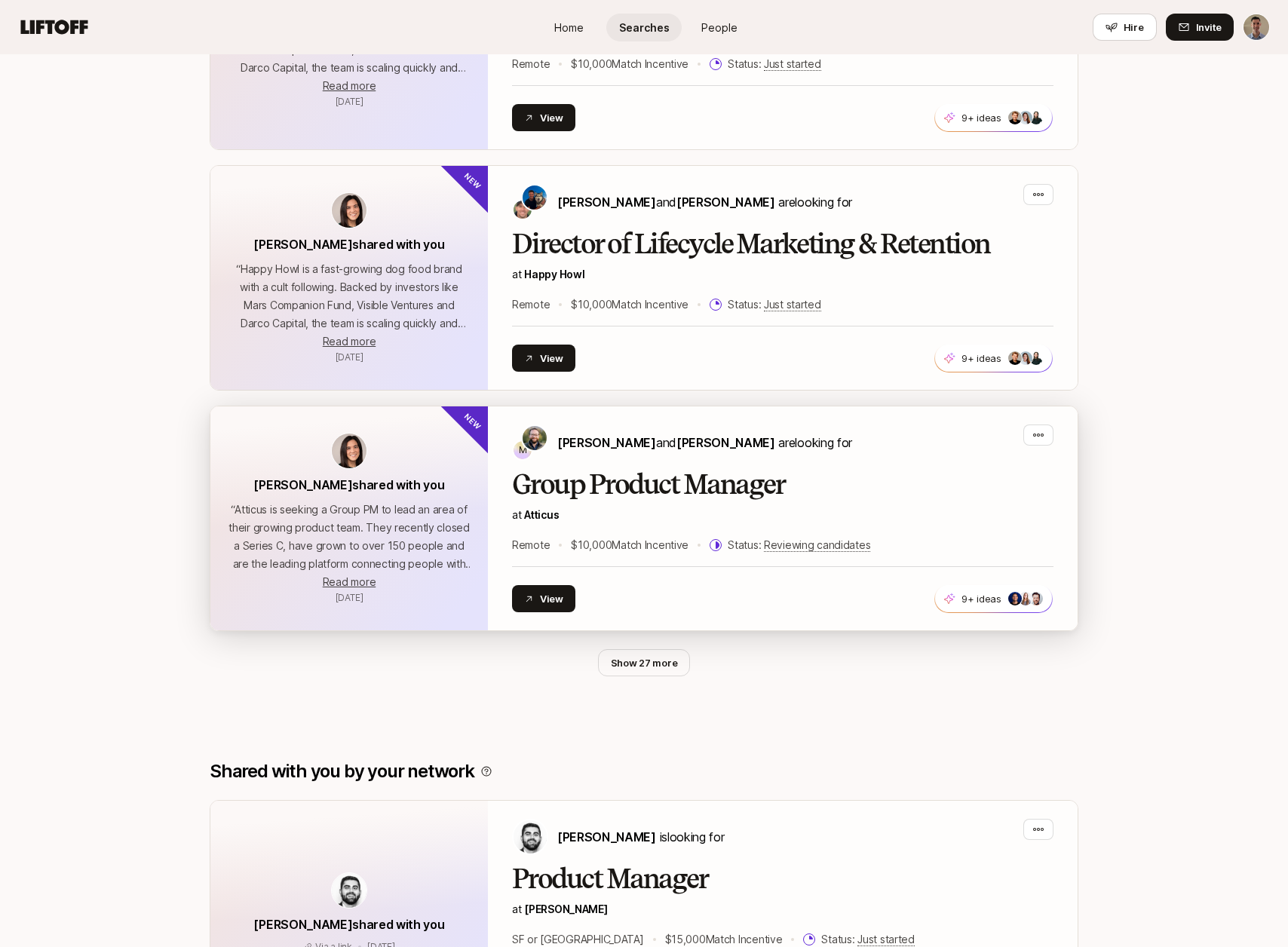
click at [690, 499] on h2 "Group Product Manager" at bounding box center [782, 485] width 541 height 30
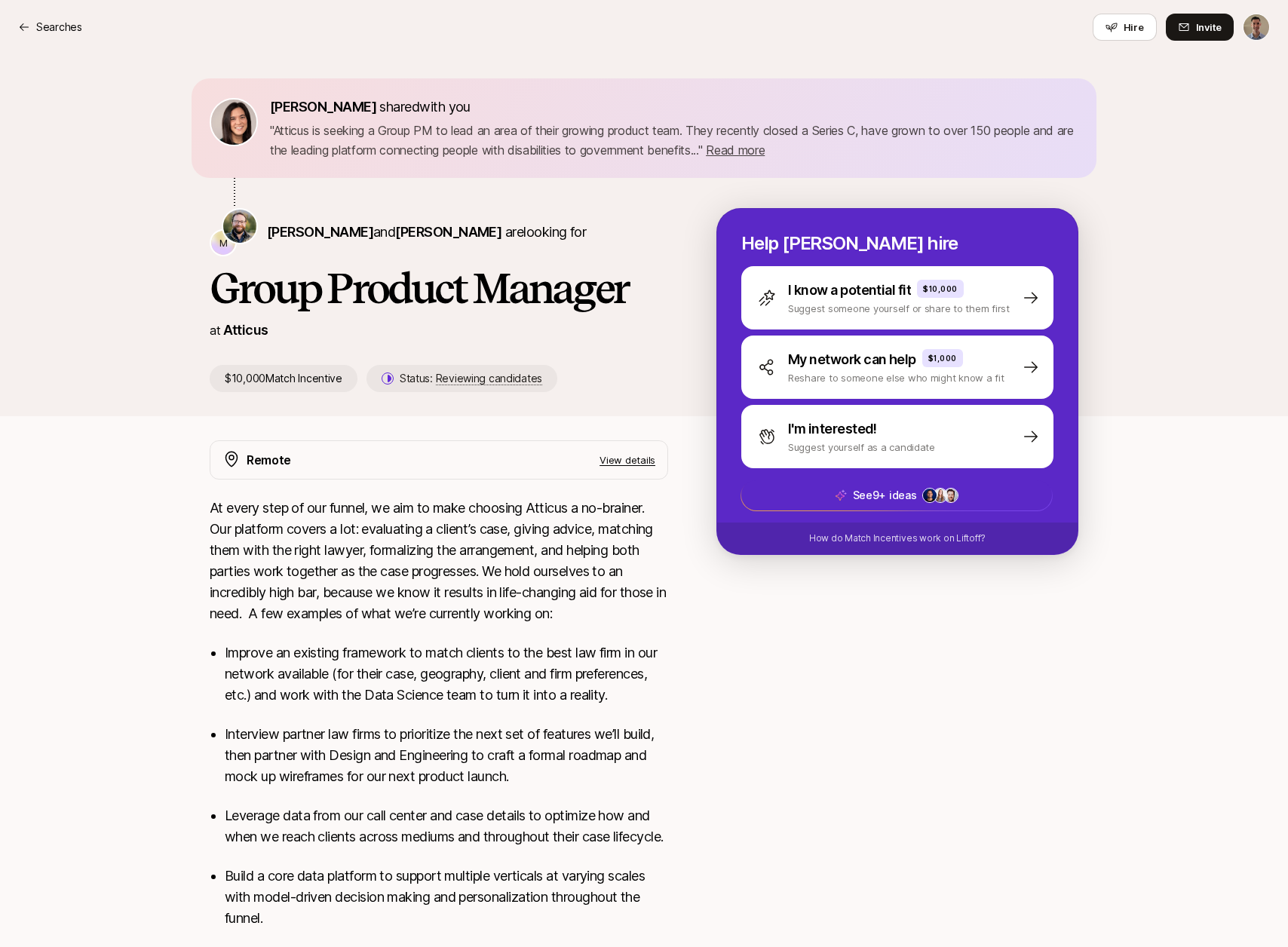
scroll to position [99, 0]
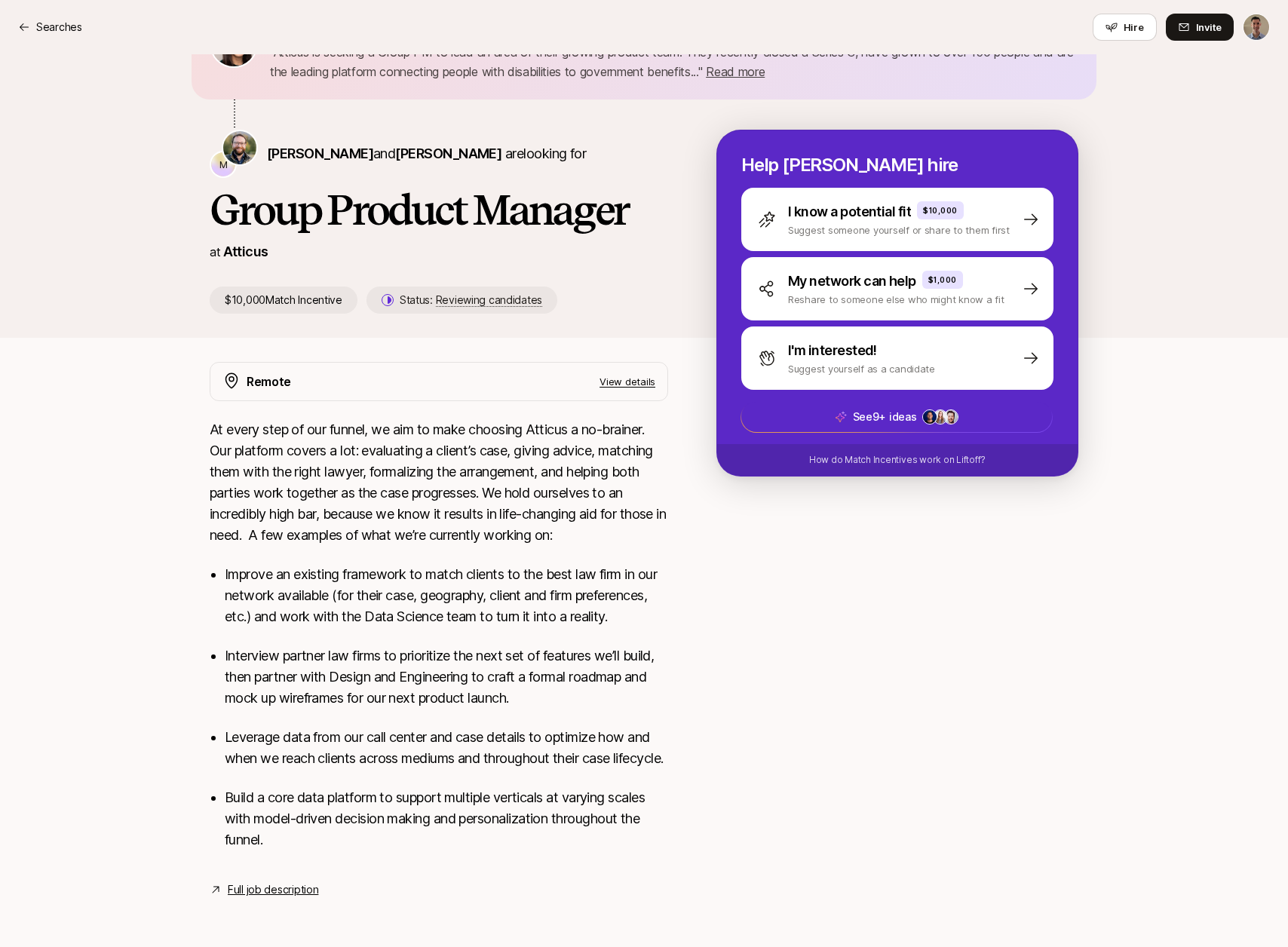
click at [291, 893] on link "Full job description" at bounding box center [273, 889] width 91 height 18
click at [261, 888] on link "Full job description" at bounding box center [273, 889] width 91 height 18
click at [251, 892] on link "Full job description" at bounding box center [273, 889] width 91 height 18
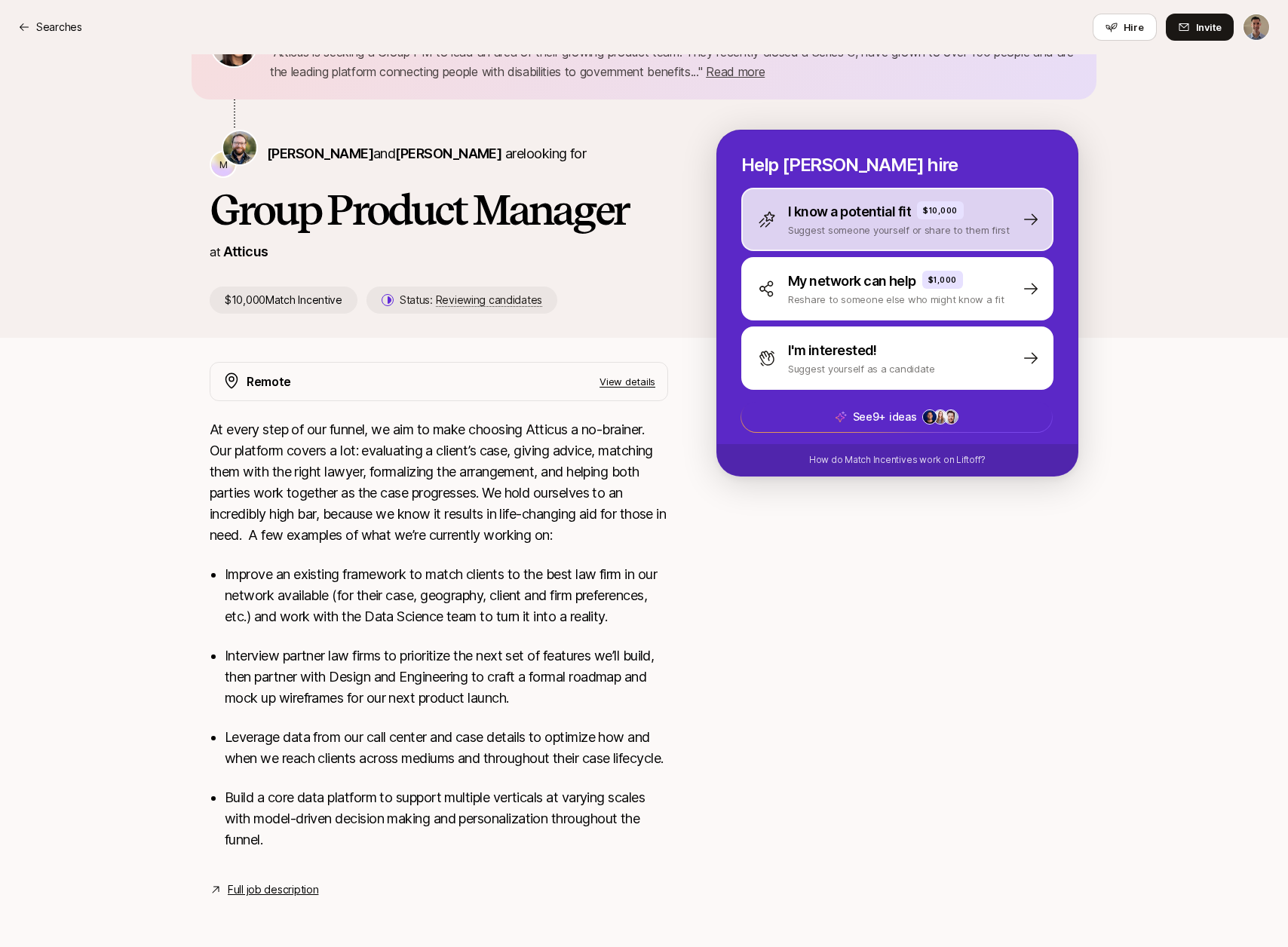
click at [842, 201] on p "I know a potential fit" at bounding box center [849, 211] width 123 height 21
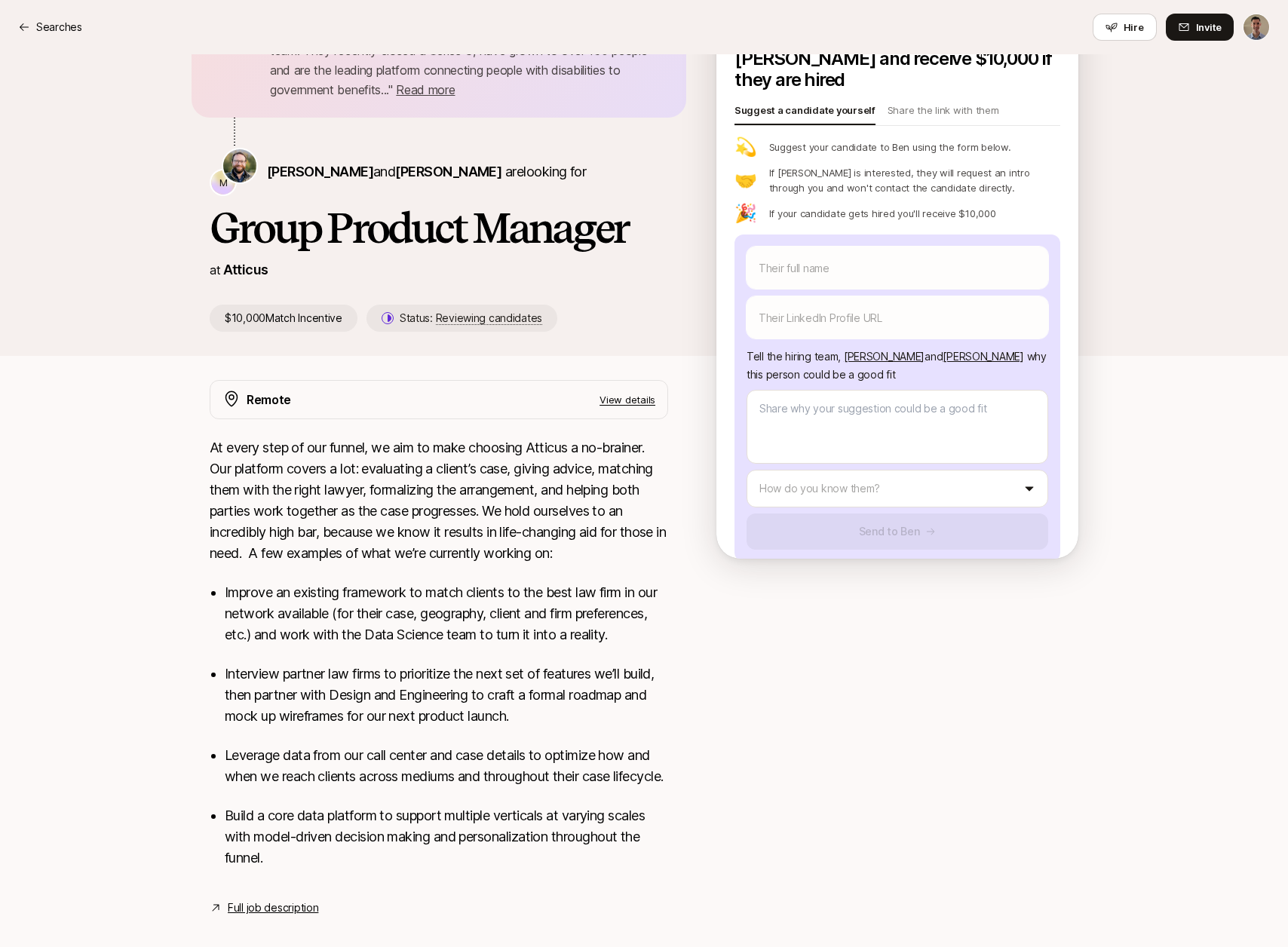
scroll to position [0, 0]
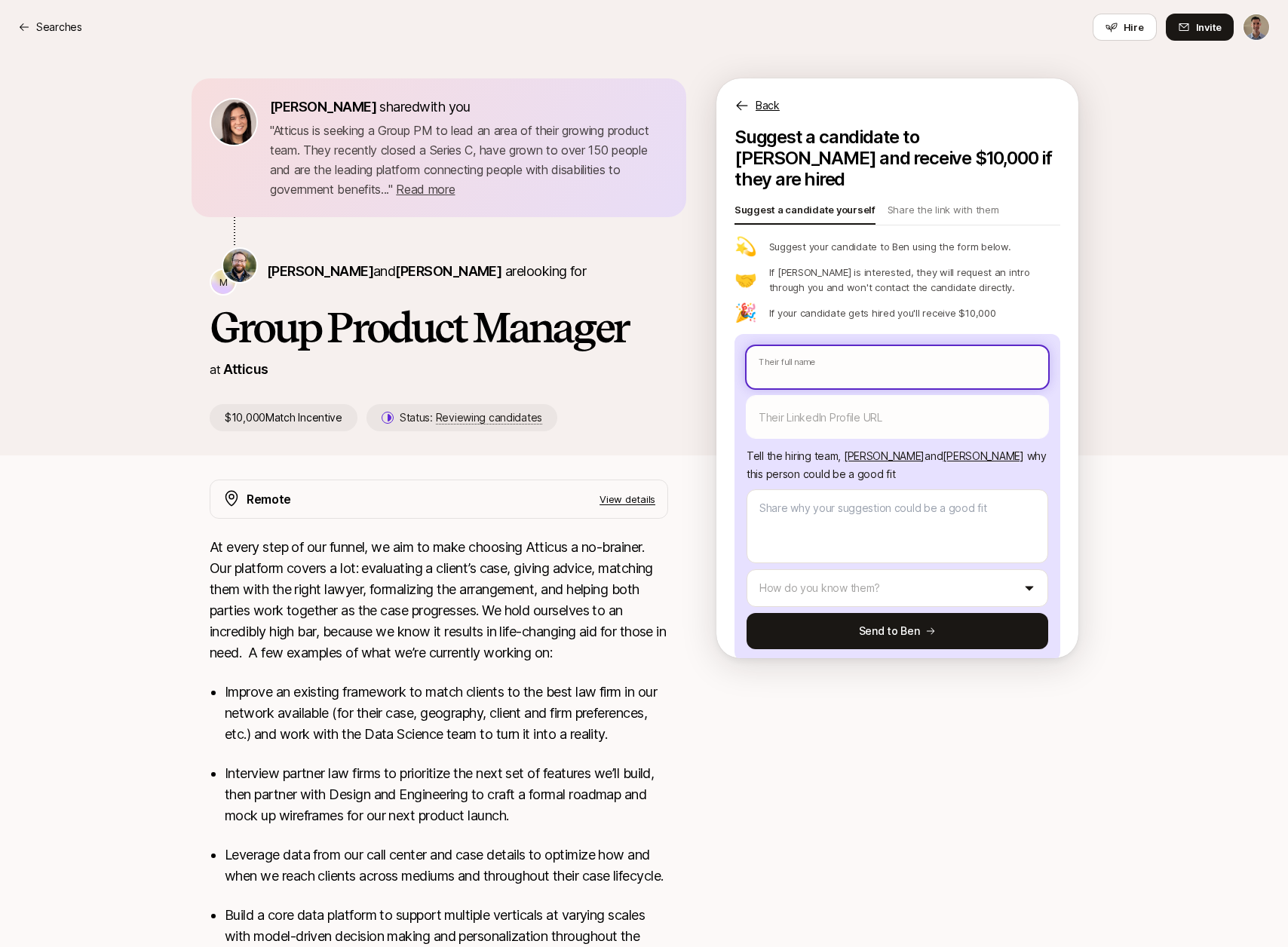
click at [800, 360] on input "text" at bounding box center [898, 367] width 301 height 43
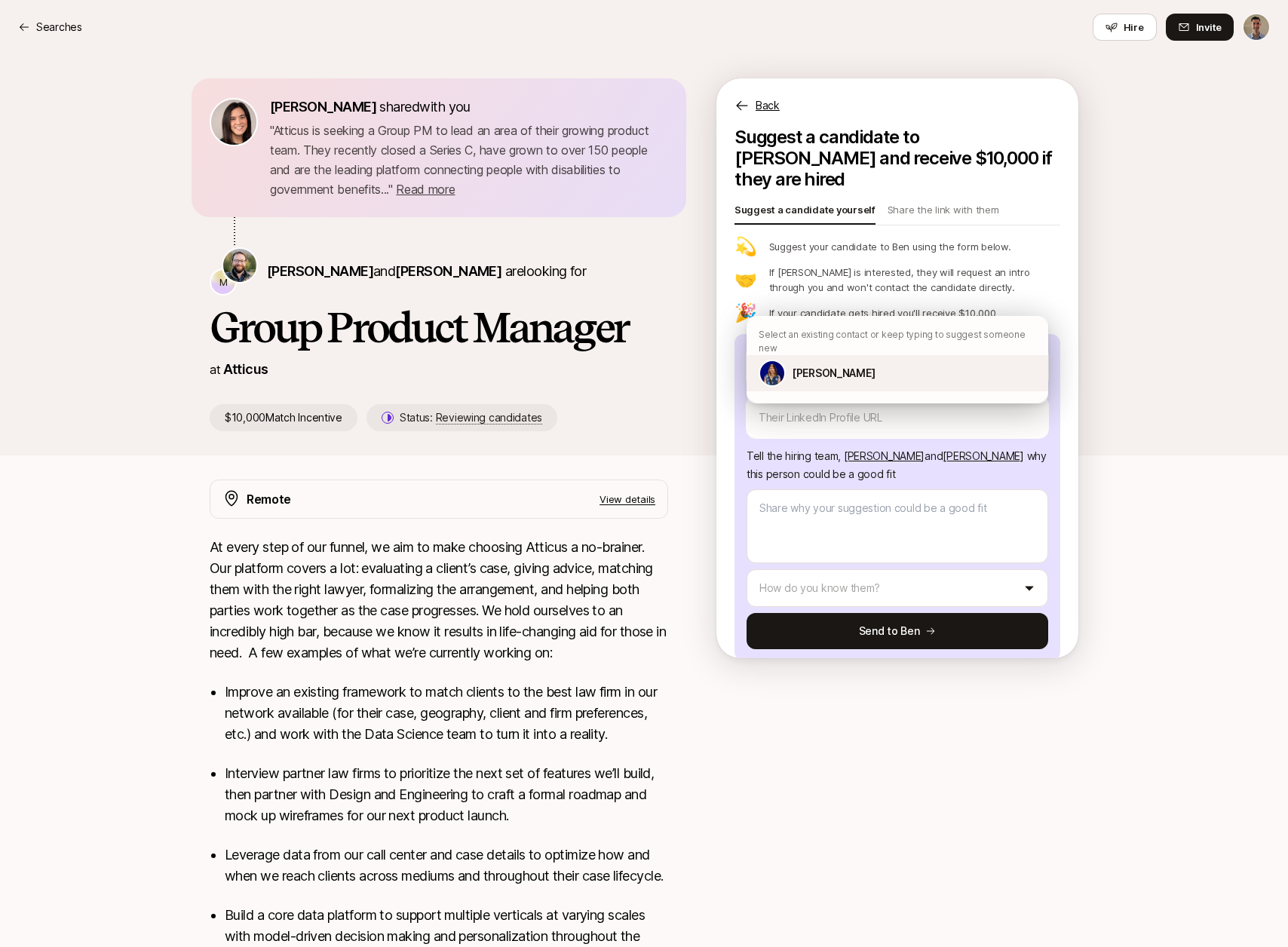
click at [802, 364] on p "[PERSON_NAME]" at bounding box center [833, 373] width 83 height 18
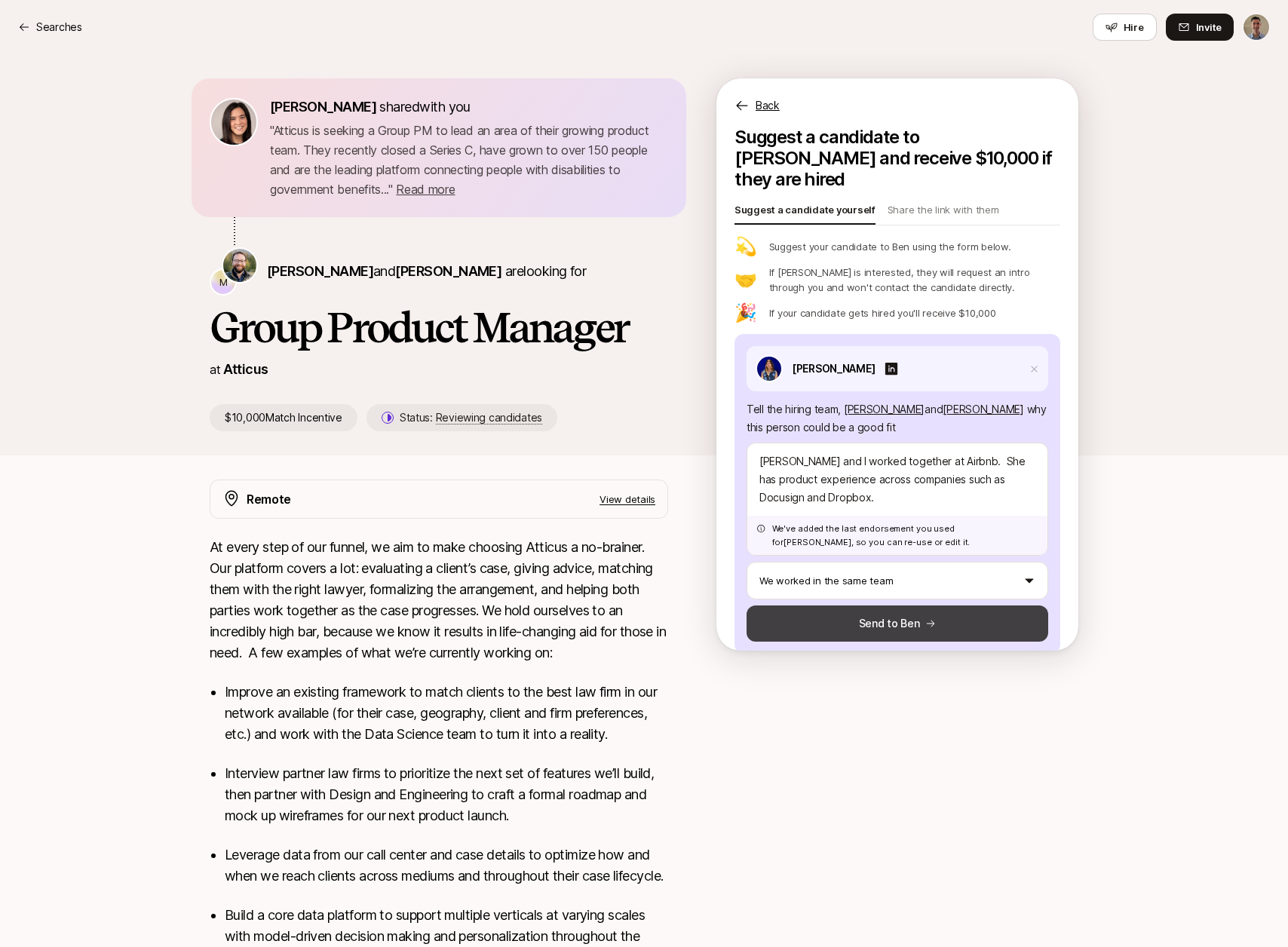
click at [894, 606] on button "Send to Ben" at bounding box center [898, 624] width 301 height 36
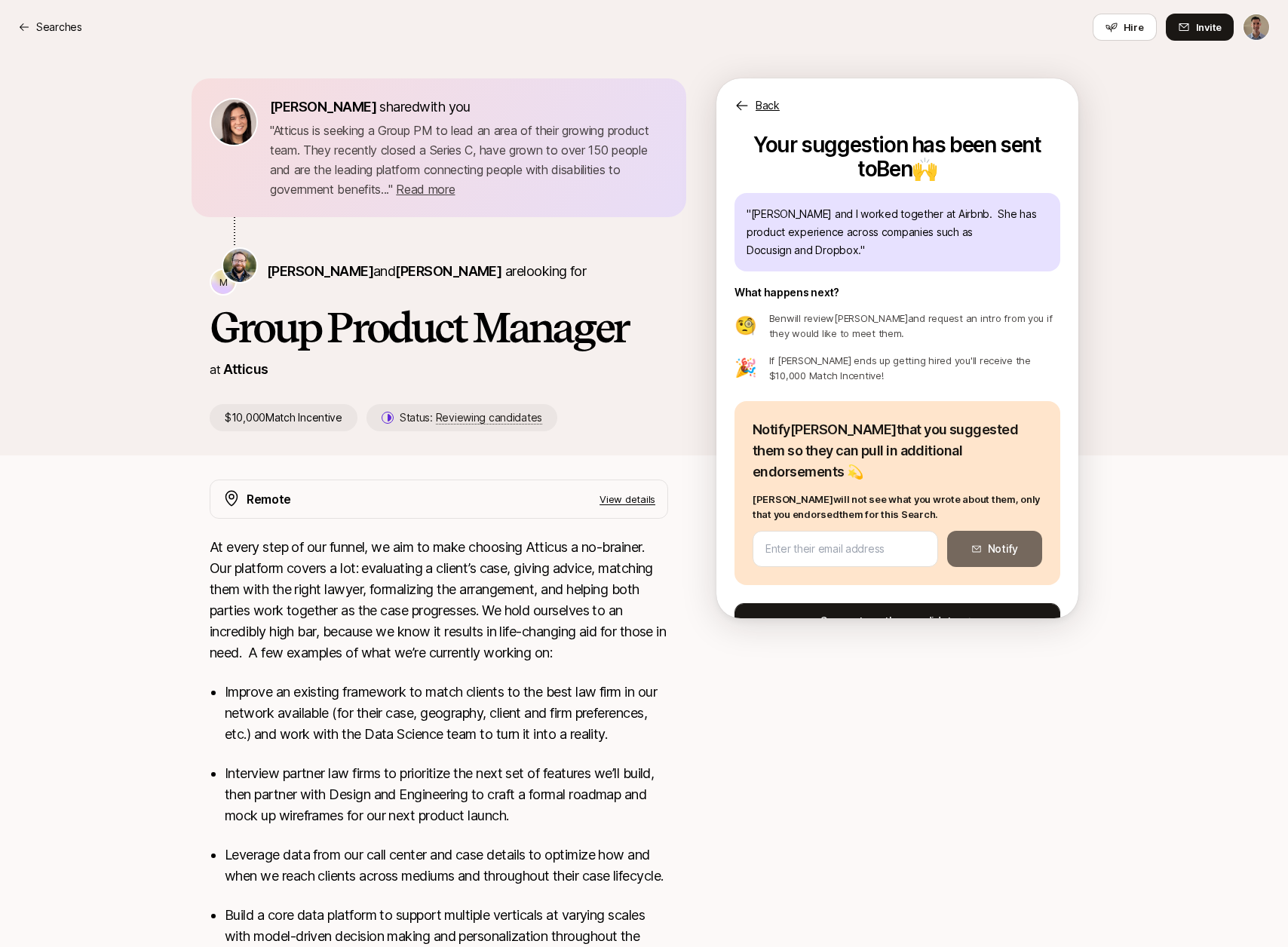
click at [921, 603] on button "Suggest another candidate" at bounding box center [897, 621] width 326 height 36
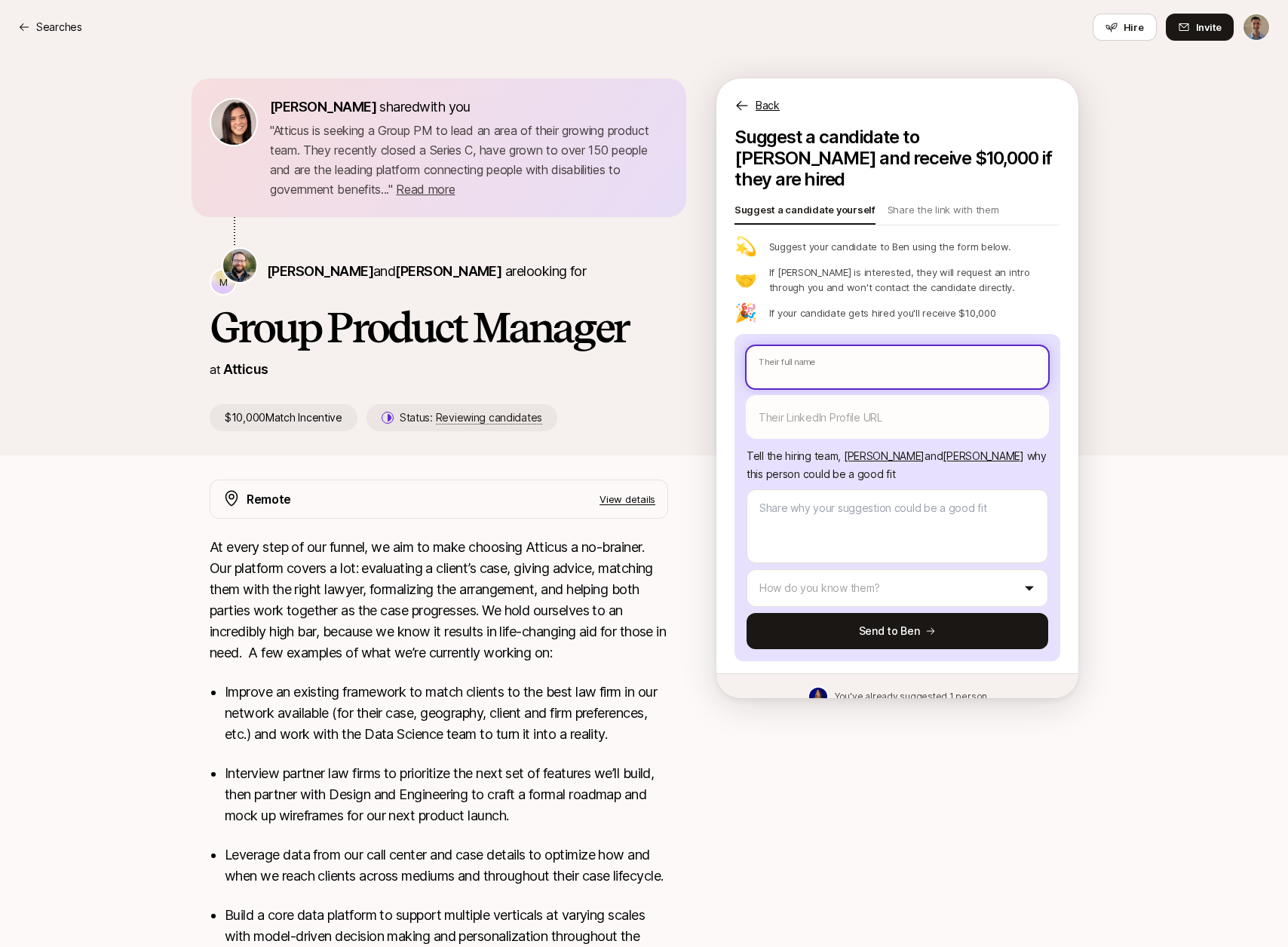
click at [865, 346] on input "text" at bounding box center [898, 367] width 301 height 43
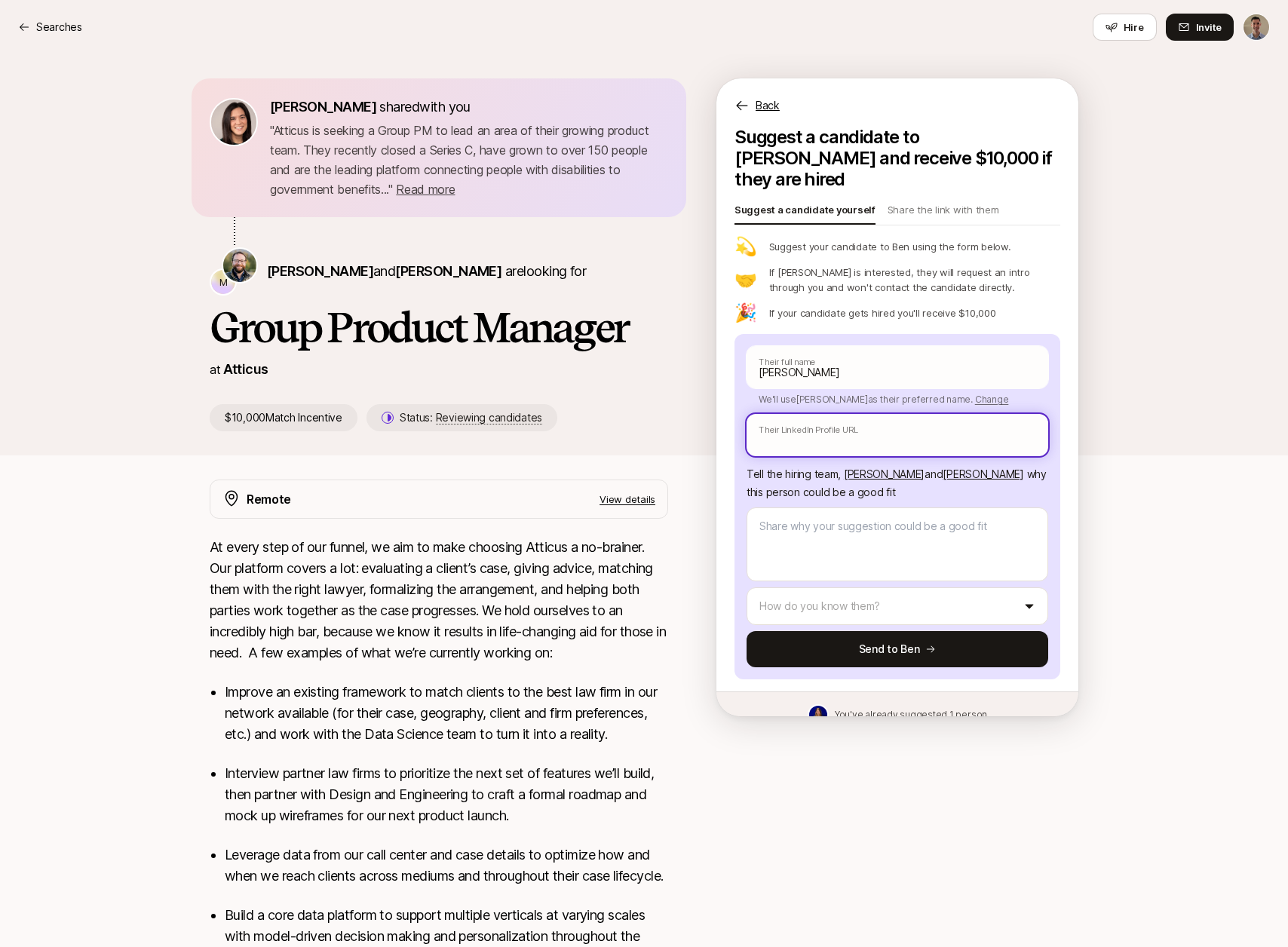
click at [838, 414] on input "text" at bounding box center [898, 435] width 301 height 43
paste input "[URL][DOMAIN_NAME]"
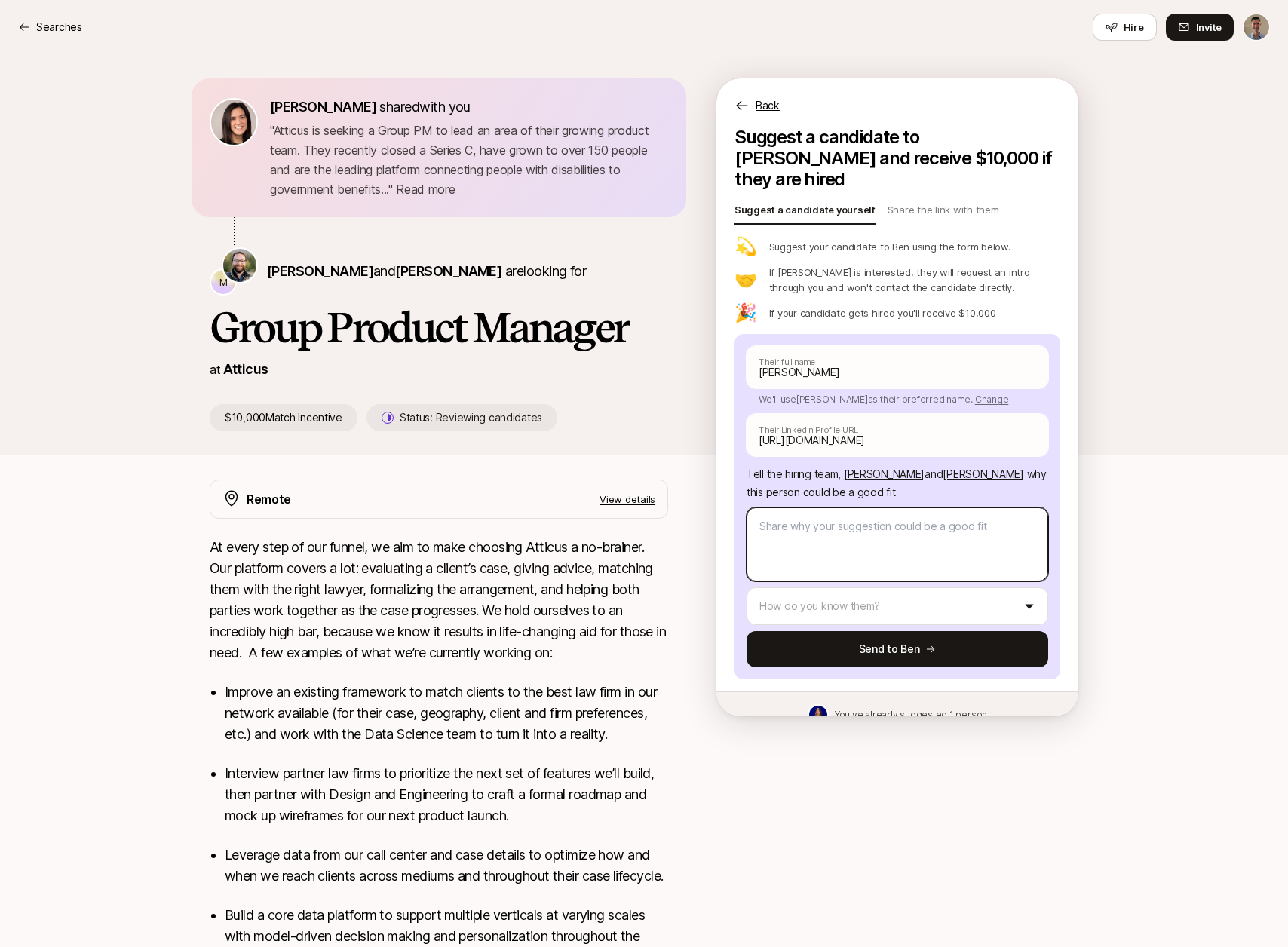
click at [871, 524] on textarea at bounding box center [898, 544] width 301 height 74
drag, startPoint x: 784, startPoint y: 505, endPoint x: 886, endPoint y: 513, distance: 102.3
click at [886, 513] on textarea "[PERSON_NAME] is a Se" at bounding box center [898, 544] width 301 height 74
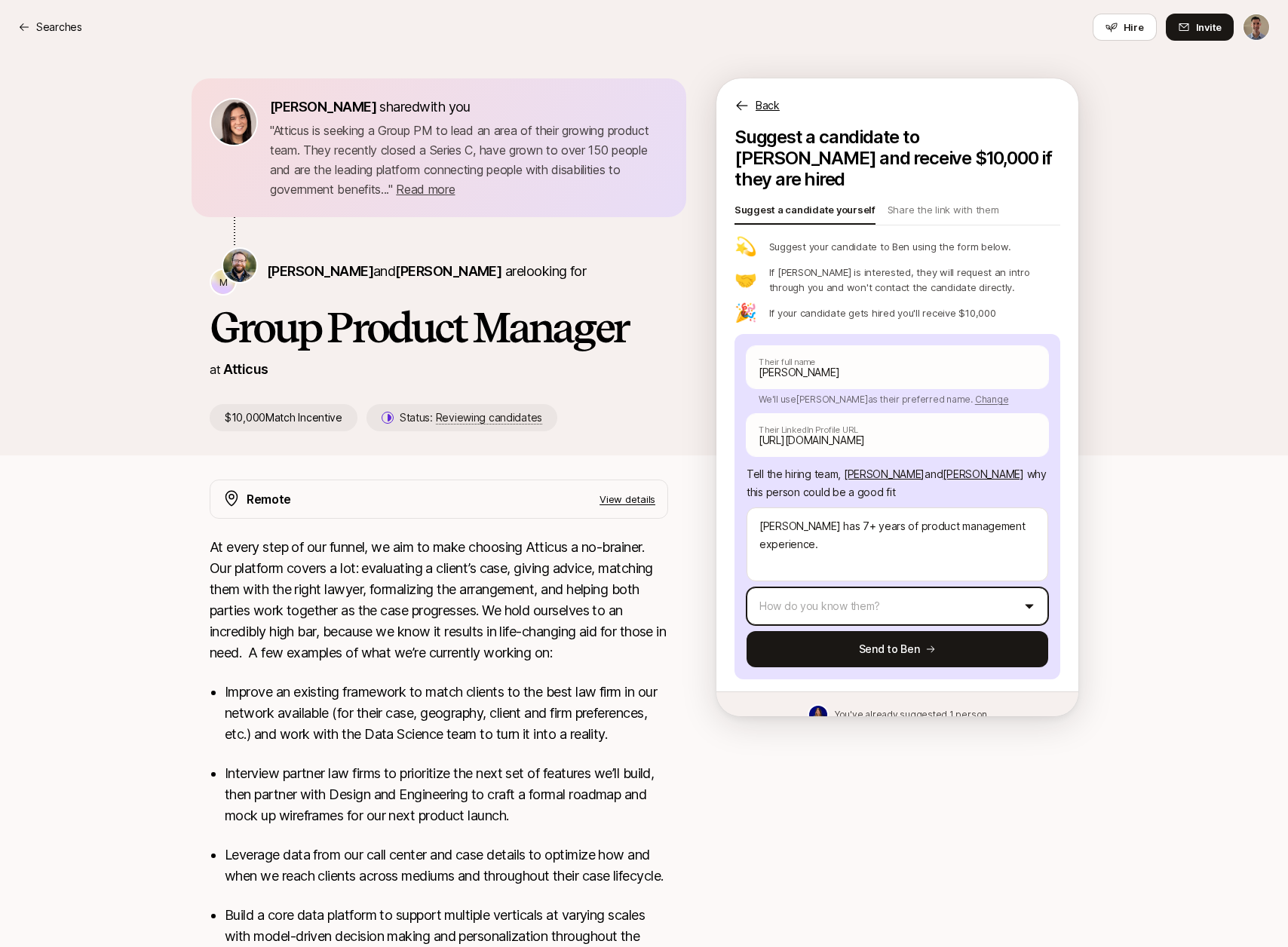
click at [855, 580] on html "Searches Searches Hire Invite [PERSON_NAME] shared with you " Atticus is seekin…" at bounding box center [644, 473] width 1288 height 947
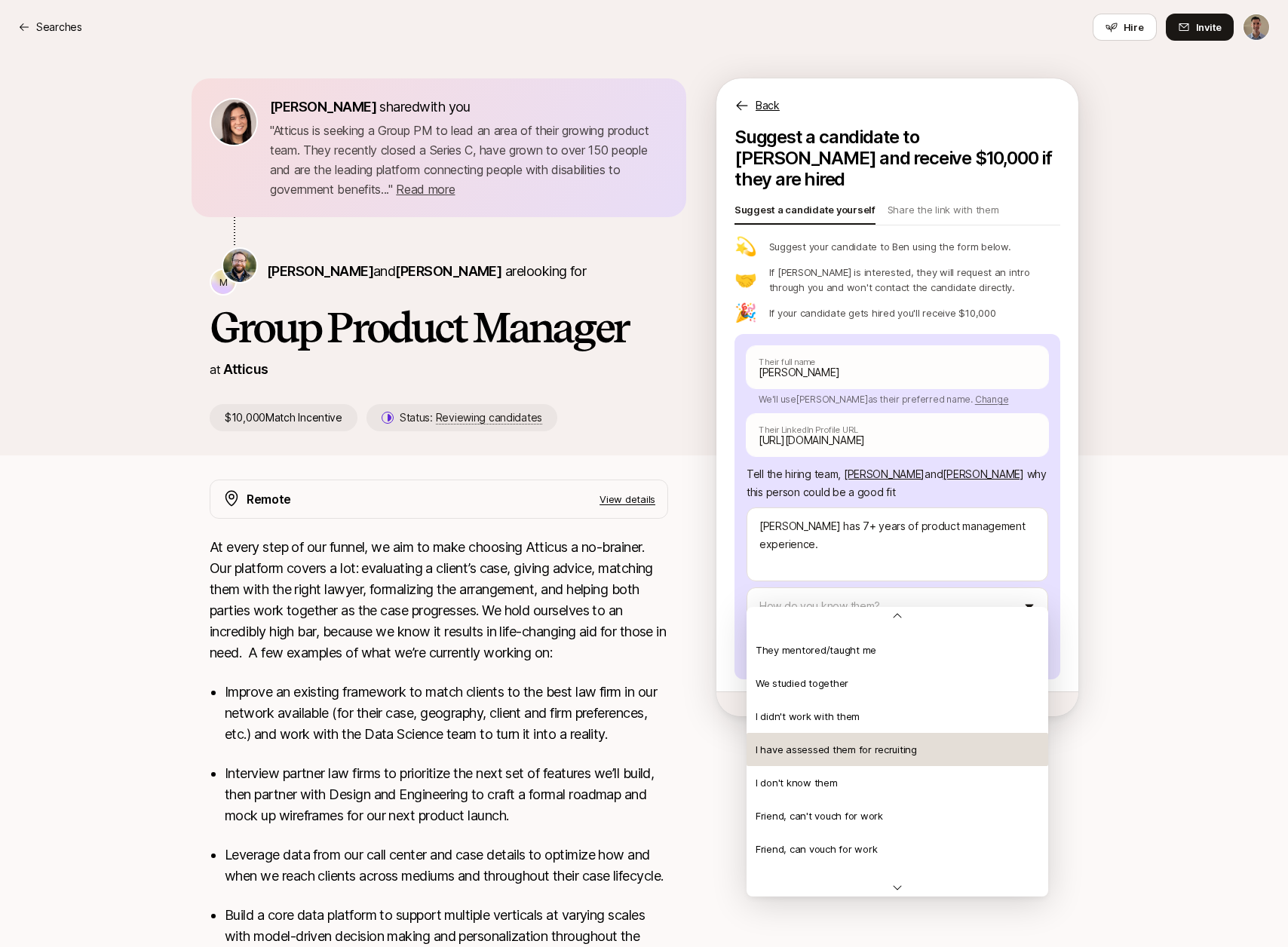
scroll to position [326, 0]
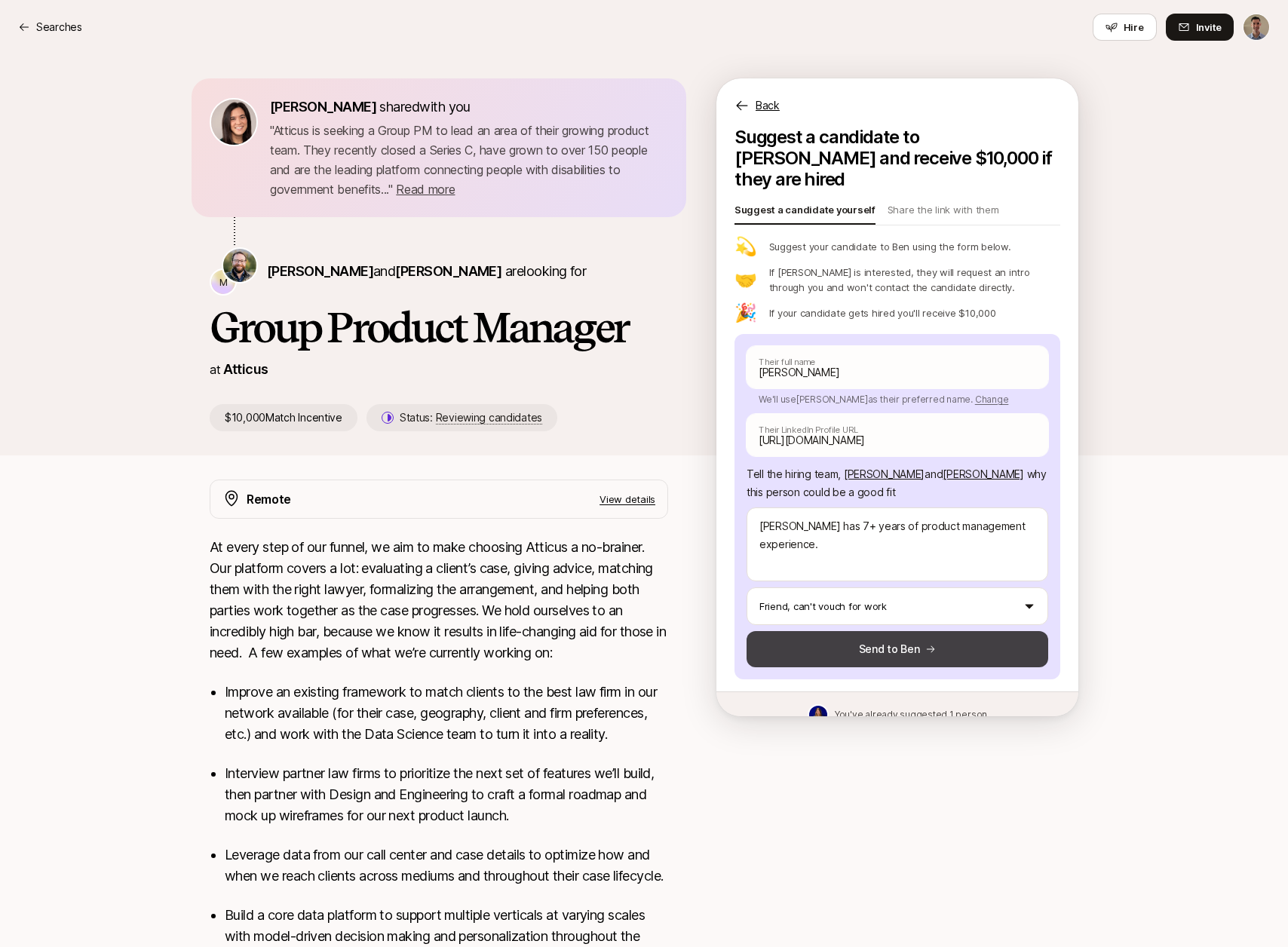
click at [893, 631] on button "Send to Ben" at bounding box center [898, 649] width 301 height 36
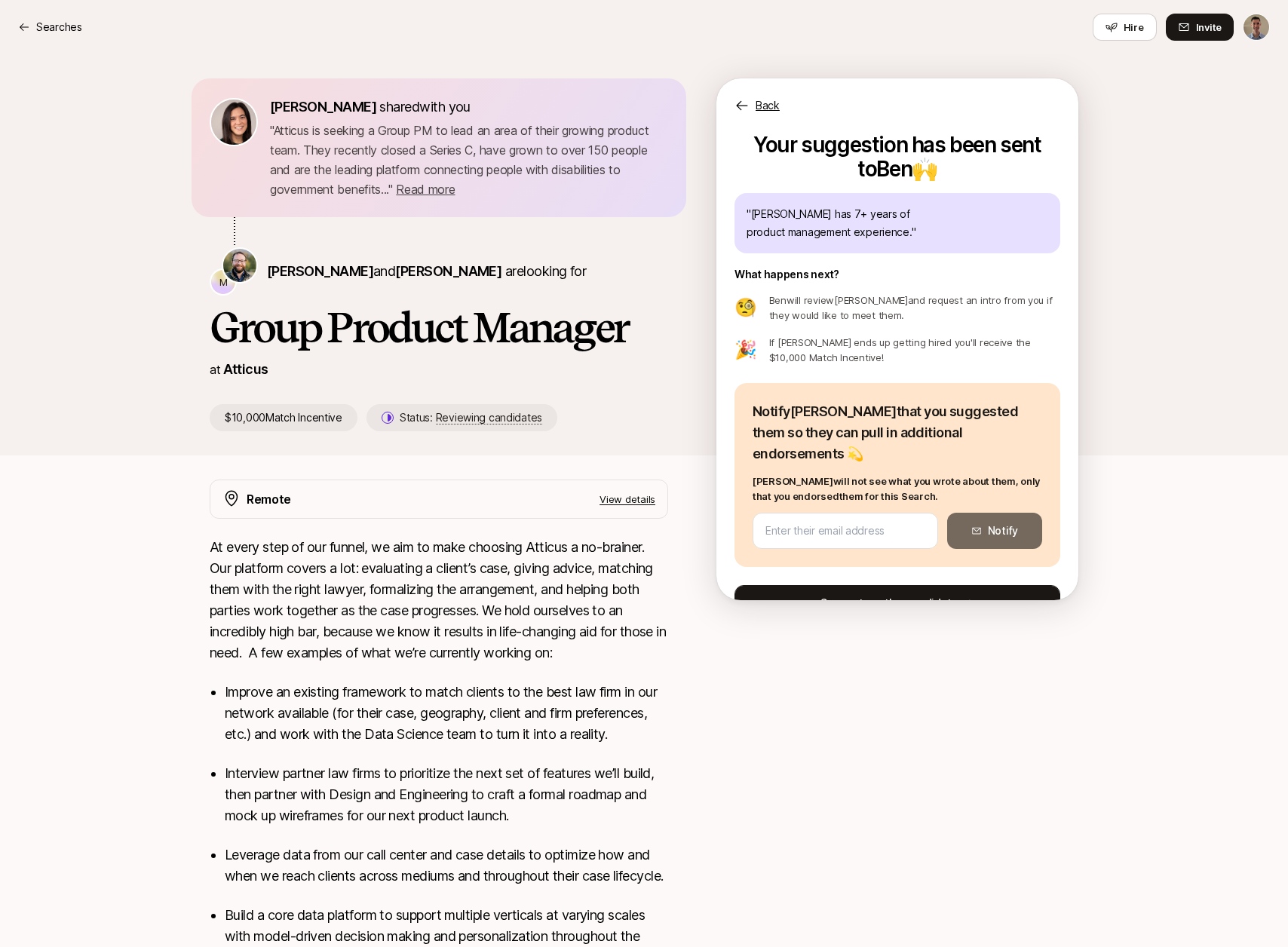
click at [914, 585] on button "Suggest another candidate" at bounding box center [897, 603] width 326 height 36
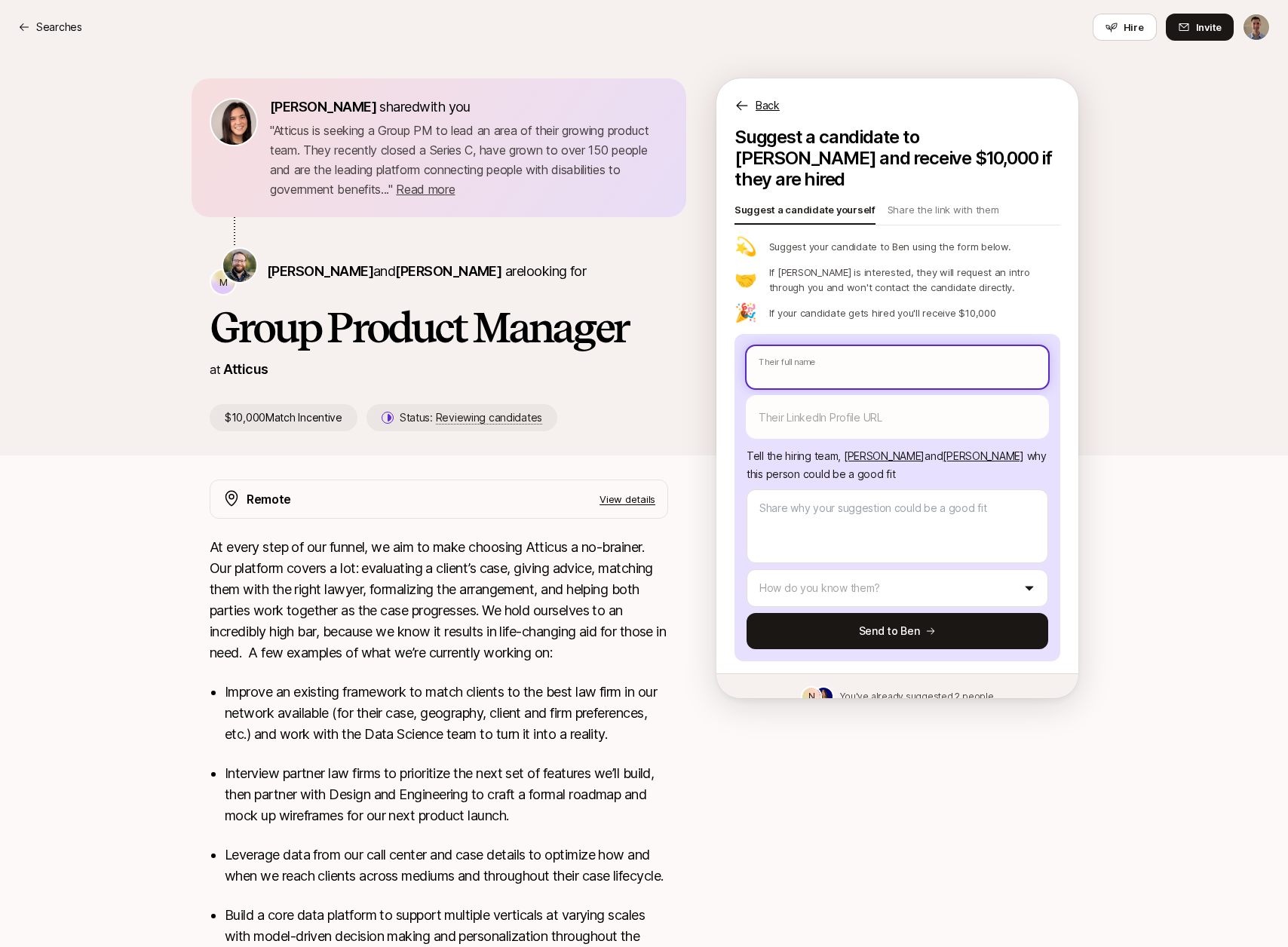
click at [887, 352] on input "text" at bounding box center [898, 367] width 301 height 43
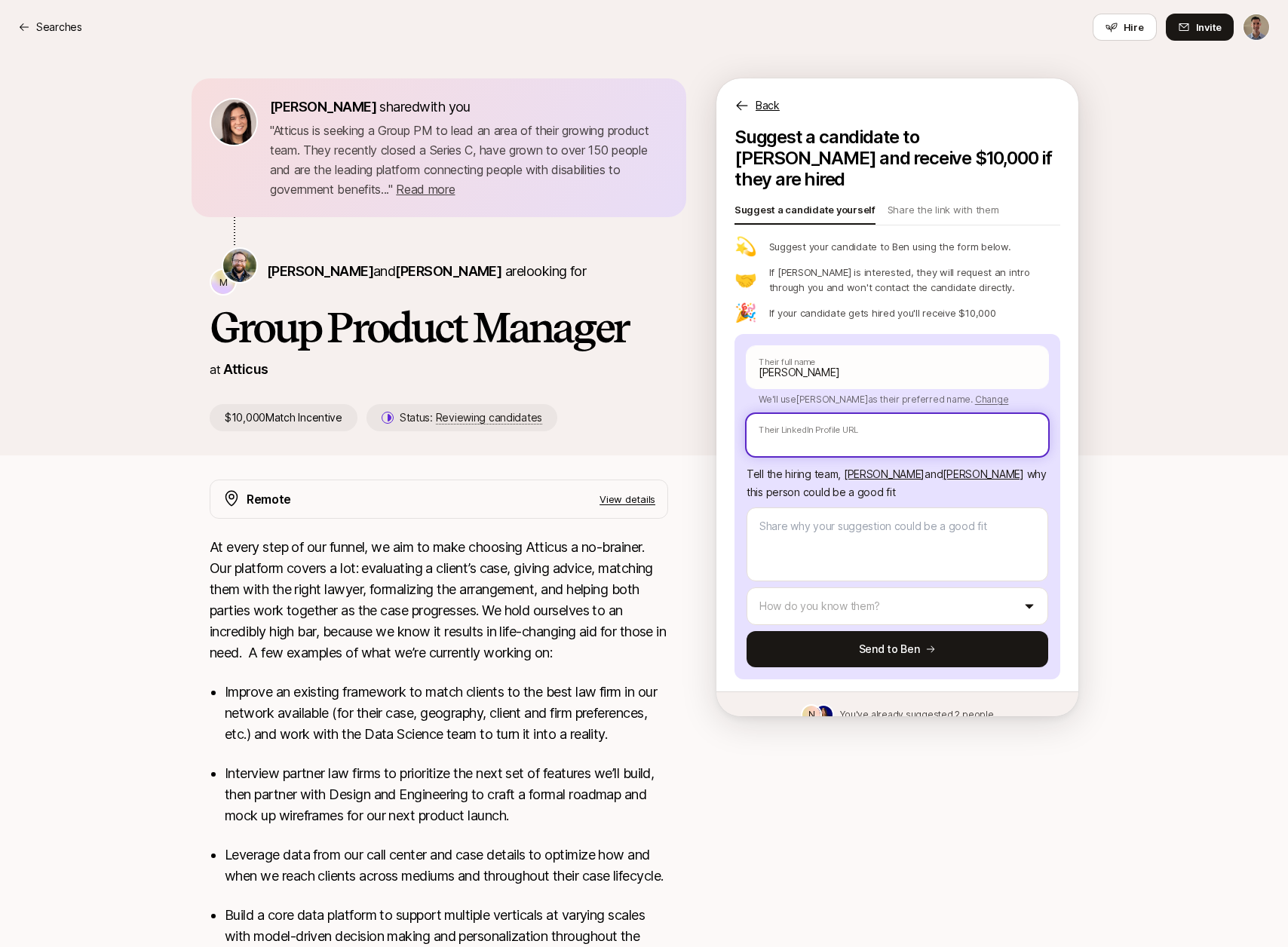
paste input "[URL][DOMAIN_NAME]"
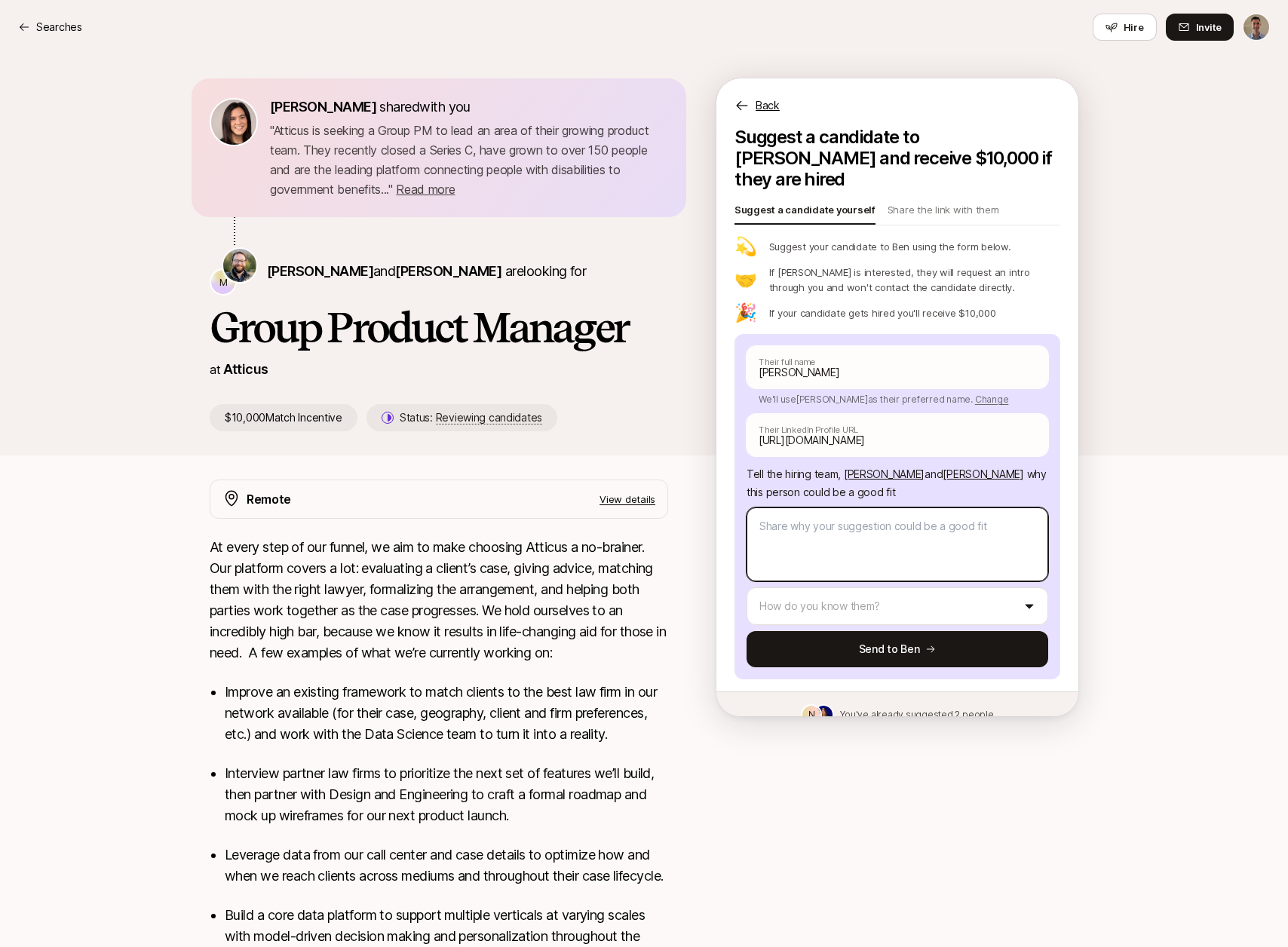
click at [832, 548] on textarea at bounding box center [898, 544] width 301 height 74
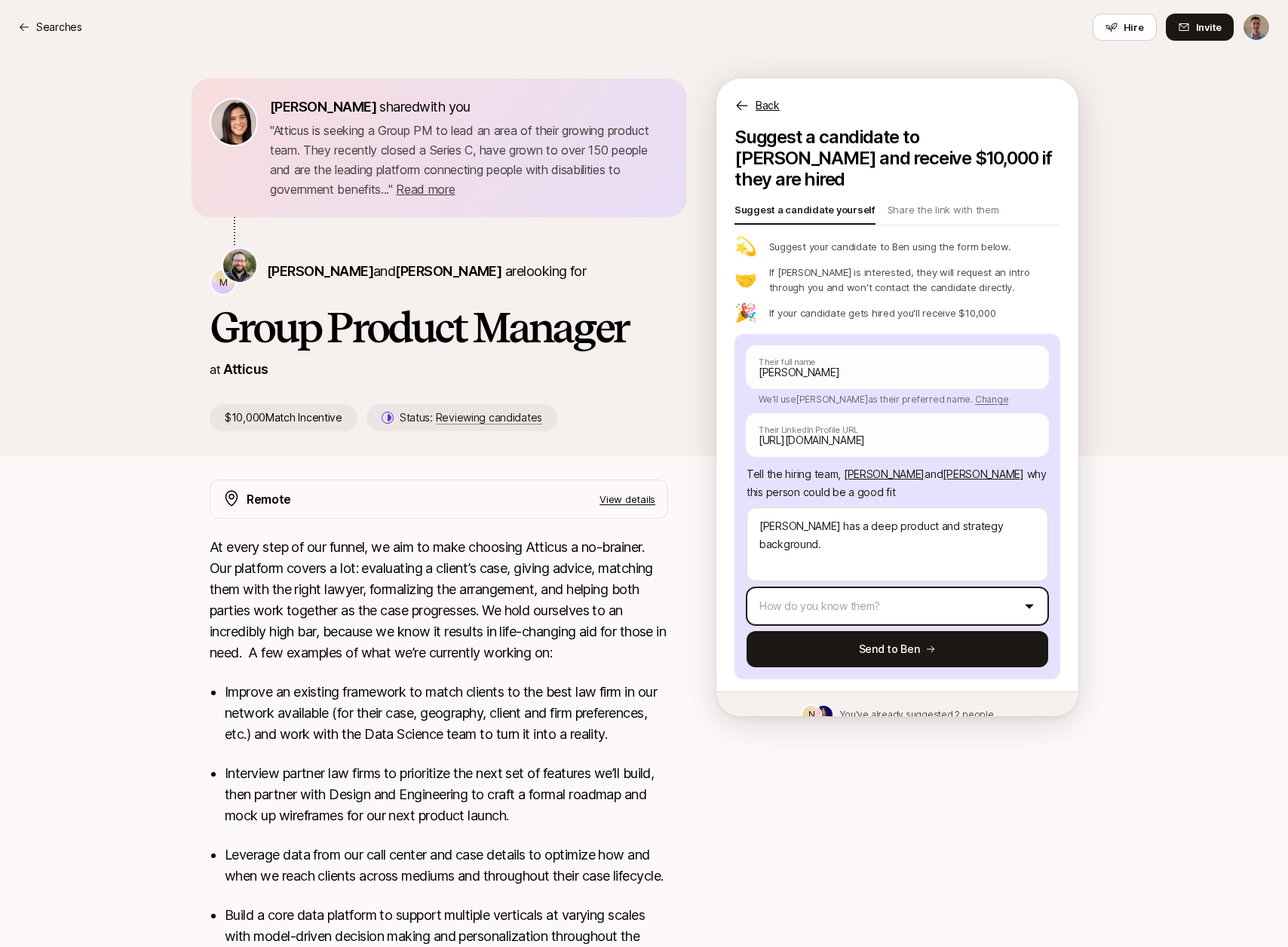
click at [838, 580] on html "Searches Searches Hire Invite [PERSON_NAME] shared with you " Atticus is seekin…" at bounding box center [644, 473] width 1288 height 947
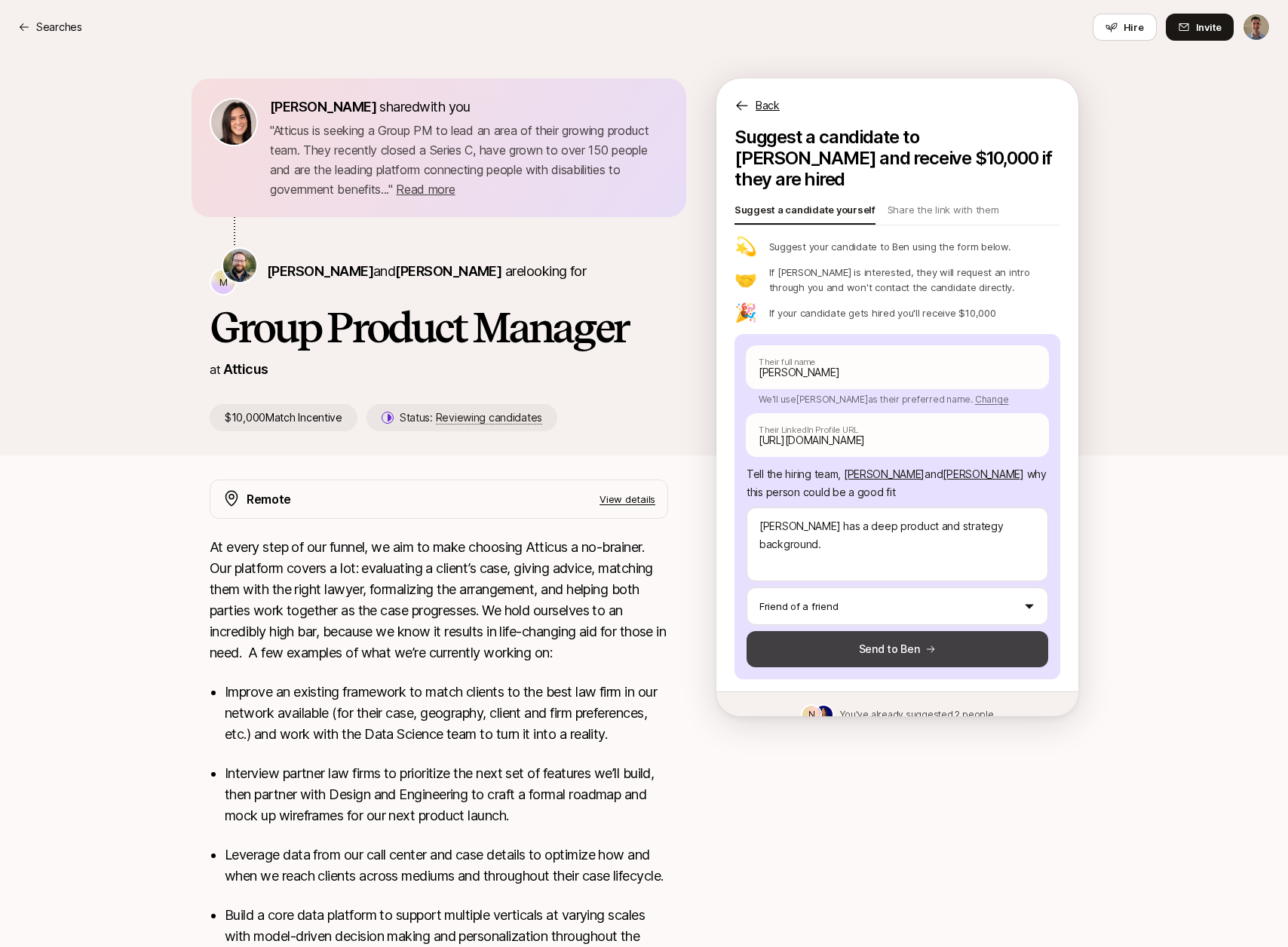
click at [905, 631] on button "Send to Ben" at bounding box center [898, 649] width 301 height 36
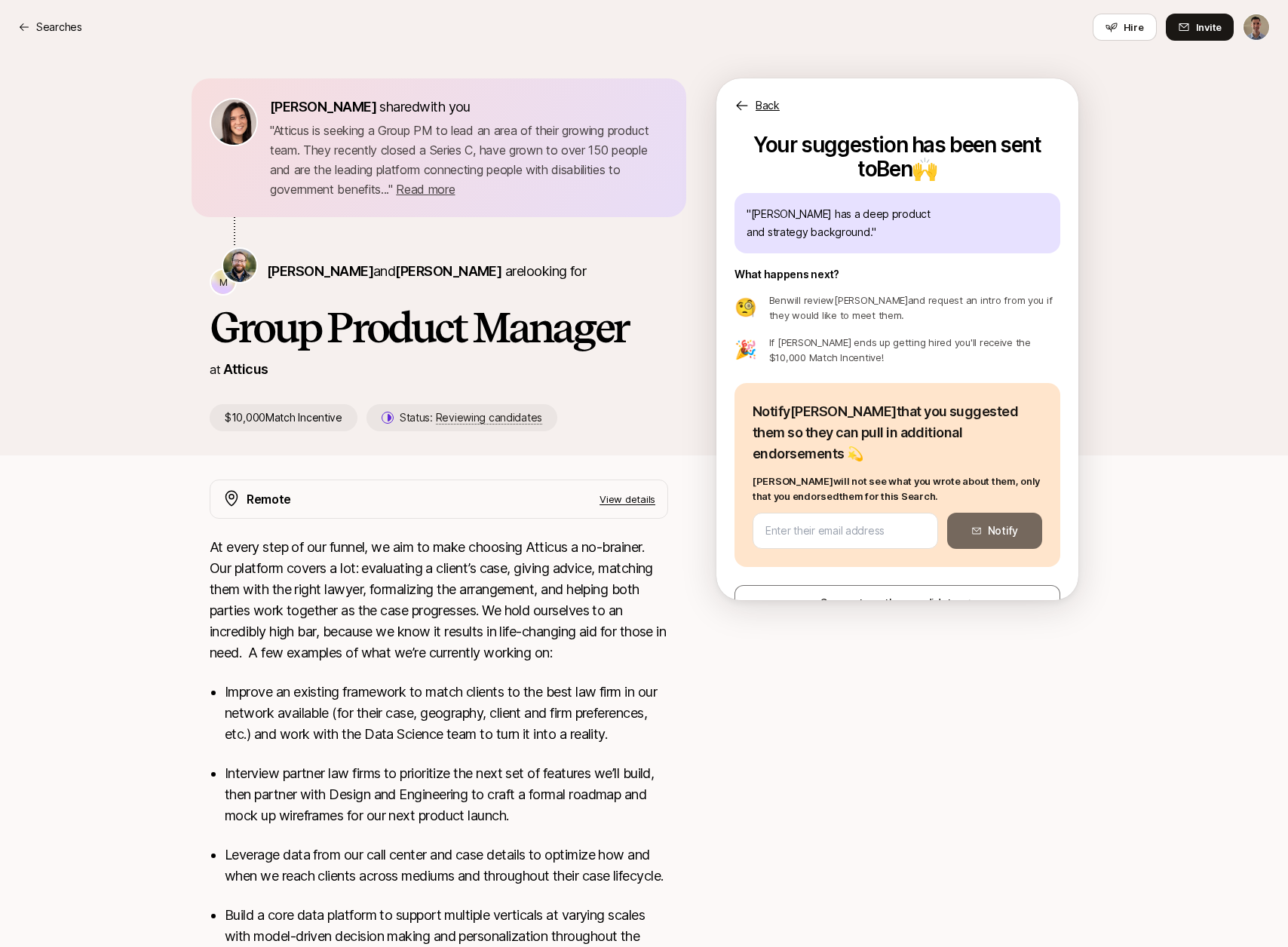
click at [905, 583] on div "Your suggestion has been sent to Ben 🙌 " [PERSON_NAME] has a deep product and s…" at bounding box center [897, 383] width 362 height 513
click at [906, 585] on button "Suggest another candidate" at bounding box center [897, 603] width 326 height 36
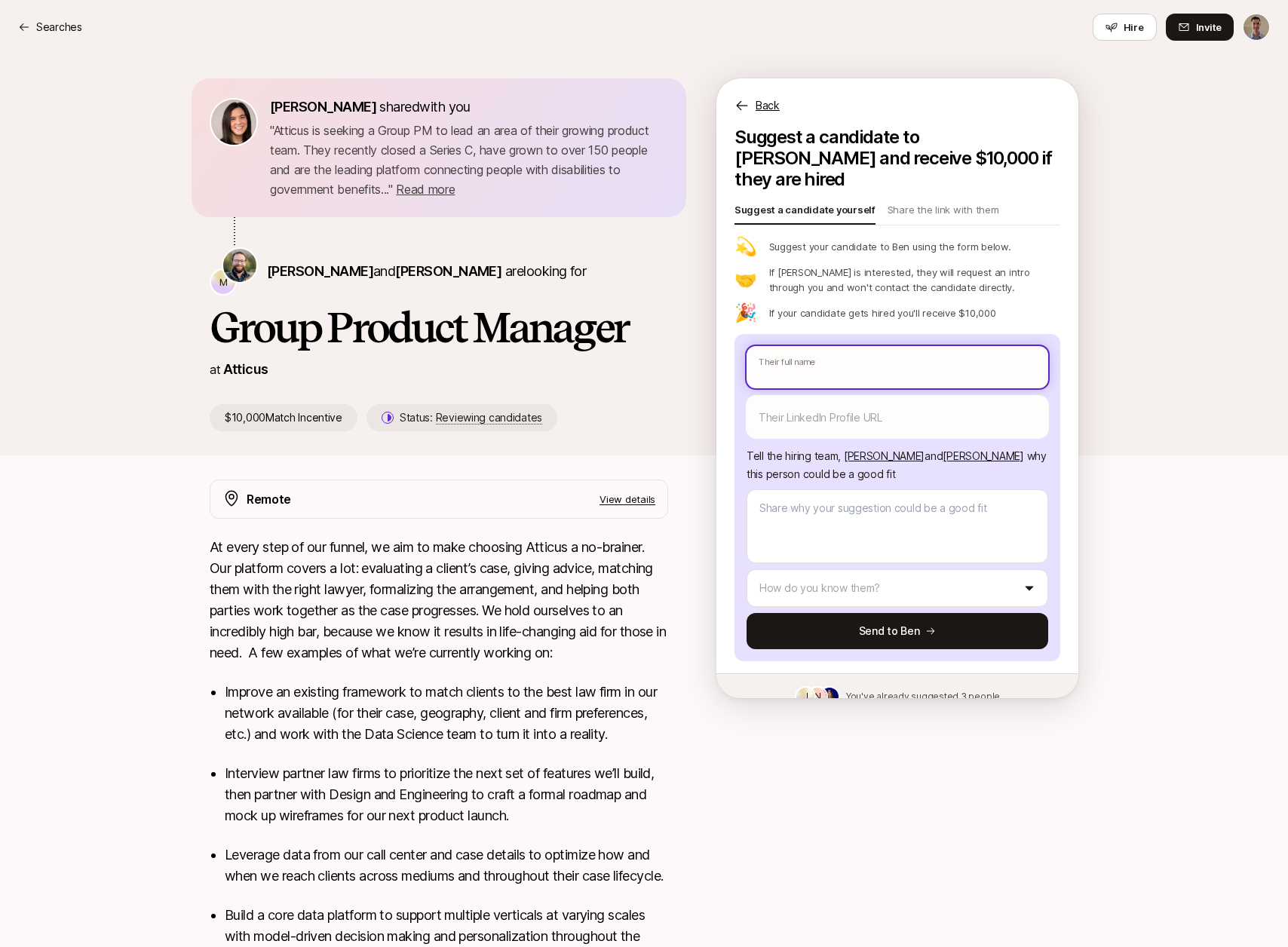
click at [868, 352] on input "text" at bounding box center [898, 367] width 301 height 43
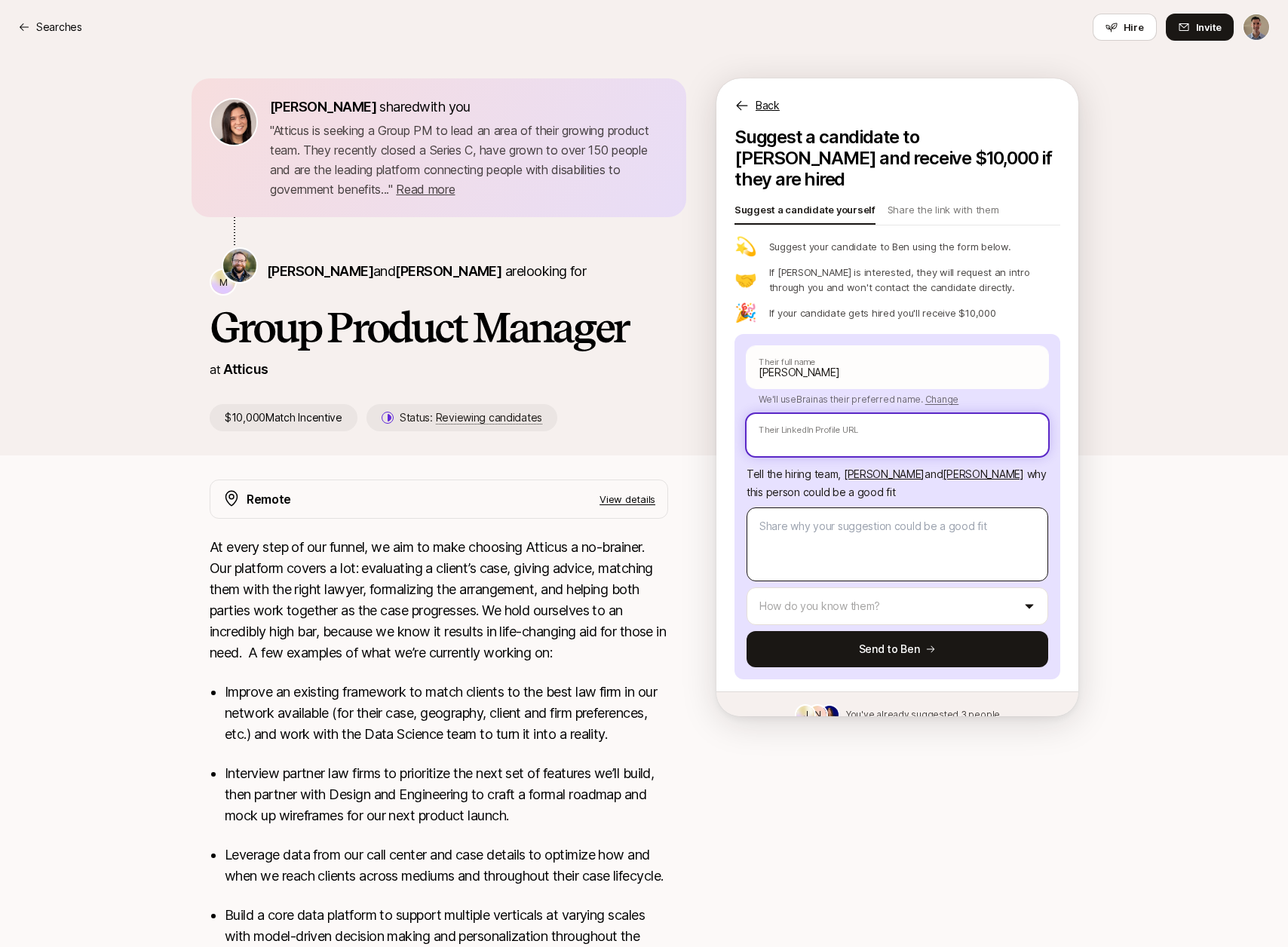
paste input "[URL][DOMAIN_NAME][PERSON_NAME]"
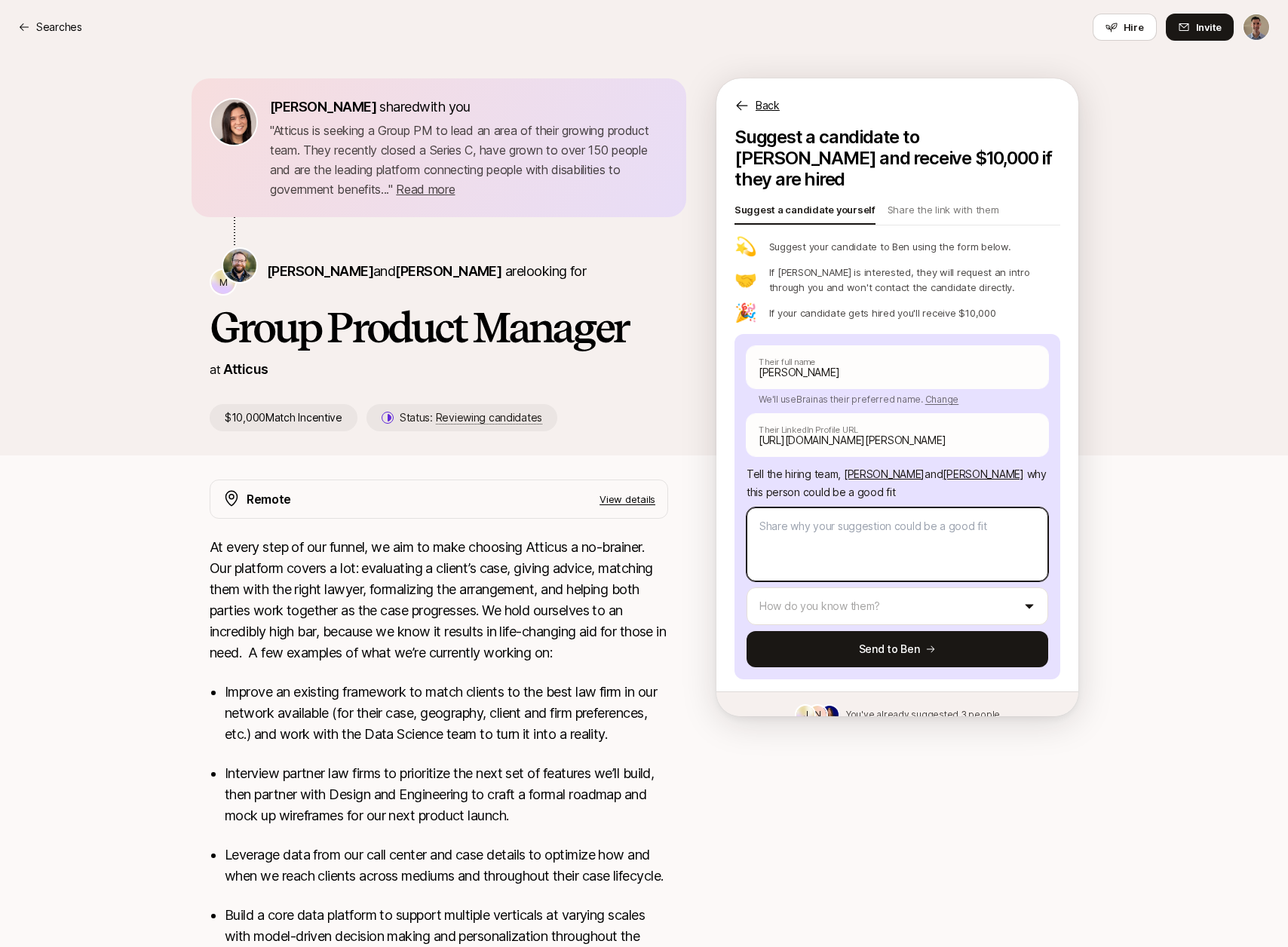
click at [849, 535] on textarea at bounding box center [898, 544] width 301 height 74
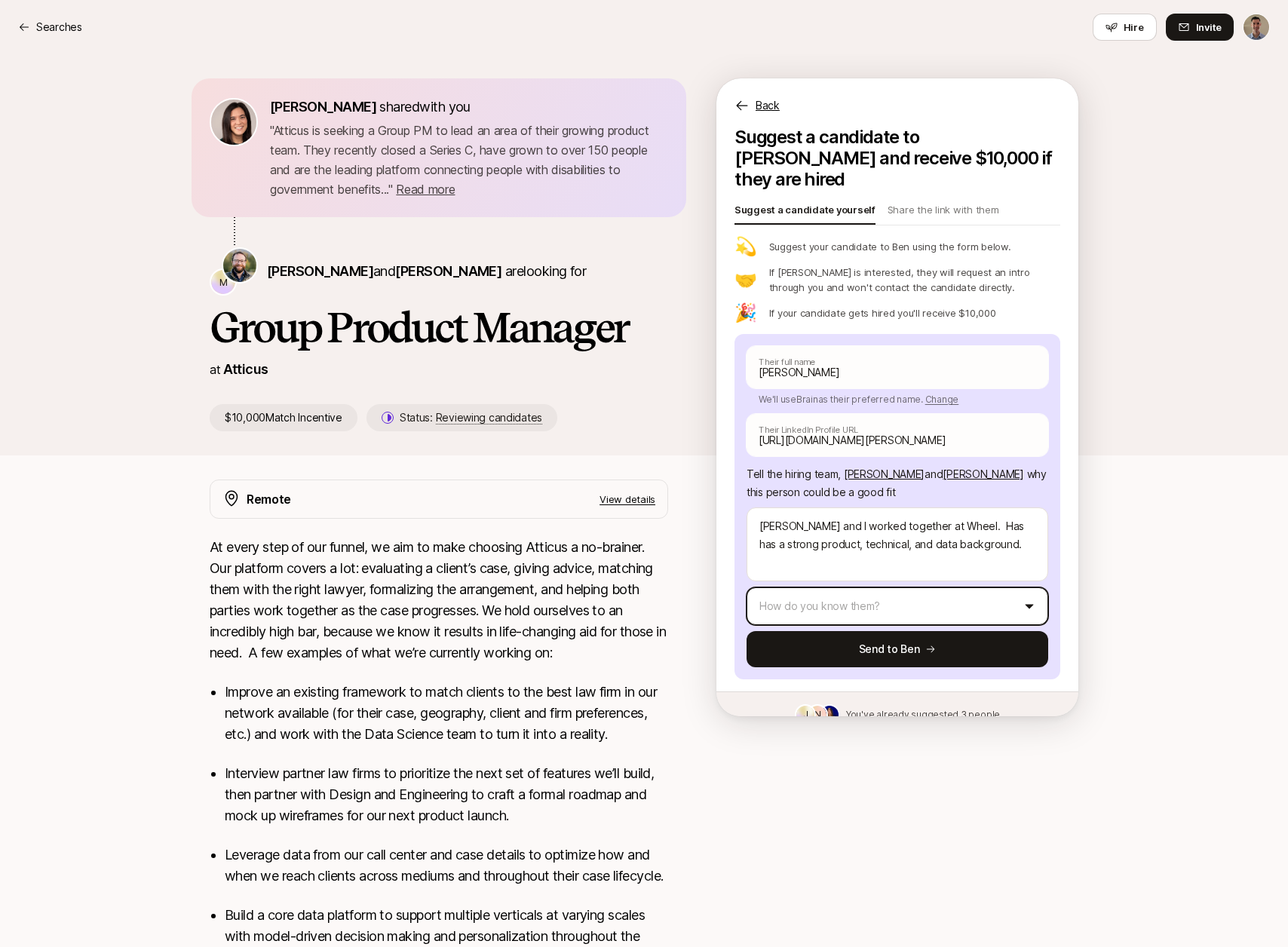
click at [838, 586] on html "Searches Searches Hire Invite [PERSON_NAME] shared with you " Atticus is seekin…" at bounding box center [644, 473] width 1288 height 947
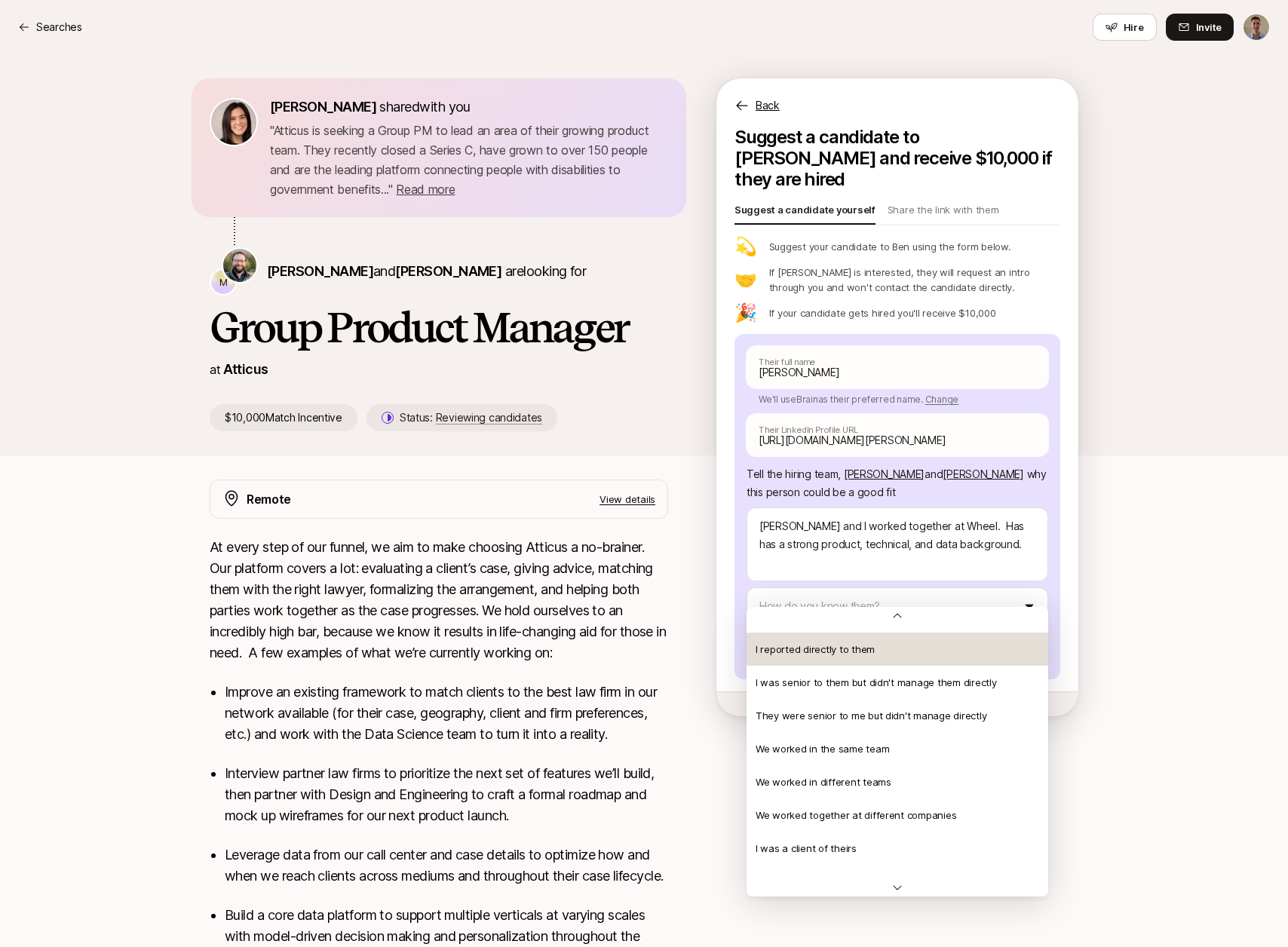
scroll to position [32, 0]
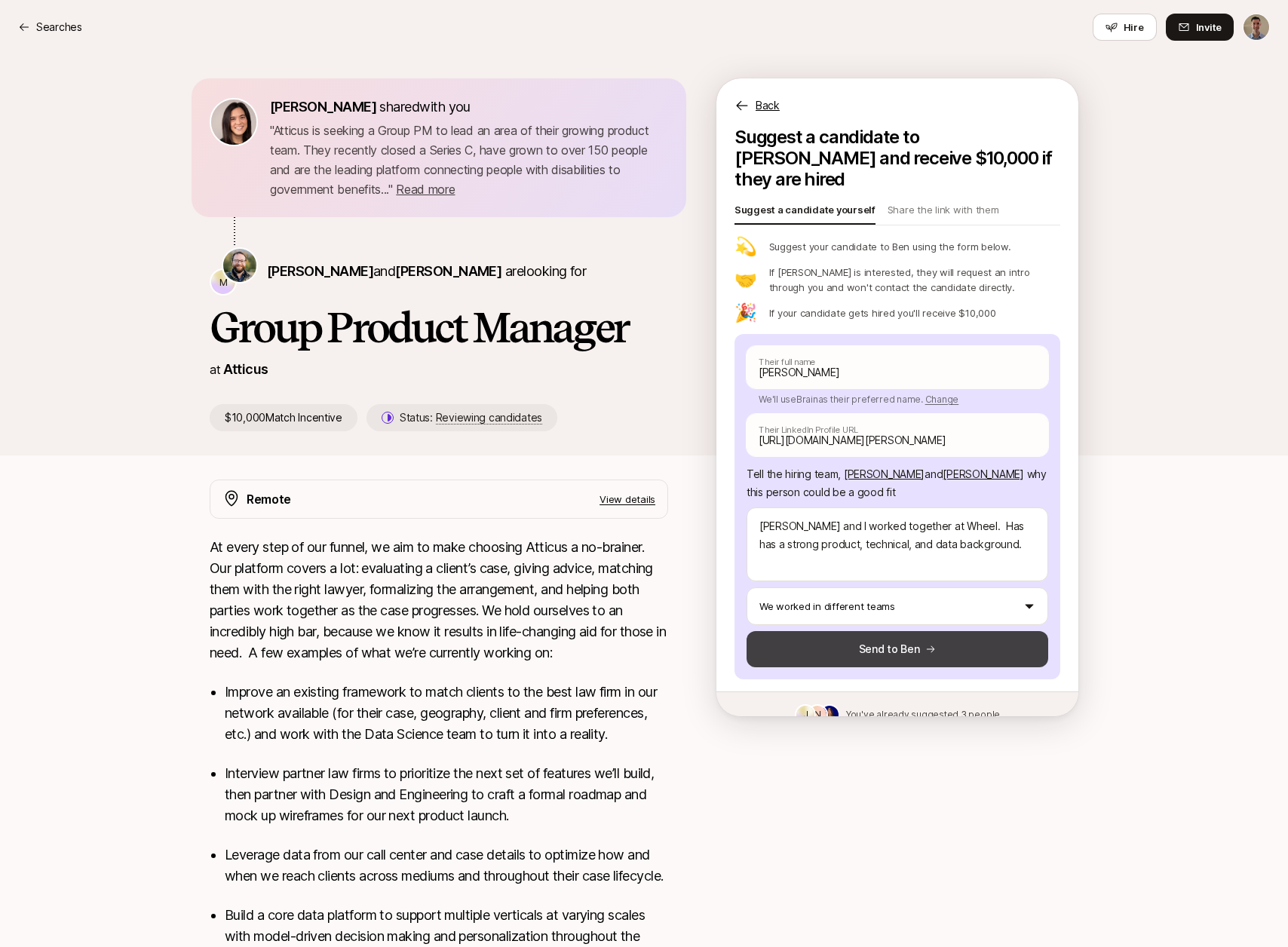
click at [878, 631] on button "Send to Ben" at bounding box center [898, 649] width 301 height 36
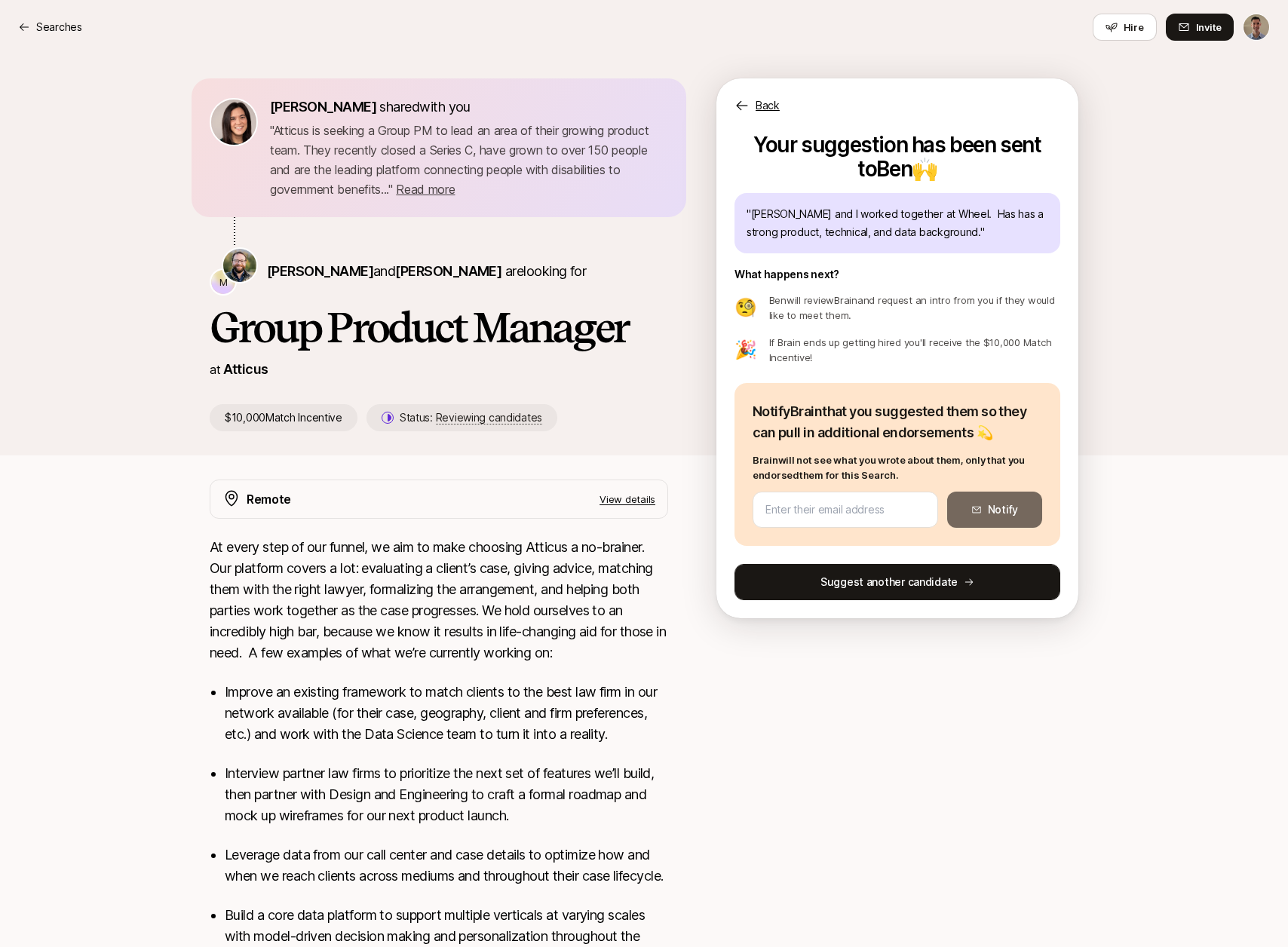
click at [892, 582] on button "Suggest another candidate" at bounding box center [897, 582] width 326 height 36
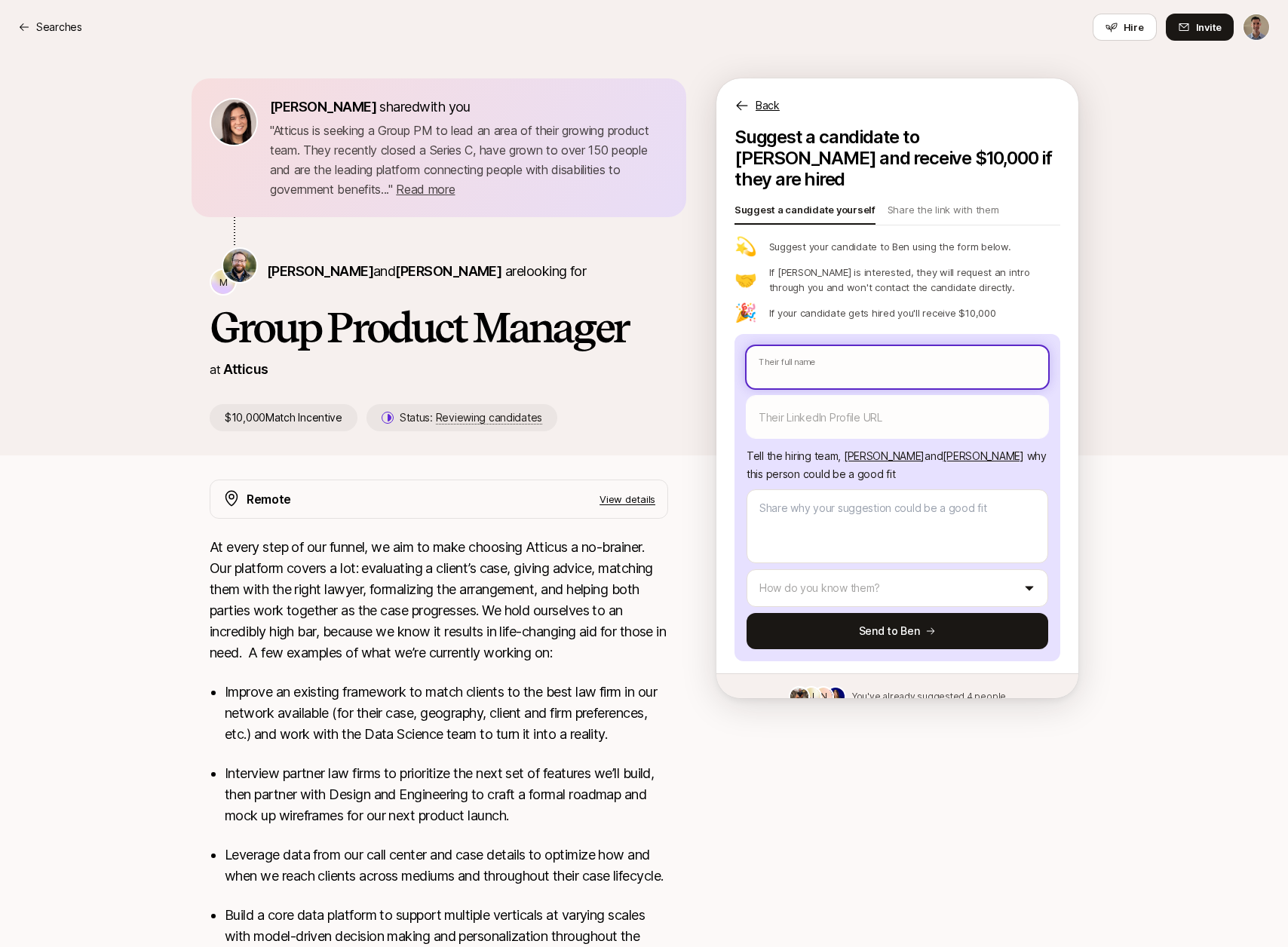
click at [902, 354] on input "text" at bounding box center [898, 367] width 301 height 43
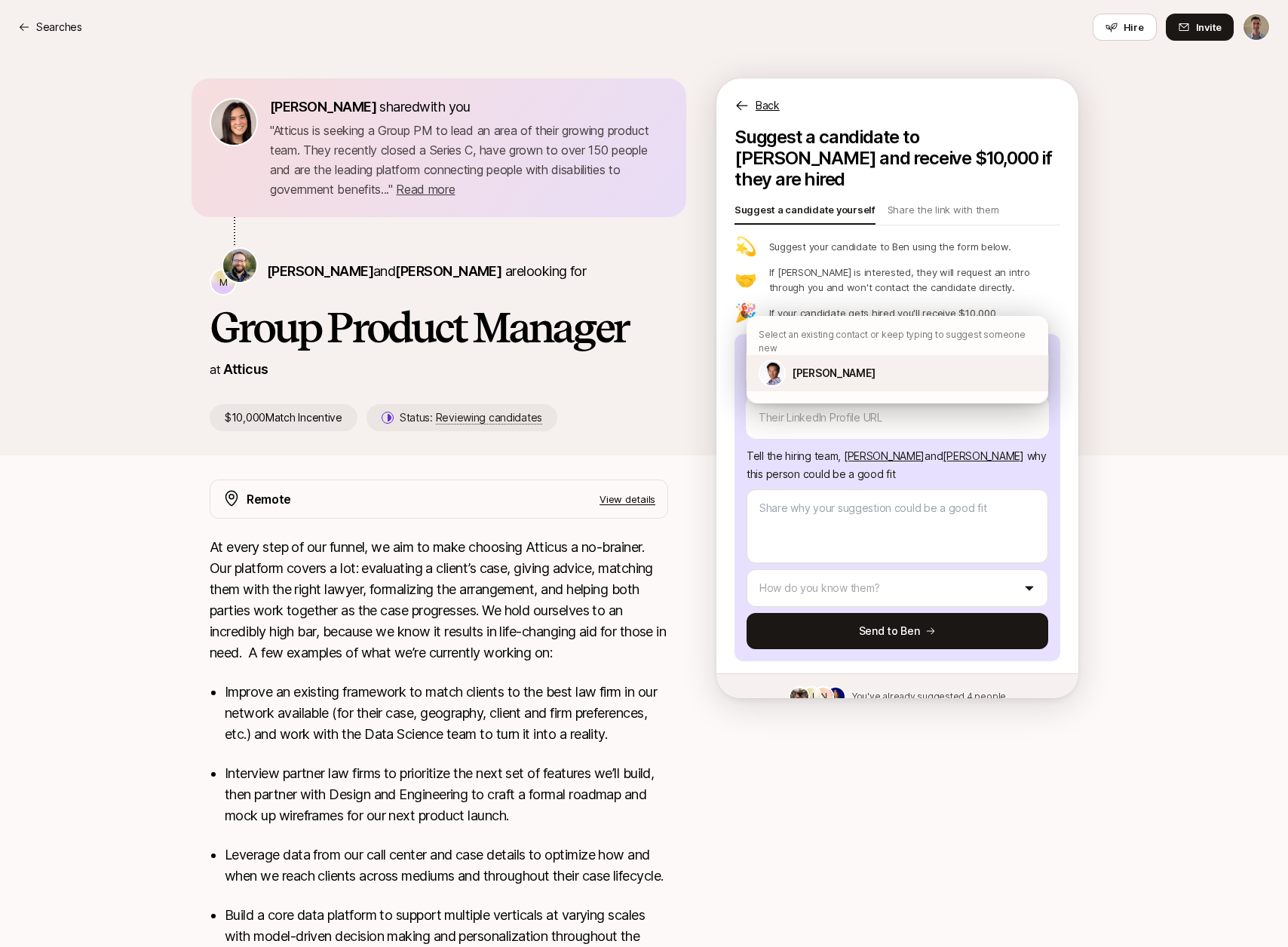
click at [897, 368] on div "[PERSON_NAME]" at bounding box center [898, 373] width 301 height 36
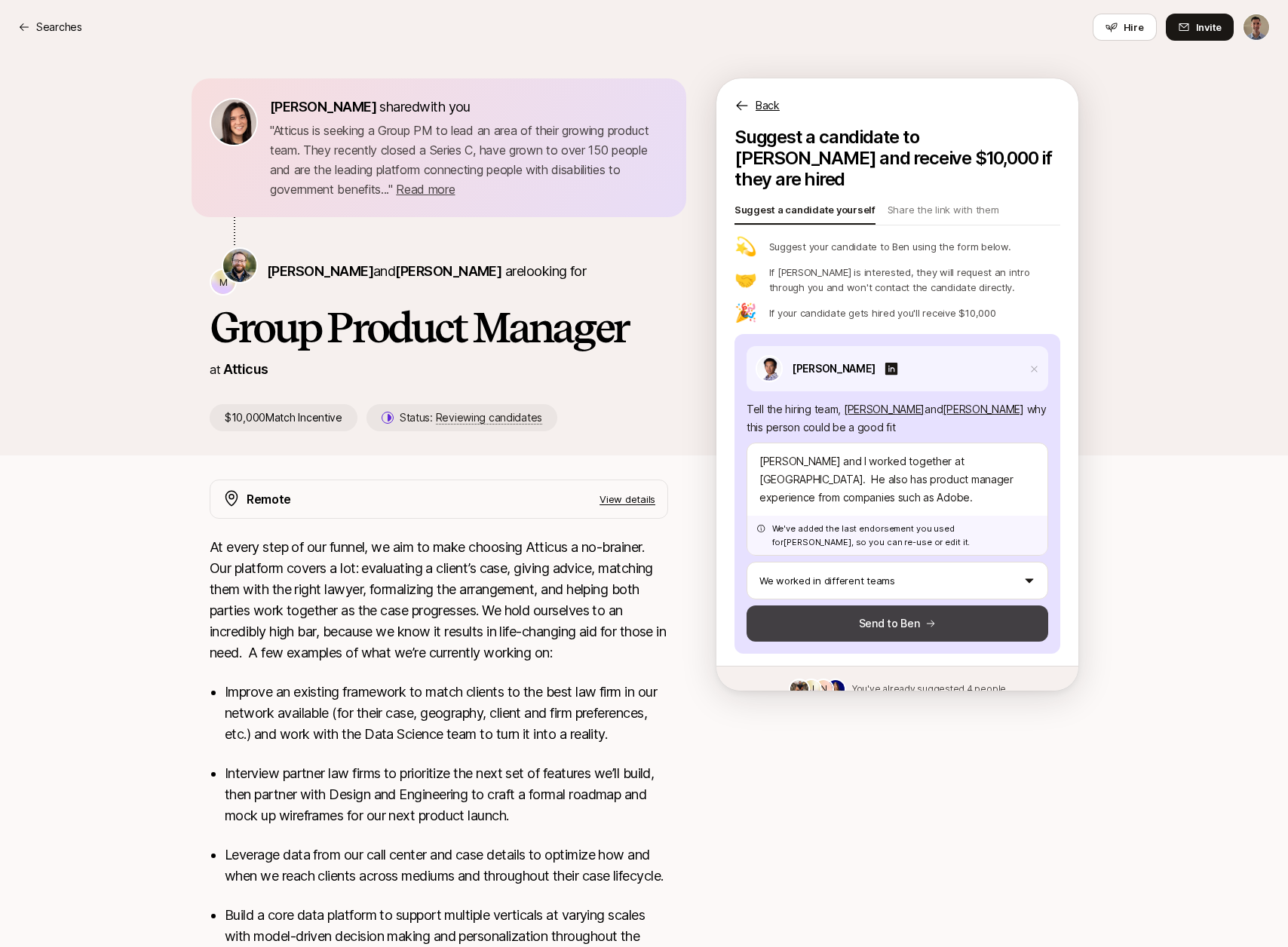
click at [889, 606] on button "Send to Ben" at bounding box center [898, 624] width 301 height 36
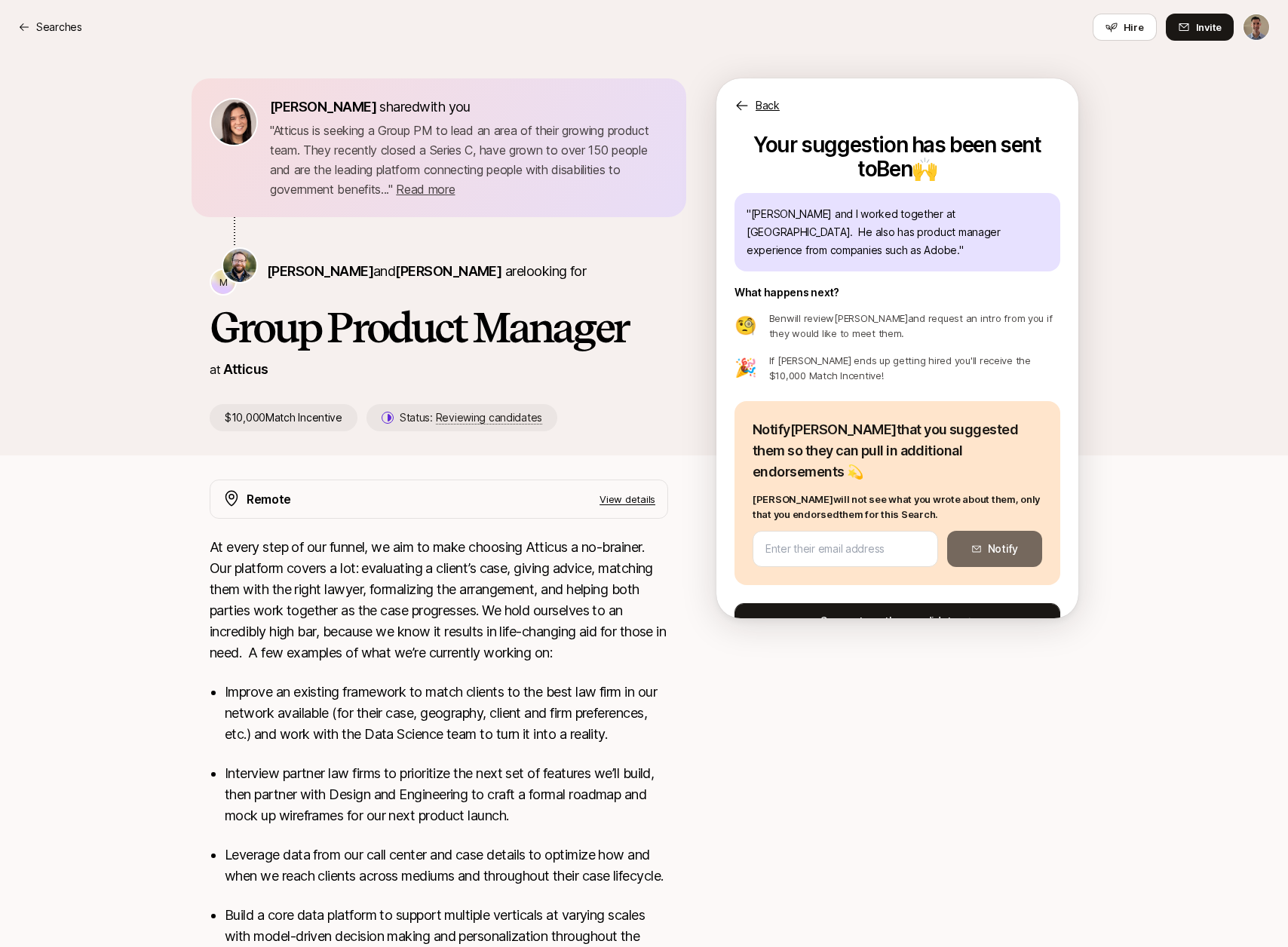
click at [866, 603] on button "Suggest another candidate" at bounding box center [897, 621] width 326 height 36
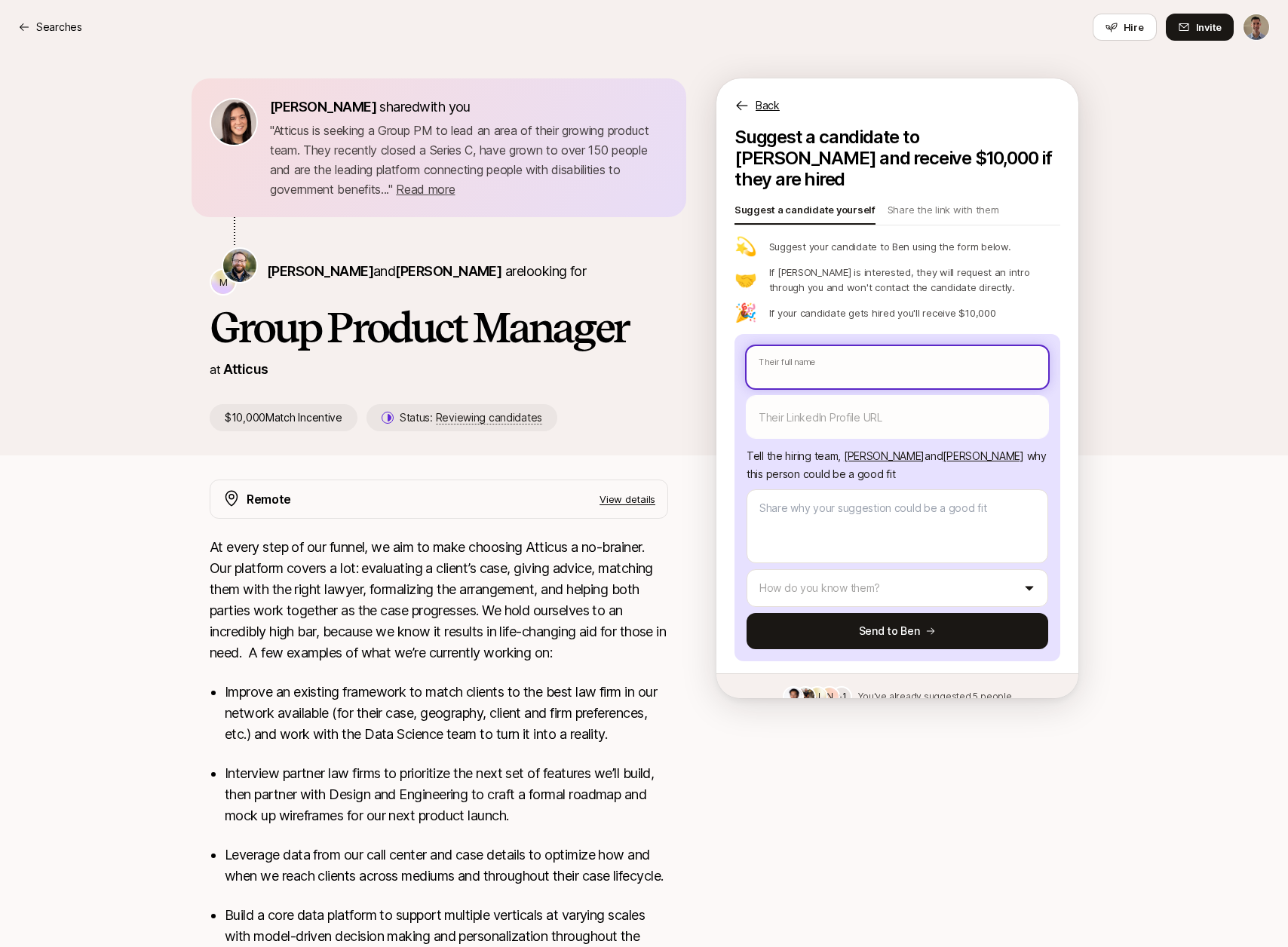
click at [852, 350] on input "text" at bounding box center [898, 367] width 301 height 43
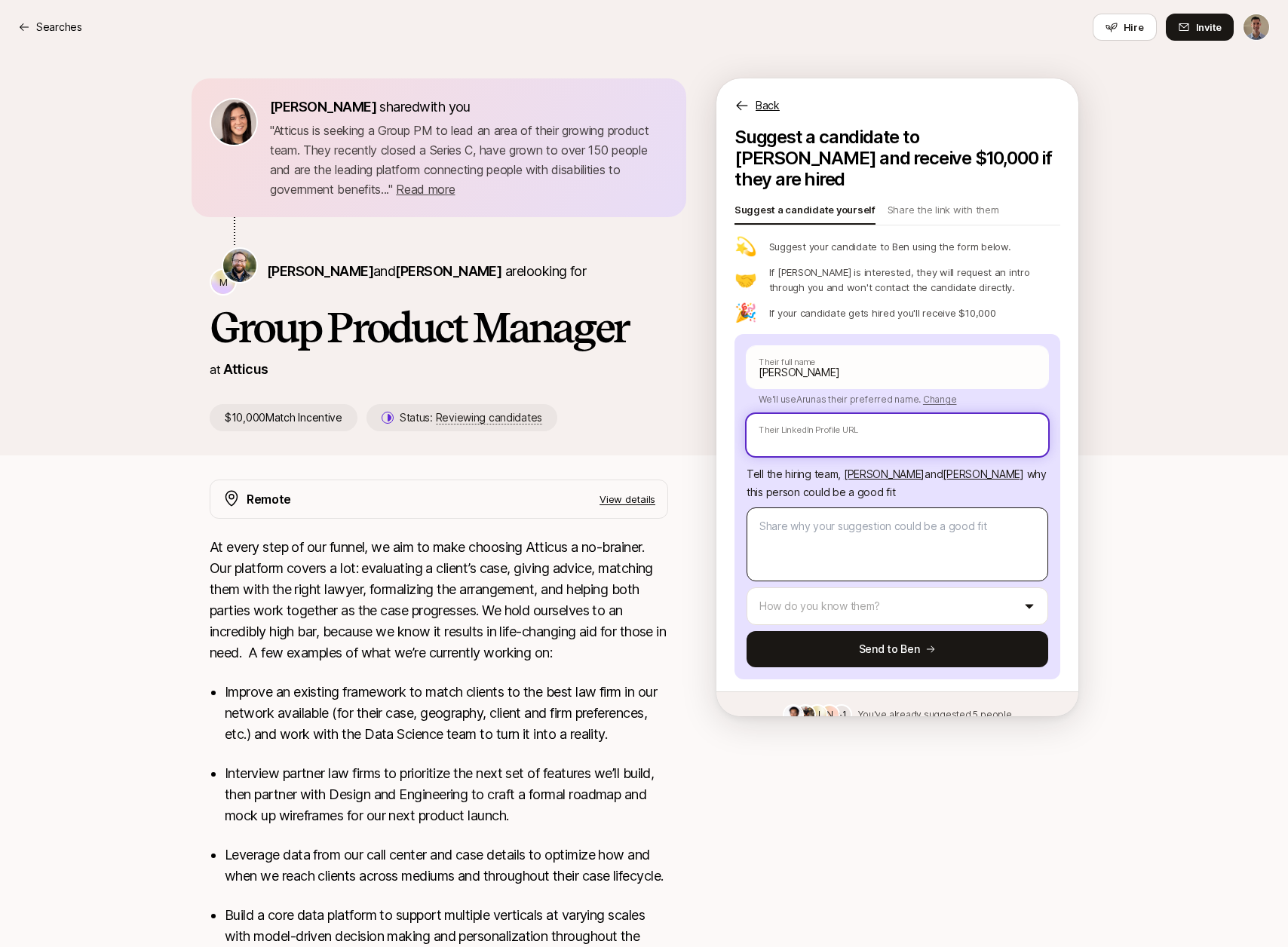
paste input "[URL][DOMAIN_NAME][PERSON_NAME]"
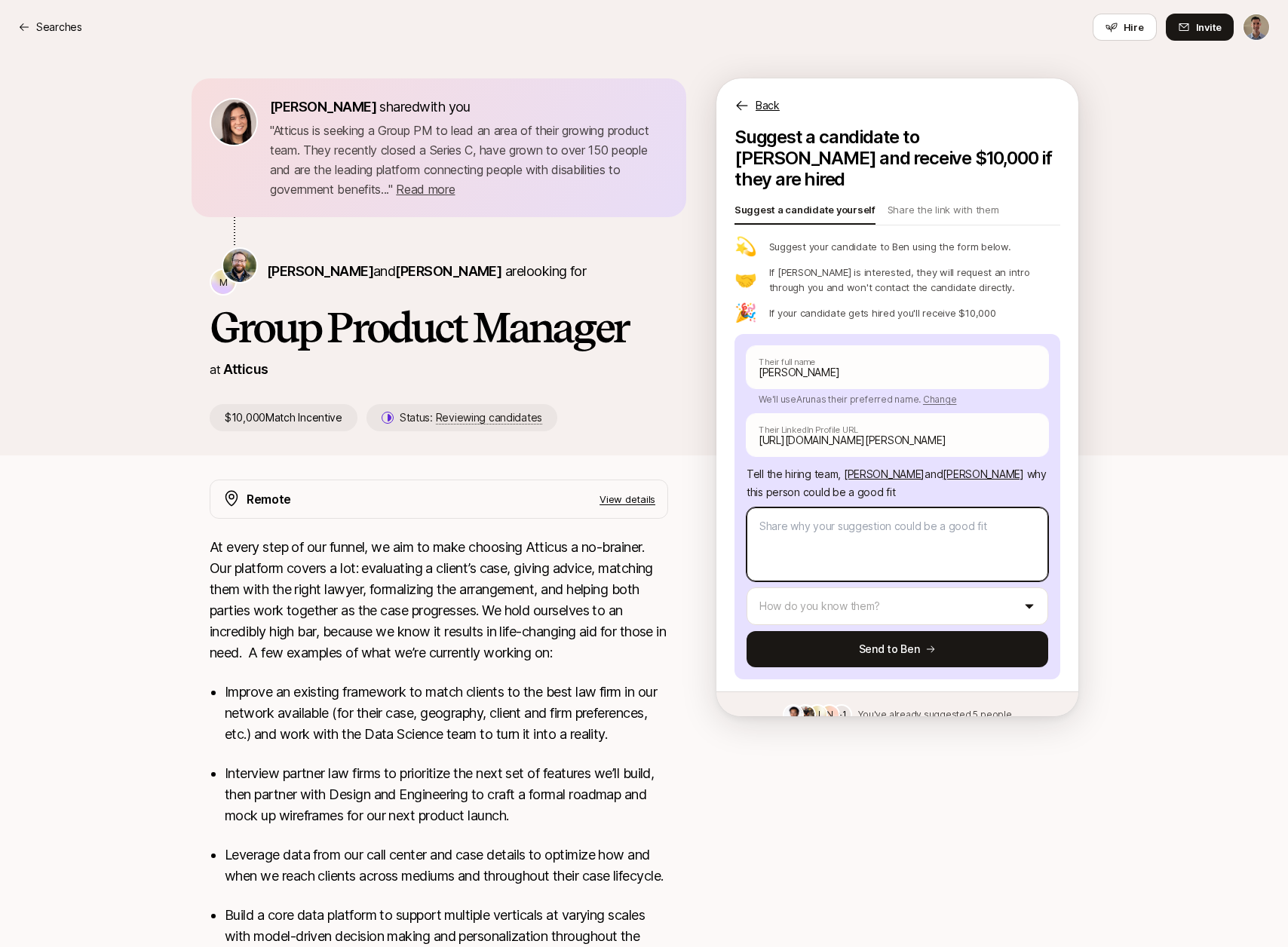
click at [892, 534] on textarea at bounding box center [898, 544] width 301 height 74
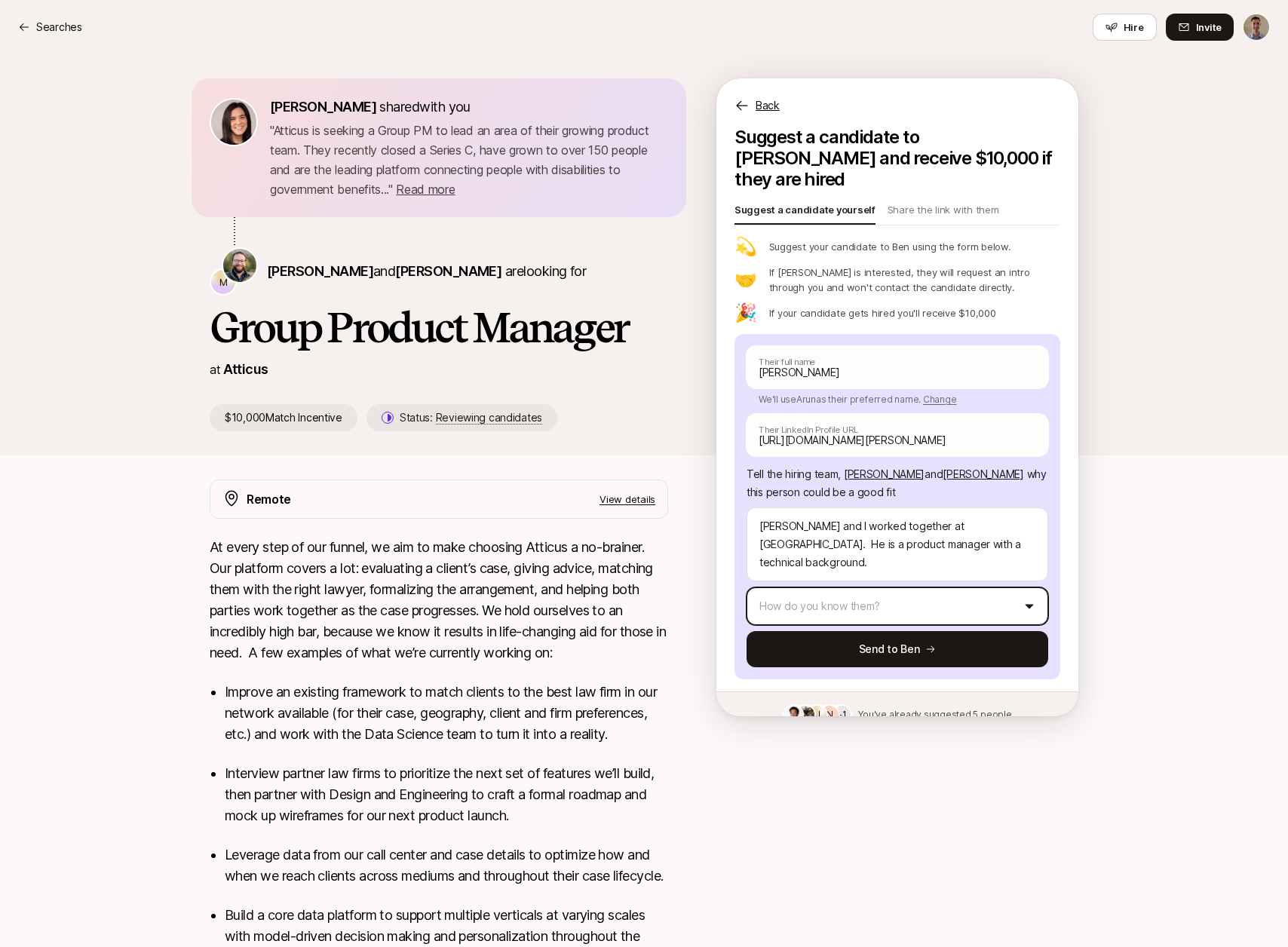
click at [790, 571] on html "Searches Searches Hire Invite [PERSON_NAME] shared with you " Atticus is seekin…" at bounding box center [644, 473] width 1288 height 947
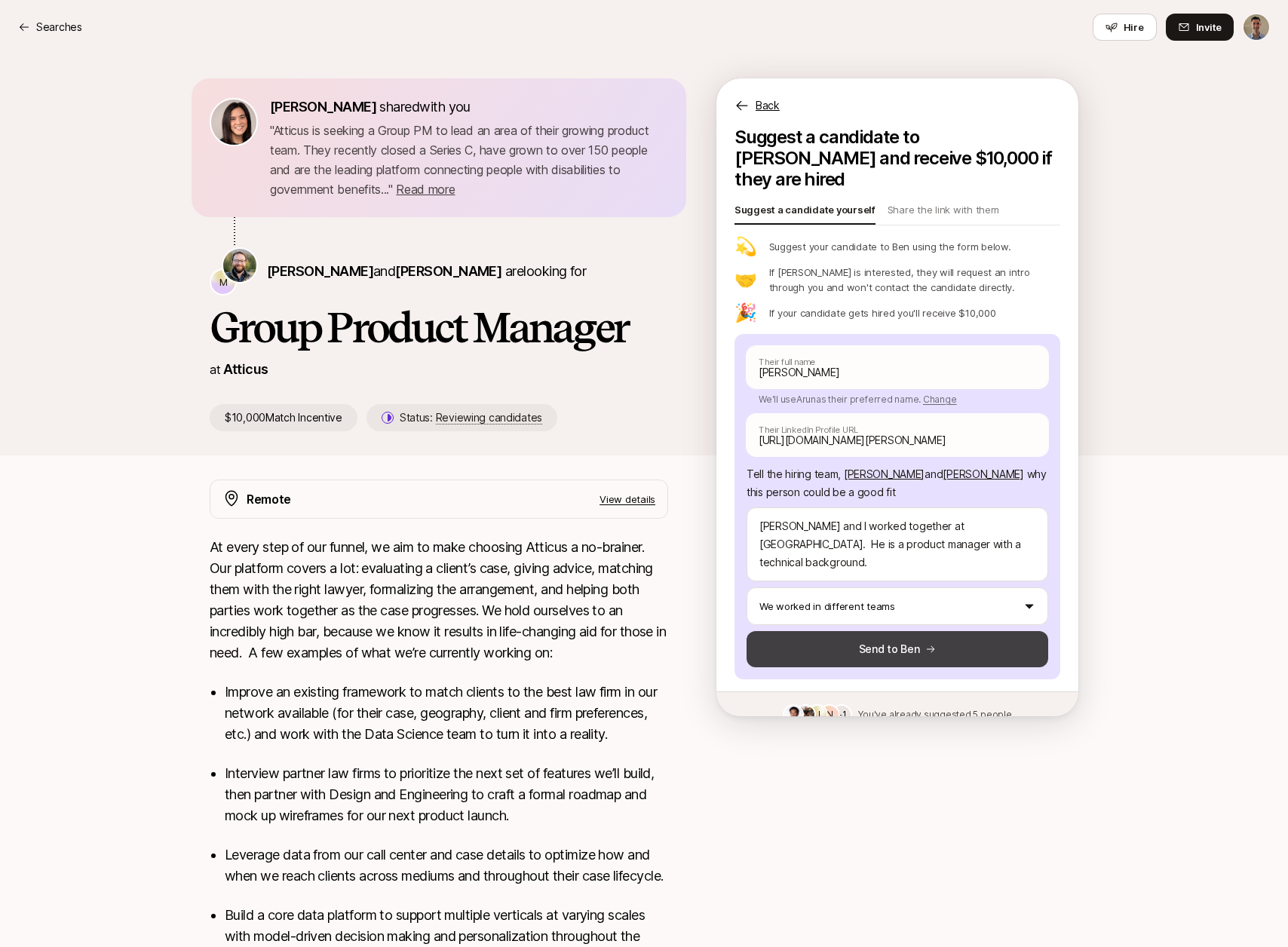
click at [892, 631] on button "Send to Ben" at bounding box center [898, 649] width 301 height 36
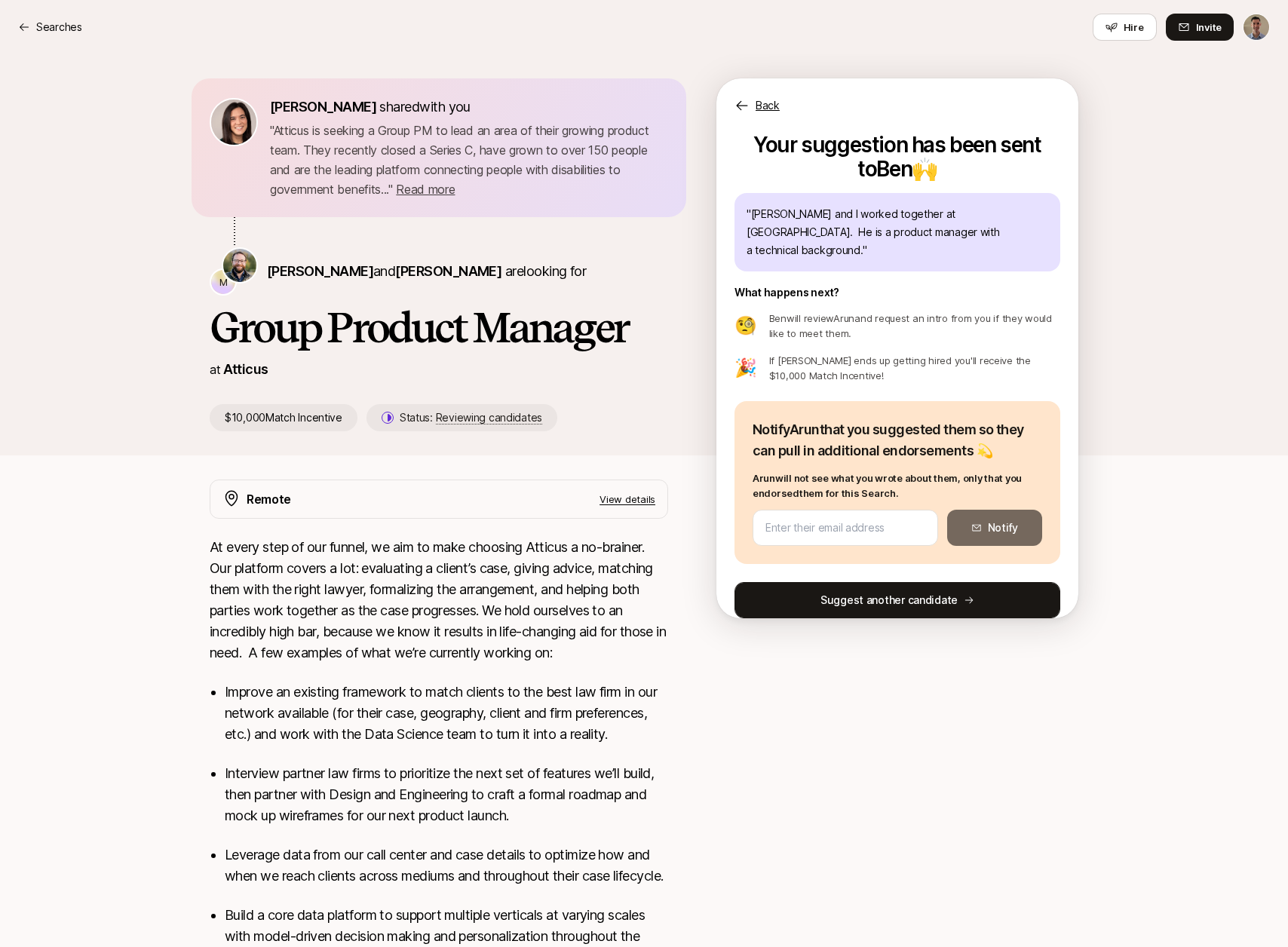
click at [867, 591] on button "Suggest another candidate" at bounding box center [897, 600] width 326 height 36
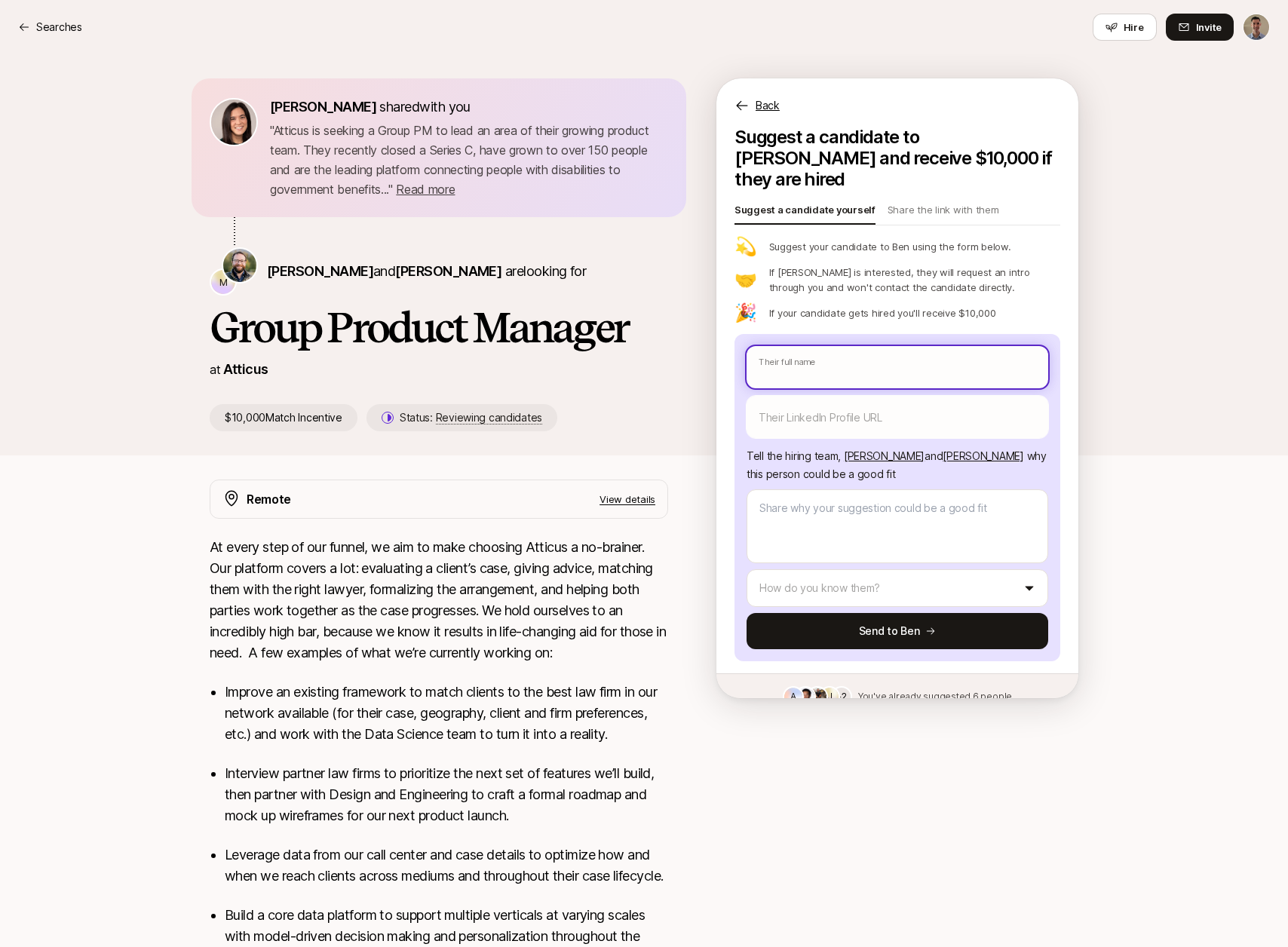
drag, startPoint x: 793, startPoint y: 340, endPoint x: 797, endPoint y: 349, distance: 9.8
click at [793, 346] on input "text" at bounding box center [898, 367] width 301 height 43
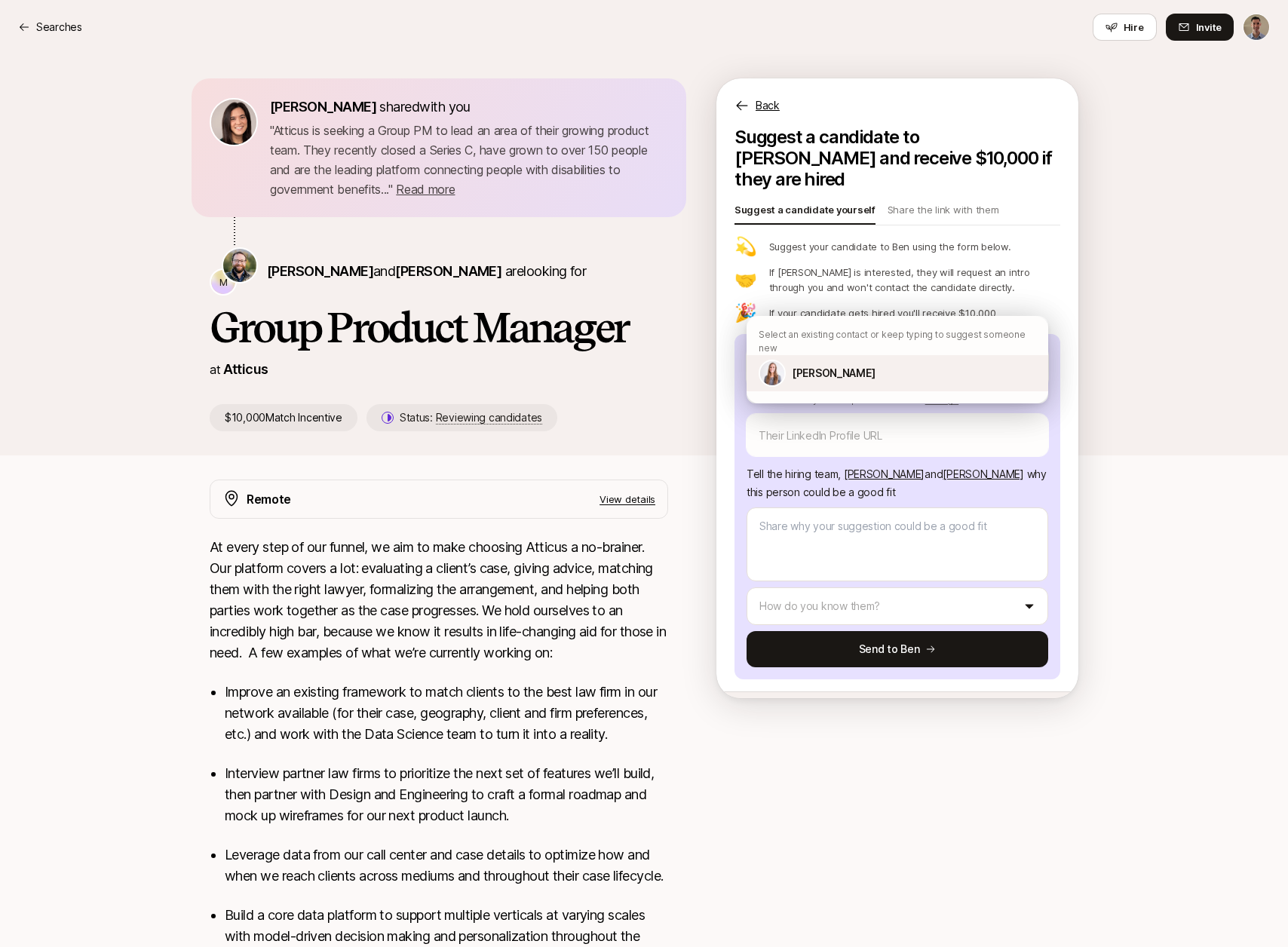
click at [796, 364] on p "[PERSON_NAME]" at bounding box center [833, 373] width 83 height 18
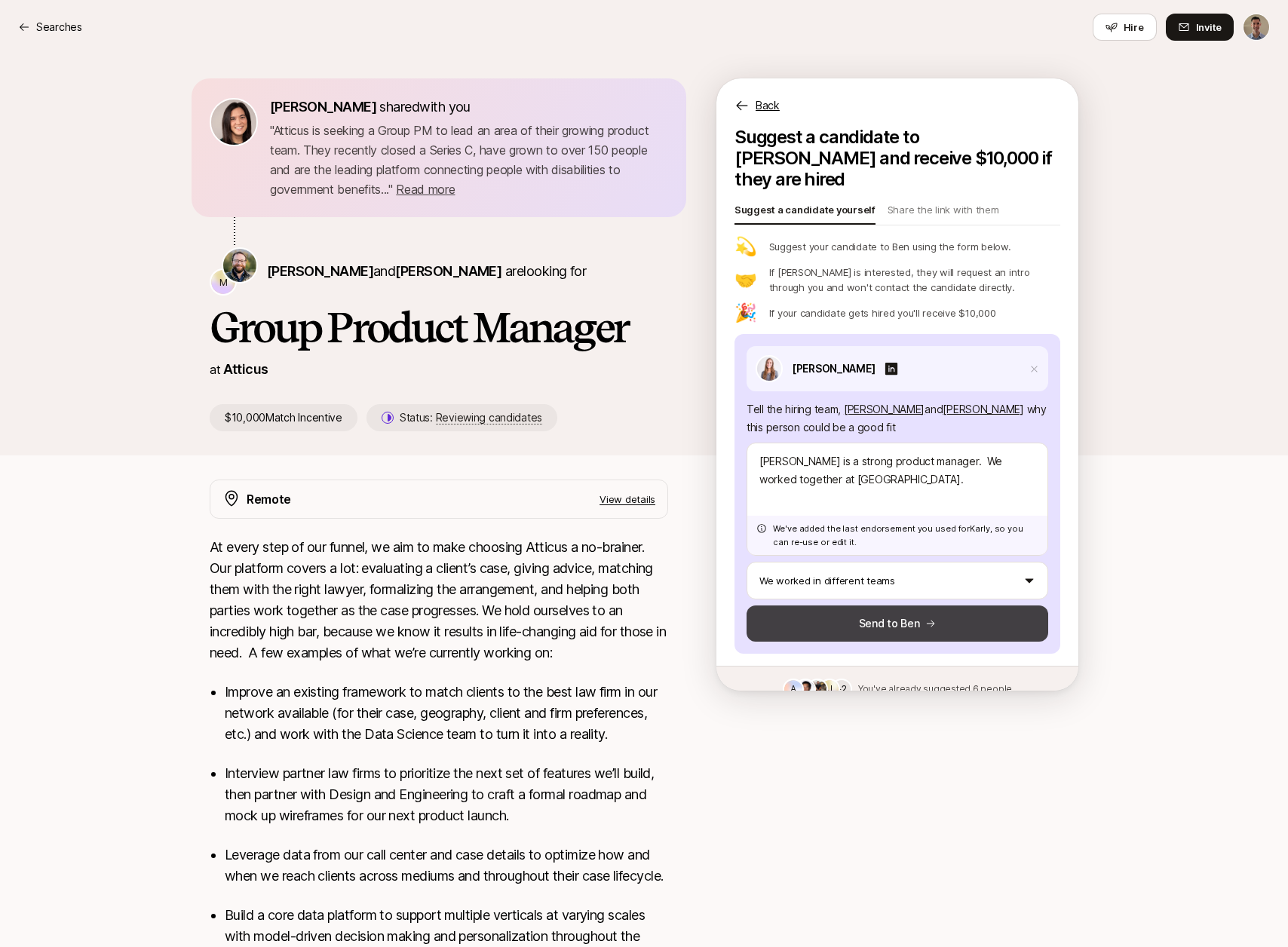
click at [870, 606] on button "Send to Ben" at bounding box center [898, 624] width 301 height 36
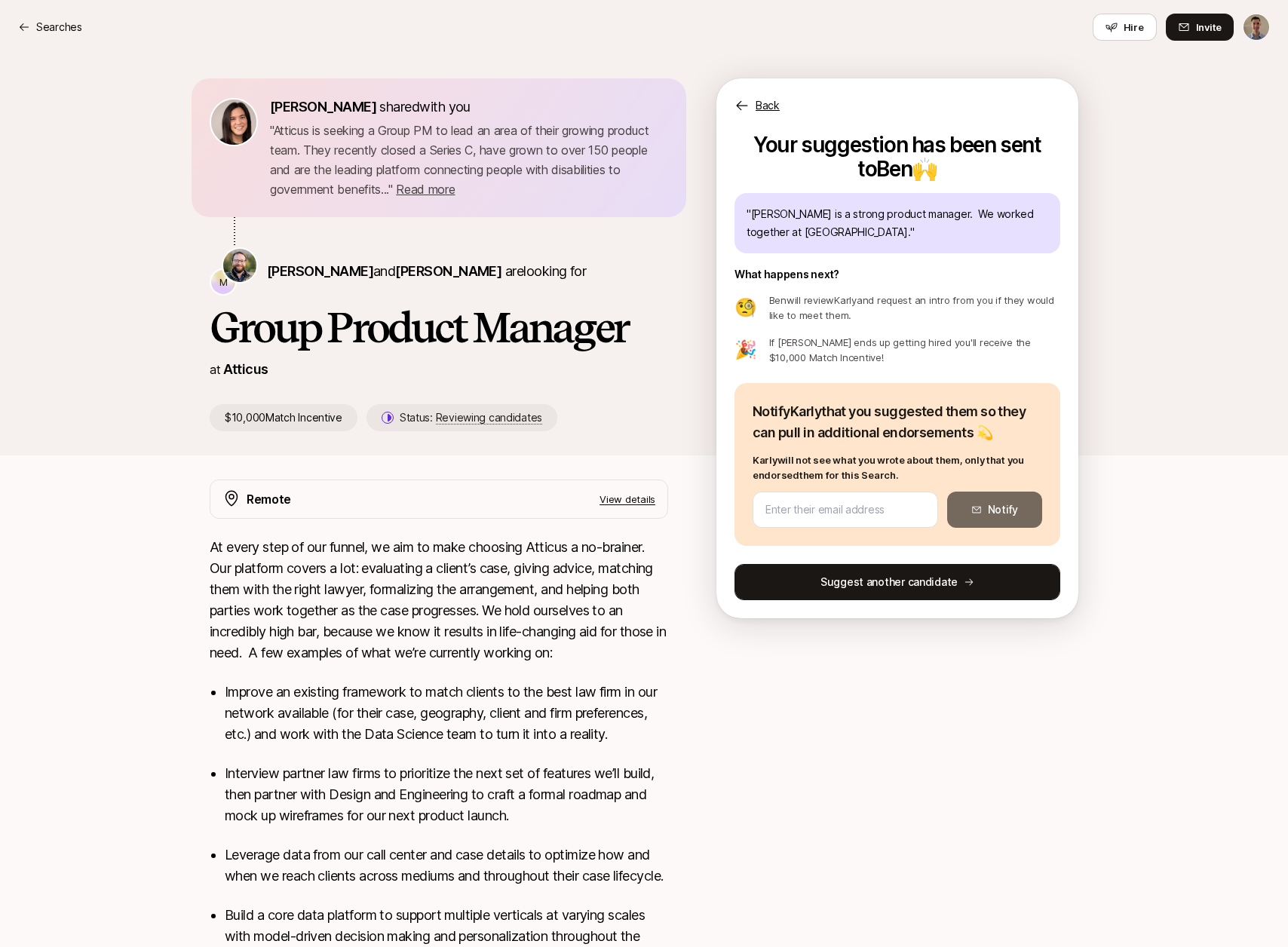
click at [914, 592] on button "Suggest another candidate" at bounding box center [897, 582] width 326 height 36
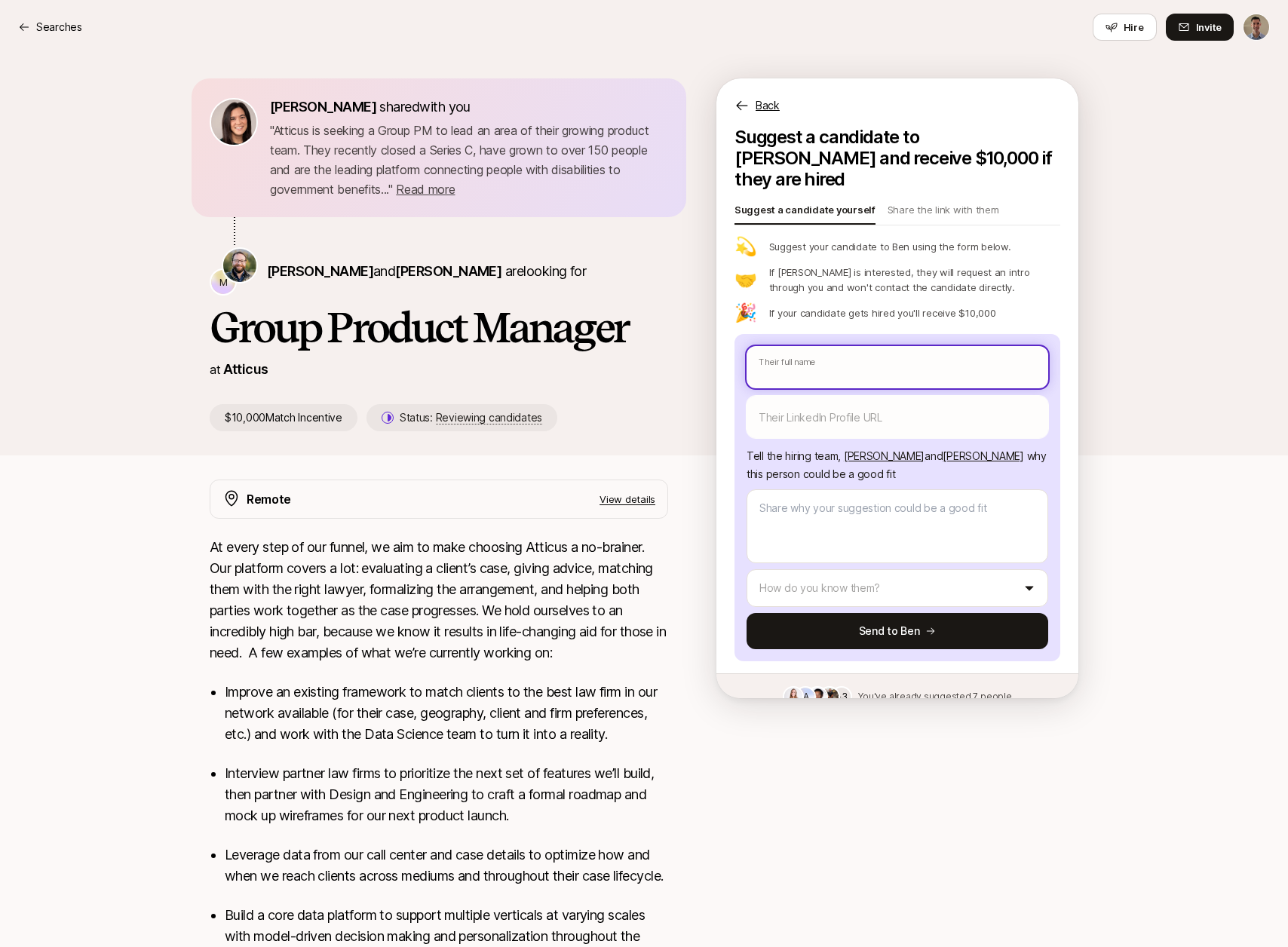
click at [894, 346] on input "text" at bounding box center [898, 367] width 301 height 43
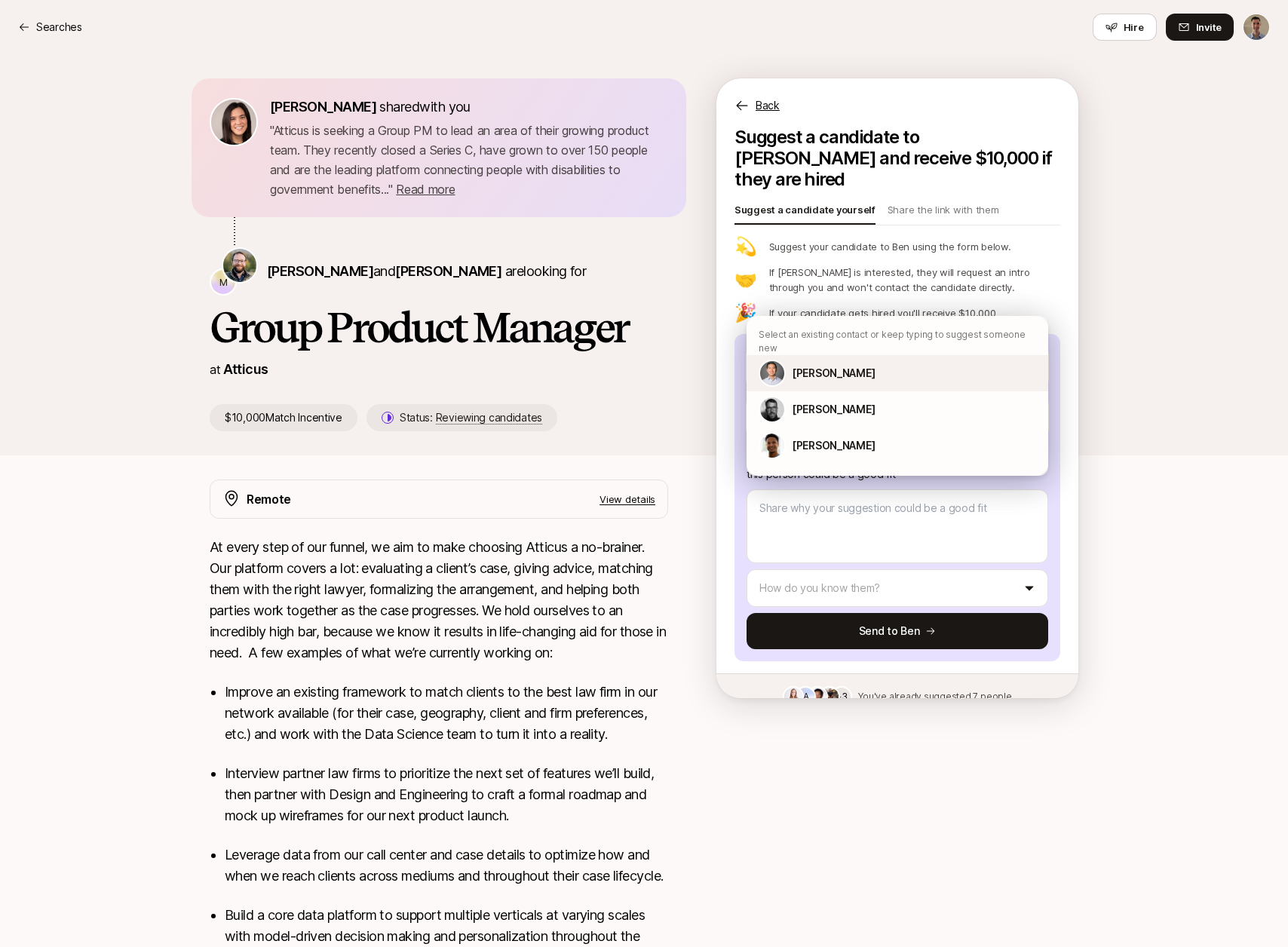
click at [891, 355] on div "[PERSON_NAME]" at bounding box center [898, 373] width 301 height 36
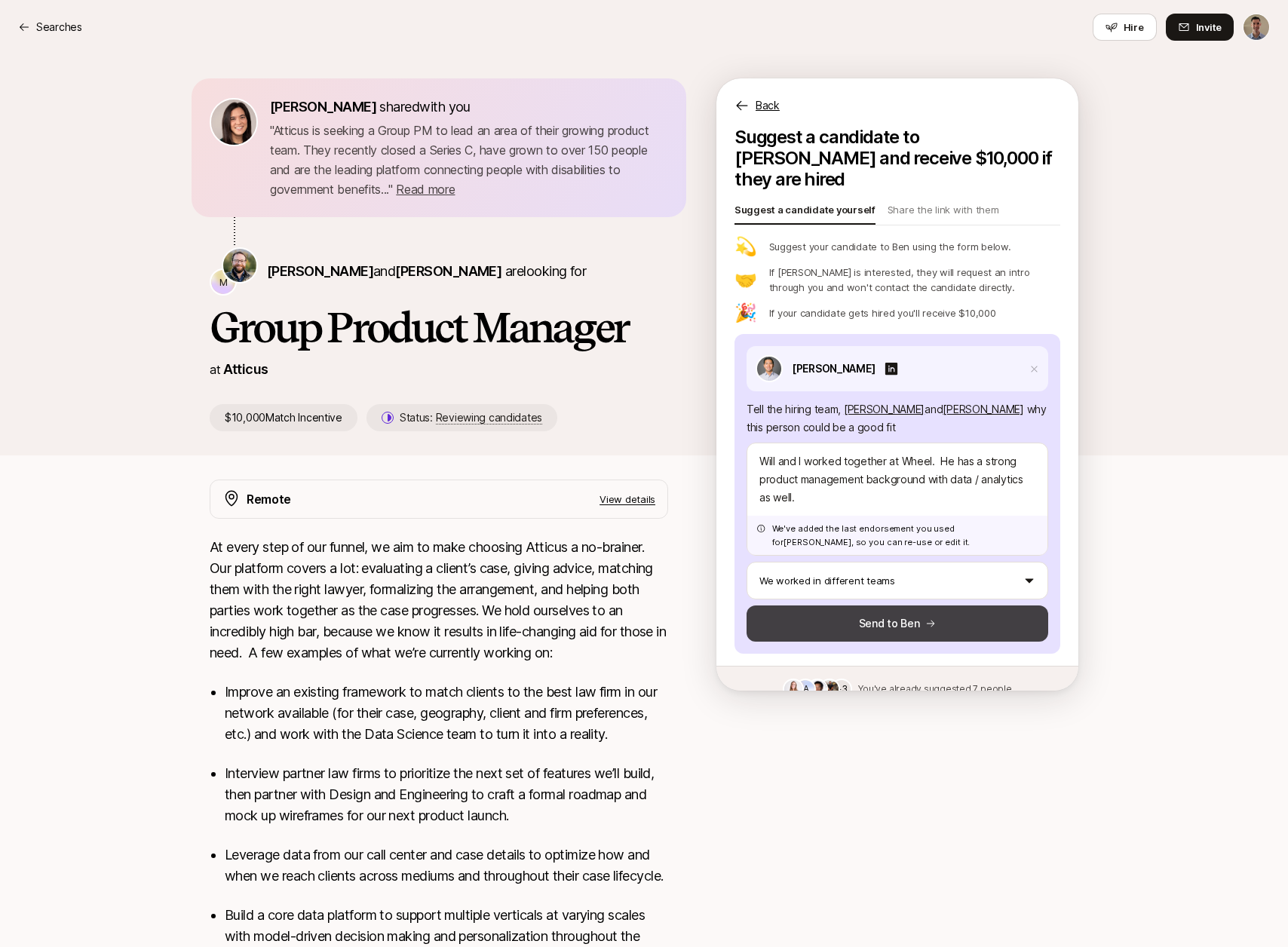
click at [914, 606] on button "Send to Ben" at bounding box center [898, 624] width 301 height 36
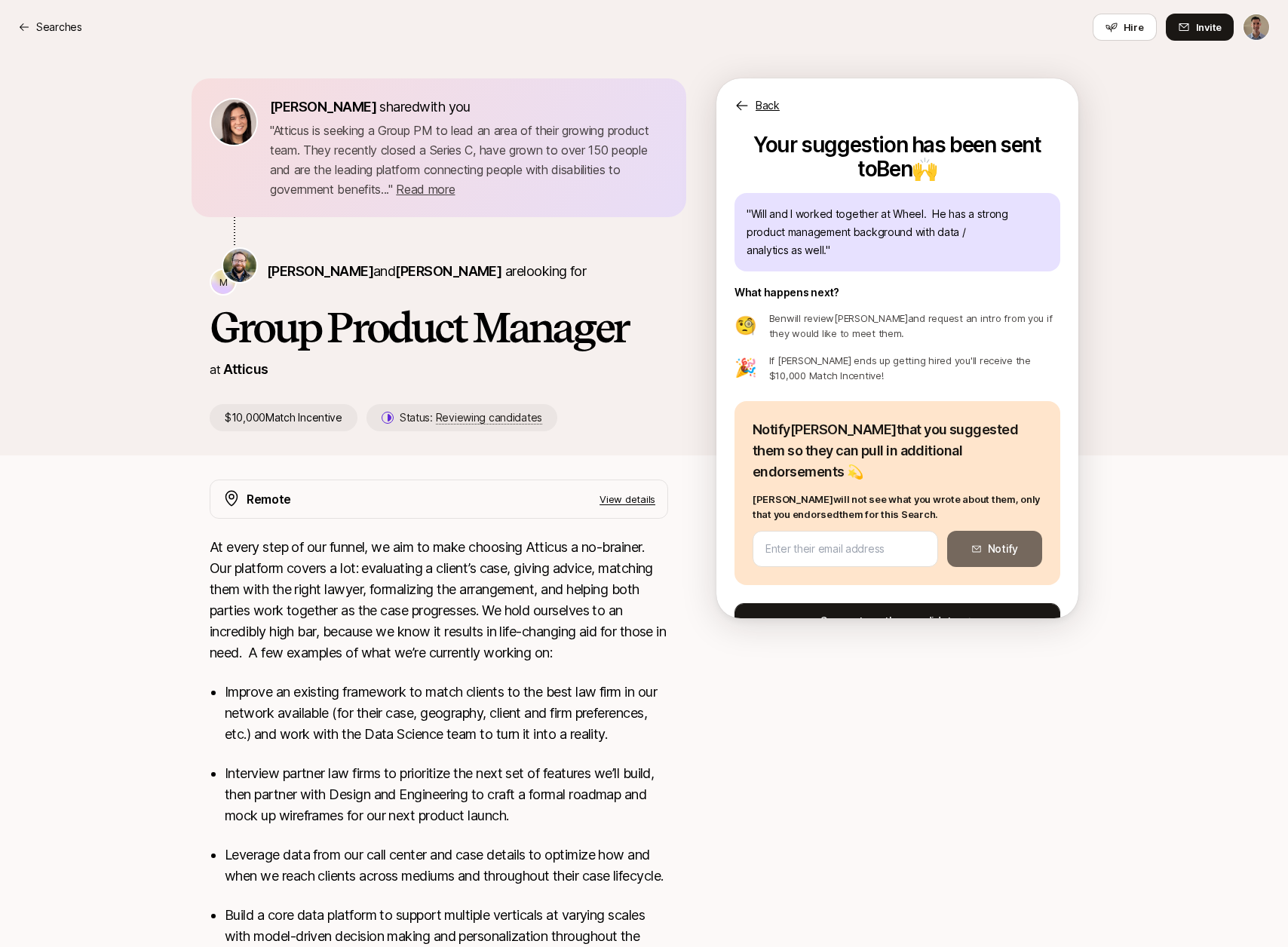
click at [894, 603] on button "Suggest another candidate" at bounding box center [897, 621] width 326 height 36
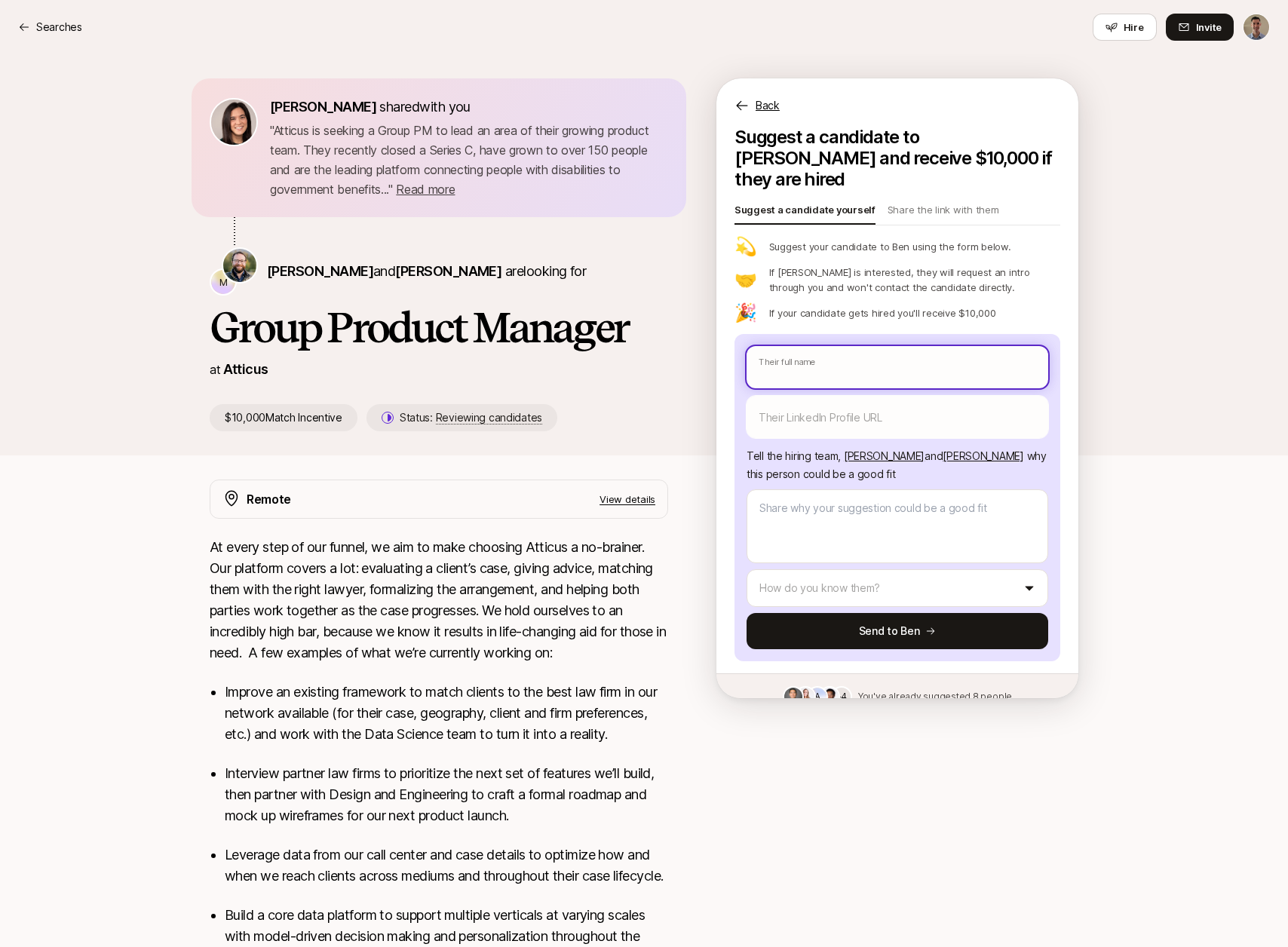
click at [874, 352] on input "text" at bounding box center [898, 367] width 301 height 43
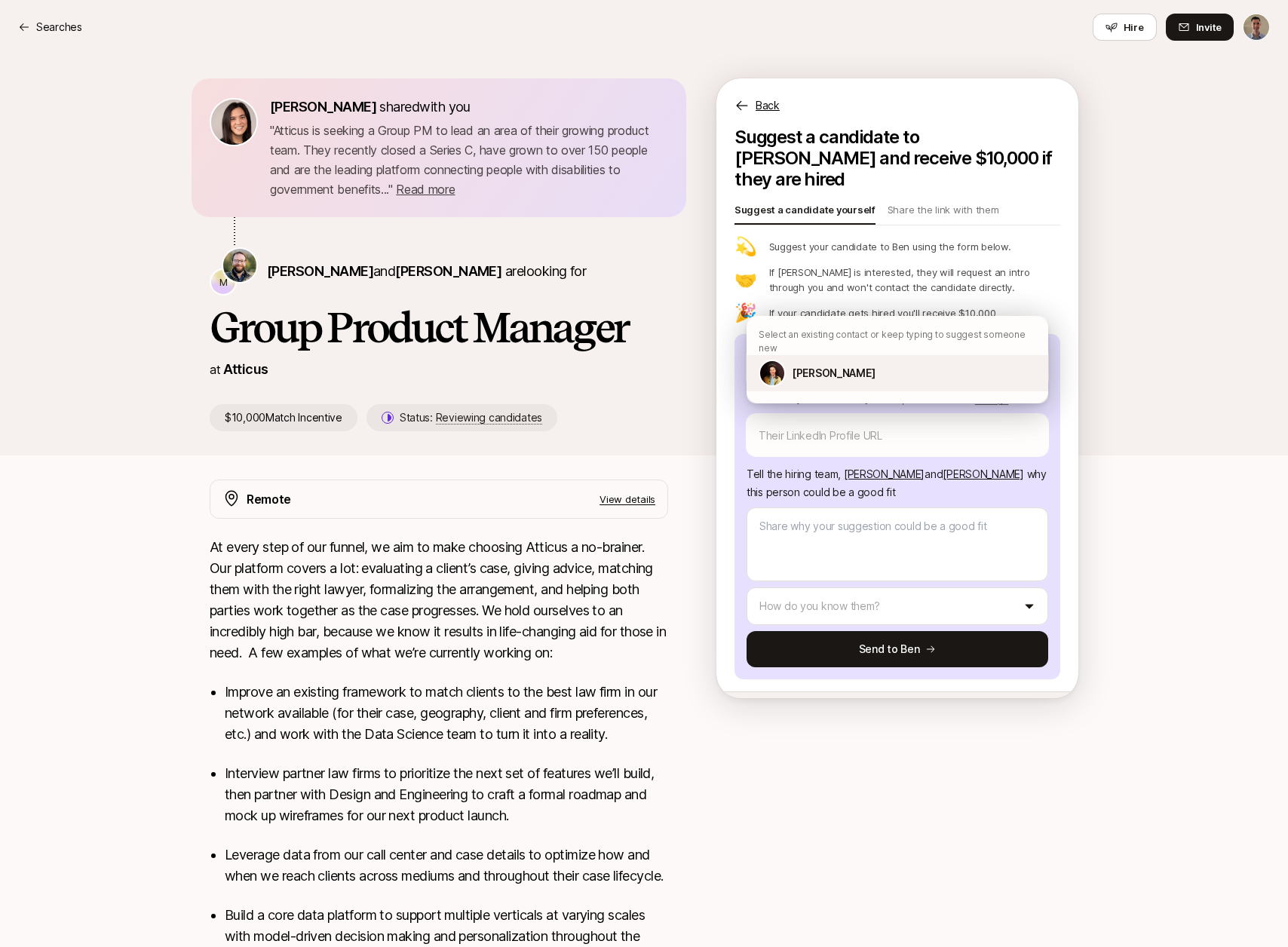
click at [833, 364] on p "[PERSON_NAME]" at bounding box center [833, 373] width 83 height 18
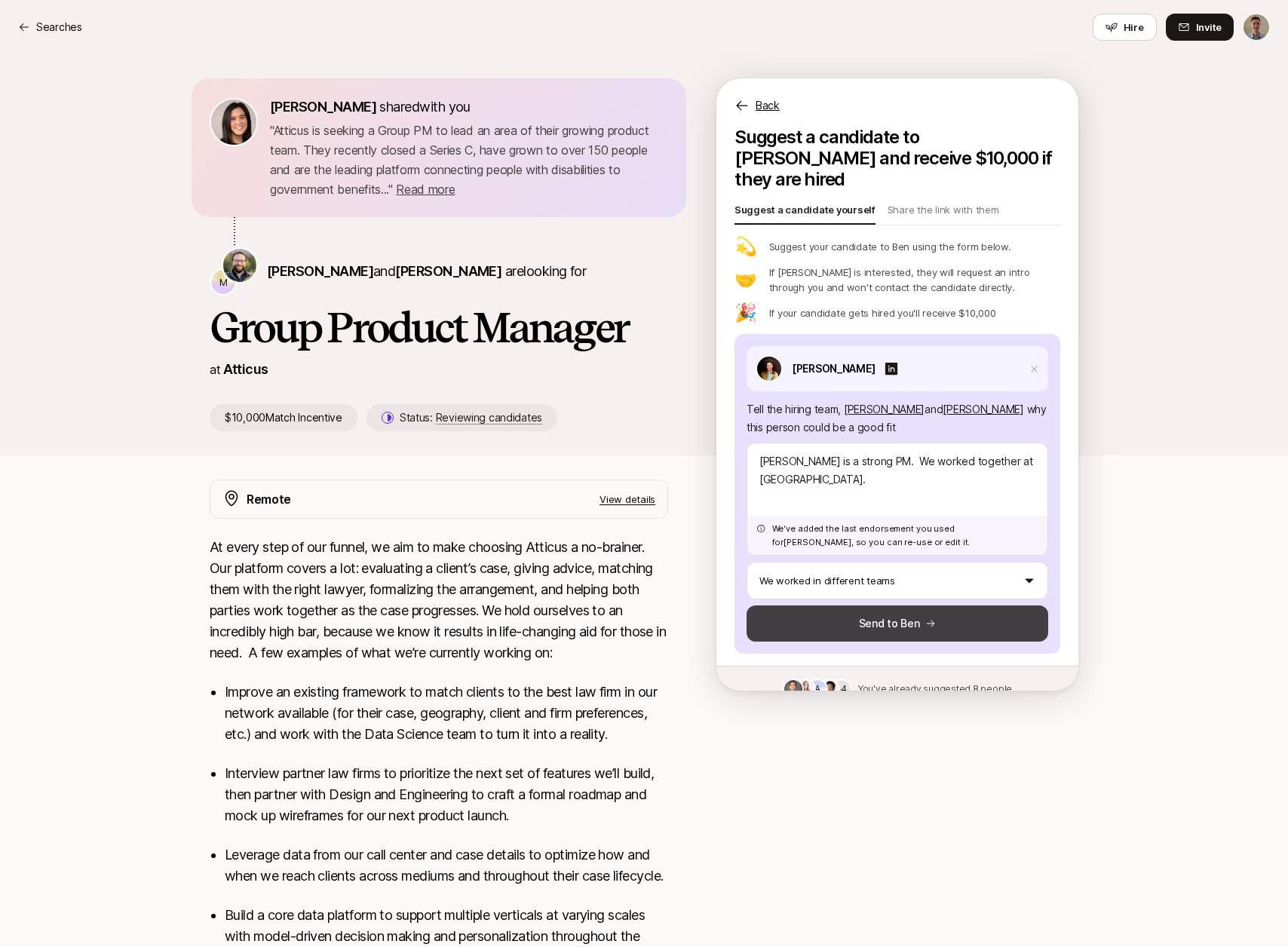
click at [880, 606] on button "Send to Ben" at bounding box center [898, 624] width 301 height 36
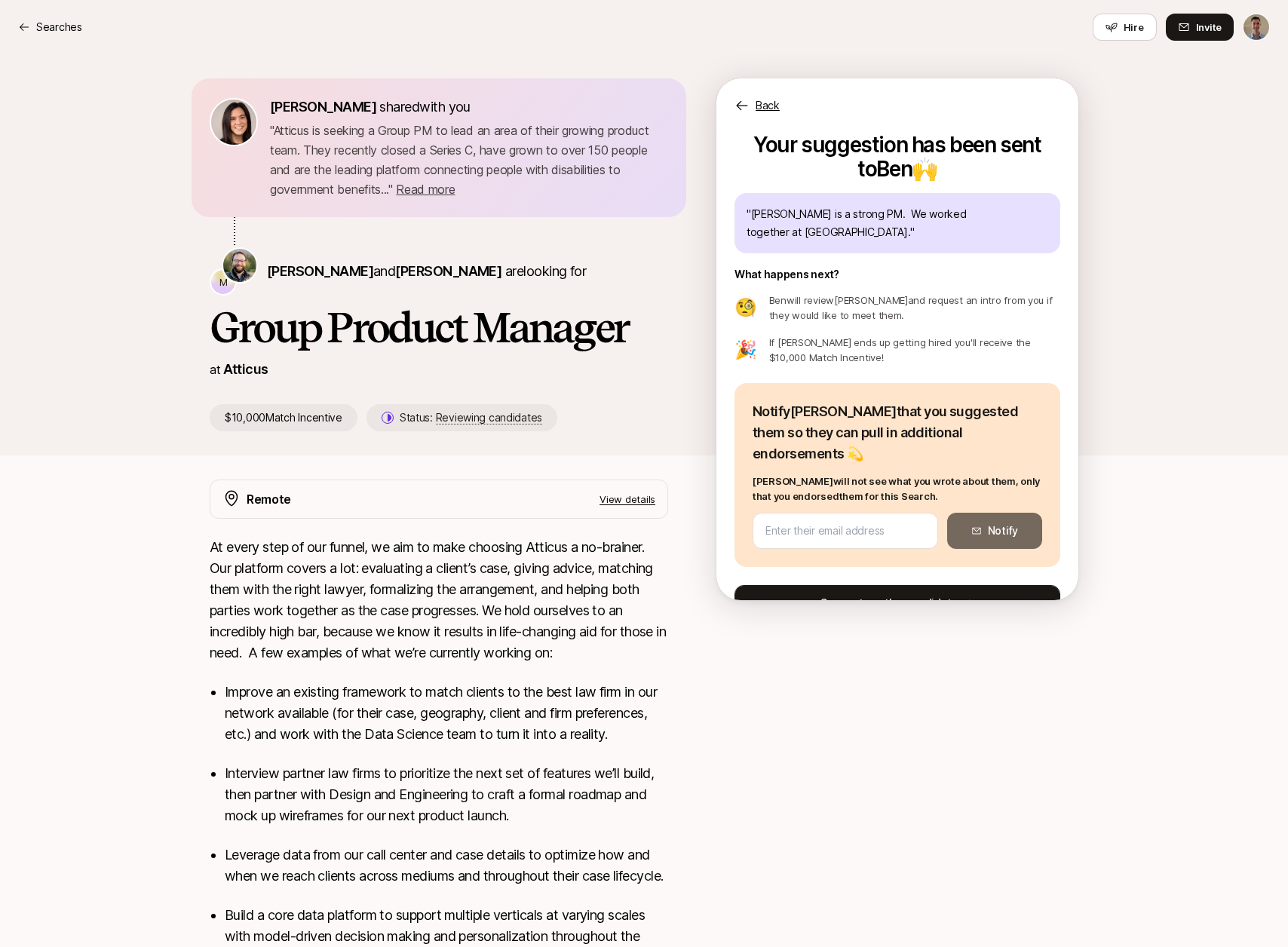
click at [874, 585] on button "Suggest another candidate" at bounding box center [897, 603] width 326 height 36
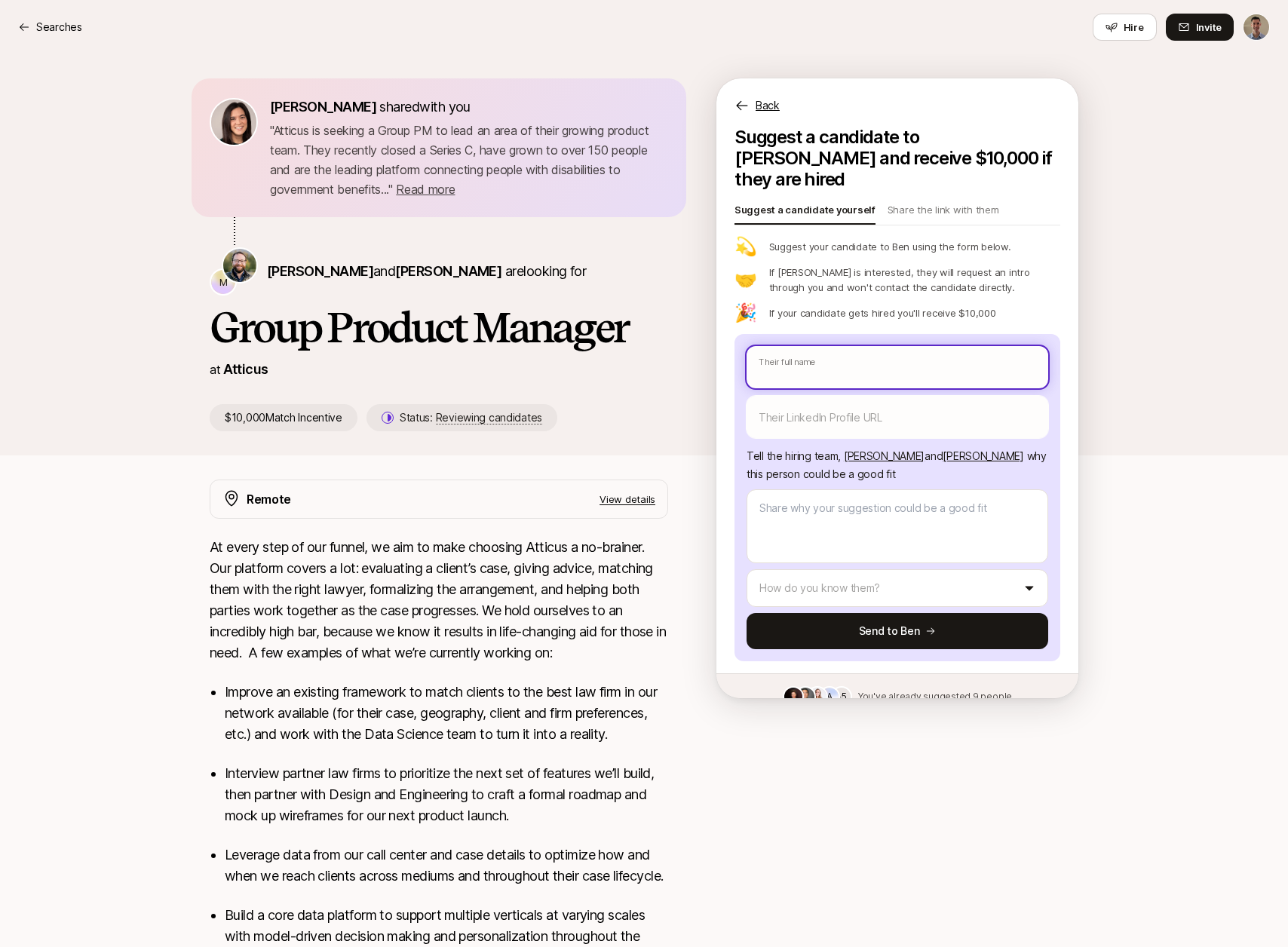
click at [855, 350] on input "text" at bounding box center [898, 367] width 301 height 43
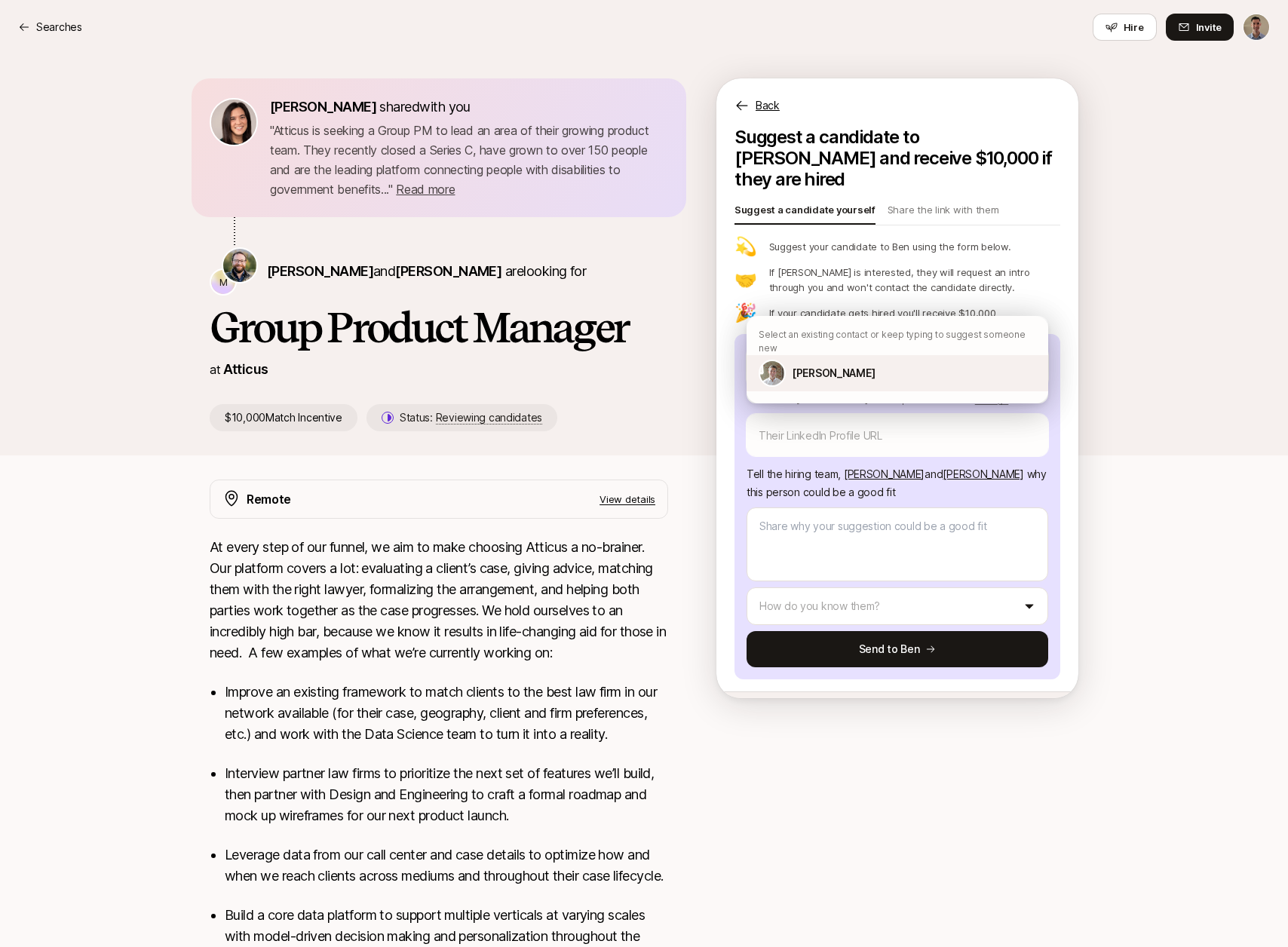
click at [842, 364] on p "[PERSON_NAME]" at bounding box center [833, 373] width 83 height 18
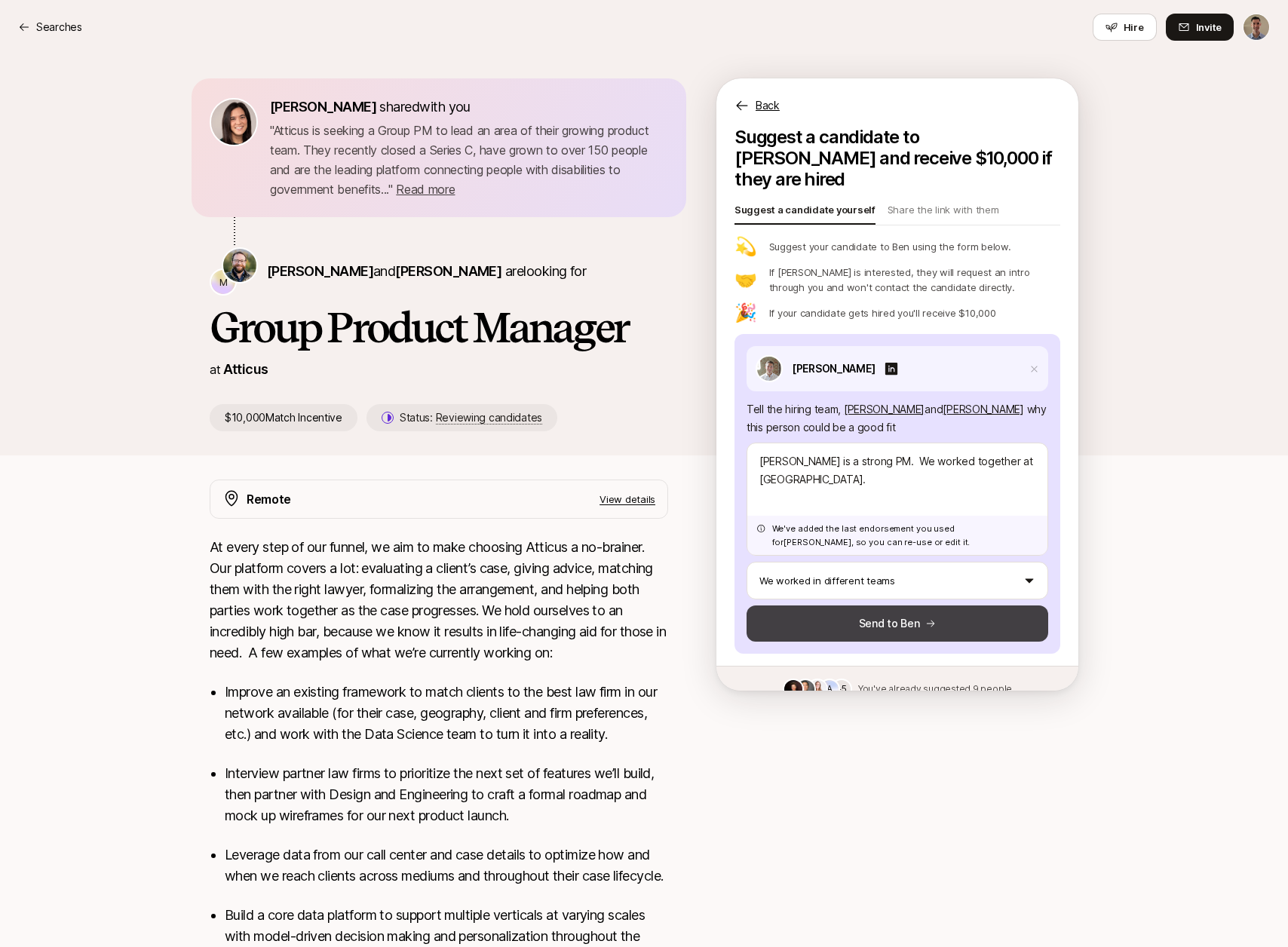
click at [884, 606] on button "Send to Ben" at bounding box center [898, 624] width 301 height 36
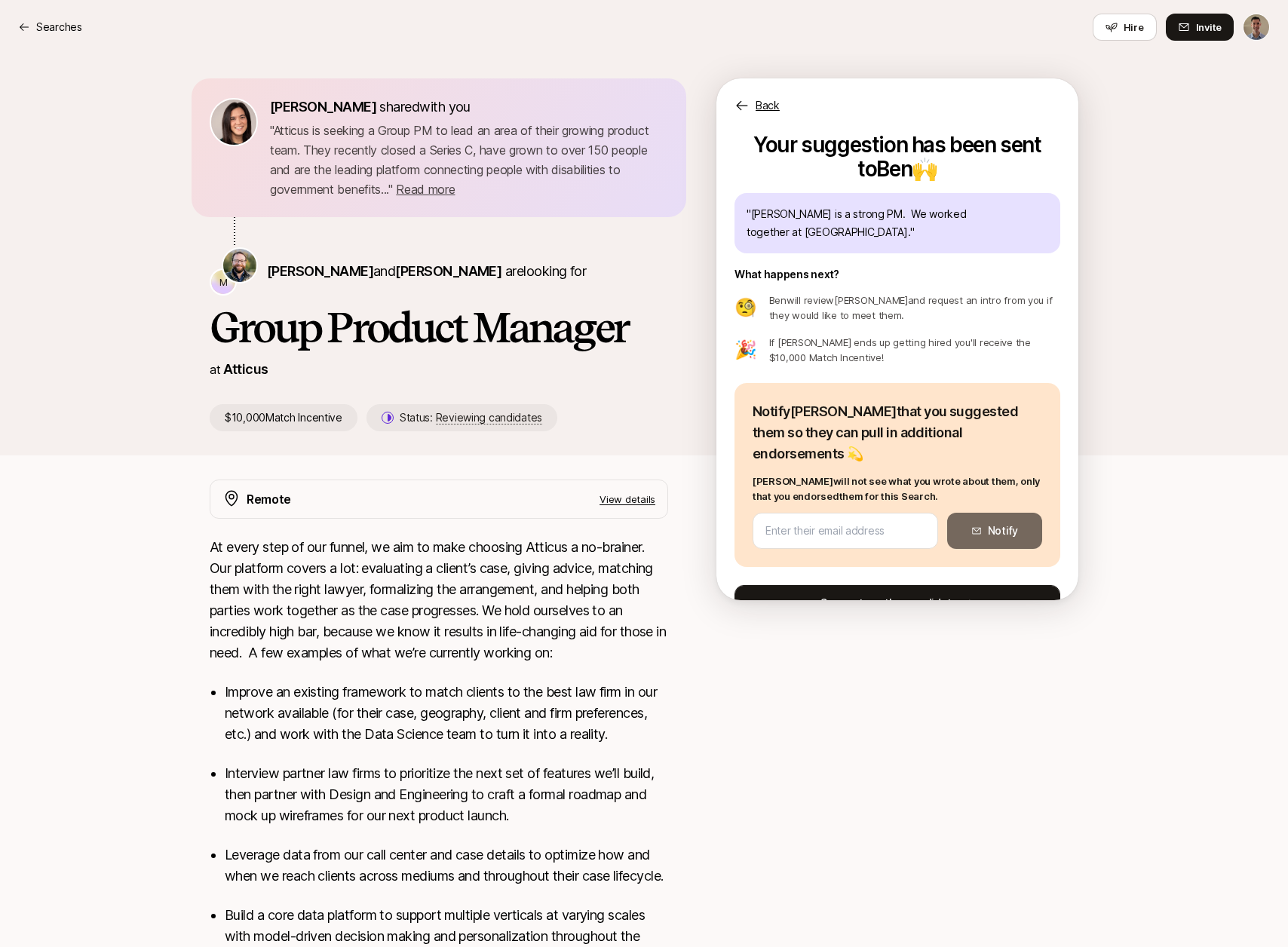
click at [876, 585] on button "Suggest another candidate" at bounding box center [897, 603] width 326 height 36
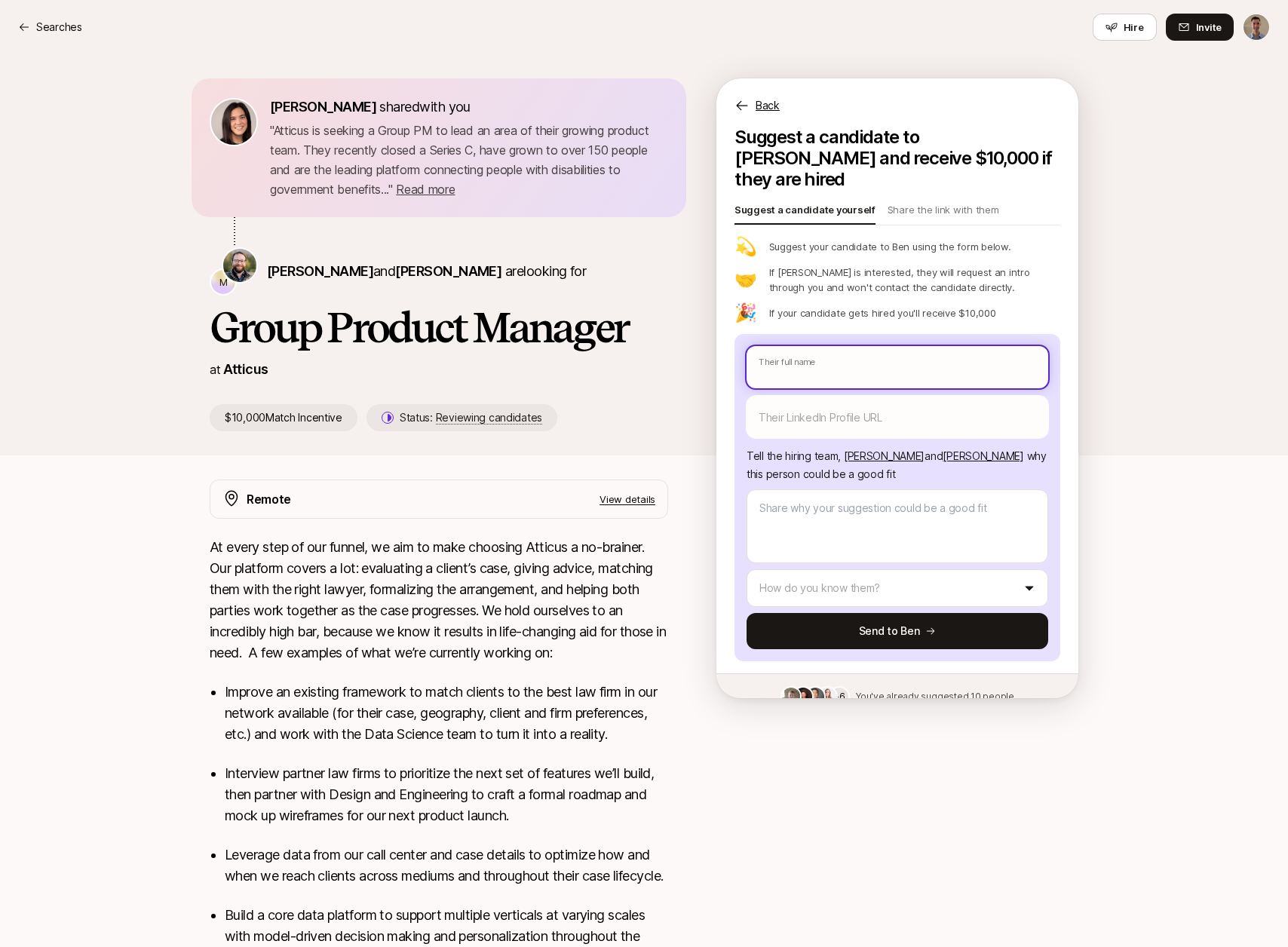
click at [849, 349] on input "text" at bounding box center [898, 367] width 301 height 43
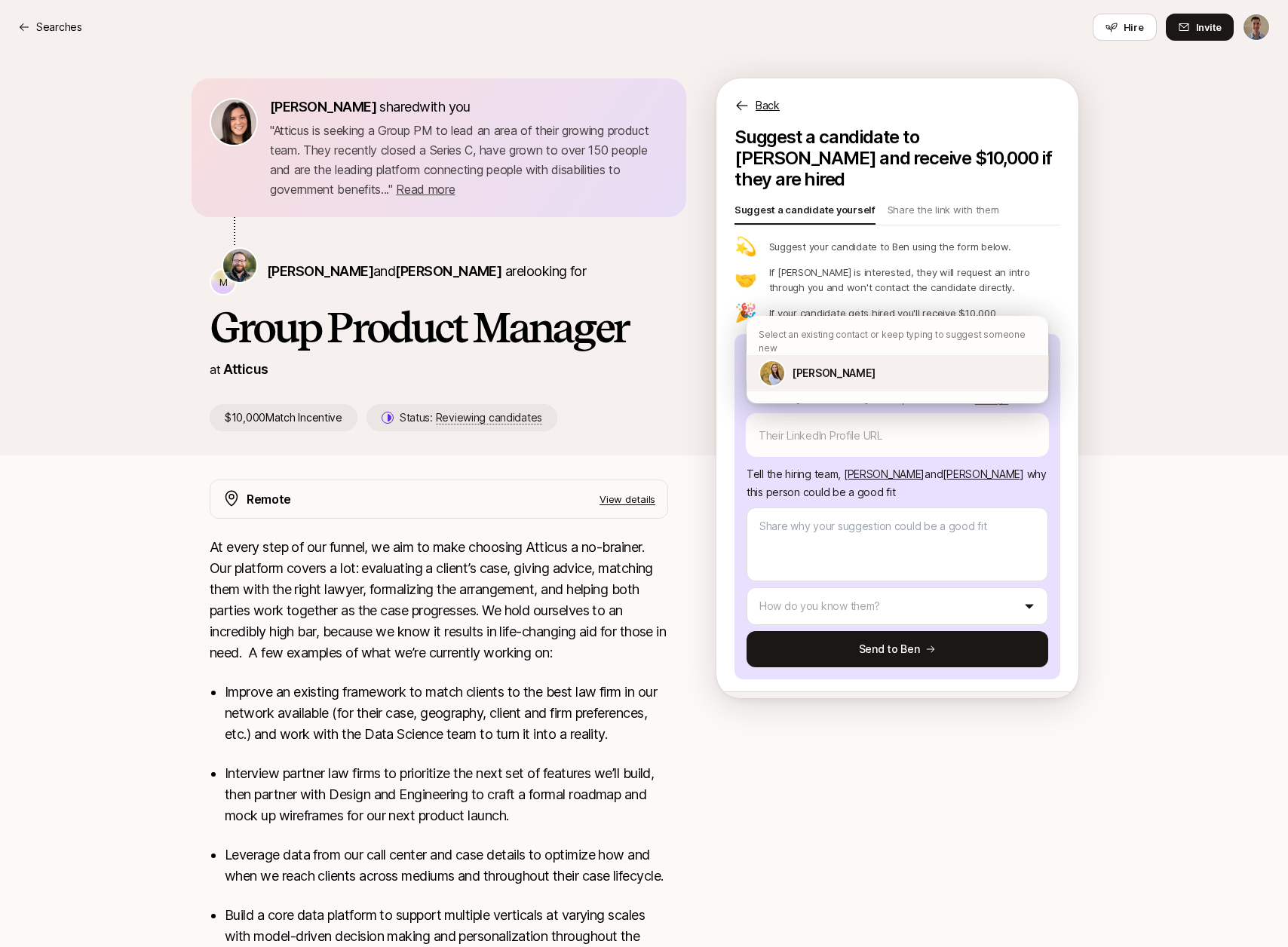
click at [805, 369] on div "[PERSON_NAME]" at bounding box center [898, 373] width 301 height 36
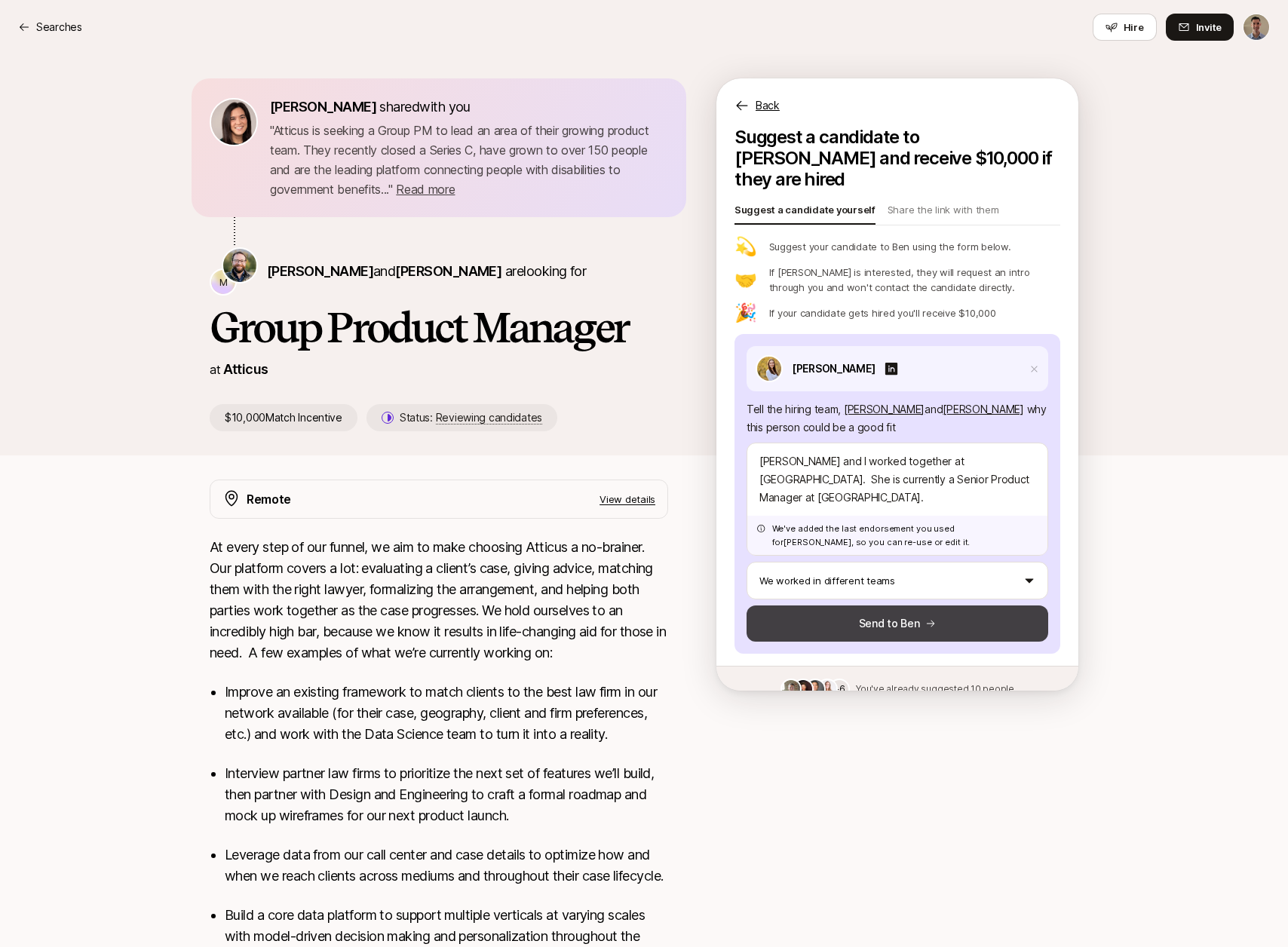
click at [909, 606] on button "Send to Ben" at bounding box center [898, 624] width 301 height 36
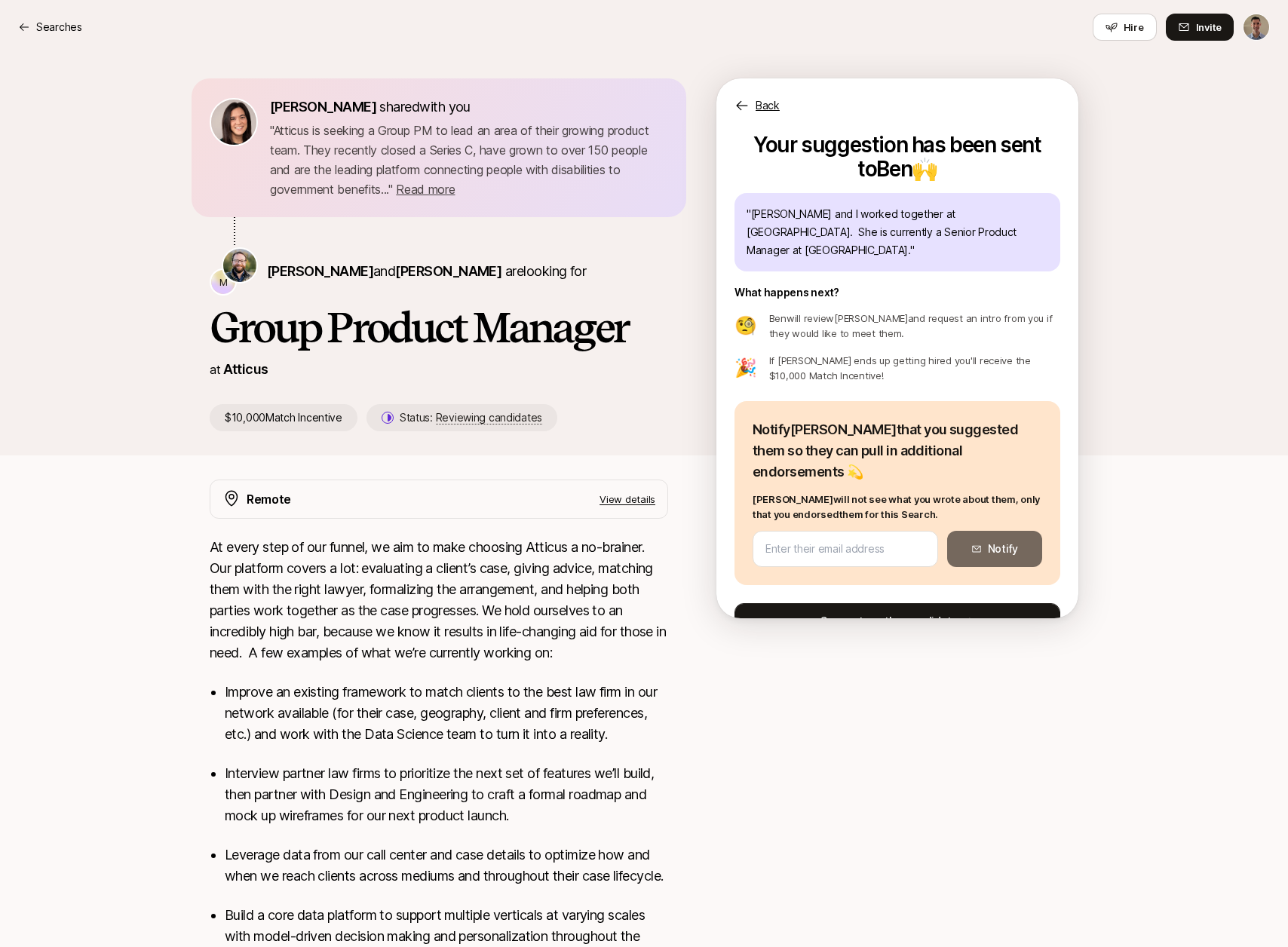
click at [854, 603] on button "Suggest another candidate" at bounding box center [897, 621] width 326 height 36
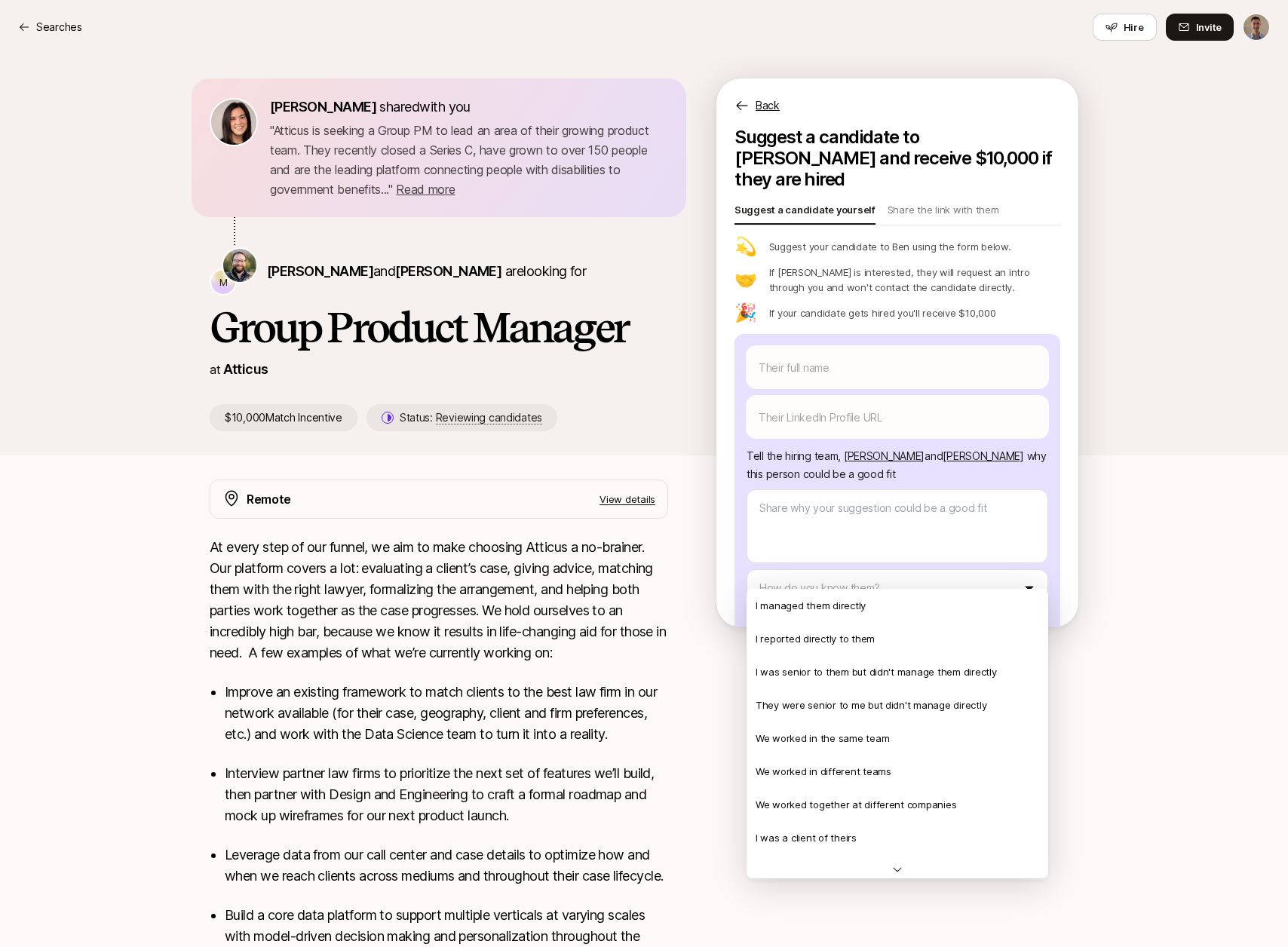
click at [854, 584] on html "Searches Searches Hire Invite [PERSON_NAME] shared with you " Atticus is seekin…" at bounding box center [644, 473] width 1288 height 947
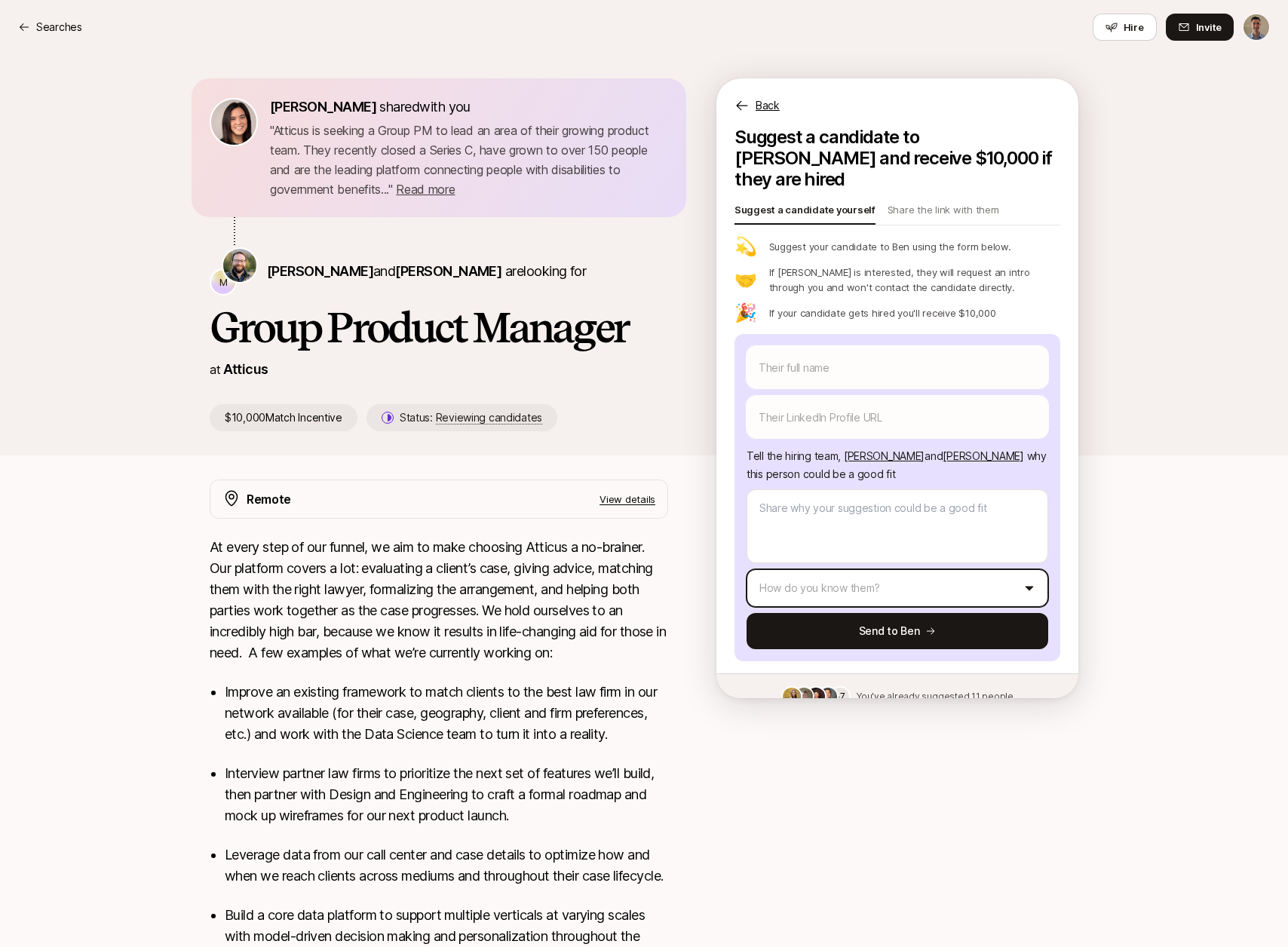
click at [812, 350] on html "Searches Searches Hire Invite [PERSON_NAME] shared with you " Atticus is seekin…" at bounding box center [644, 473] width 1288 height 947
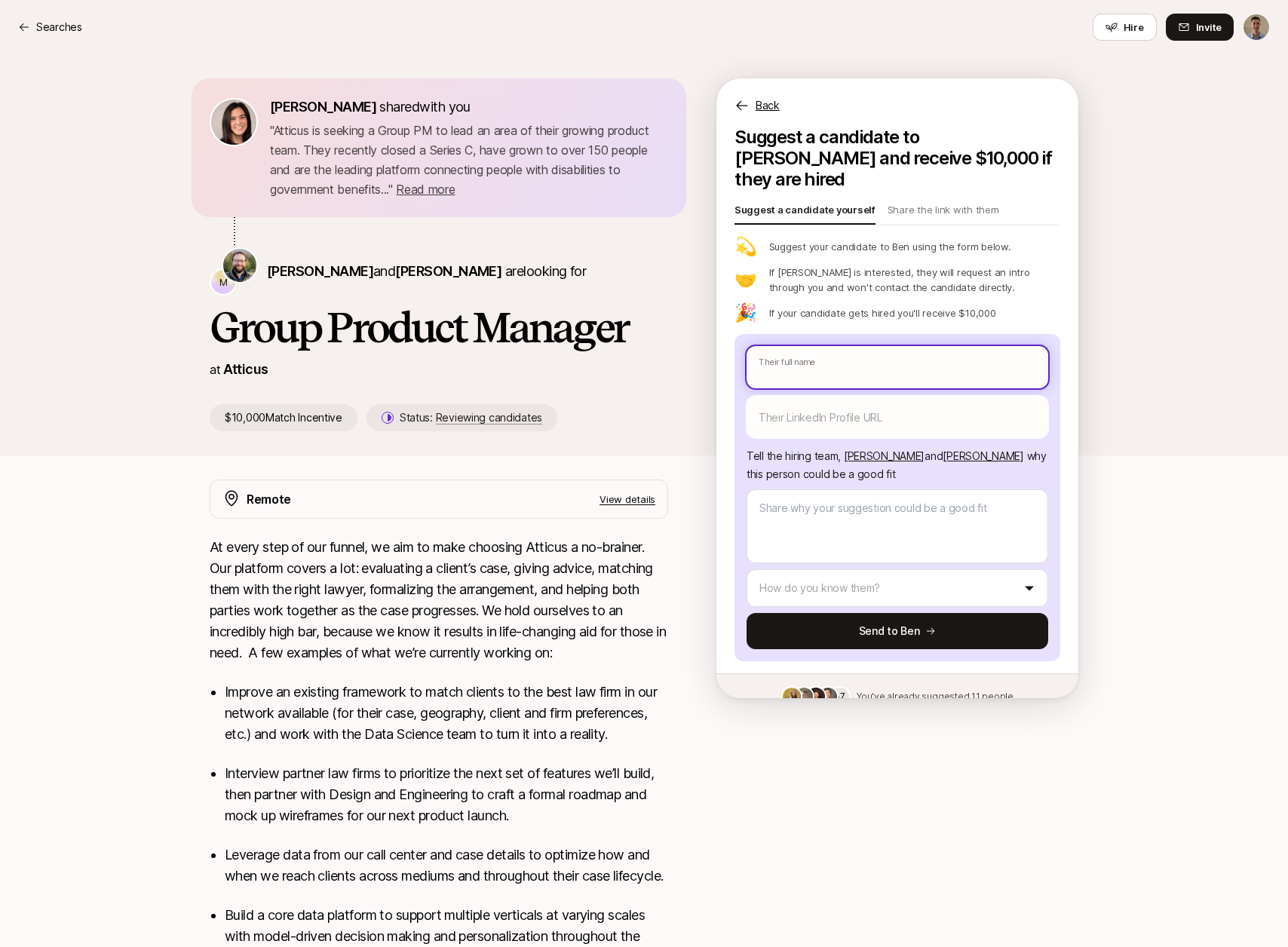
click at [802, 346] on input "text" at bounding box center [898, 367] width 301 height 43
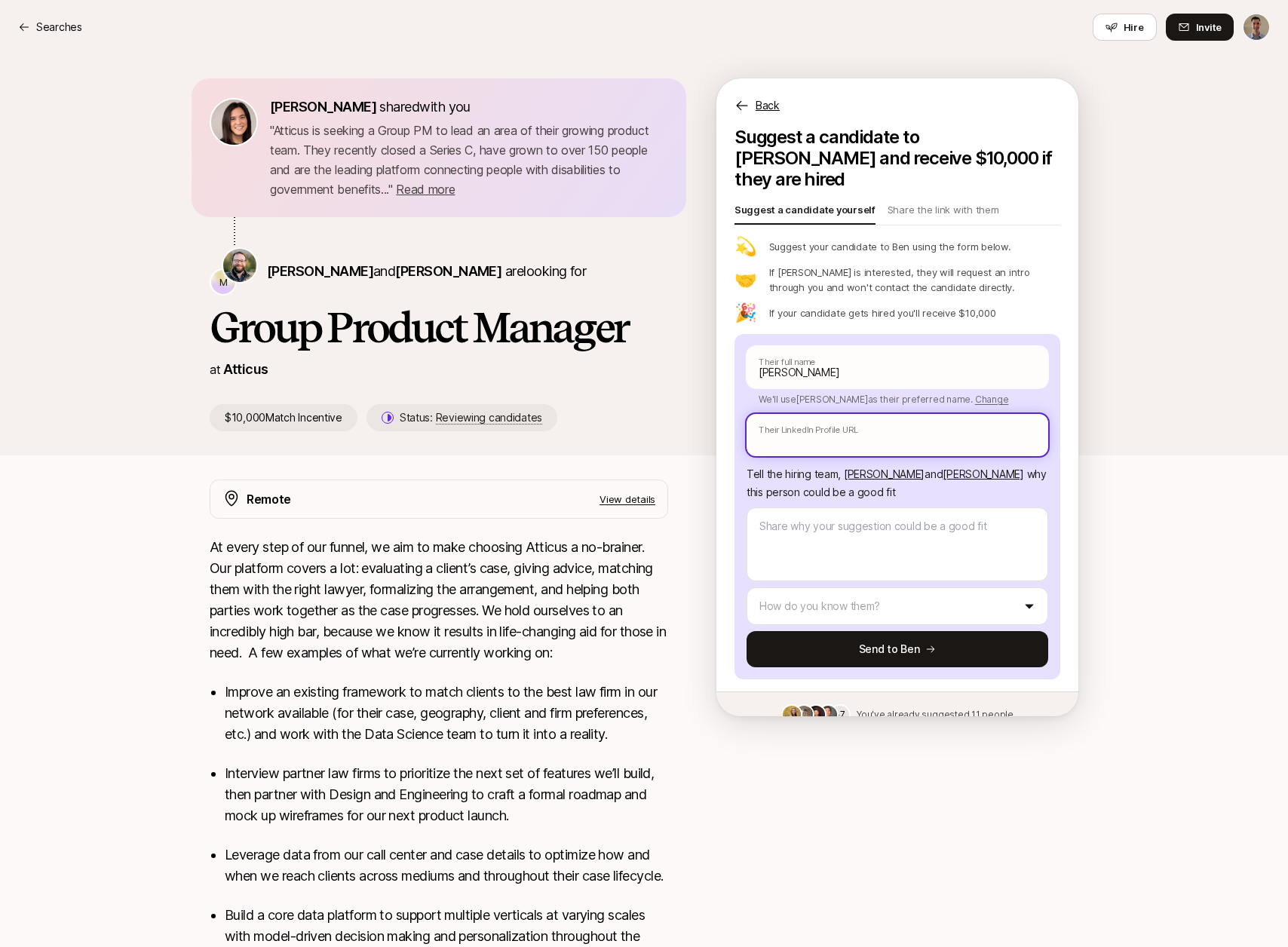
click at [875, 414] on input "text" at bounding box center [898, 435] width 301 height 43
paste input "[URL][DOMAIN_NAME]"
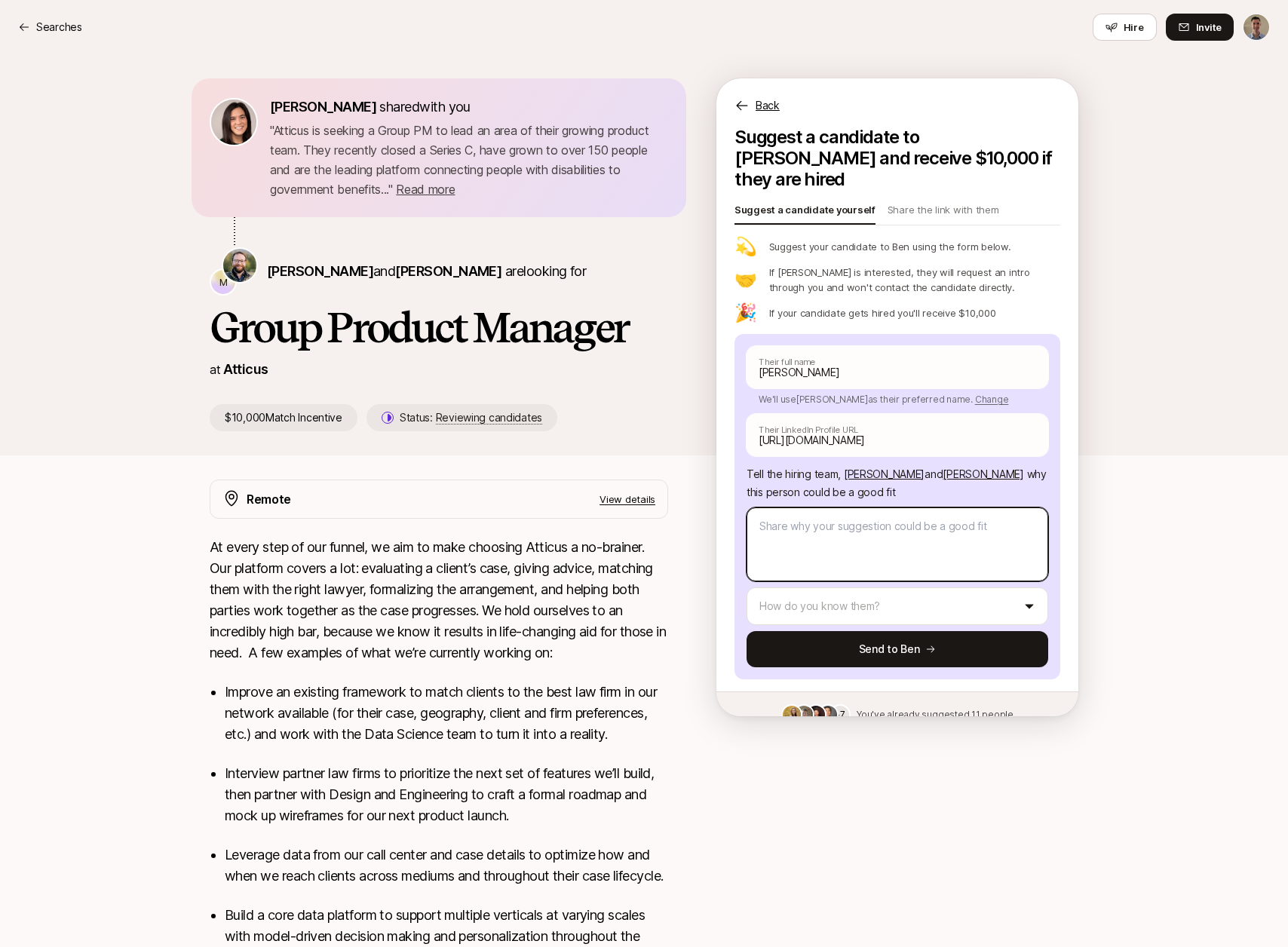
click at [939, 507] on textarea at bounding box center [898, 544] width 301 height 74
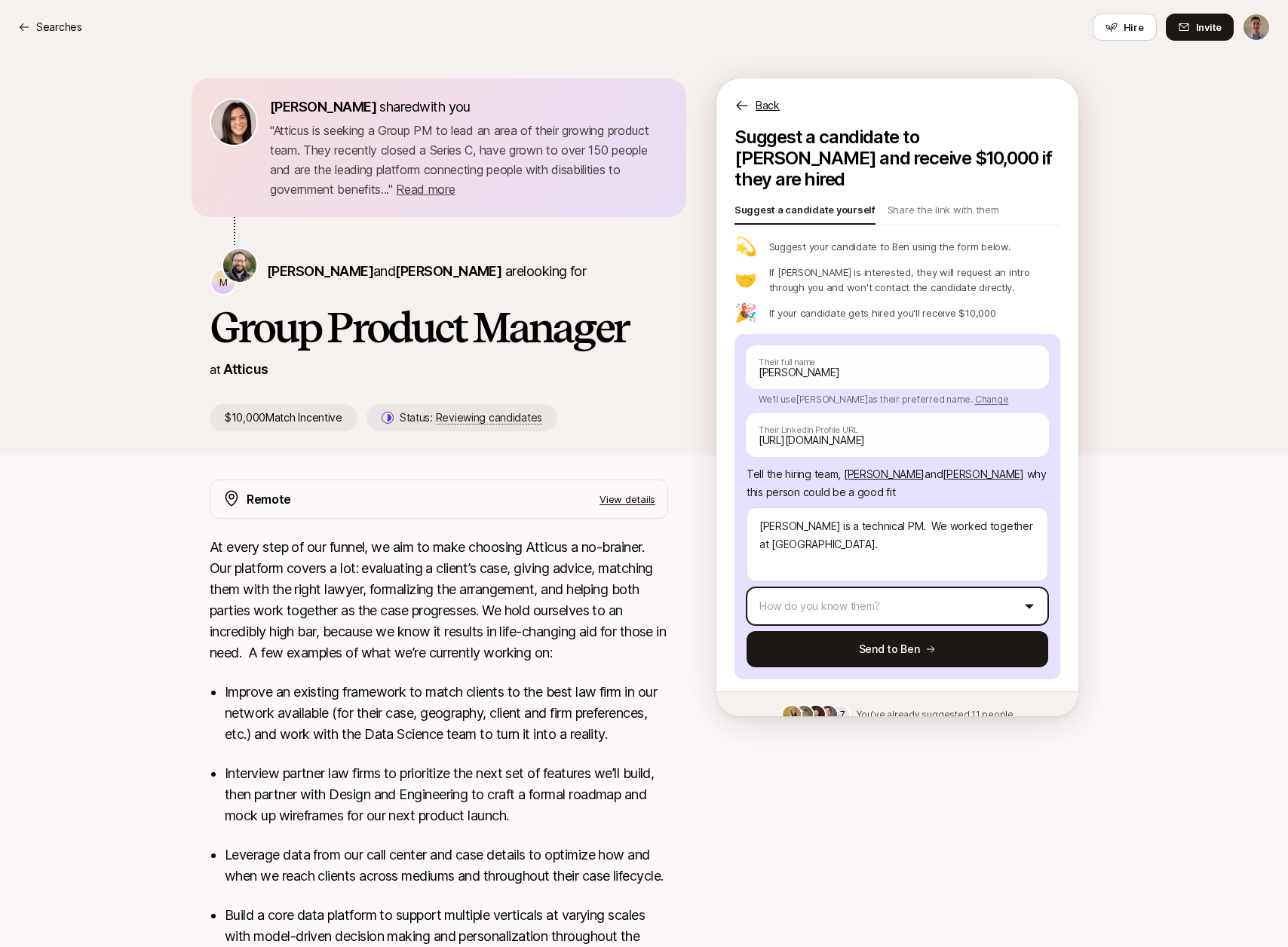
click at [853, 574] on html "Searches Searches Hire Invite [PERSON_NAME] shared with you " Atticus is seekin…" at bounding box center [644, 473] width 1288 height 947
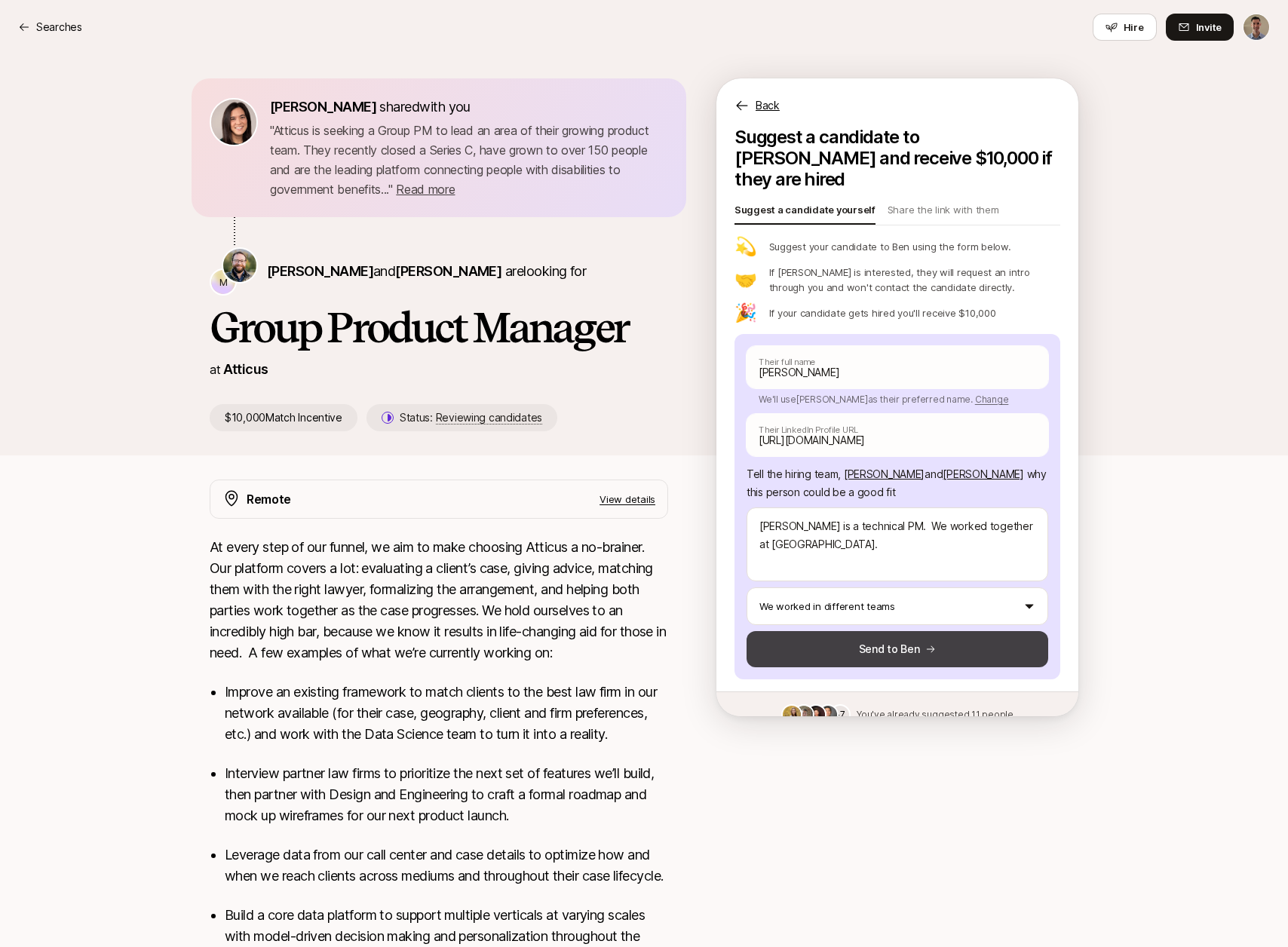
click at [884, 631] on button "Send to Ben" at bounding box center [898, 649] width 301 height 36
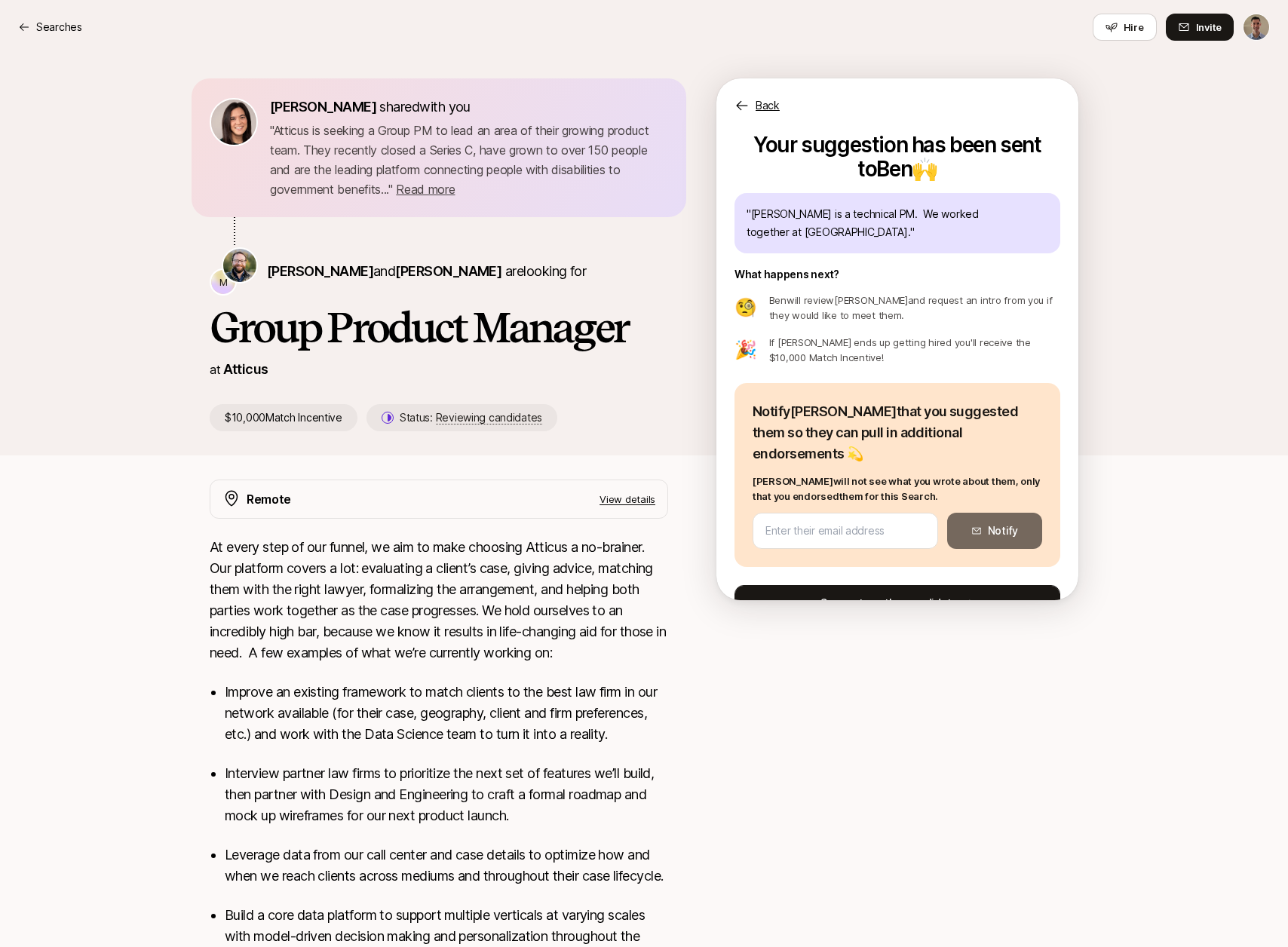
click at [866, 585] on button "Suggest another candidate" at bounding box center [897, 603] width 326 height 36
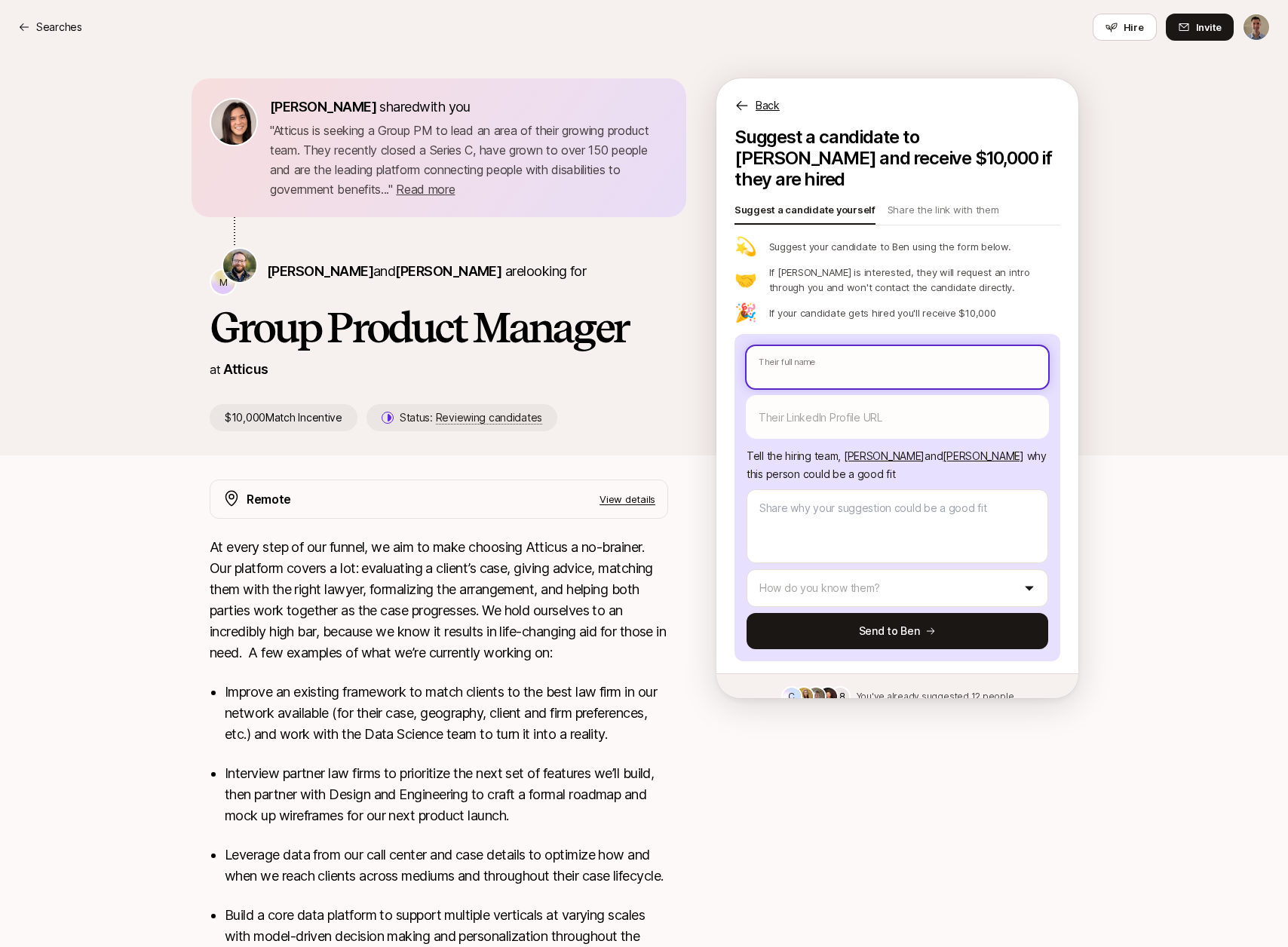
click at [834, 349] on input "text" at bounding box center [898, 367] width 301 height 43
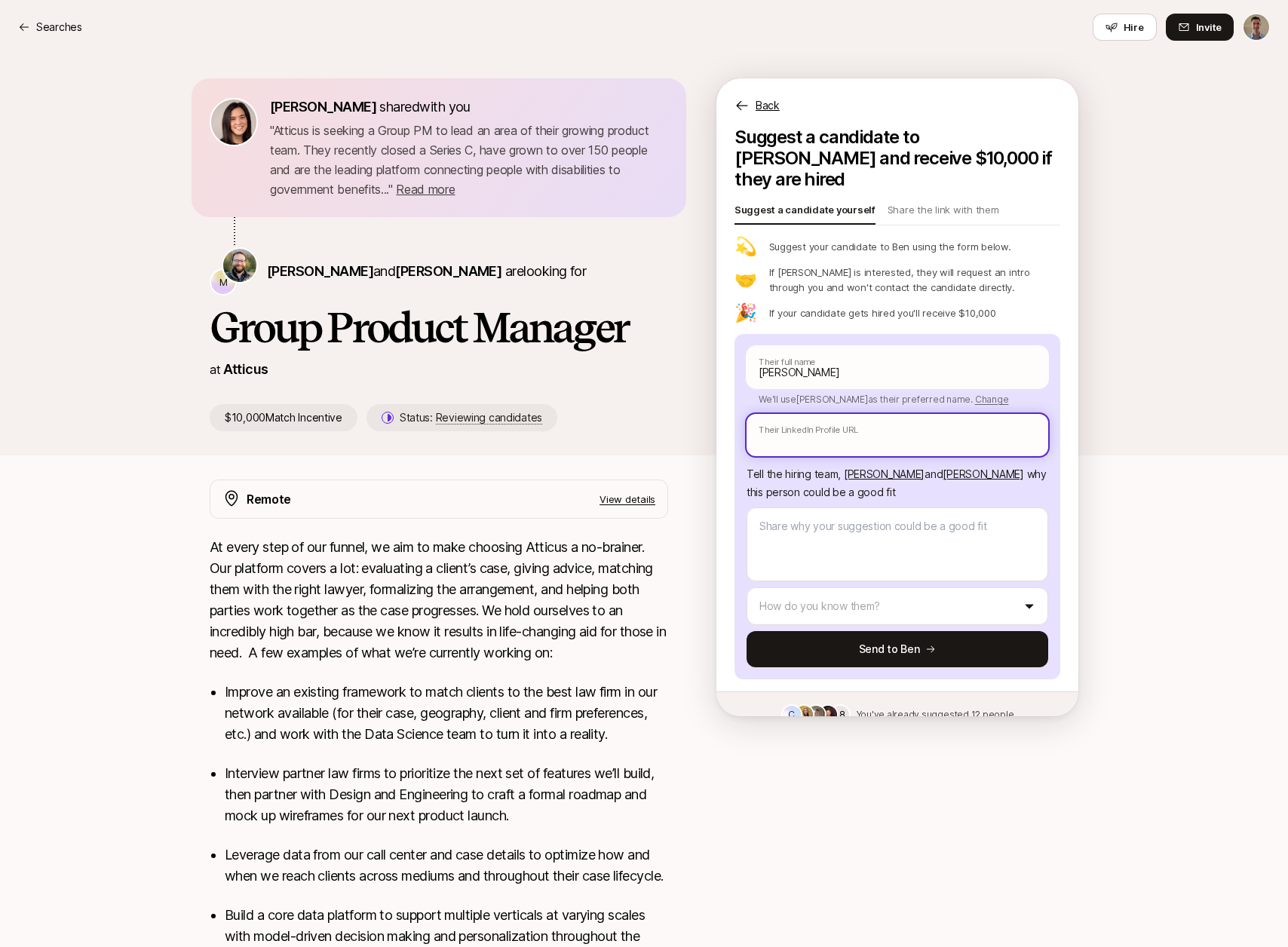
paste input "[URL][DOMAIN_NAME]"
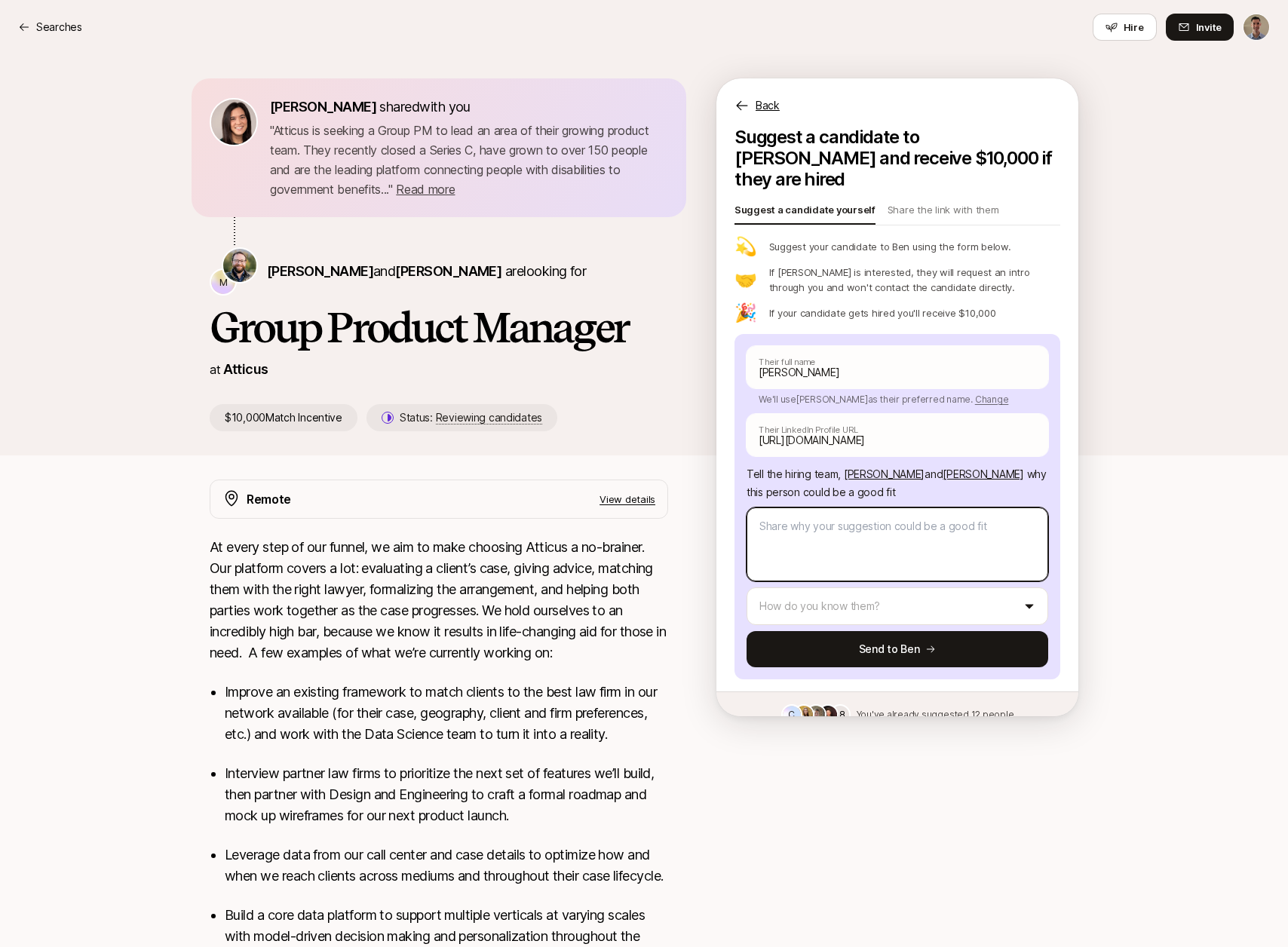
click at [811, 523] on textarea at bounding box center [898, 544] width 301 height 74
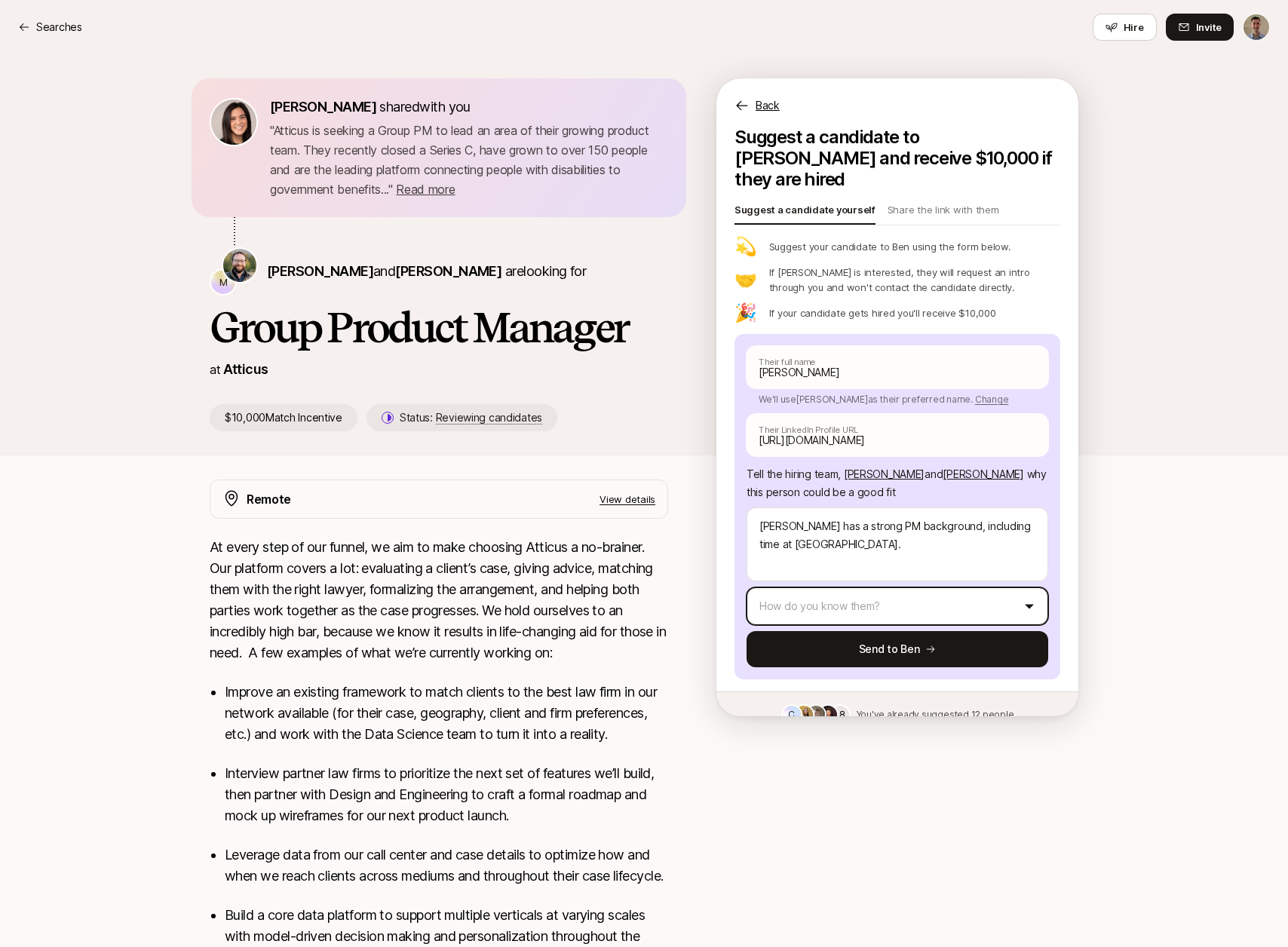
click at [779, 584] on html "Searches Searches Hire Invite [PERSON_NAME] shared with you " Atticus is seekin…" at bounding box center [644, 473] width 1288 height 947
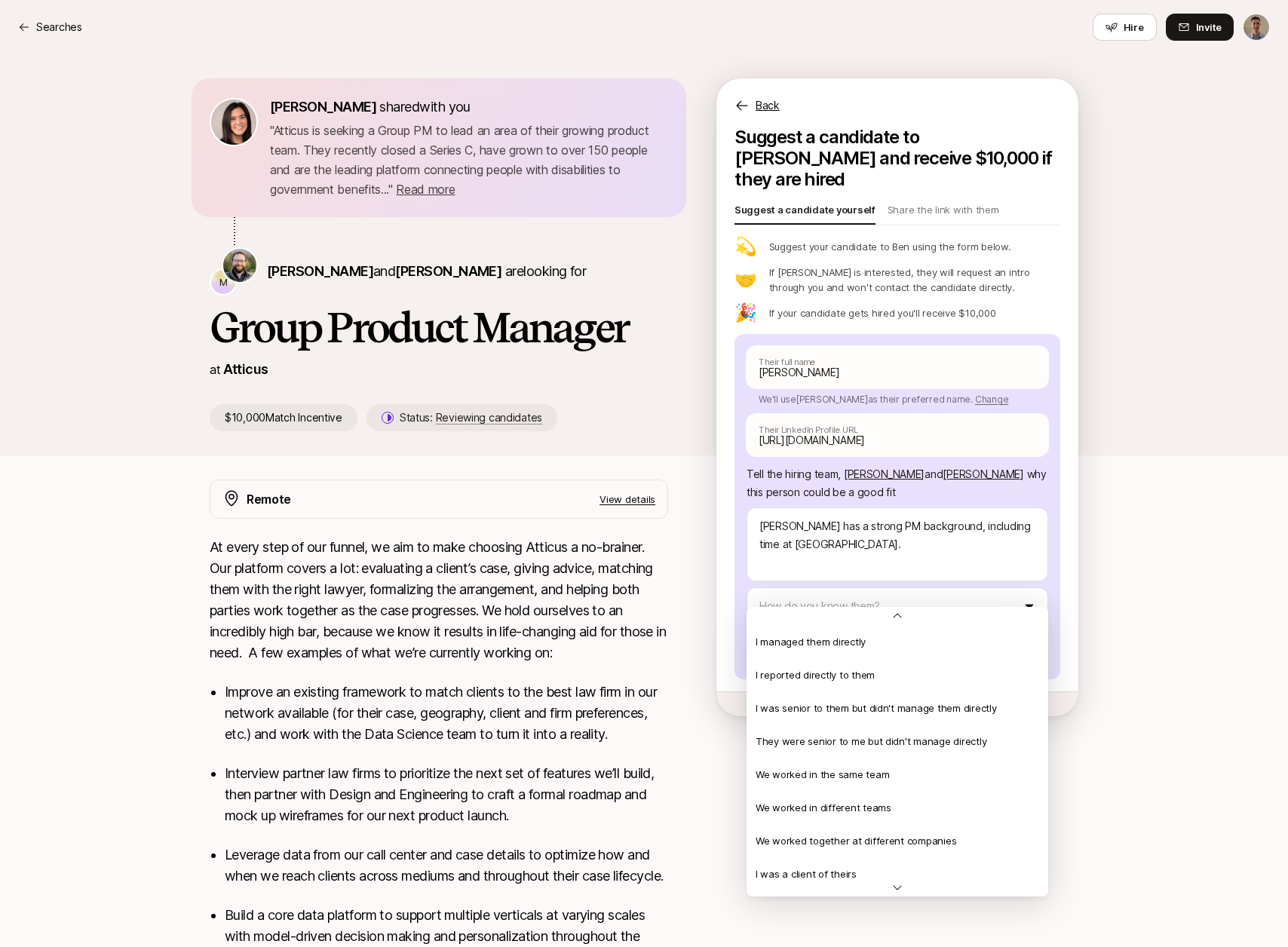
scroll to position [326, 0]
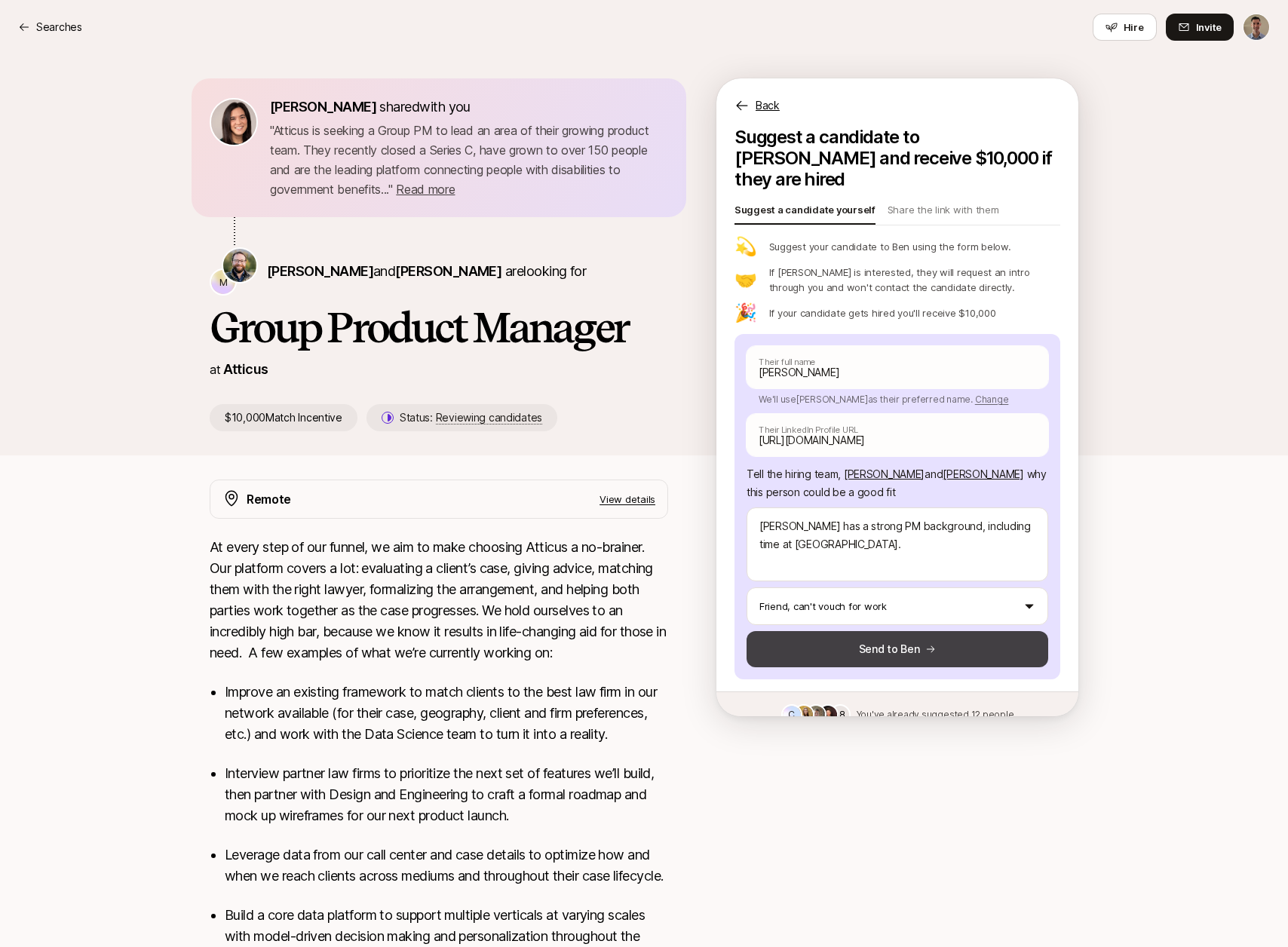
click at [884, 631] on button "Send to Ben" at bounding box center [898, 649] width 301 height 36
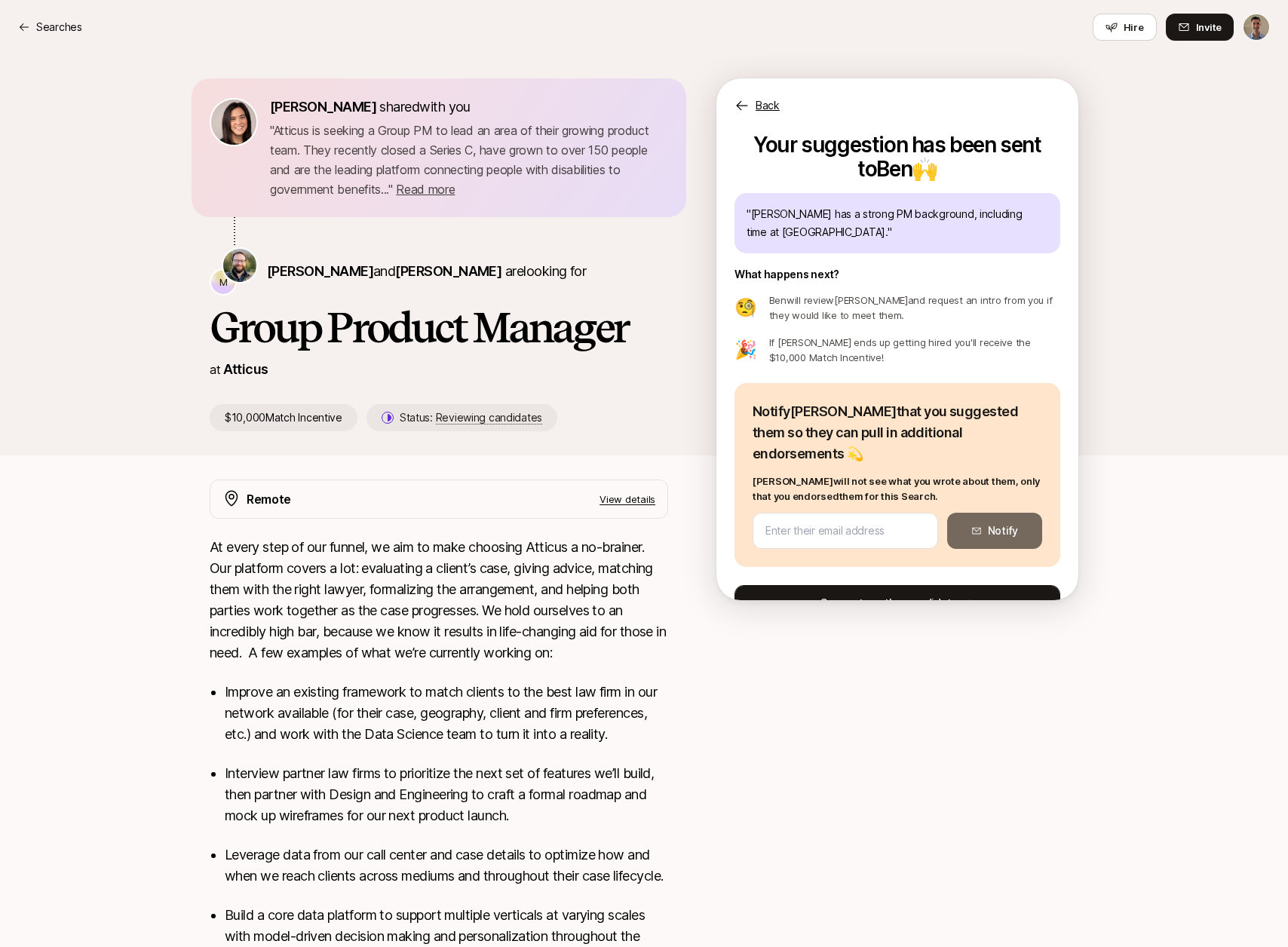
click at [867, 585] on button "Suggest another candidate" at bounding box center [897, 603] width 326 height 36
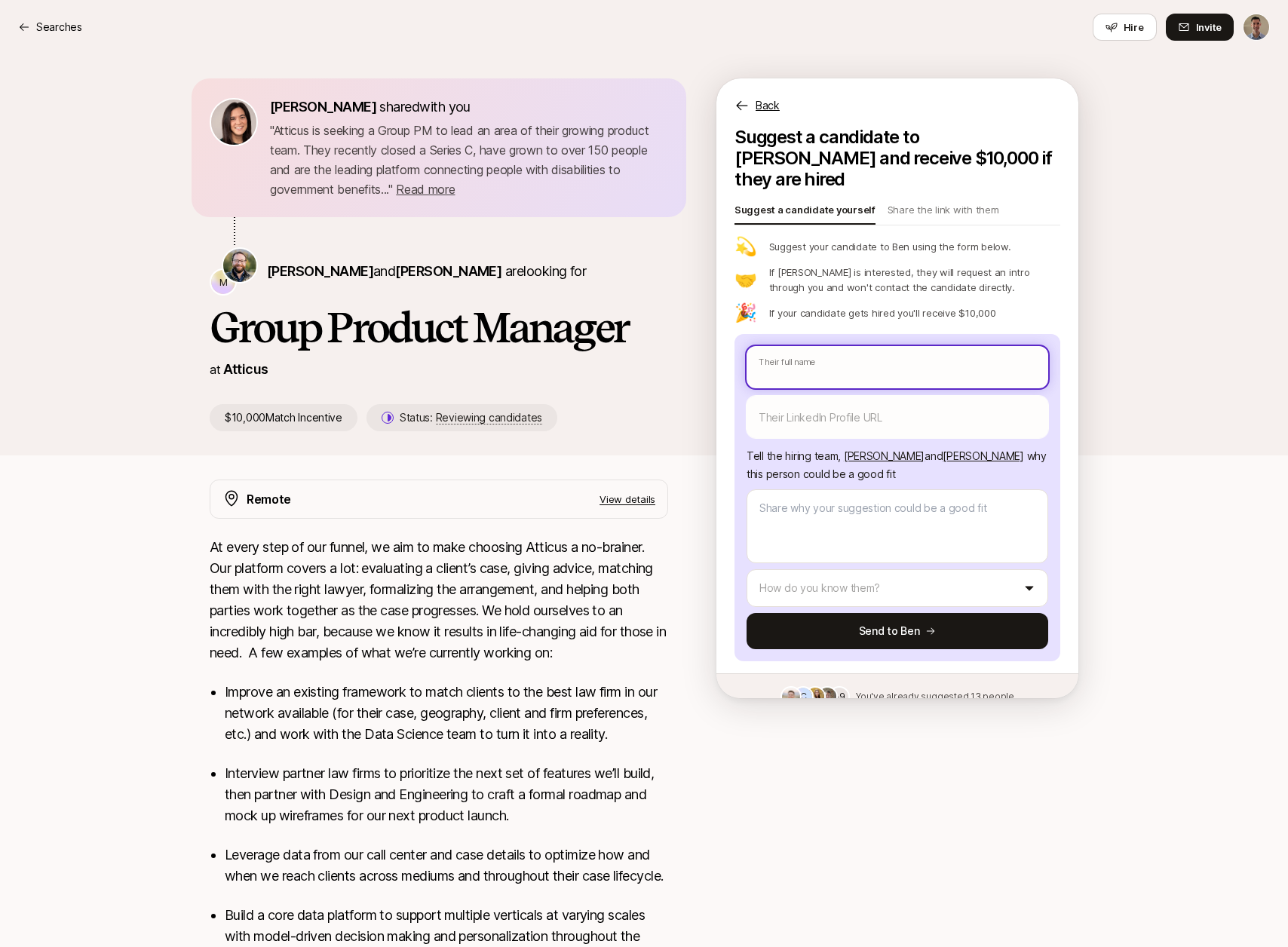
click at [848, 356] on input "text" at bounding box center [898, 367] width 301 height 43
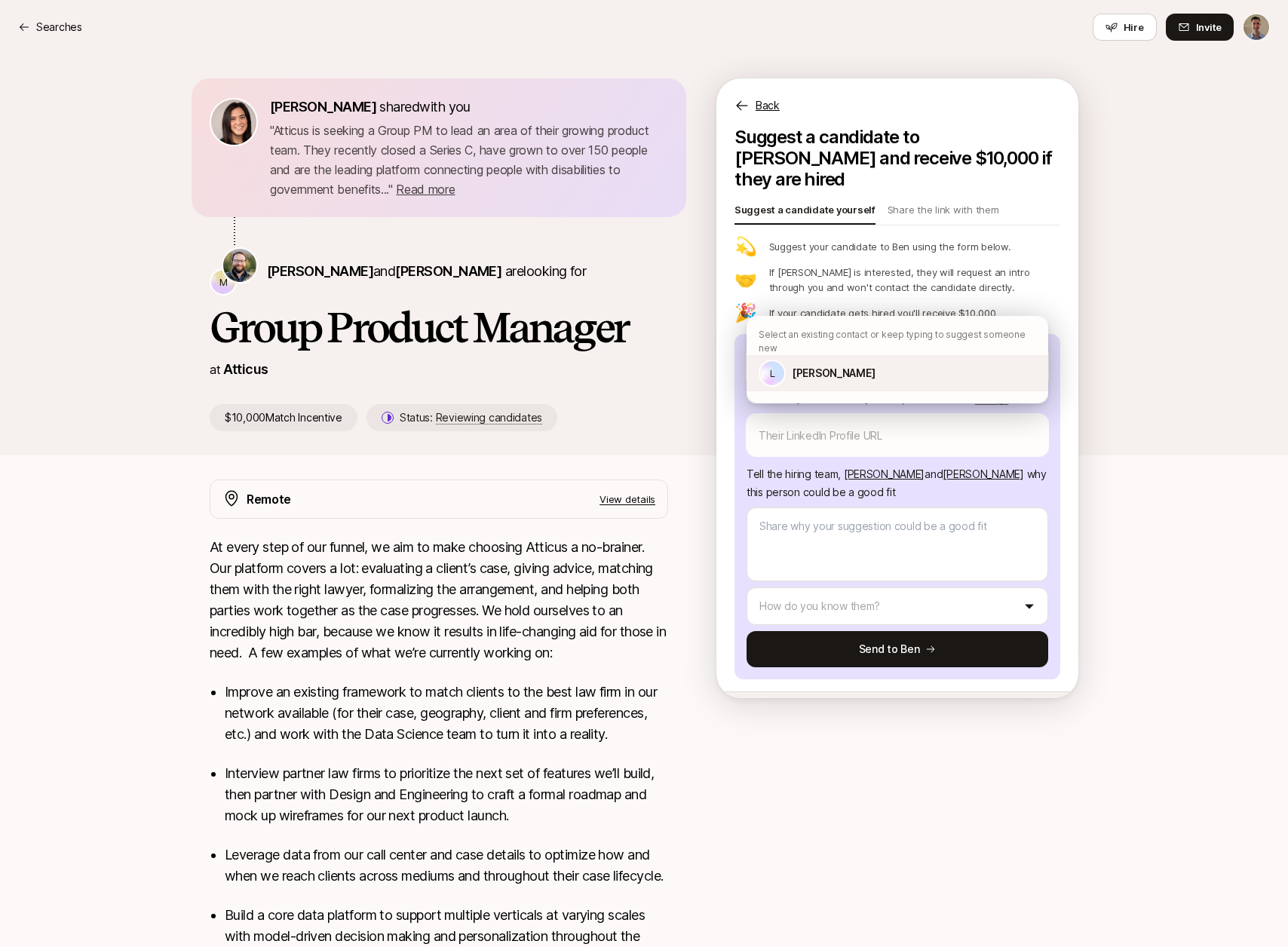
click at [831, 364] on p "[PERSON_NAME]" at bounding box center [833, 373] width 83 height 18
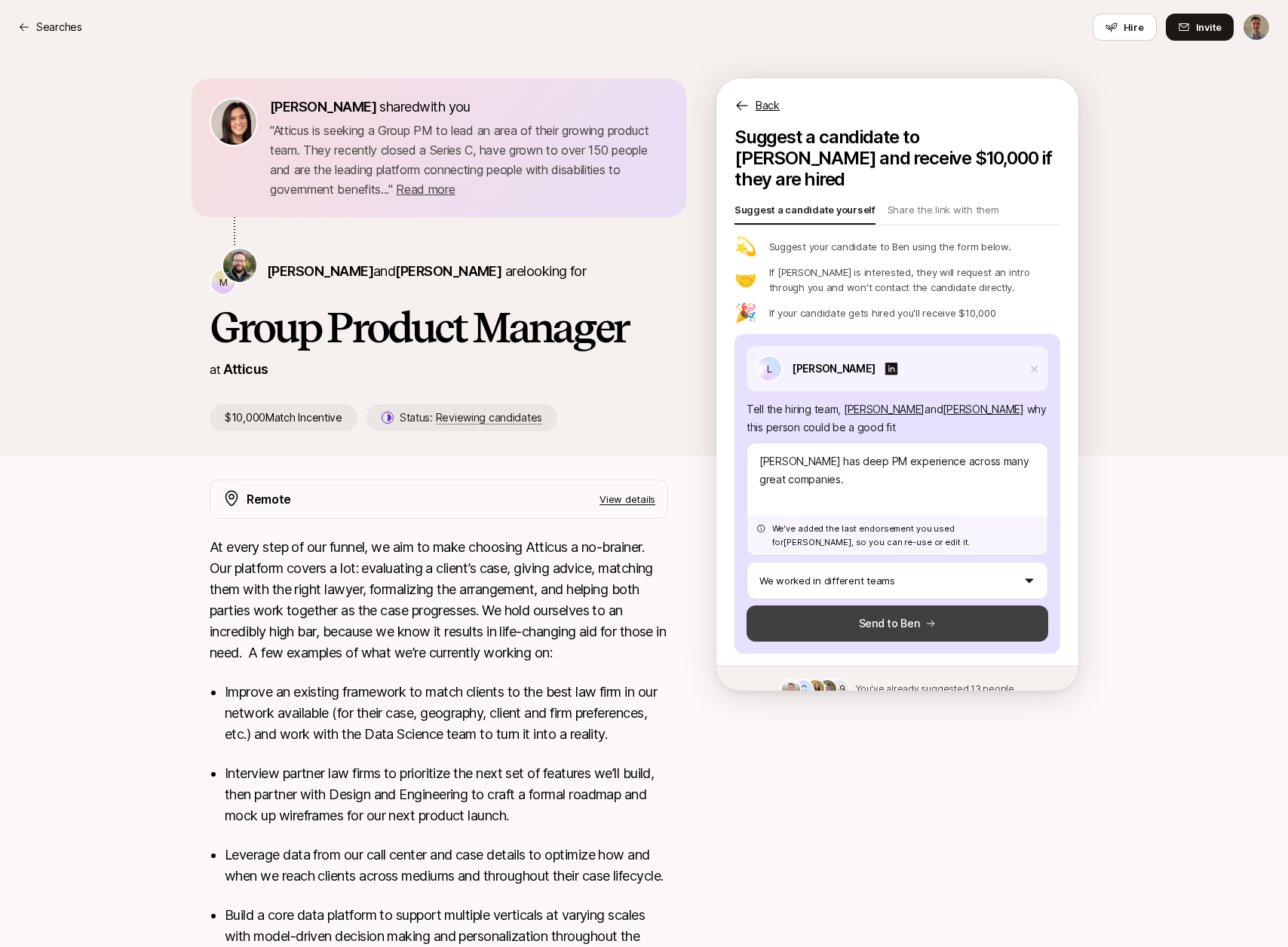
click at [875, 606] on button "Send to Ben" at bounding box center [898, 624] width 301 height 36
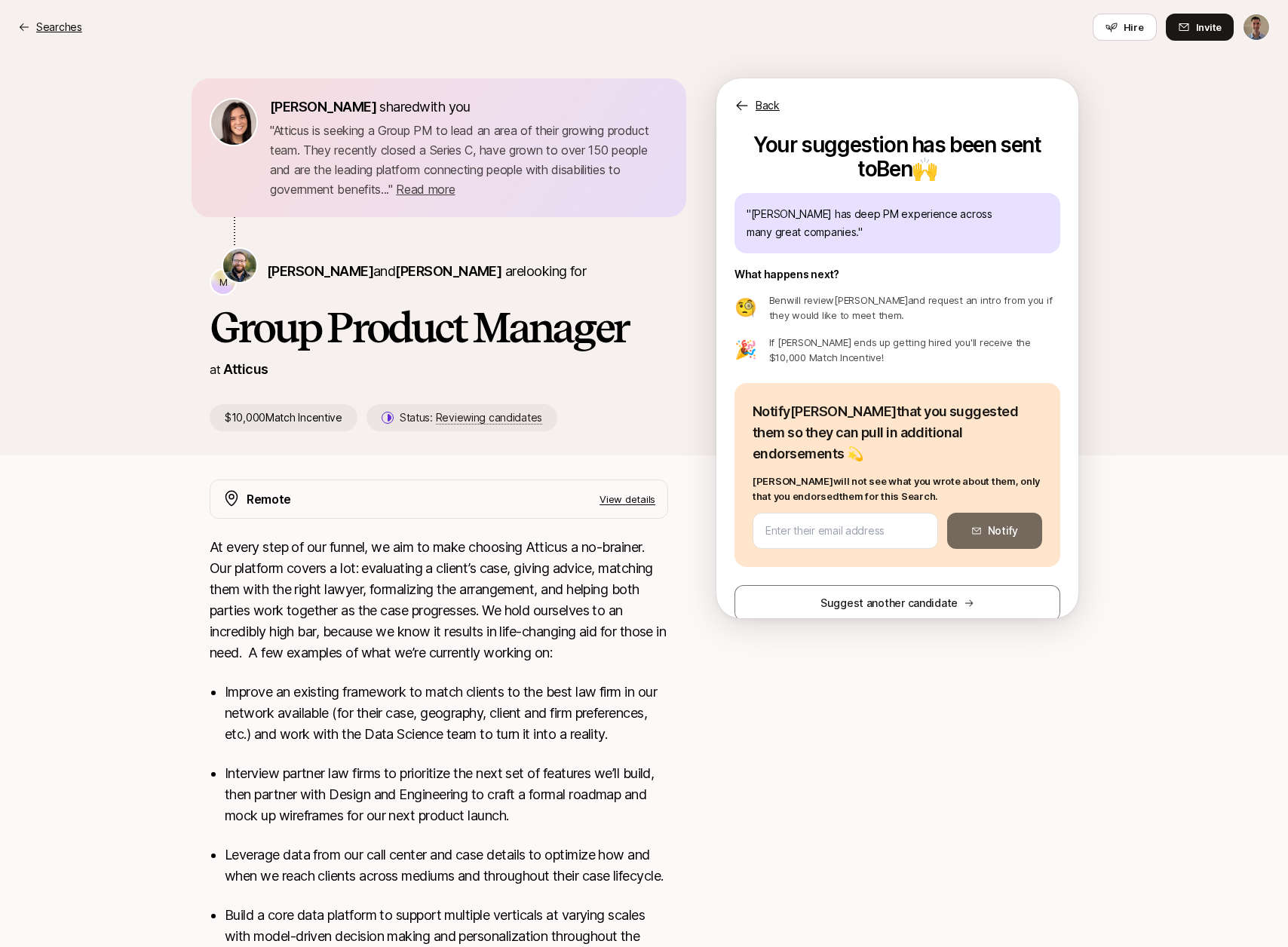
drag, startPoint x: 41, startPoint y: 37, endPoint x: 50, endPoint y: 30, distance: 11.4
click at [43, 35] on div "Searches Hire Invite" at bounding box center [644, 27] width 1252 height 27
click at [50, 30] on p "Searches" at bounding box center [59, 27] width 46 height 18
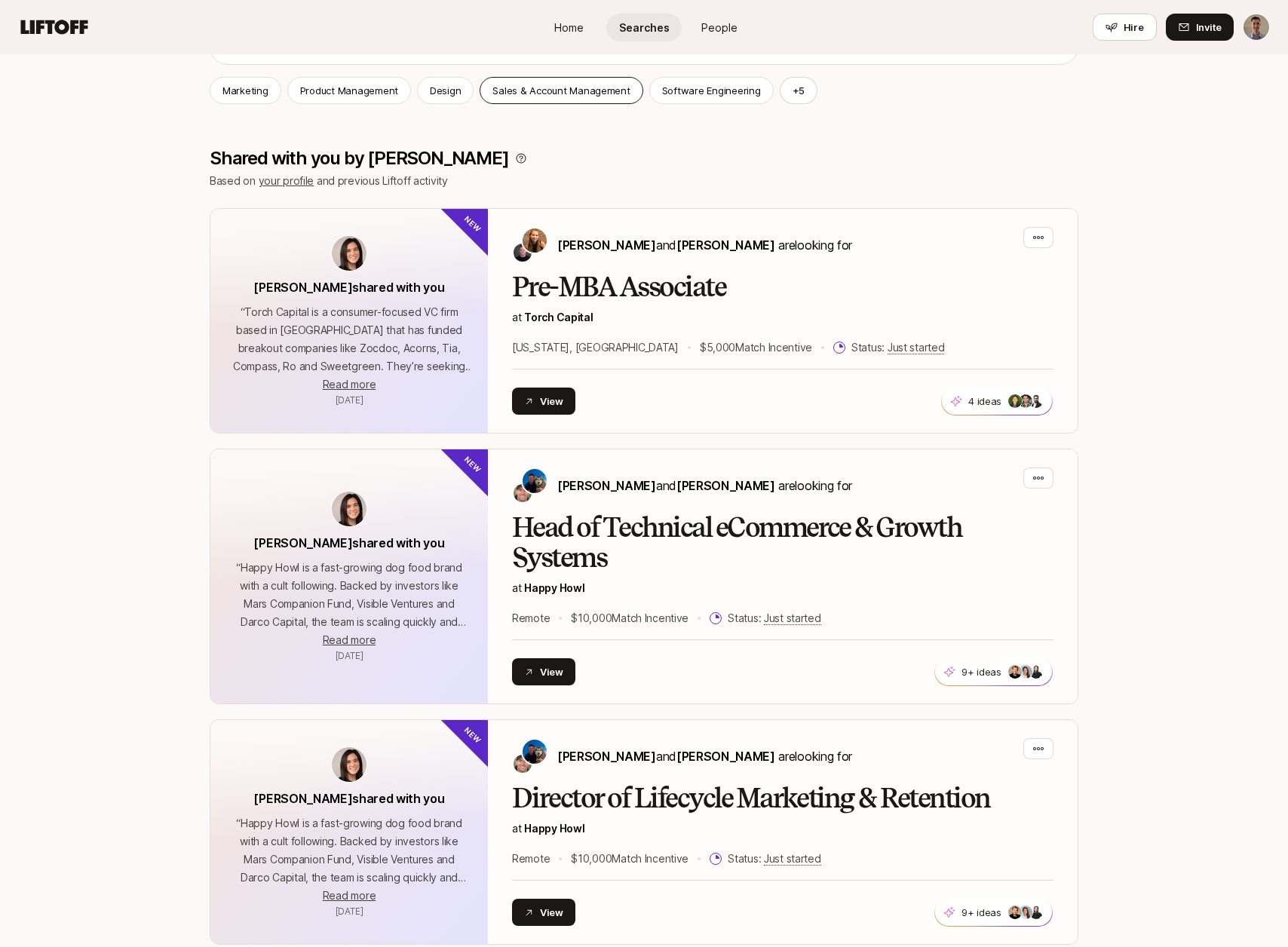
scroll to position [238, 0]
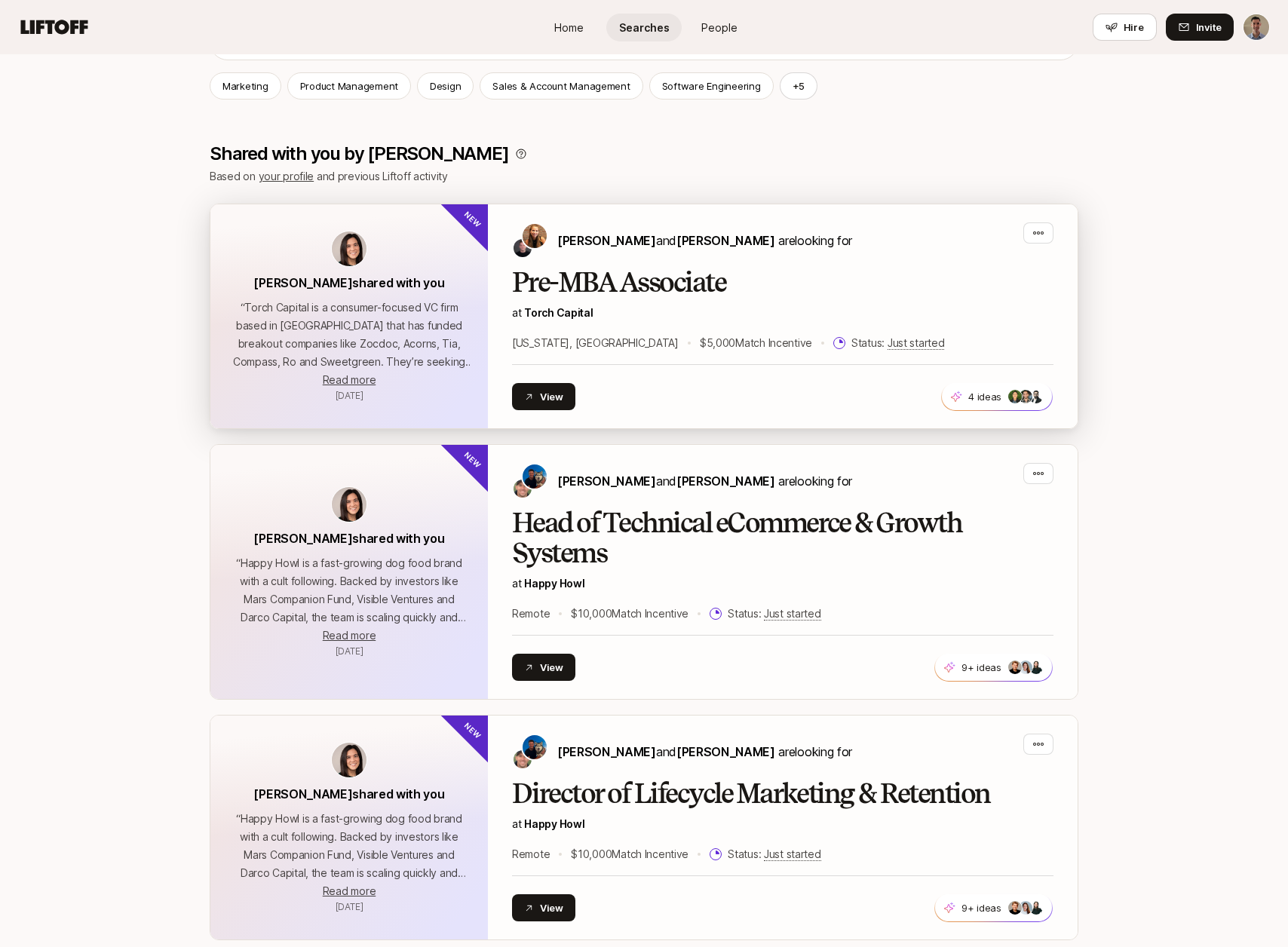
click at [900, 229] on div "[PERSON_NAME] and [PERSON_NAME] are looking for" at bounding box center [782, 240] width 541 height 36
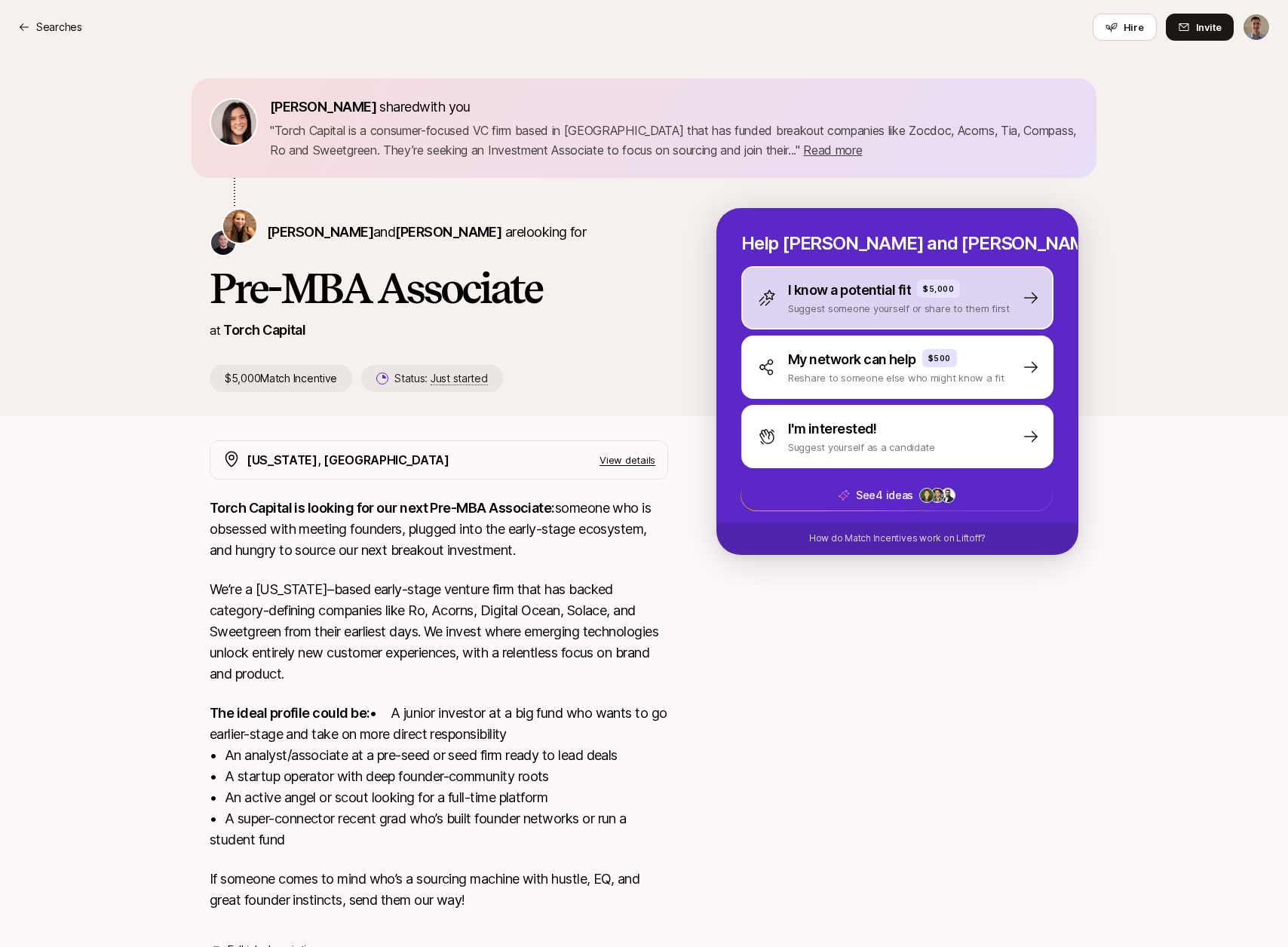
click at [828, 281] on p "I know a potential fit" at bounding box center [849, 290] width 123 height 21
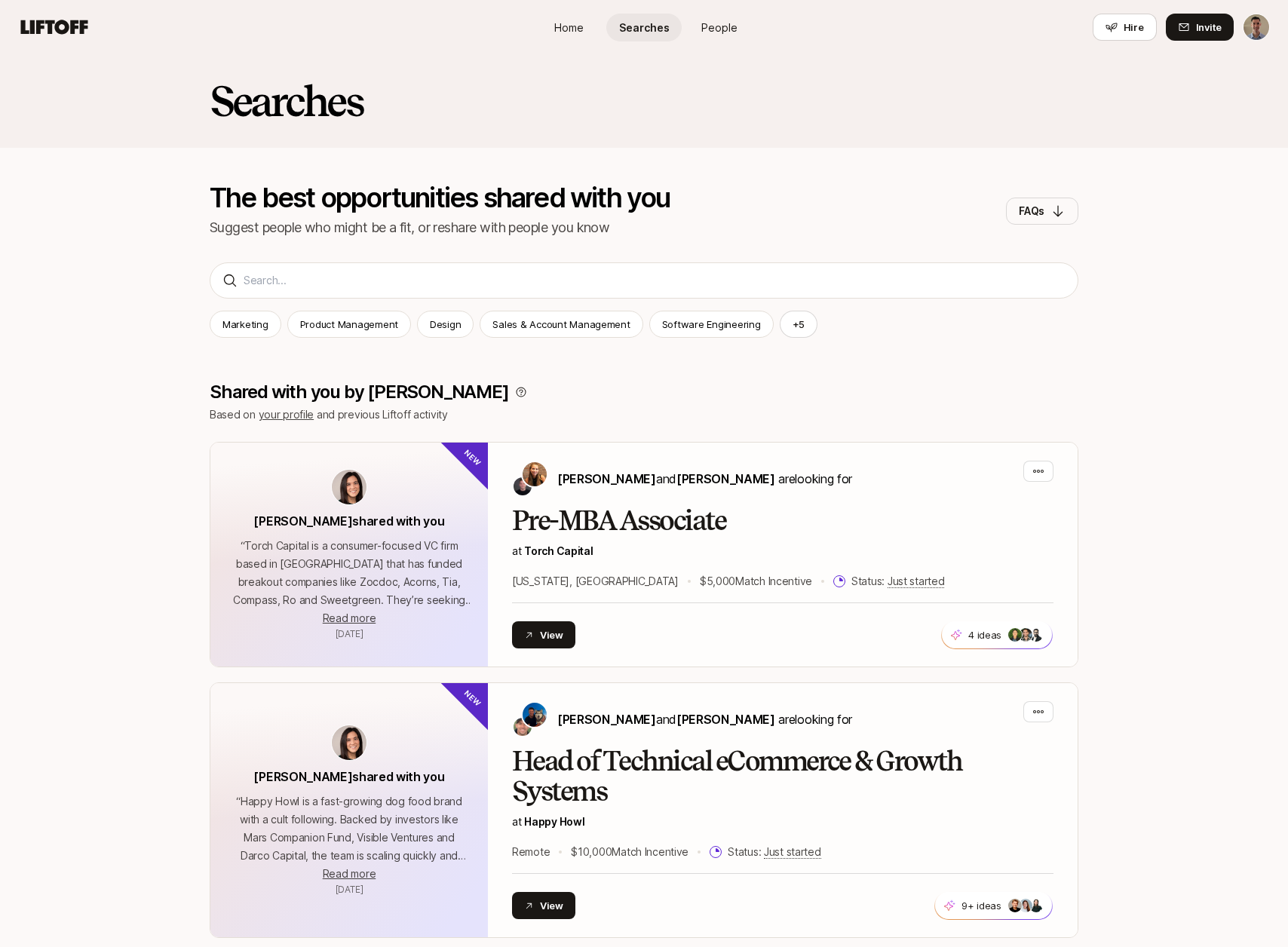
scroll to position [238, 0]
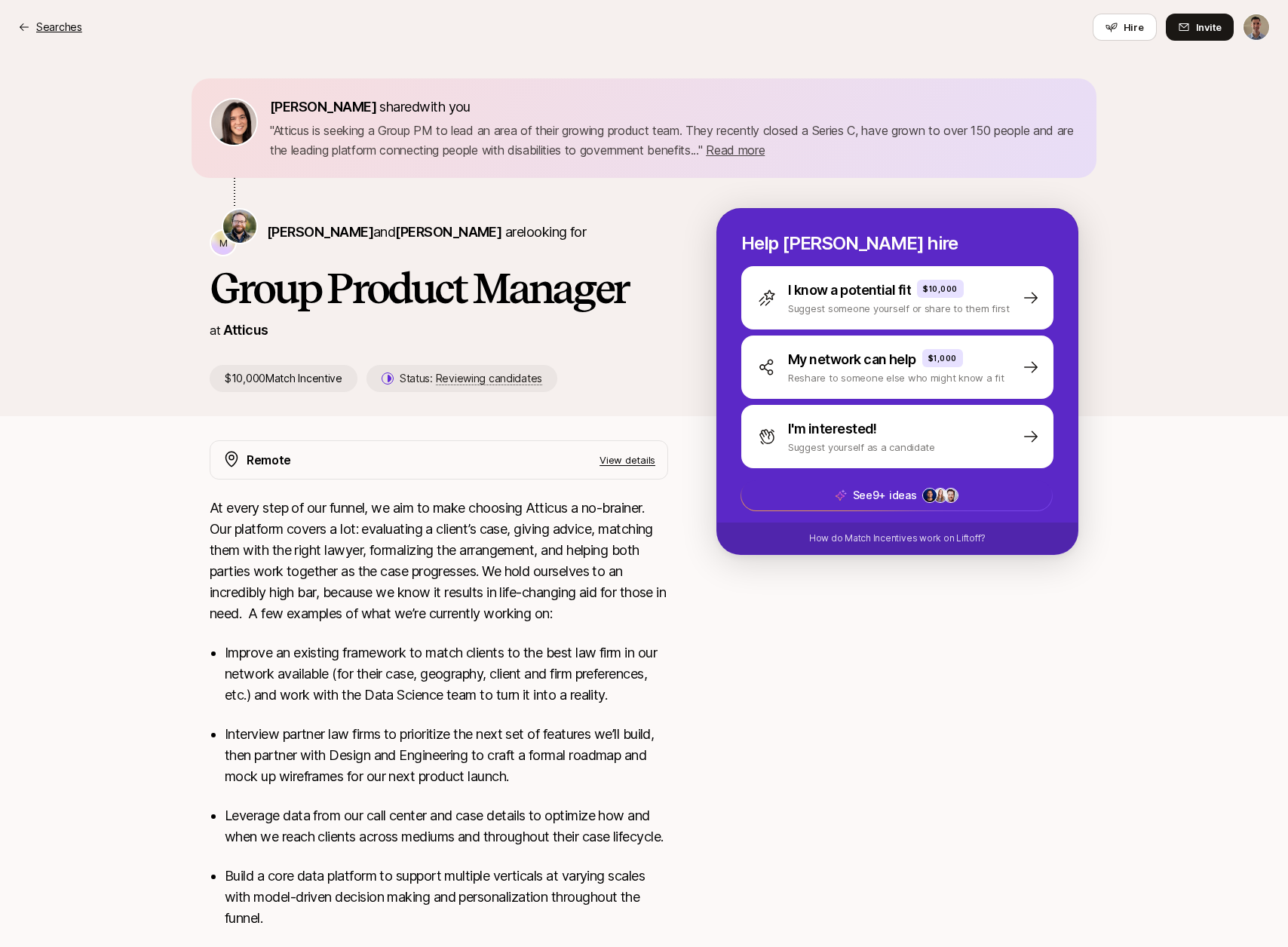
click at [54, 34] on p "Searches" at bounding box center [59, 27] width 46 height 18
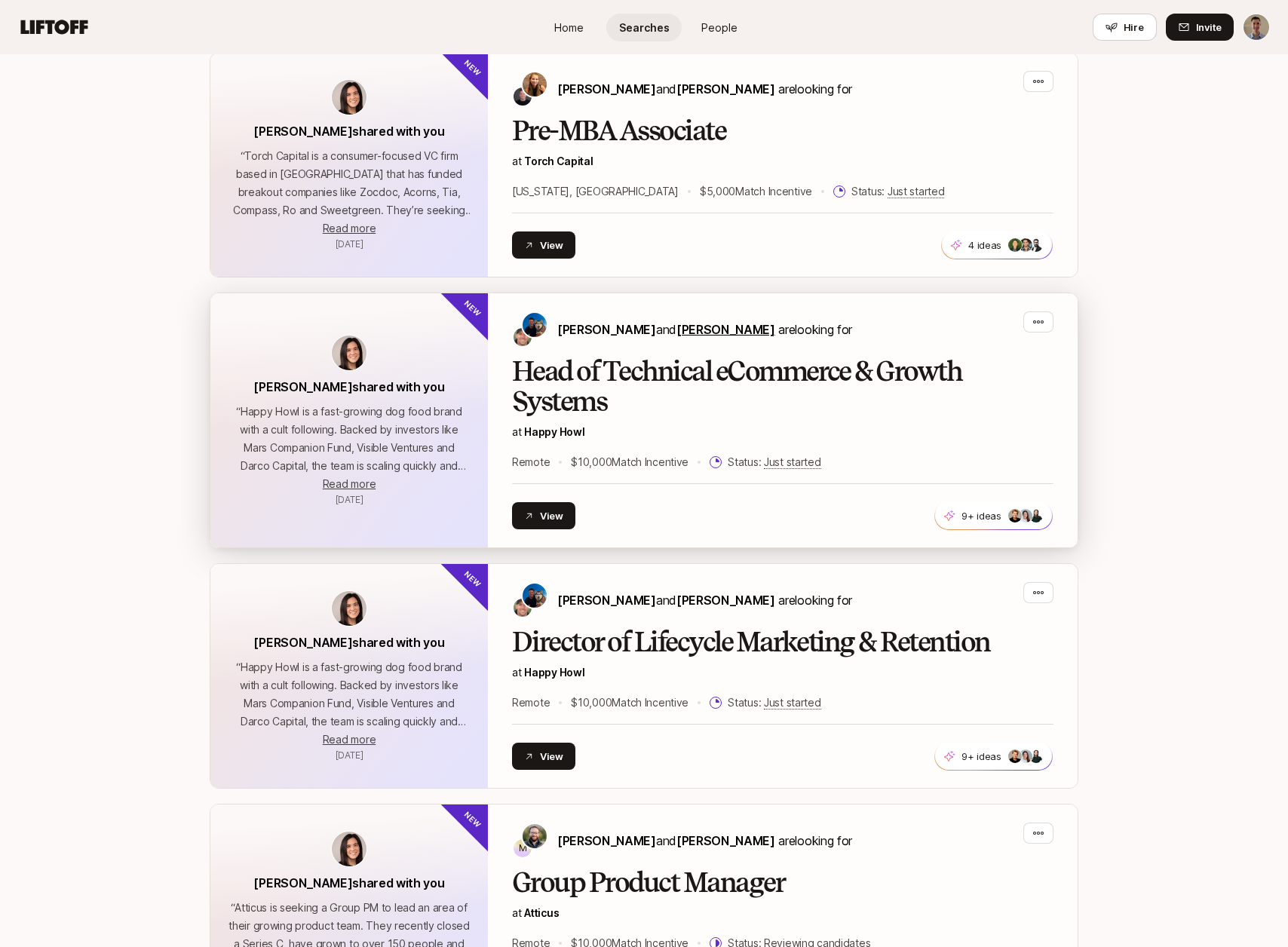
scroll to position [390, 0]
click at [699, 386] on h2 "Head of Technical eCommerce & Growth Systems" at bounding box center [782, 386] width 541 height 60
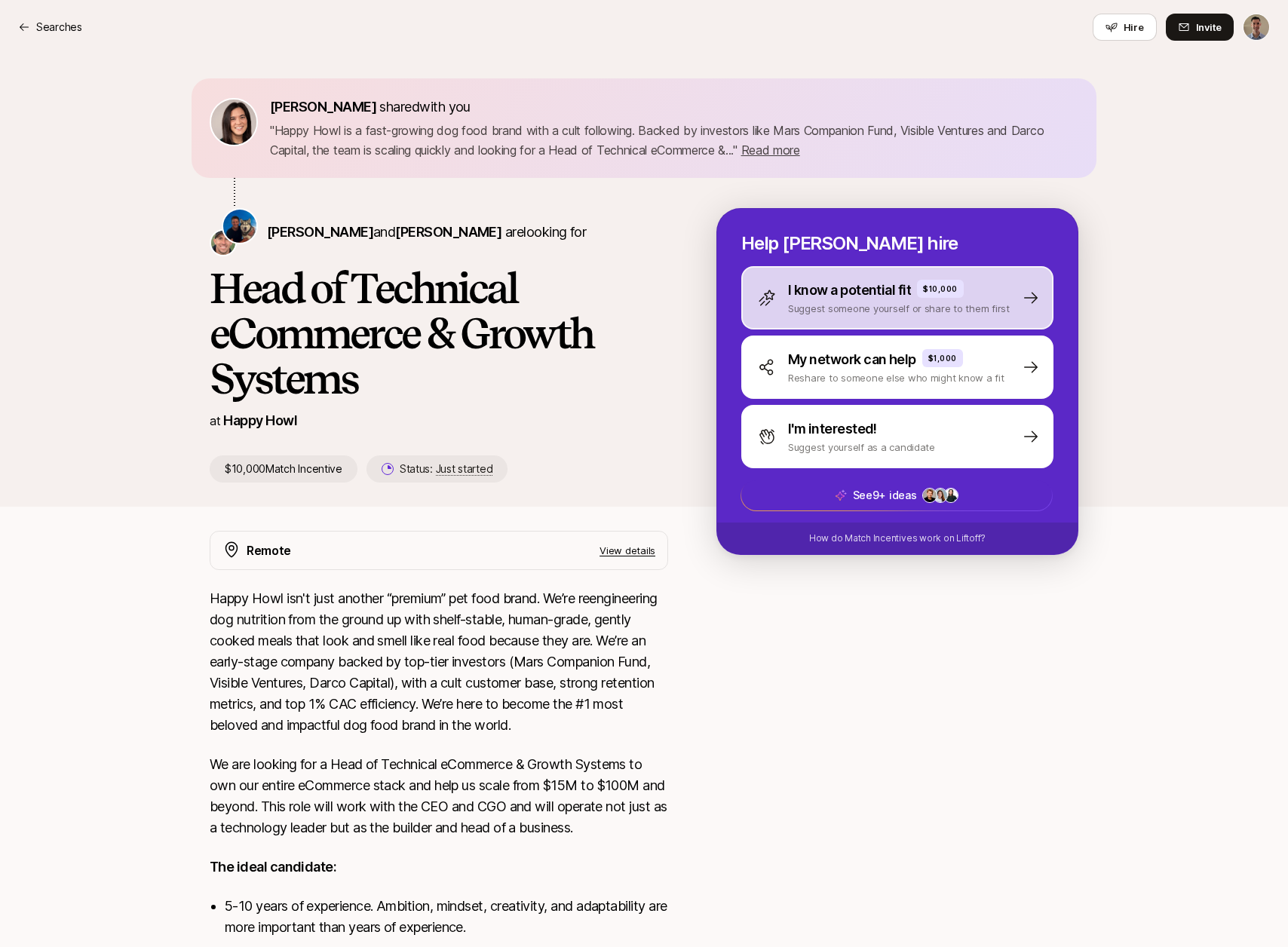
click at [929, 281] on div "$10,000" at bounding box center [940, 289] width 47 height 18
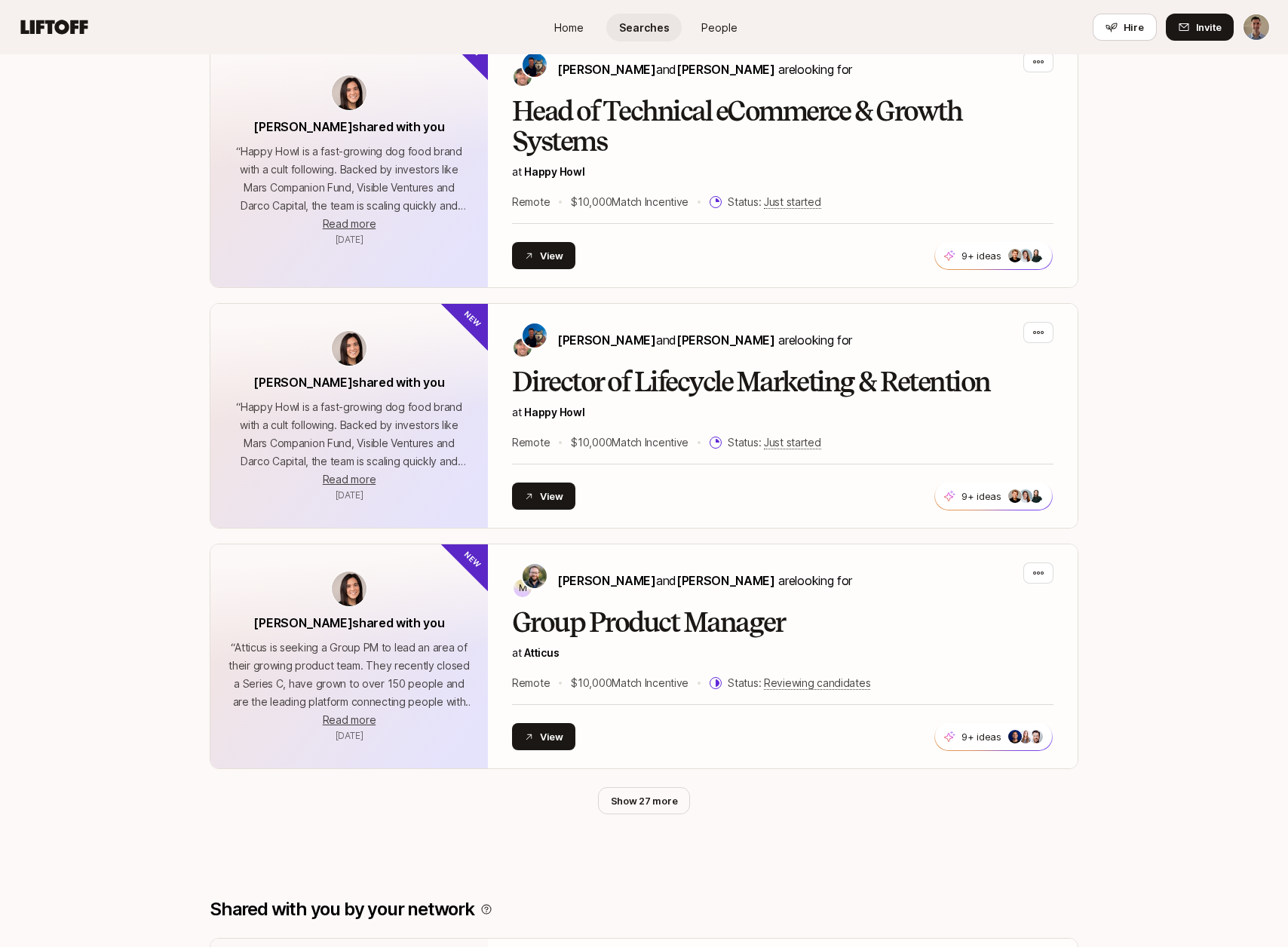
scroll to position [651, 0]
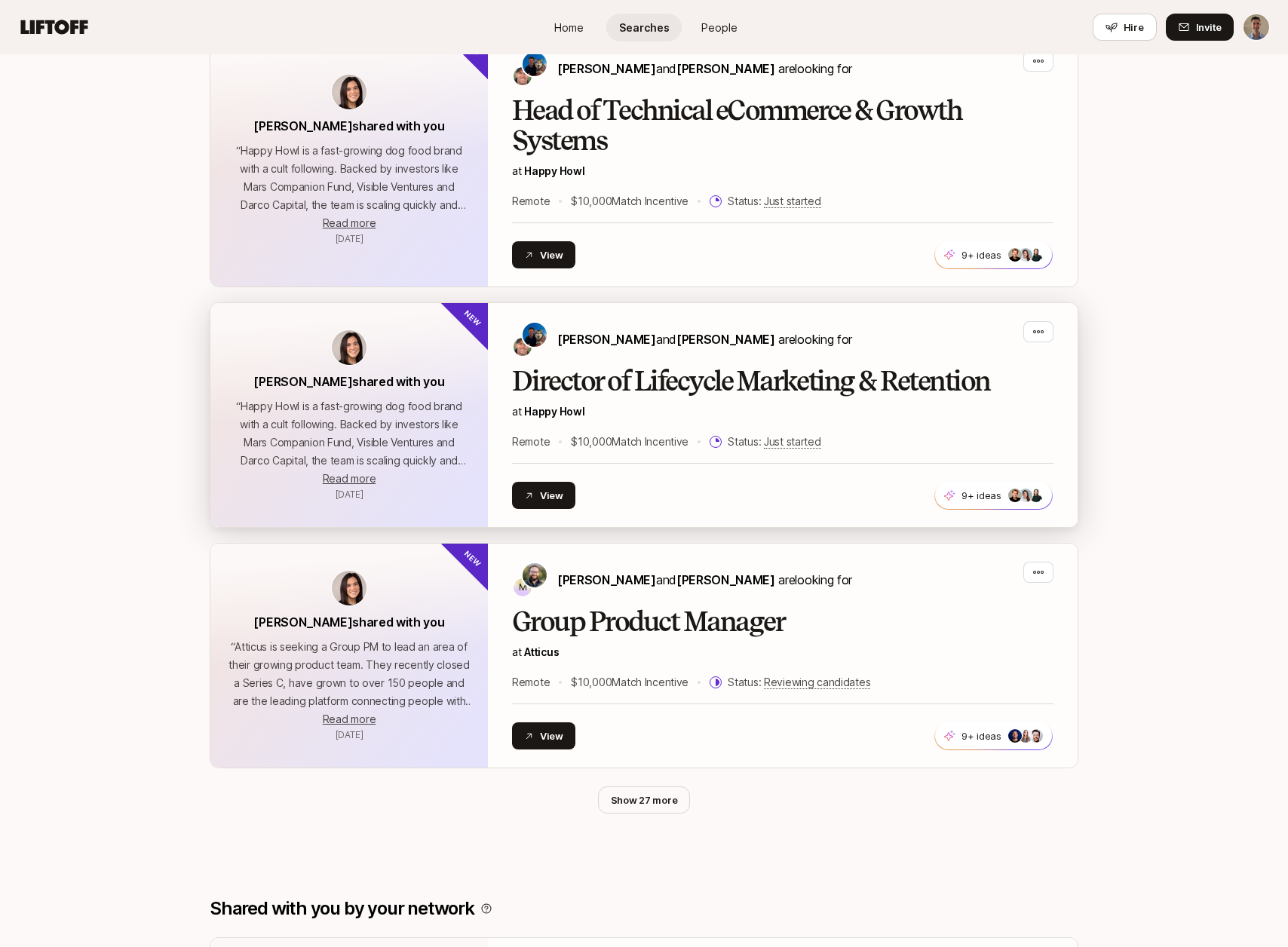
click at [649, 371] on h2 "Director of Lifecycle Marketing & Retention" at bounding box center [782, 382] width 541 height 30
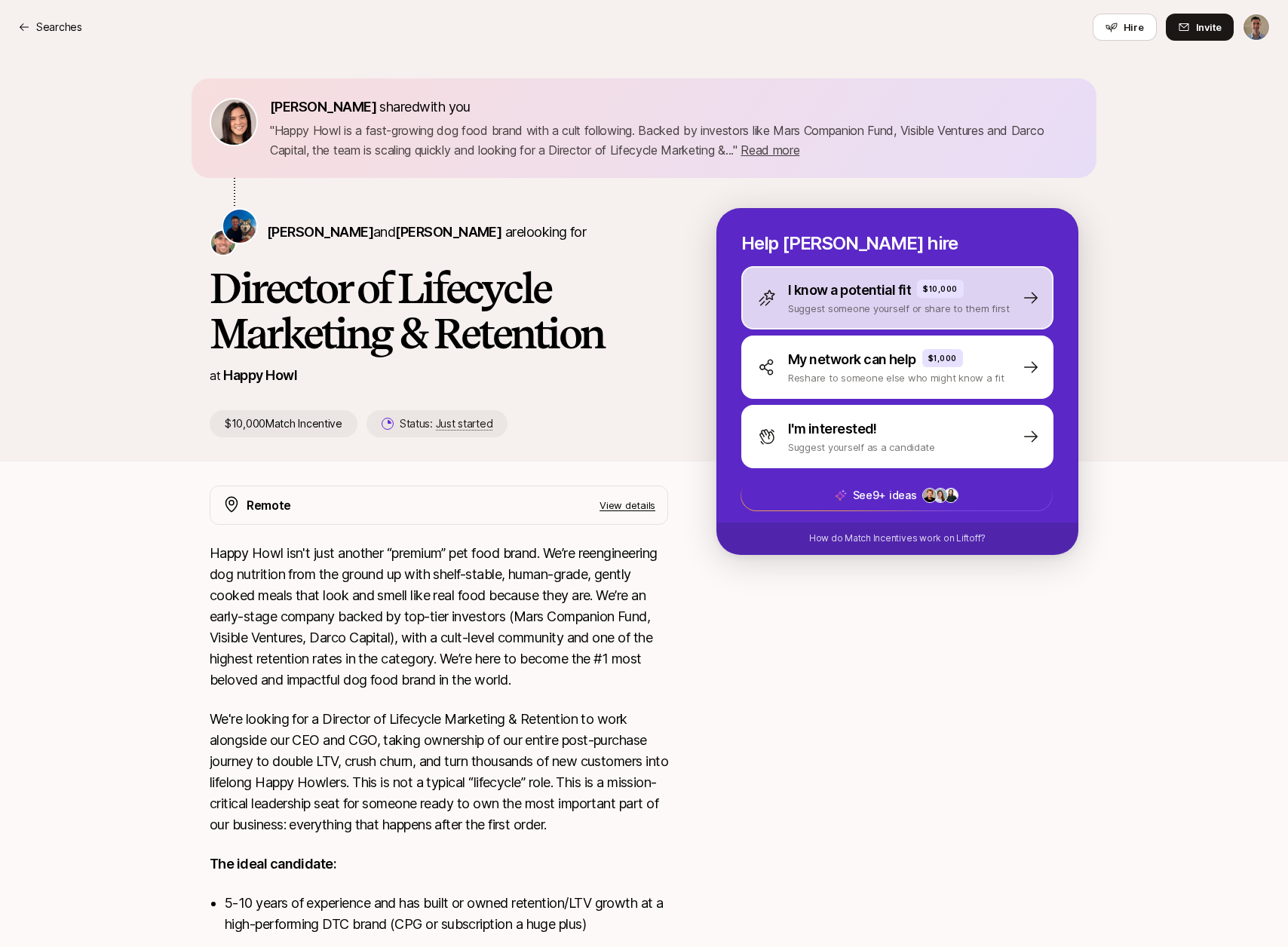
click at [838, 284] on p "I know a potential fit" at bounding box center [849, 290] width 123 height 21
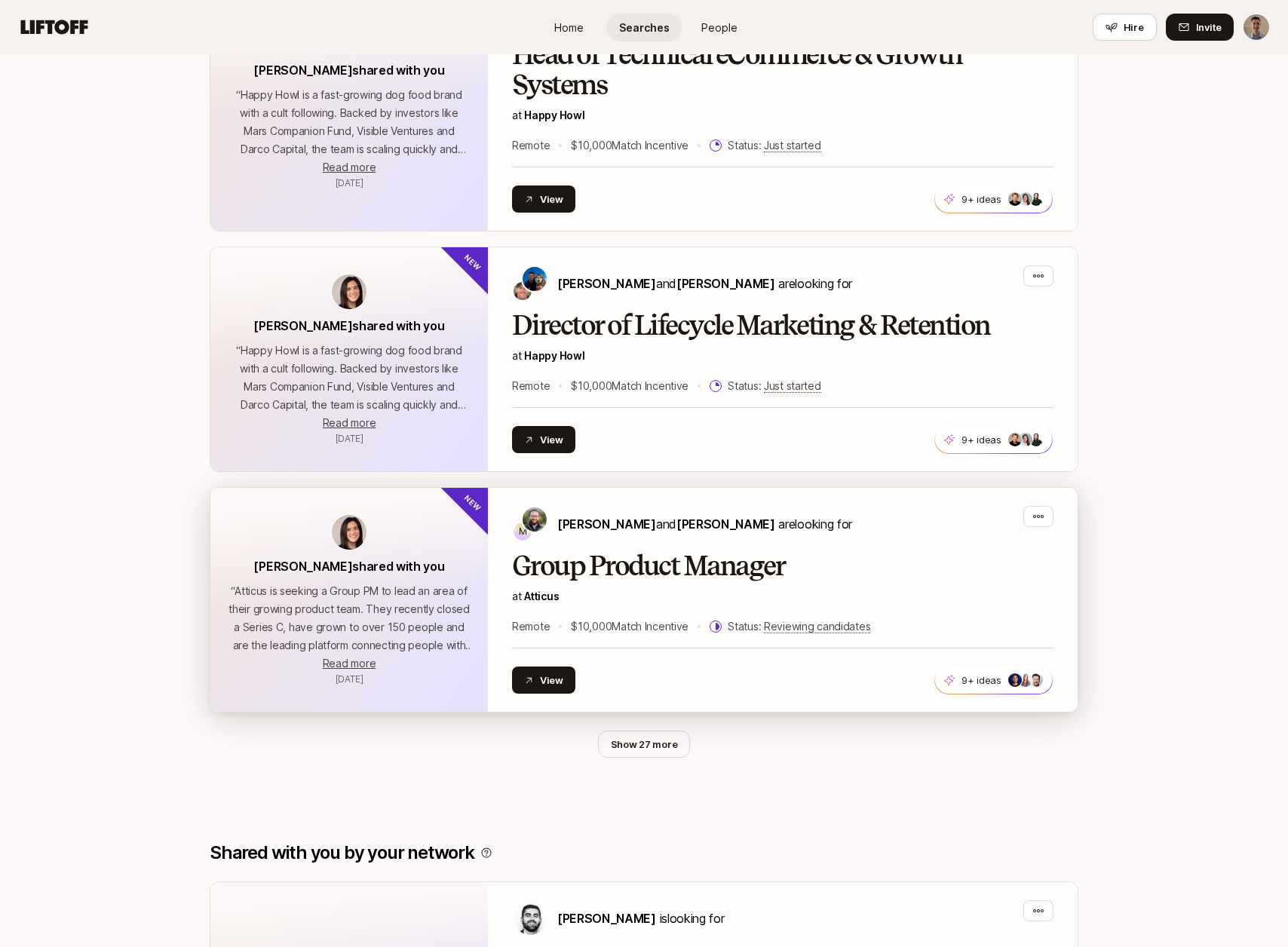
scroll to position [707, 0]
click at [662, 550] on h2 "Group Product Manager" at bounding box center [782, 565] width 541 height 30
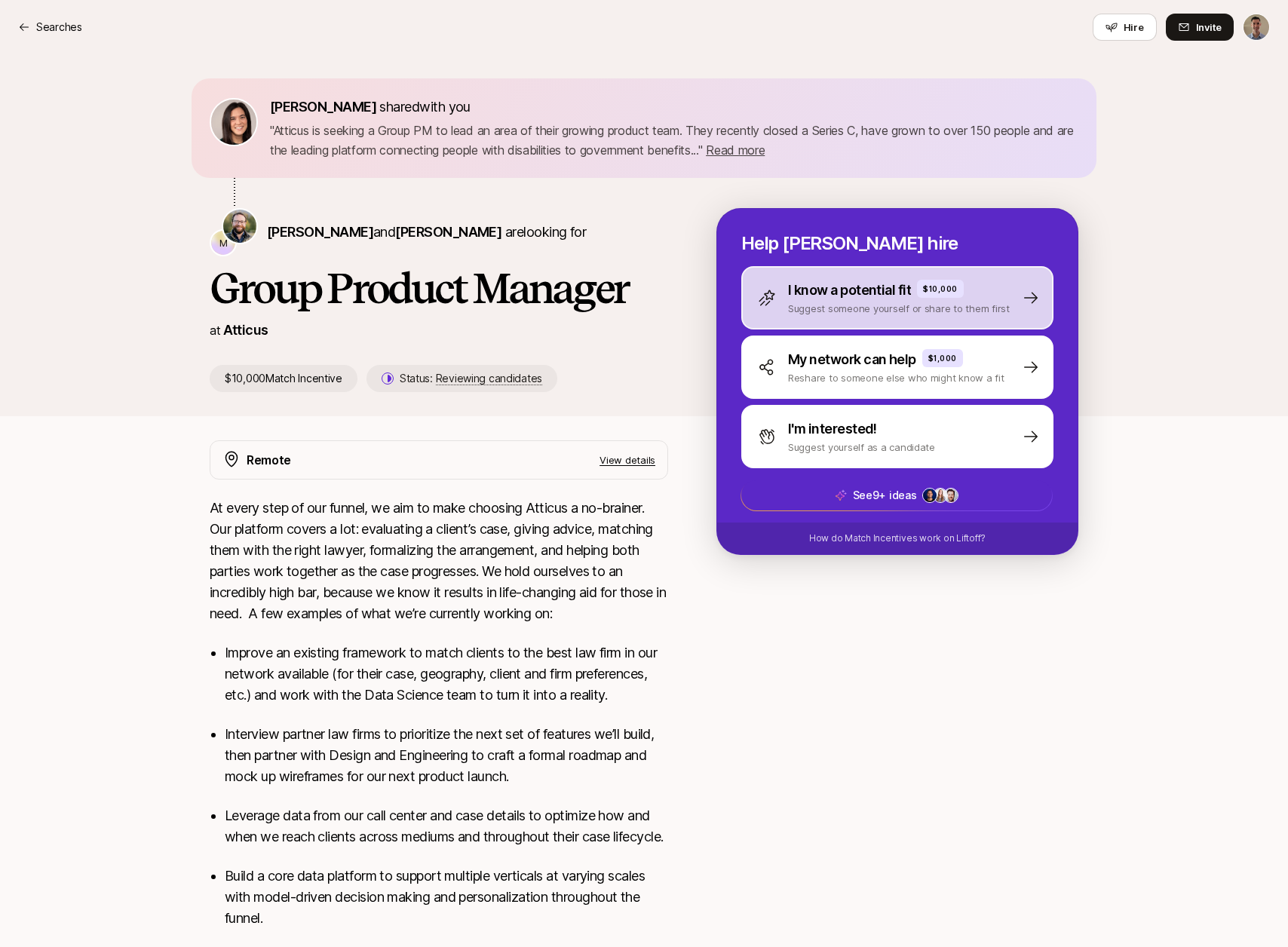
click at [827, 290] on p "I know a potential fit" at bounding box center [849, 290] width 123 height 21
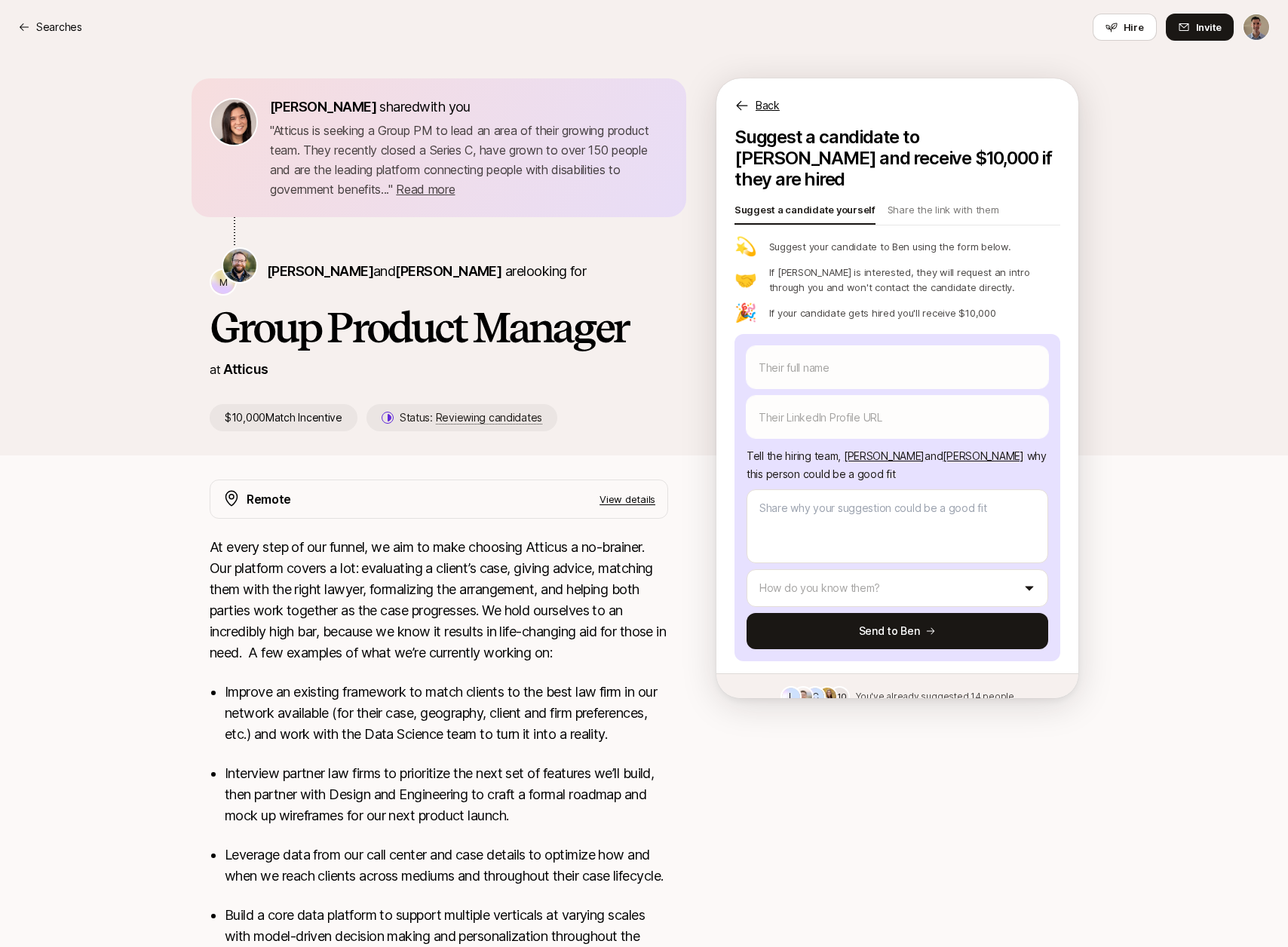
scroll to position [698, 0]
